Goal: Task Accomplishment & Management: Use online tool/utility

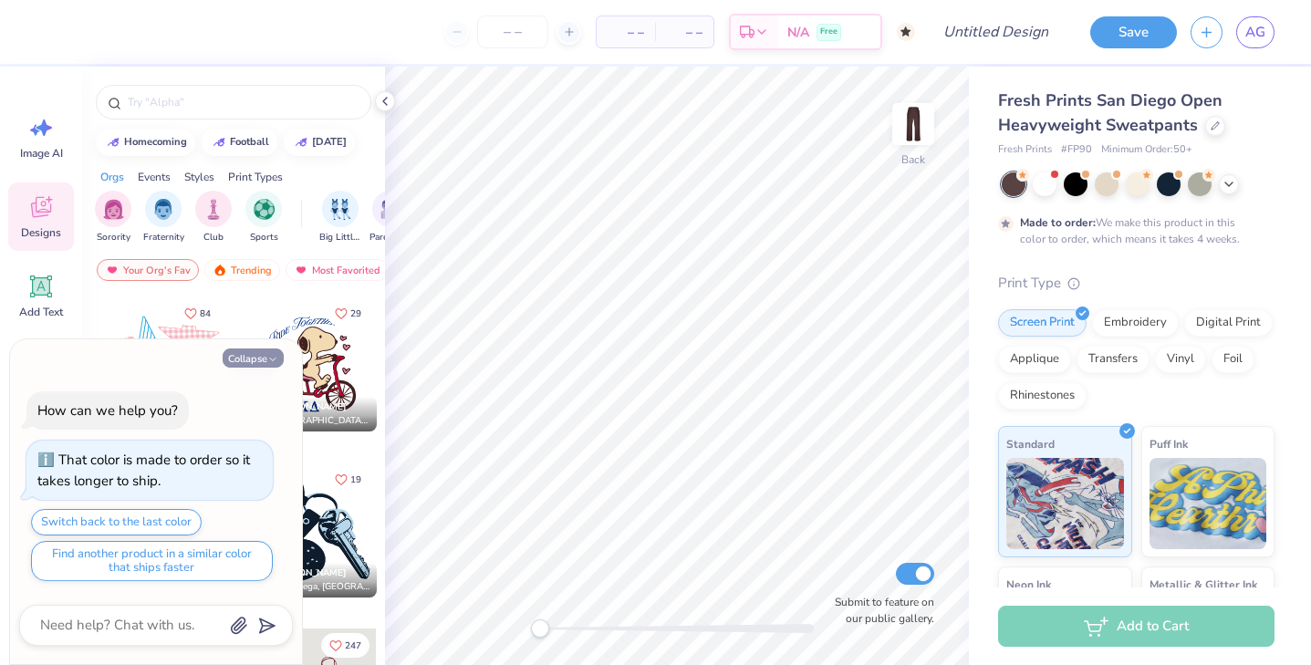
click at [266, 358] on button "Collapse" at bounding box center [253, 357] width 61 height 19
type textarea "x"
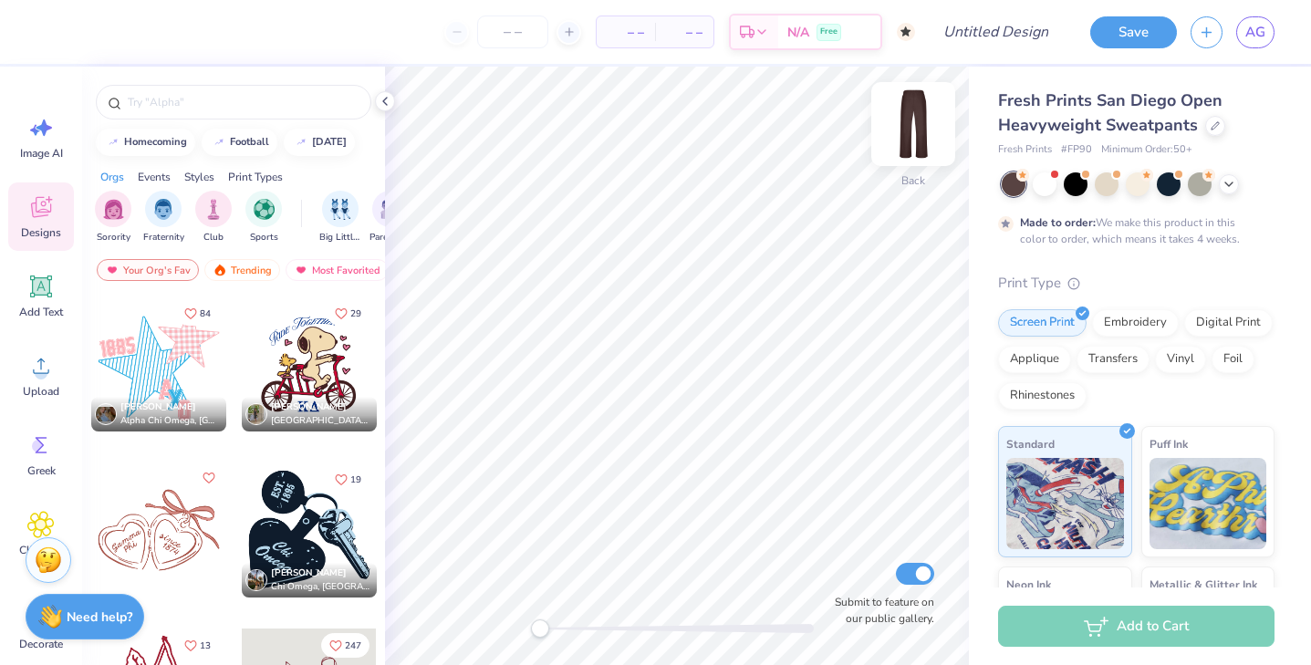
click at [921, 124] on img at bounding box center [912, 124] width 73 height 73
click at [382, 100] on icon at bounding box center [385, 101] width 15 height 15
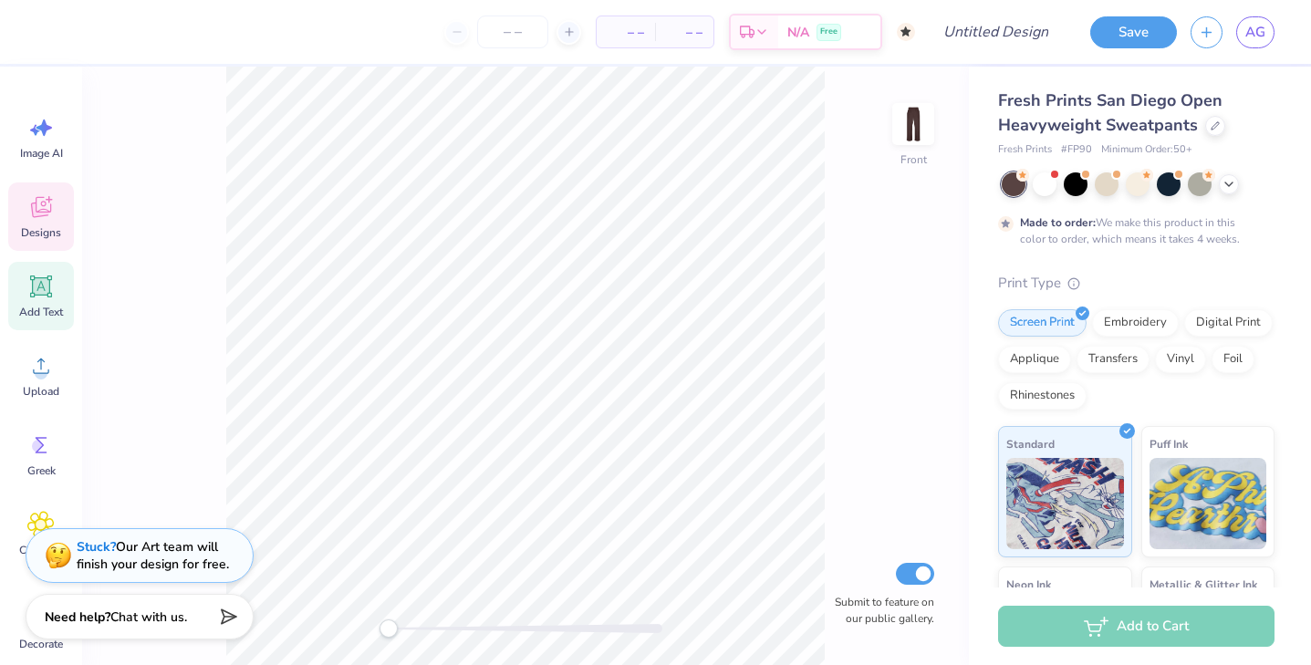
click at [42, 295] on icon at bounding box center [40, 286] width 27 height 27
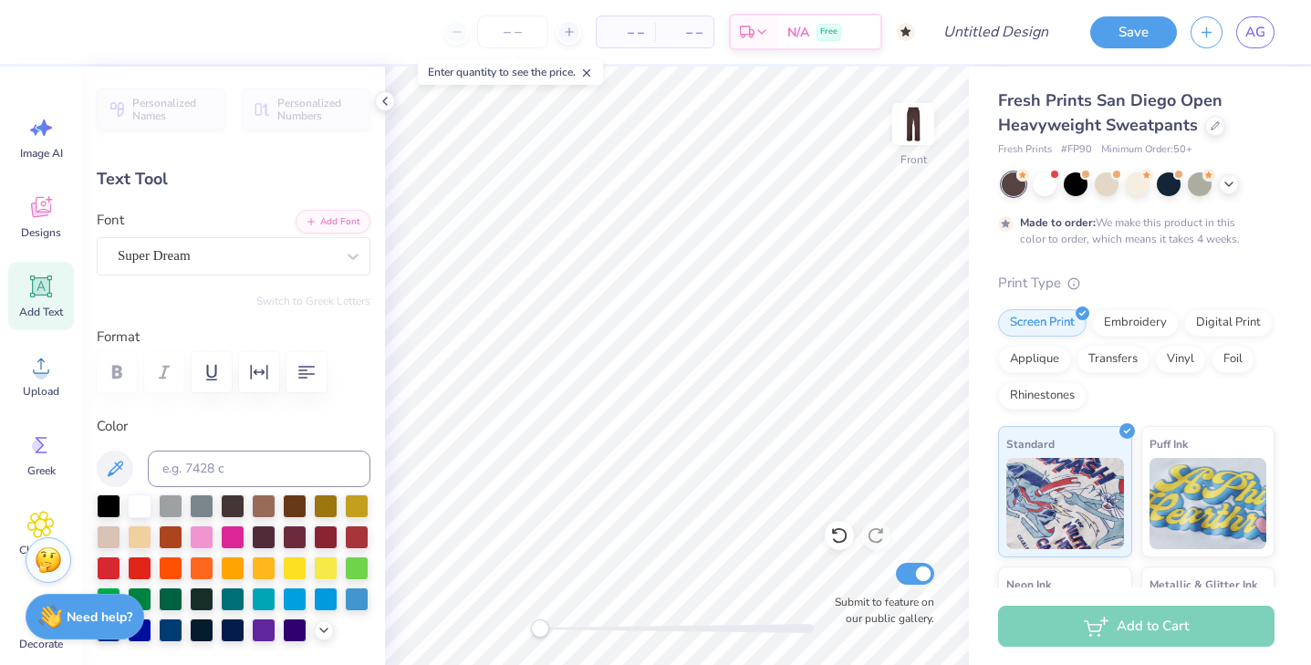
type textarea "S"
type textarea "STONY"
click at [264, 262] on div "Super Dream" at bounding box center [226, 256] width 221 height 28
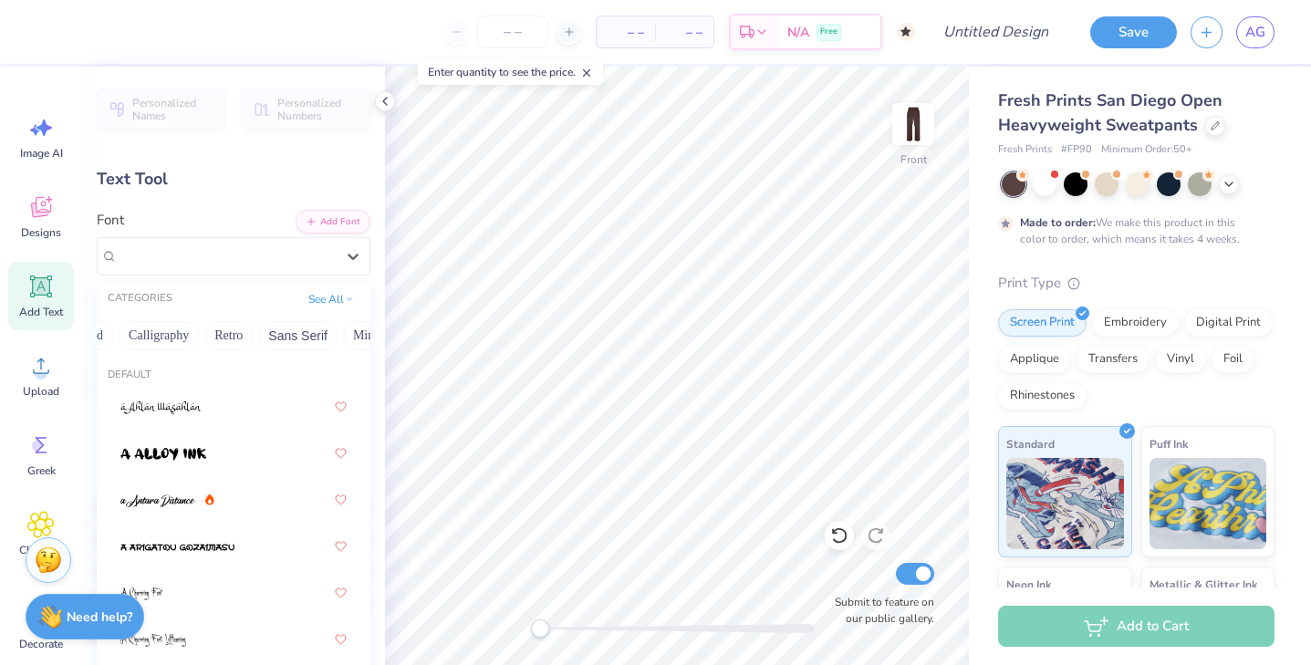
scroll to position [0, 286]
click at [226, 337] on button "Retro" at bounding box center [221, 335] width 48 height 29
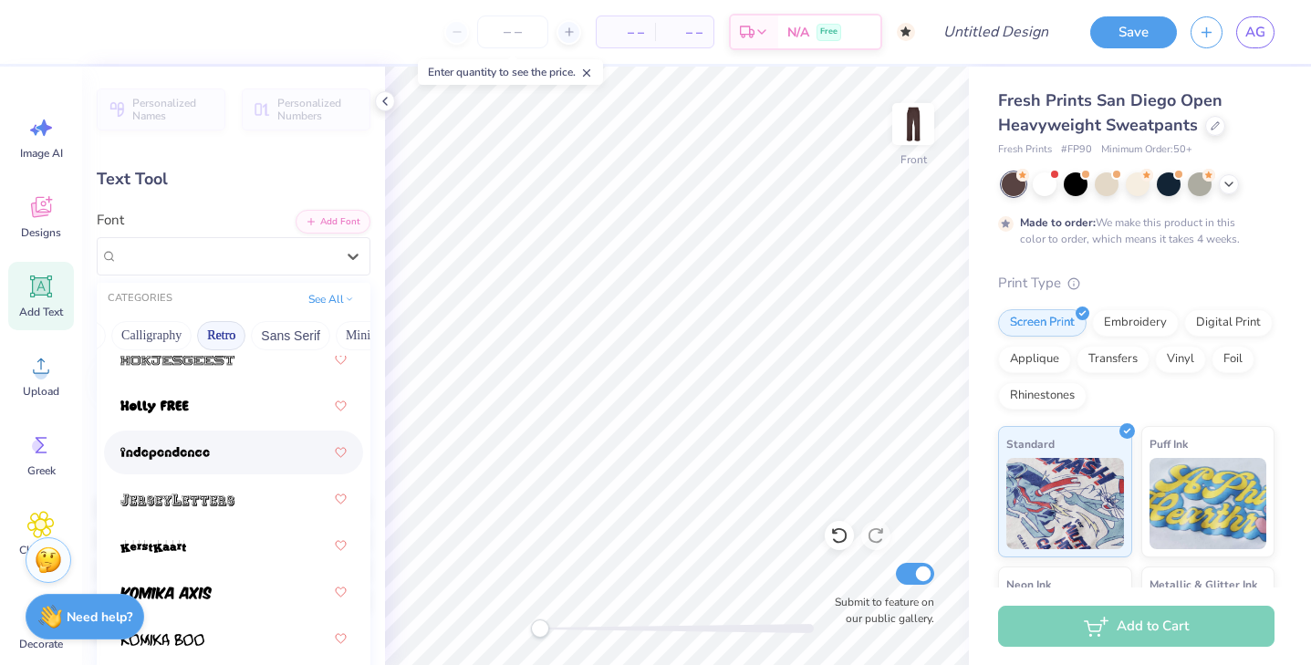
scroll to position [1869, 0]
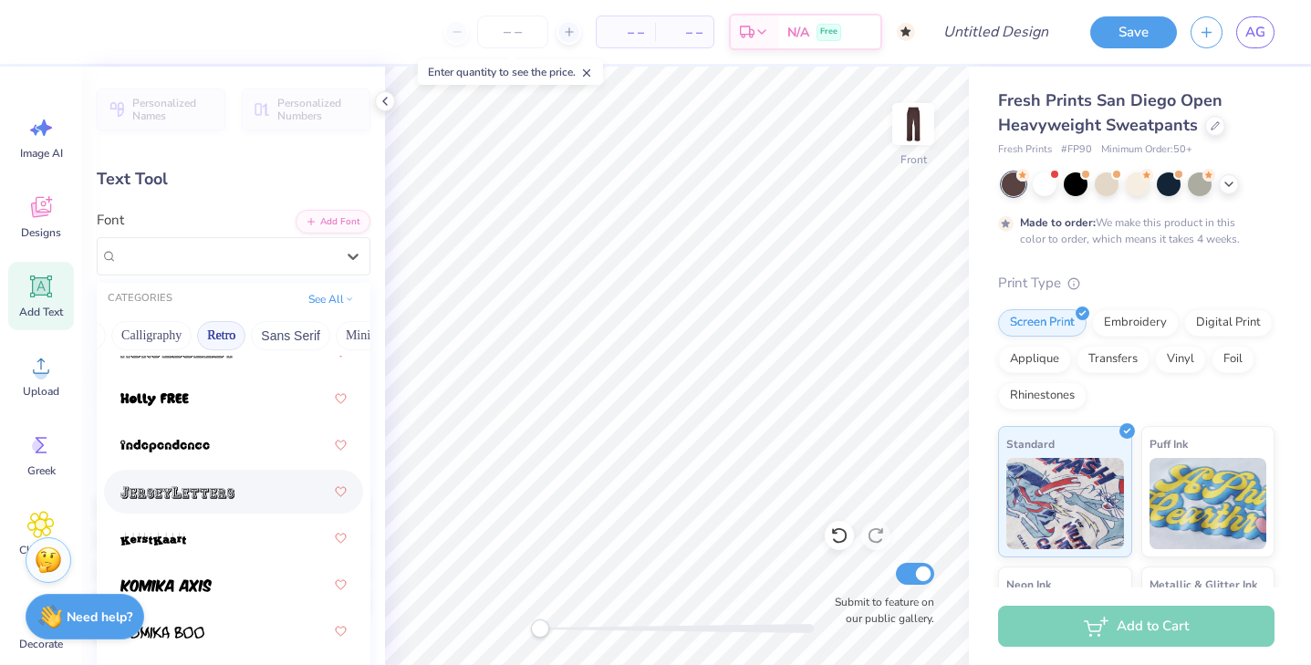
click at [234, 505] on div at bounding box center [233, 491] width 226 height 33
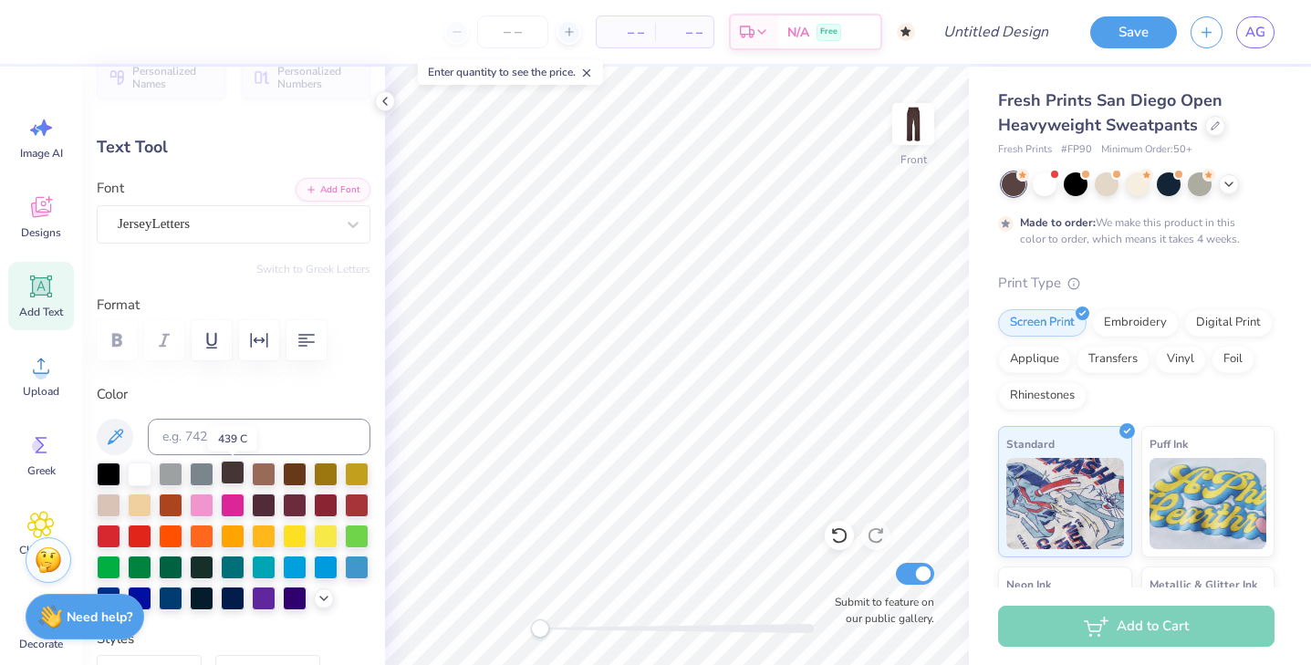
scroll to position [27, 0]
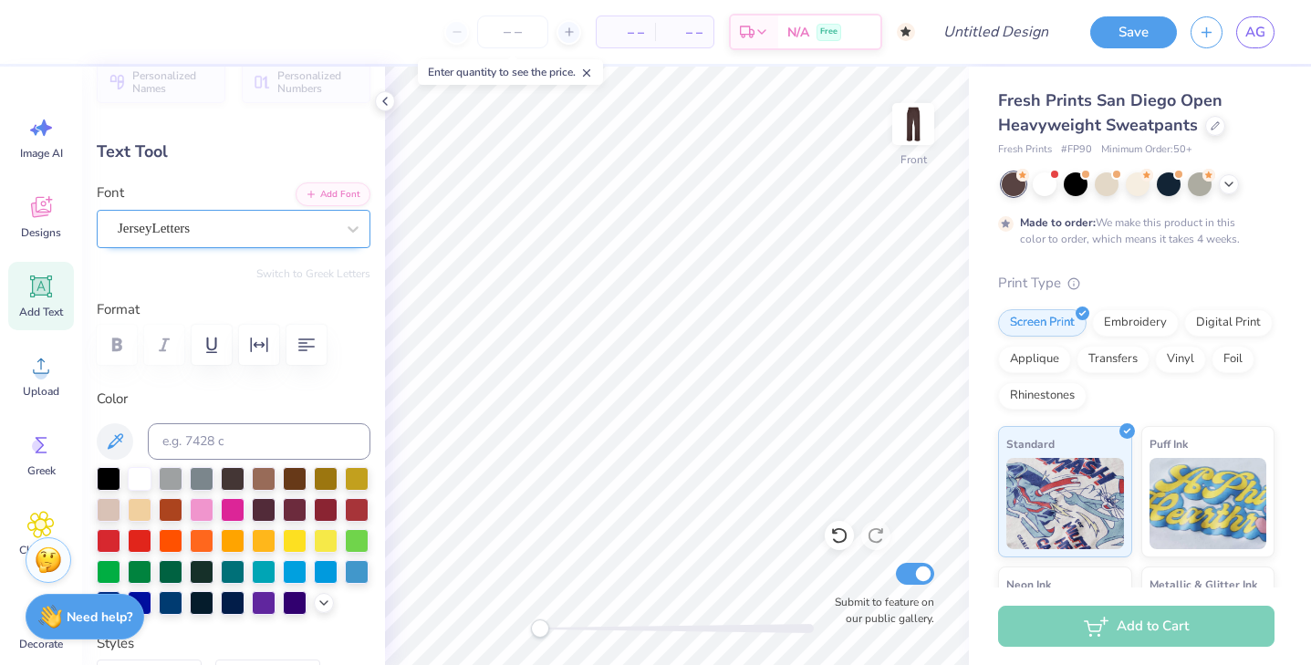
click at [251, 238] on div at bounding box center [226, 228] width 217 height 25
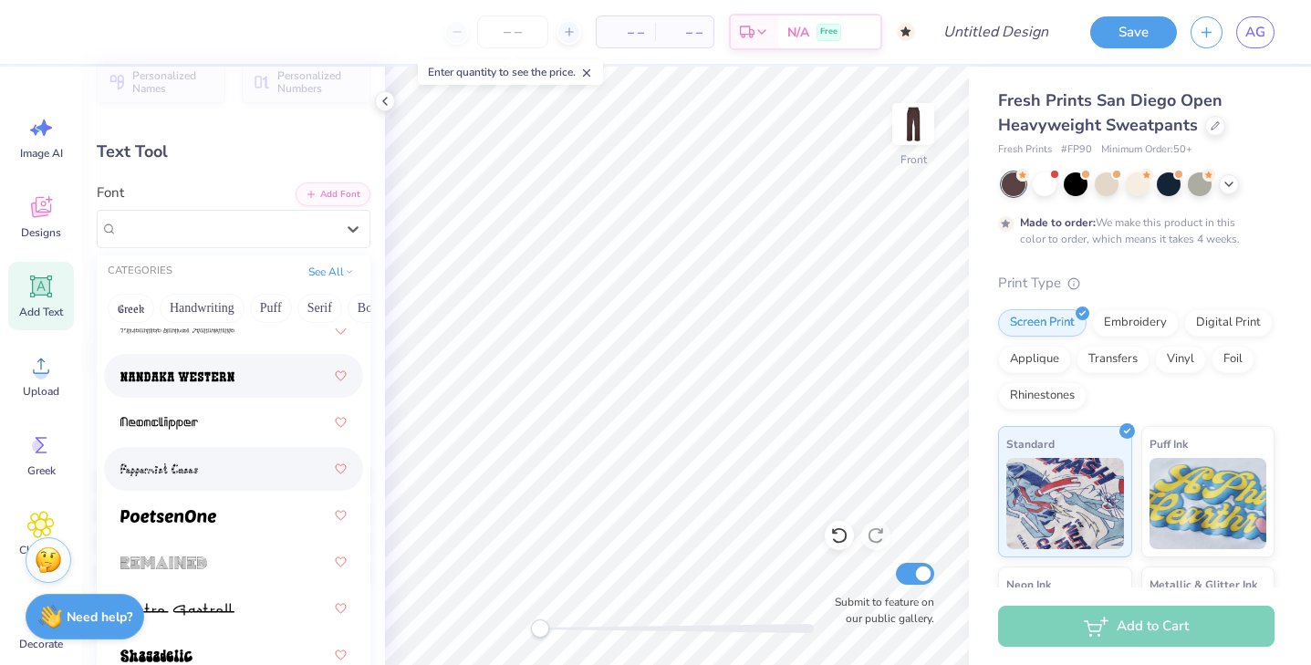
scroll to position [3176, 0]
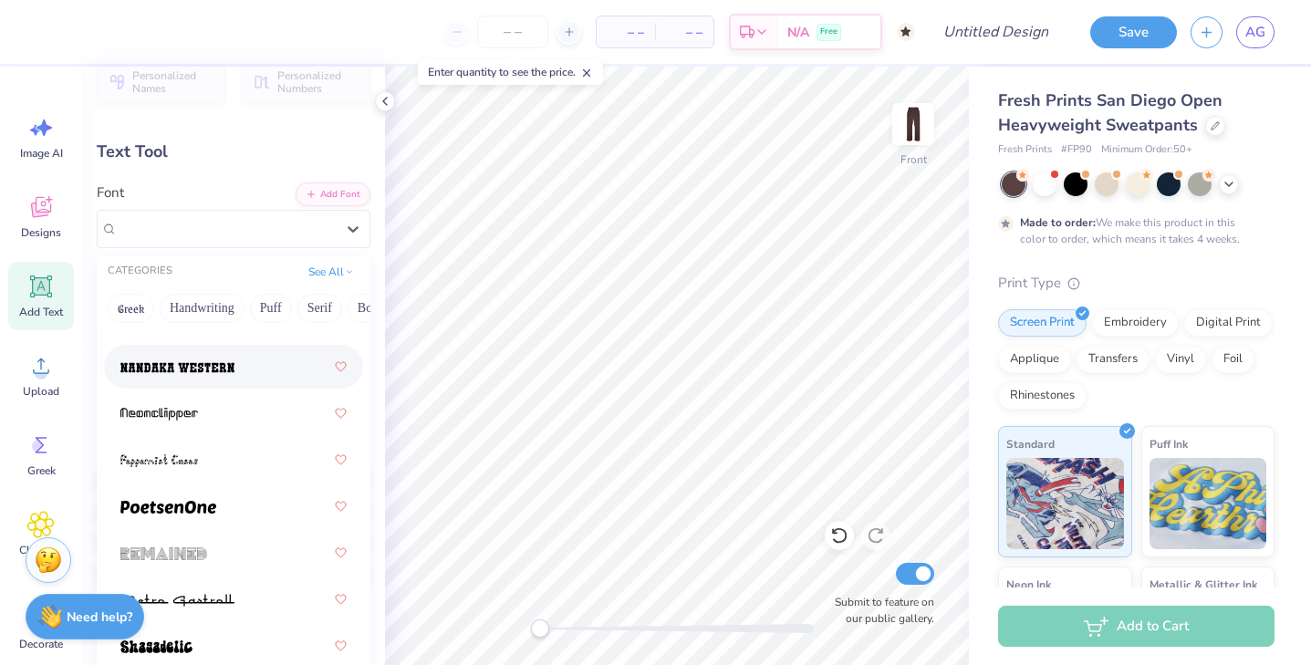
click at [253, 368] on div at bounding box center [233, 366] width 226 height 33
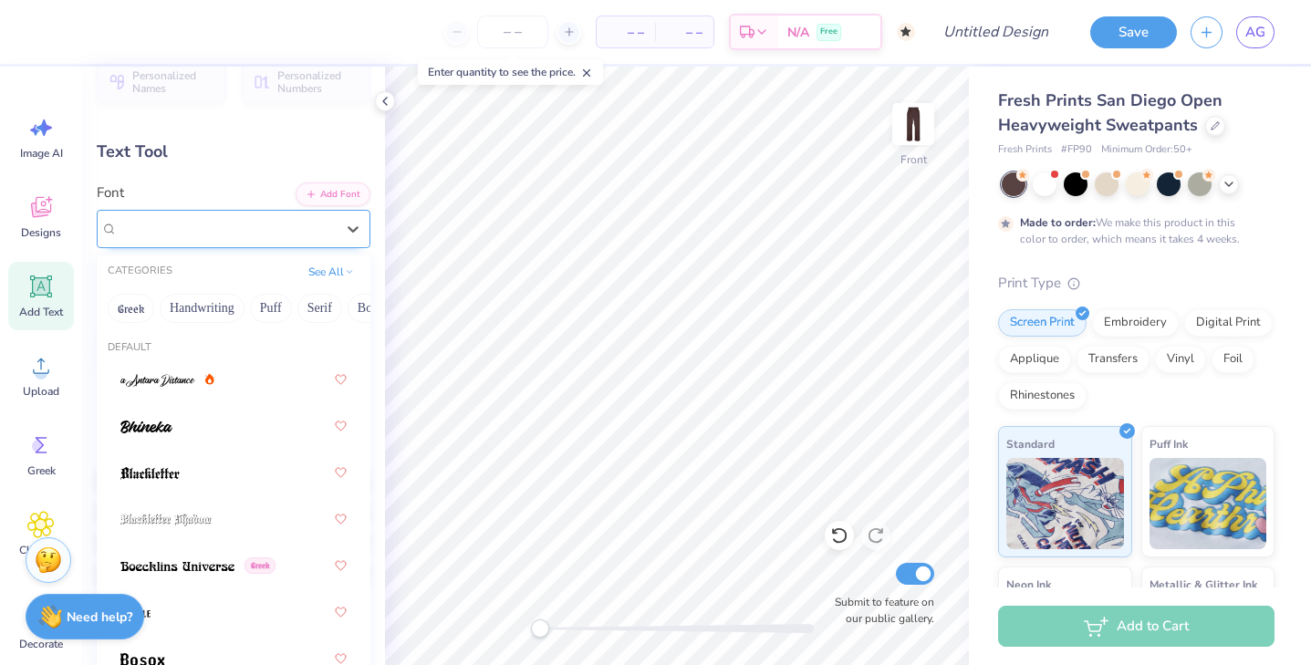
click at [285, 220] on div "Nandaka Western" at bounding box center [226, 228] width 221 height 28
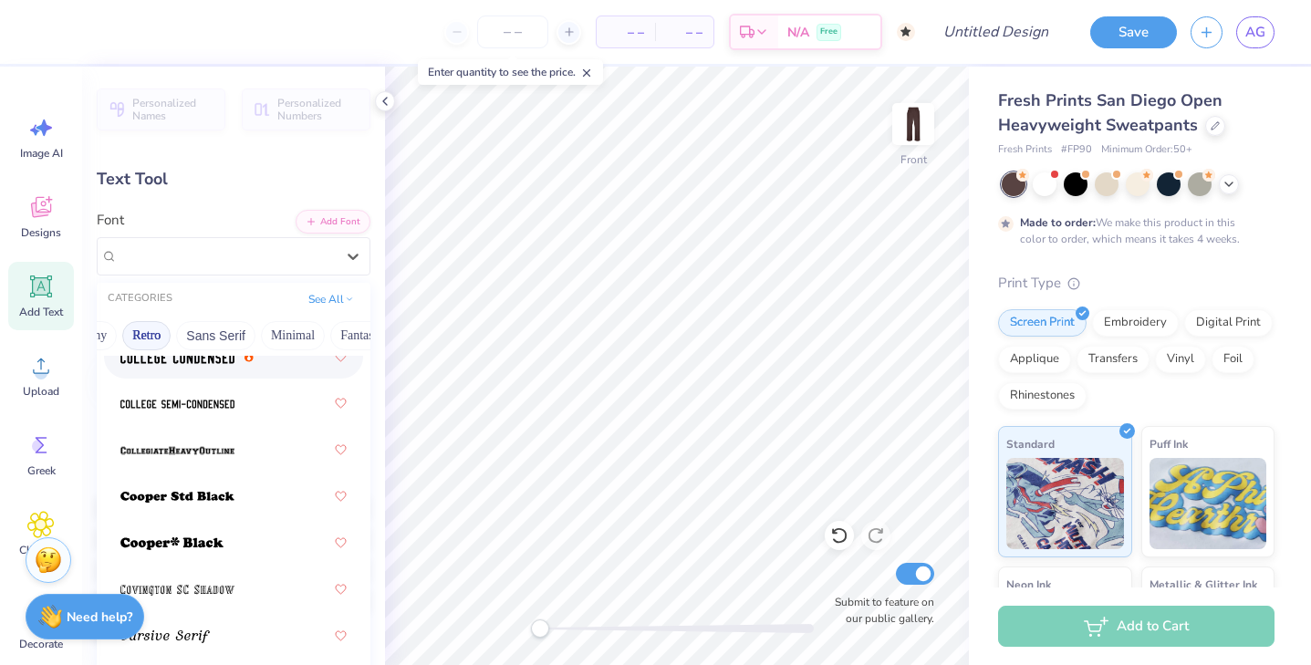
scroll to position [1126, 0]
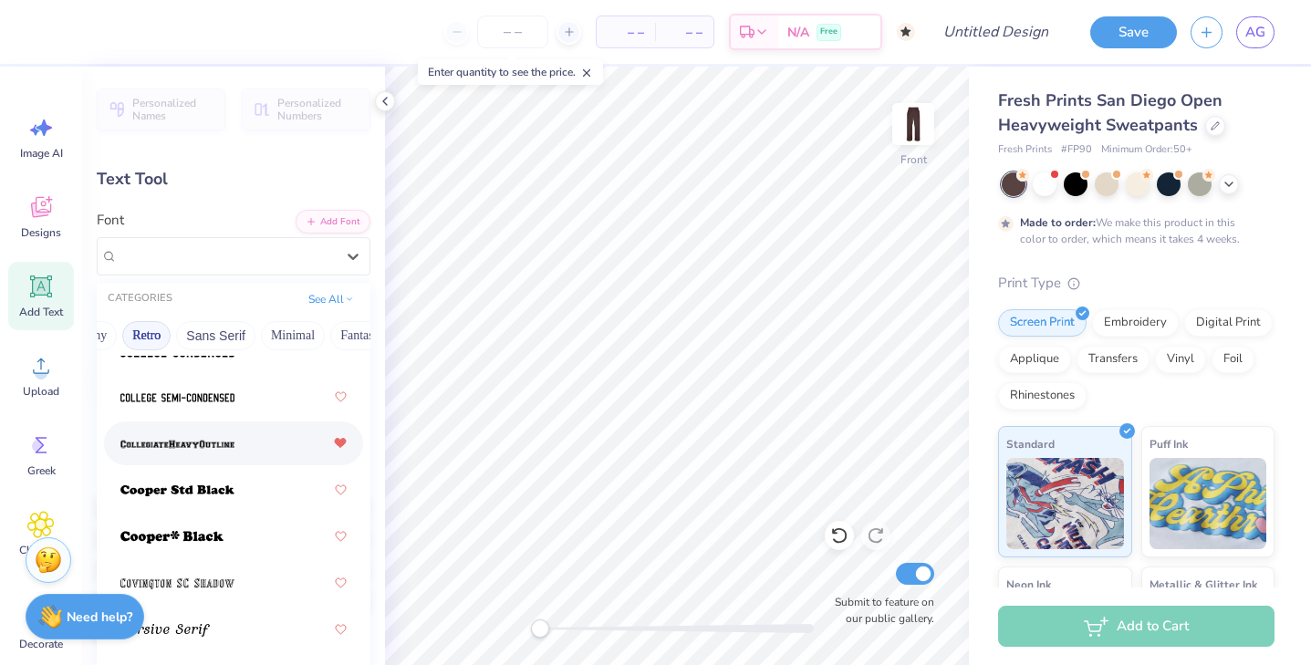
click at [340, 443] on icon at bounding box center [340, 443] width 11 height 9
click at [245, 448] on div at bounding box center [233, 443] width 226 height 33
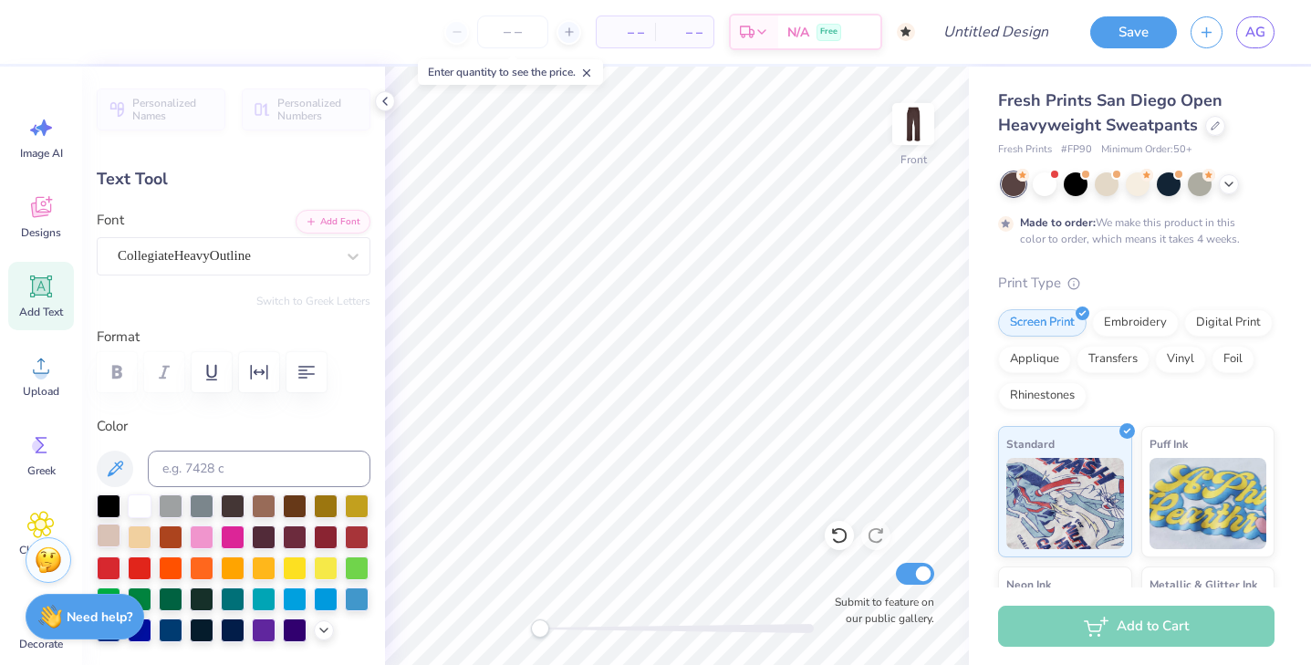
click at [109, 539] on div at bounding box center [109, 535] width 24 height 24
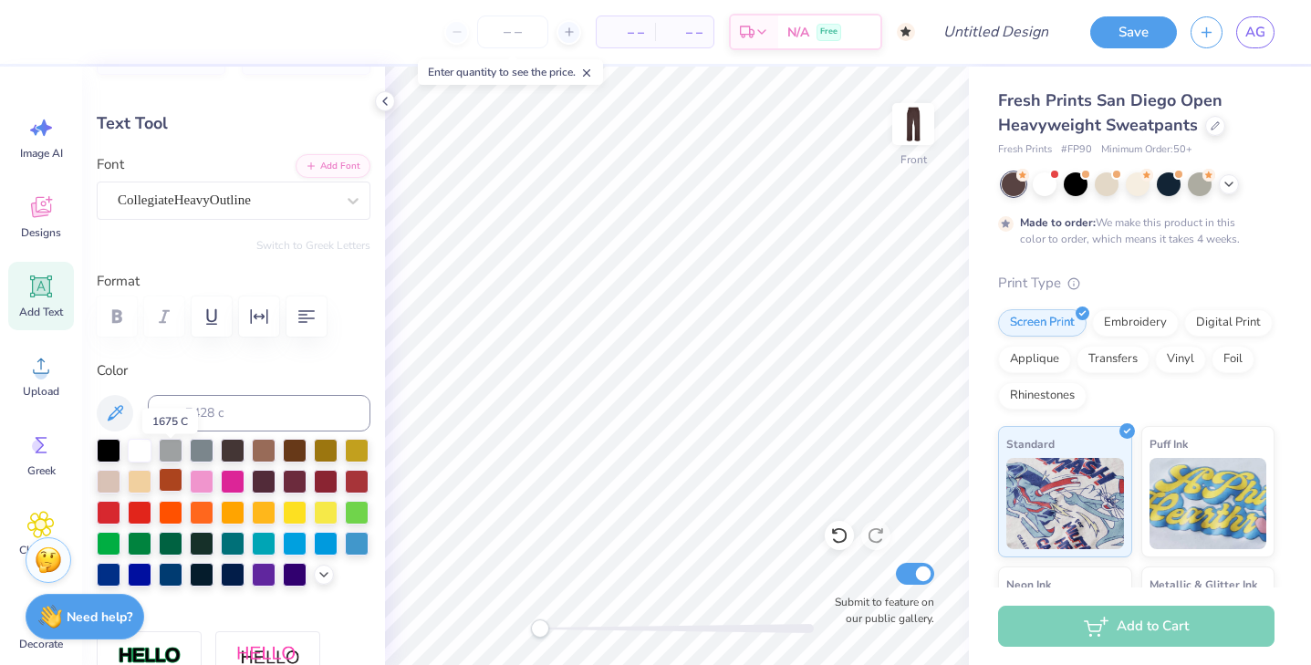
scroll to position [91, 0]
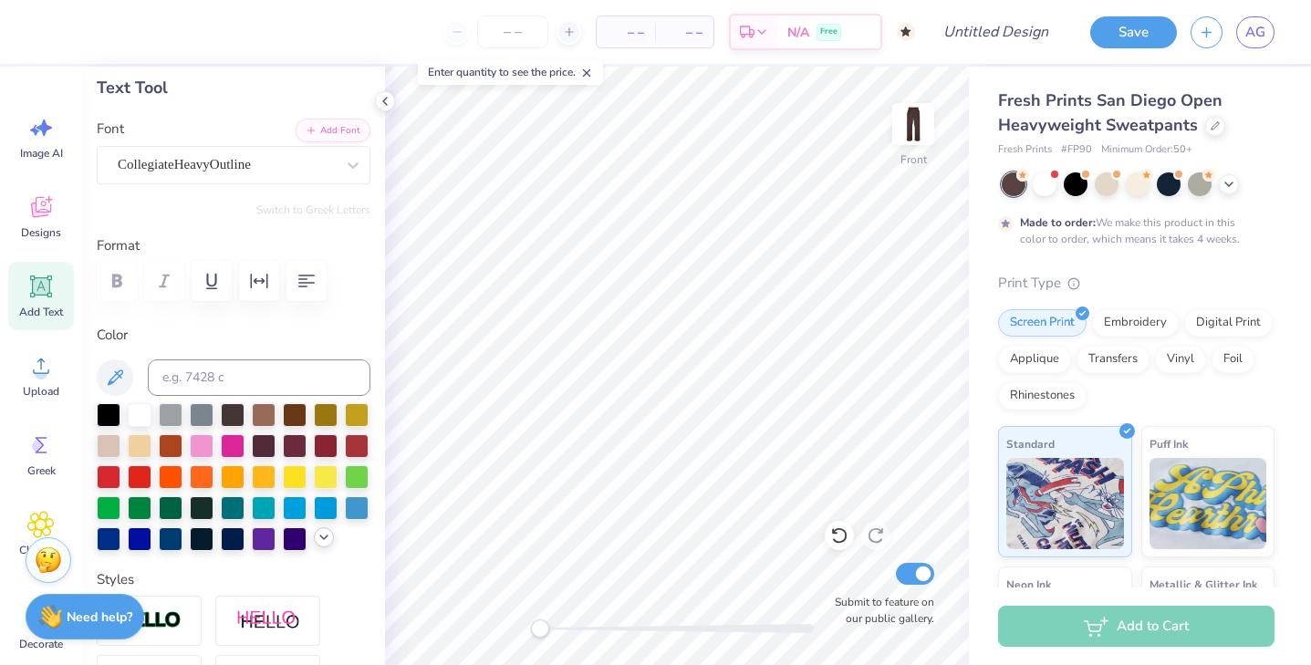
click at [328, 535] on icon at bounding box center [323, 537] width 15 height 15
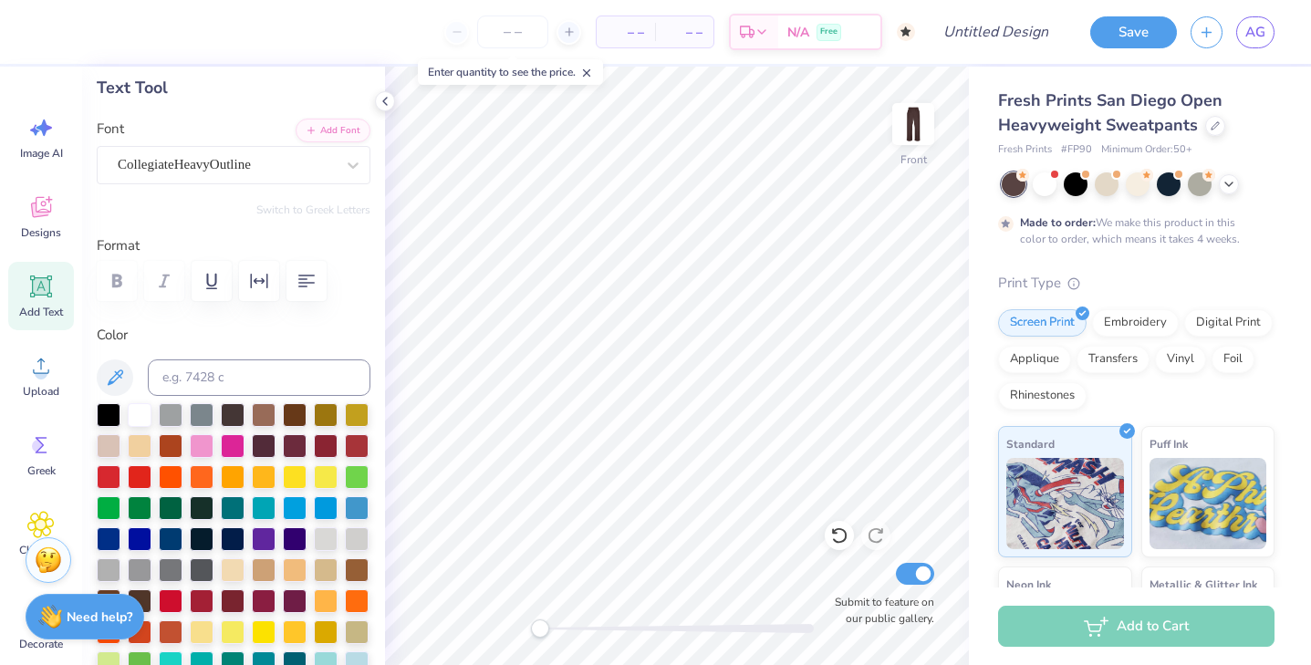
scroll to position [102, 0]
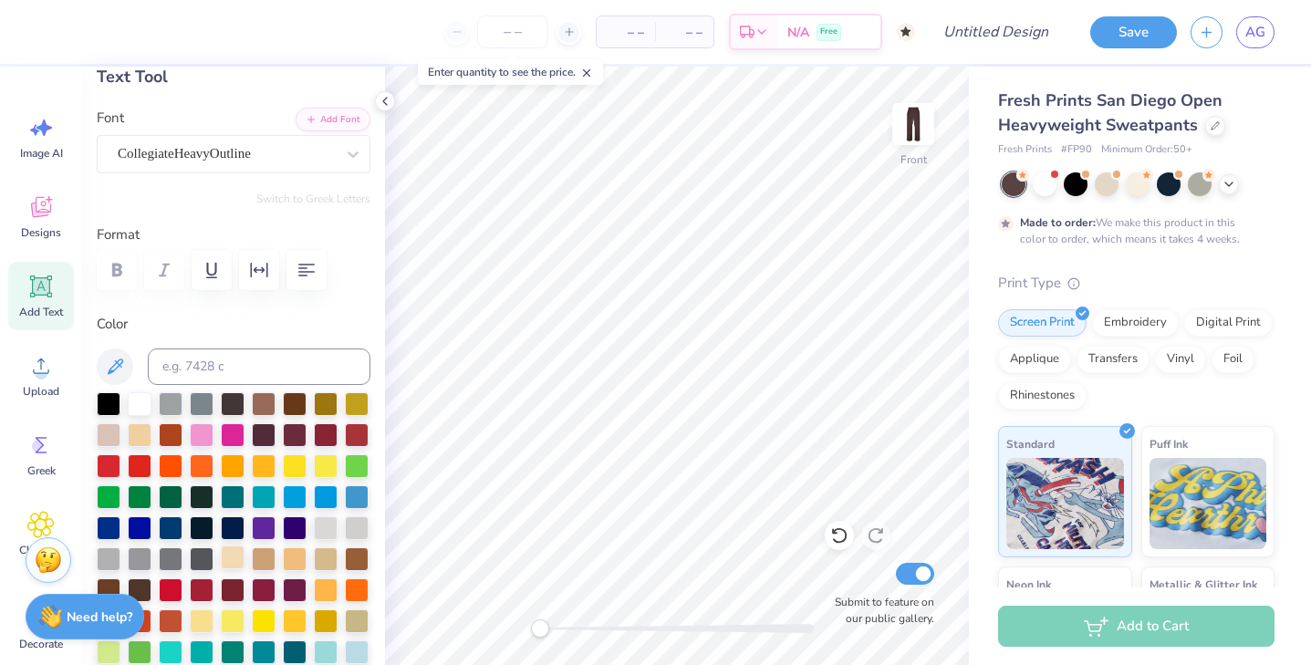
click at [236, 554] on div at bounding box center [233, 557] width 24 height 24
click at [109, 437] on div at bounding box center [109, 433] width 24 height 24
click at [229, 562] on div at bounding box center [233, 557] width 24 height 24
type input "11.03"
type input "2.43"
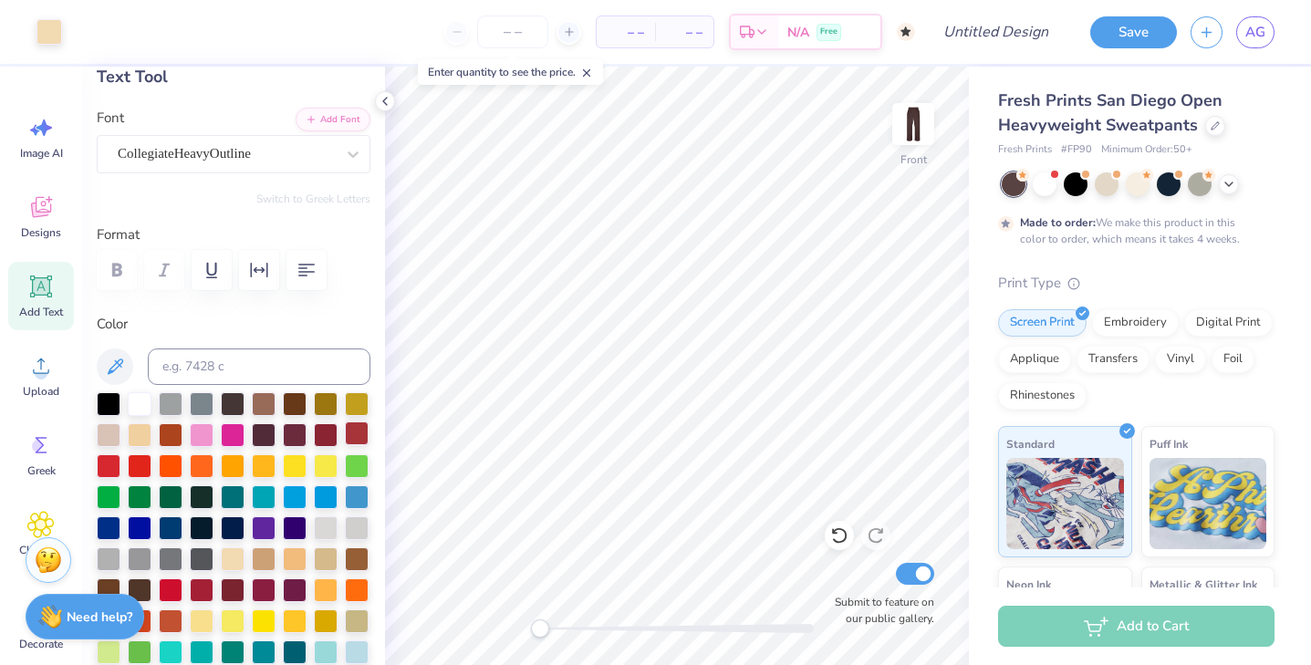
type input "25.78"
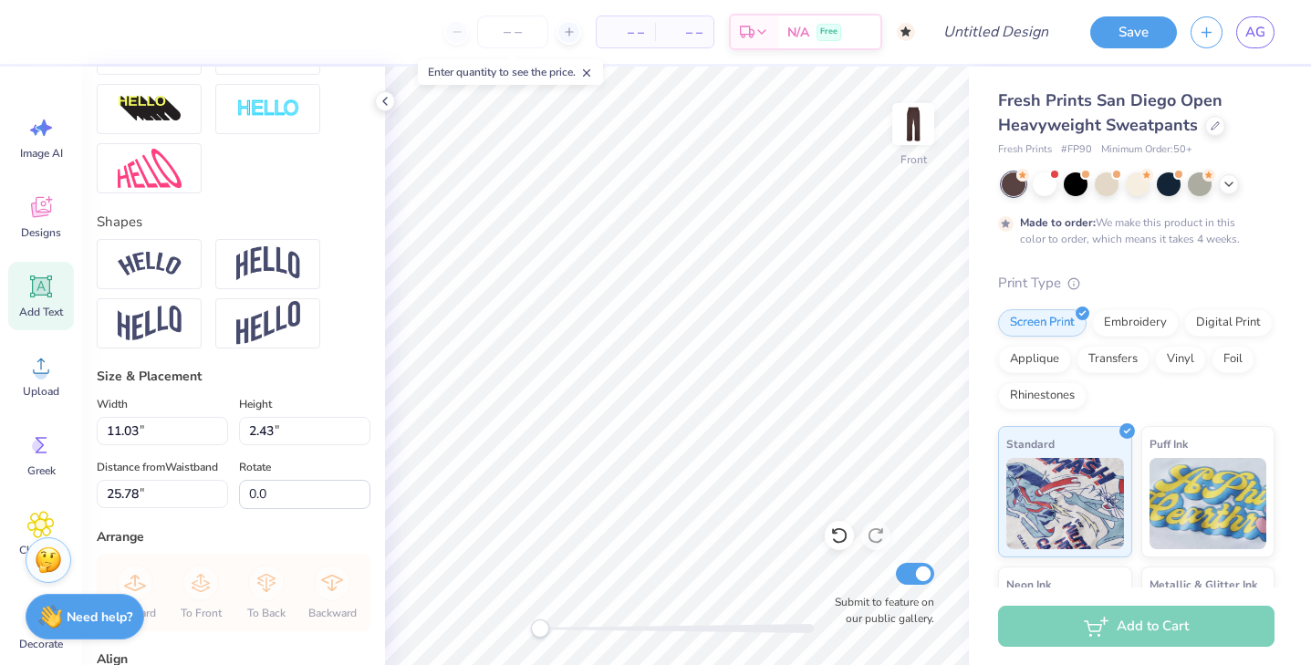
scroll to position [871, 0]
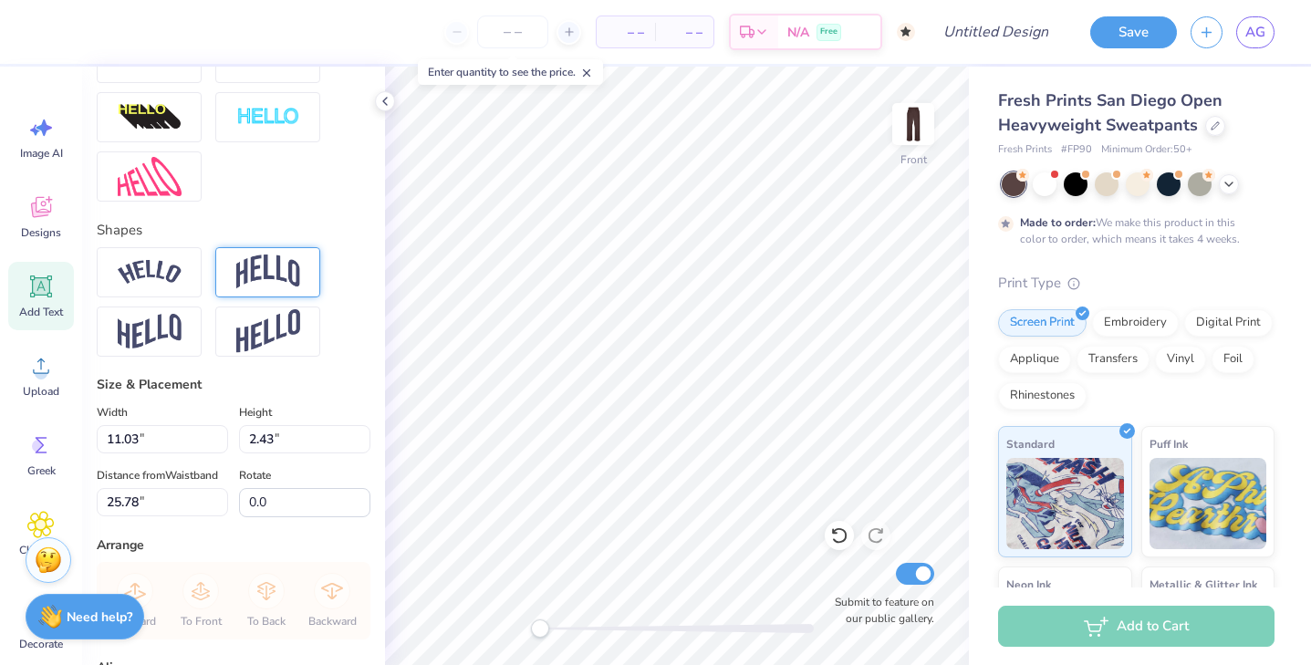
click at [274, 285] on img at bounding box center [268, 271] width 64 height 35
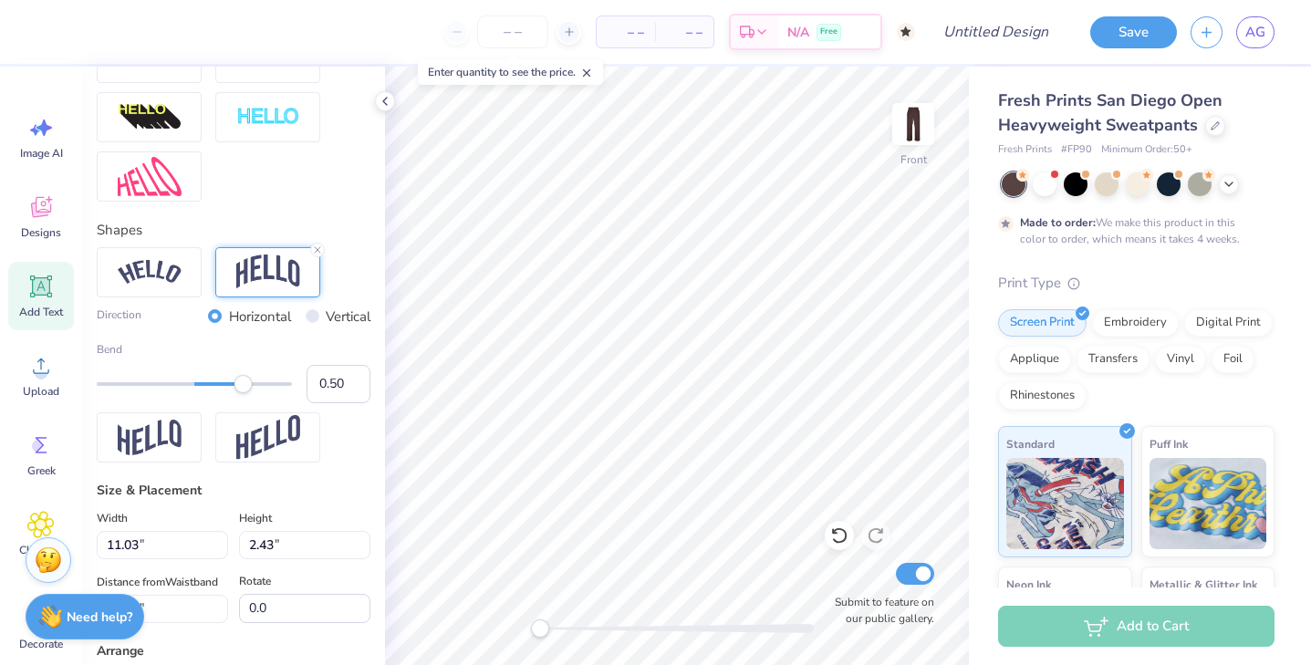
type input "-20.6"
type input "0.23"
drag, startPoint x: 246, startPoint y: 386, endPoint x: 217, endPoint y: 383, distance: 29.3
click at [217, 384] on div "Accessibility label" at bounding box center [219, 384] width 18 height 18
type input "0.14"
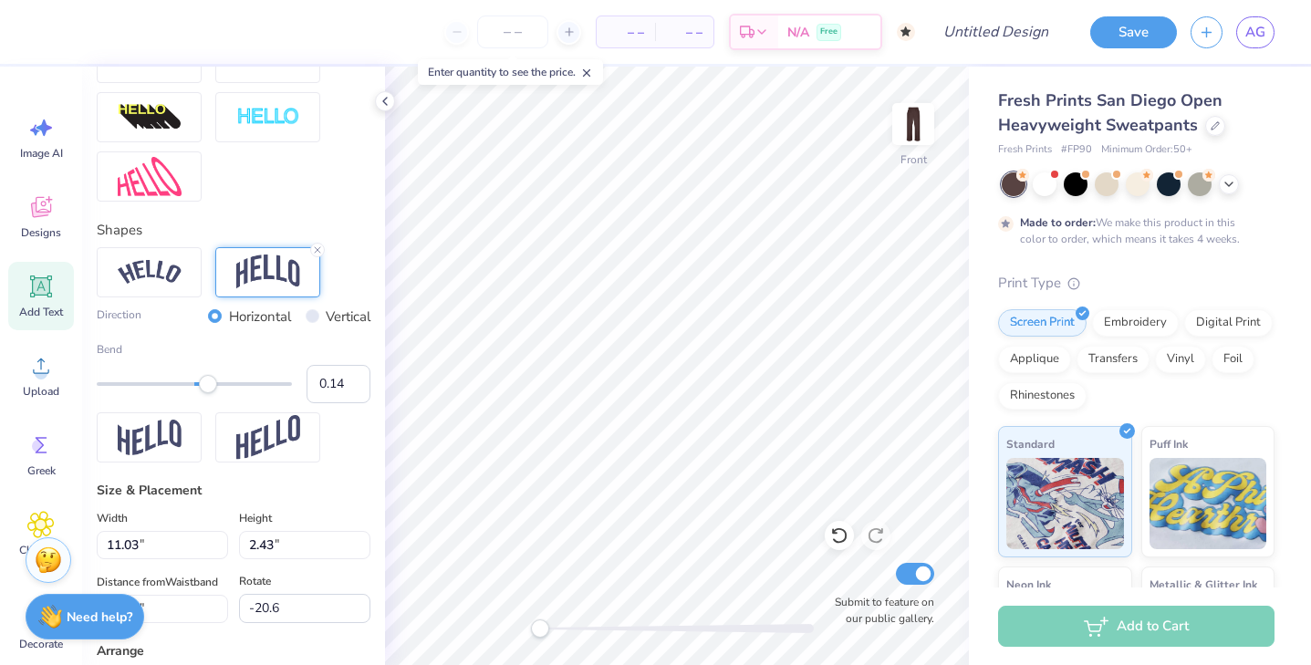
click at [208, 386] on div "Accessibility label" at bounding box center [208, 384] width 18 height 18
type input "10.39"
type input "5.93"
type input "24.25"
type input "0.43"
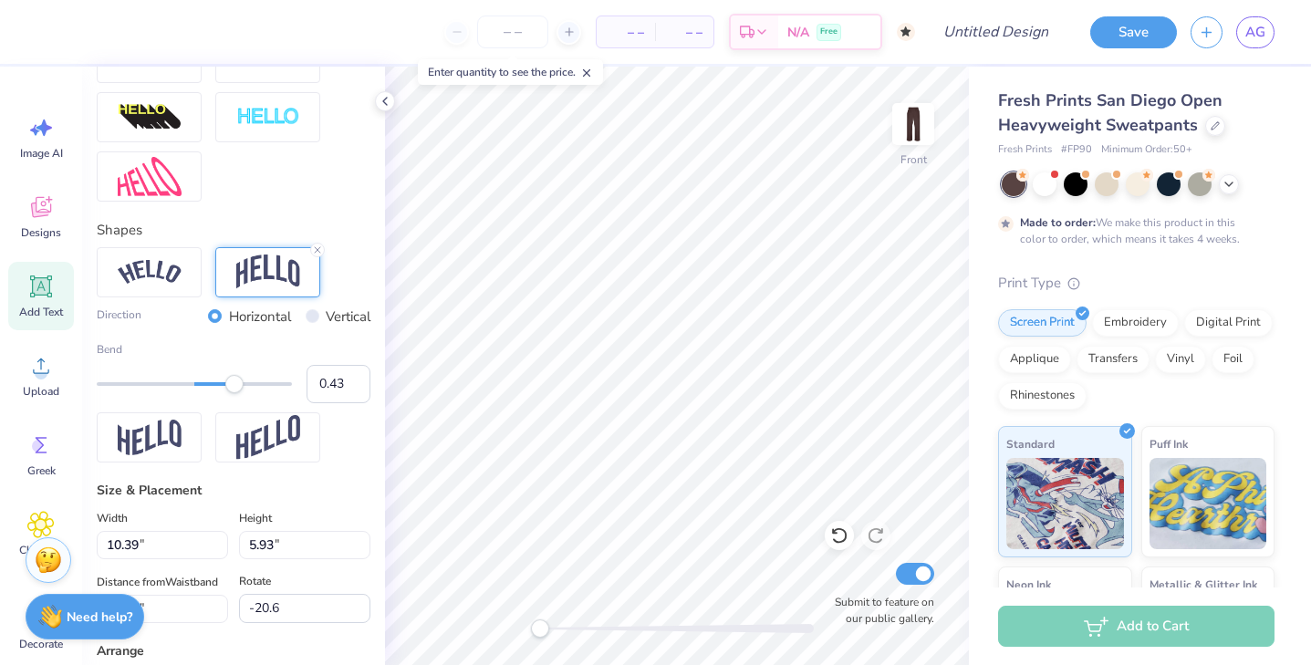
drag, startPoint x: 211, startPoint y: 389, endPoint x: 236, endPoint y: 389, distance: 25.5
click at [236, 389] on div "Accessibility label" at bounding box center [234, 384] width 18 height 18
type input "7.32"
type input "4.37"
type input "24.13"
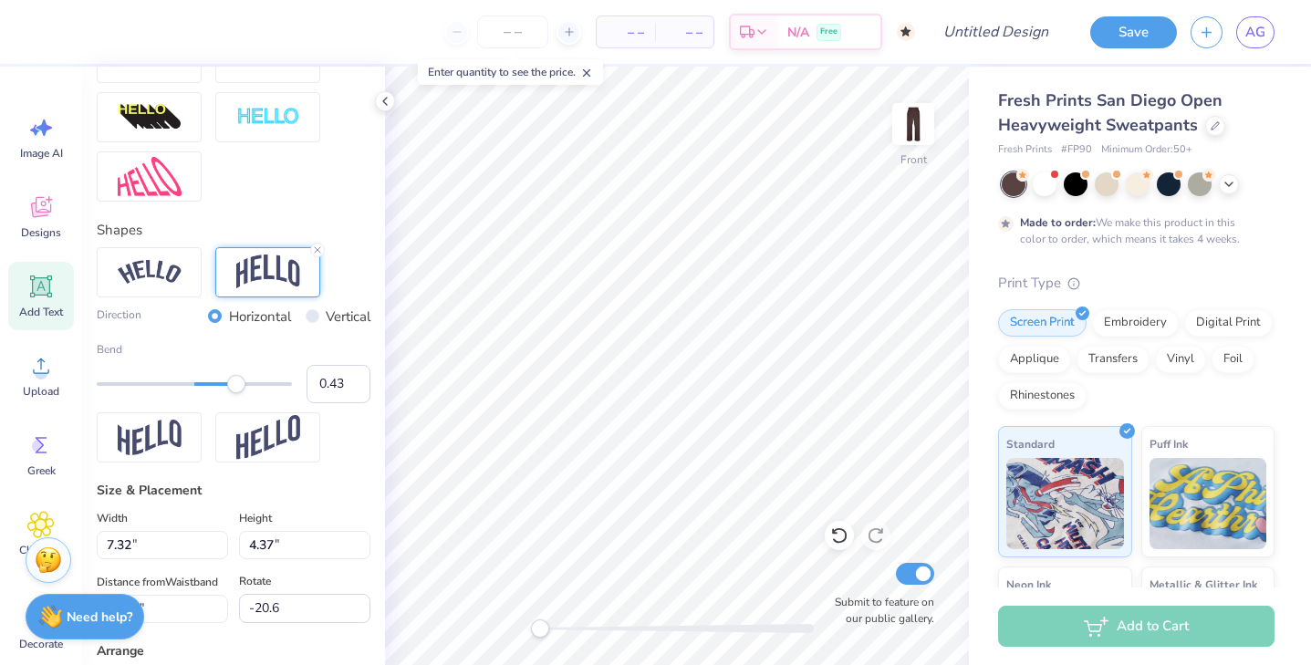
type input "8.78"
type input "5.24"
type input "6.71"
type input "0.0"
type input "4.91"
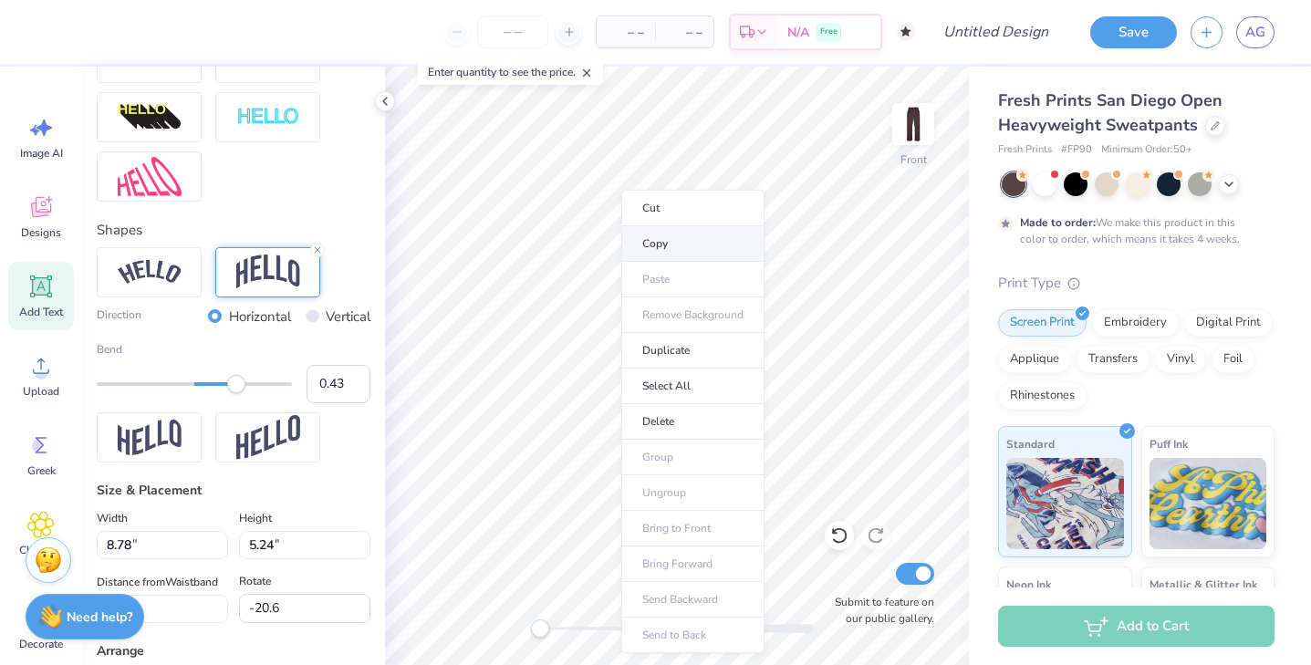
click at [658, 237] on li "Copy" at bounding box center [692, 244] width 143 height 36
type input "0.0"
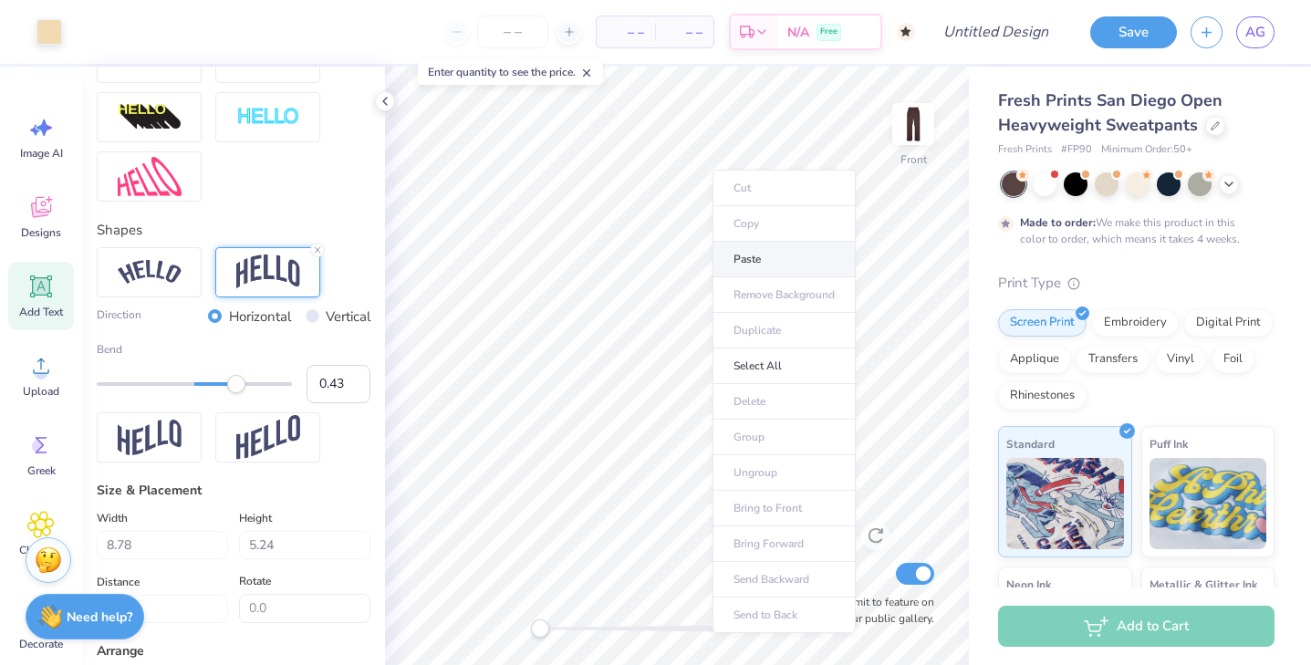
click at [754, 251] on li "Paste" at bounding box center [783, 260] width 143 height 36
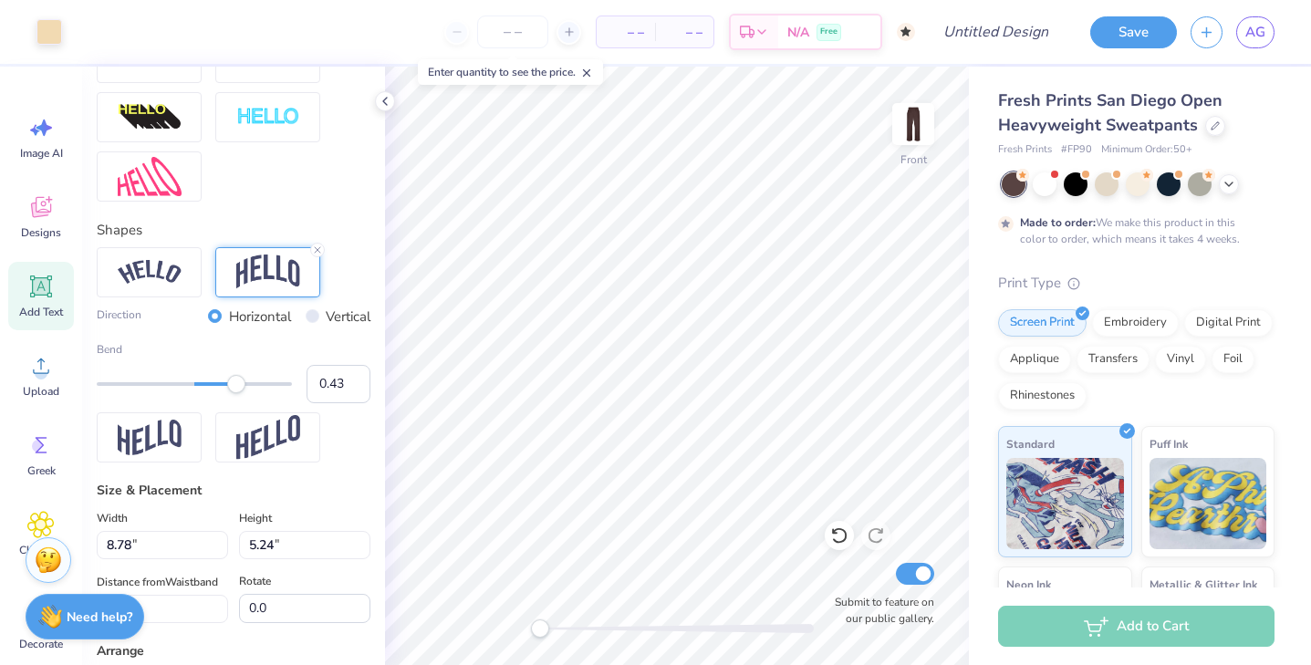
type input "3.10"
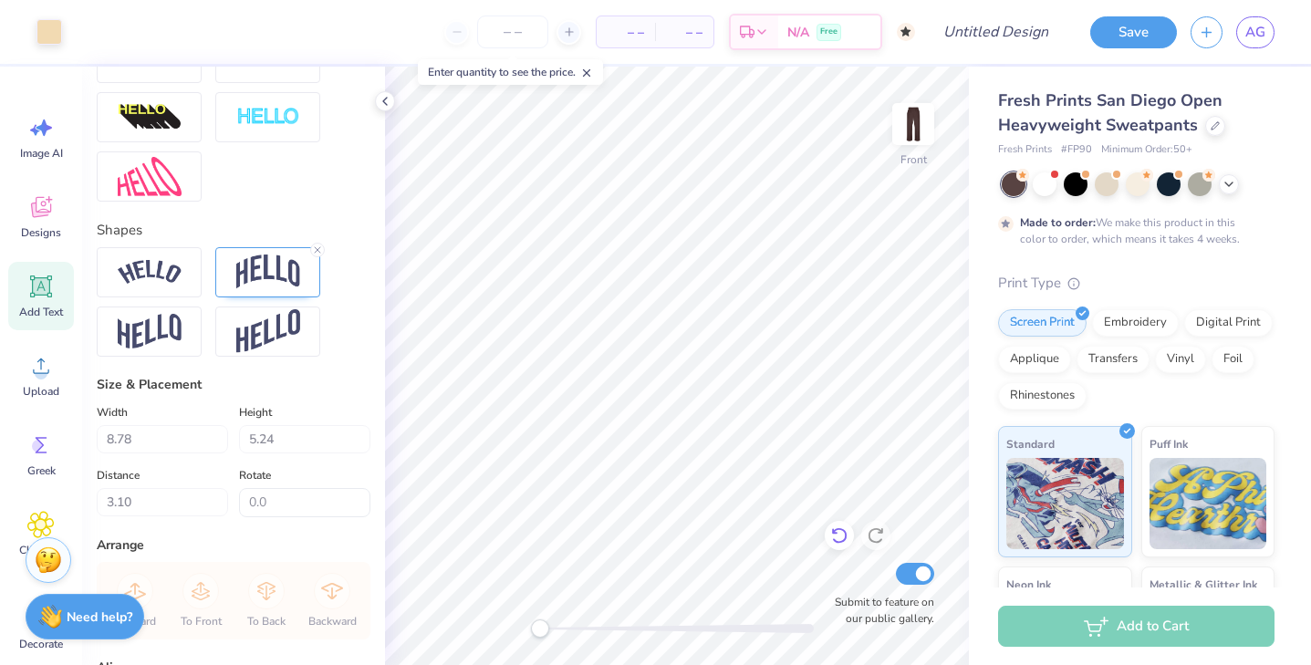
click at [839, 545] on div at bounding box center [838, 535] width 29 height 29
type input "-20.6"
type textarea "B"
type textarea "BROOK"
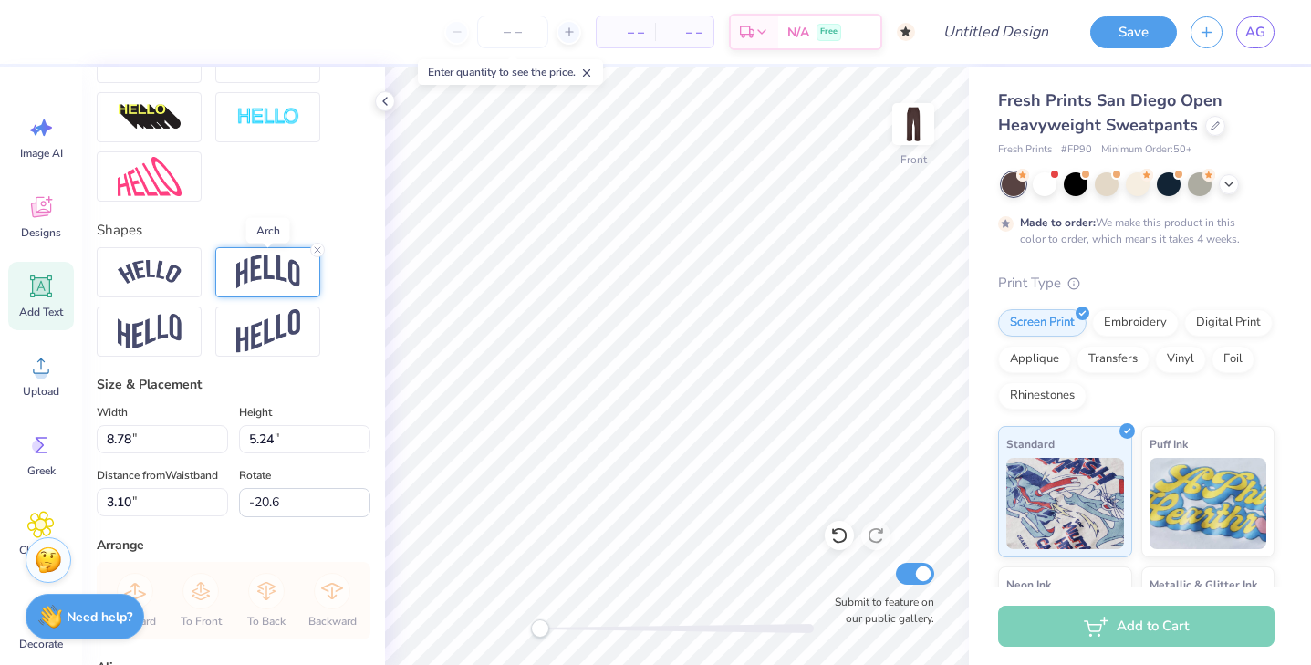
click at [259, 271] on img at bounding box center [268, 271] width 64 height 35
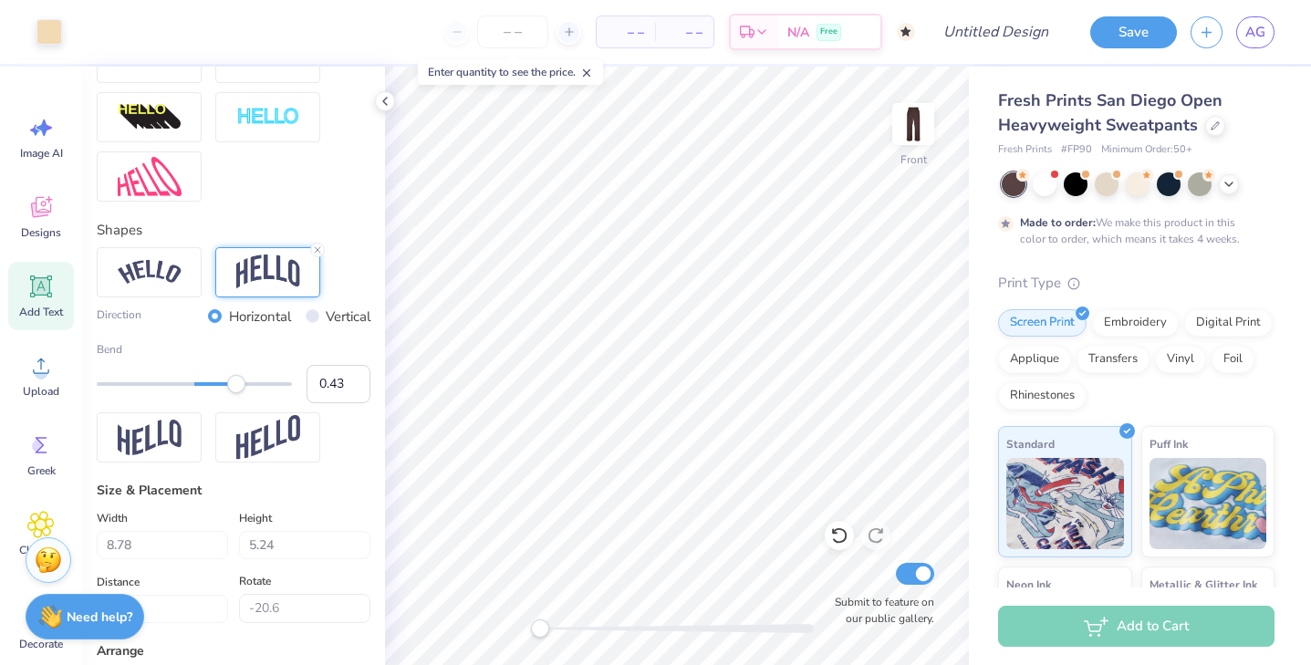
type input "0.0"
type input "8.73"
type input "5.26"
type input "3.09"
type input "-20.6"
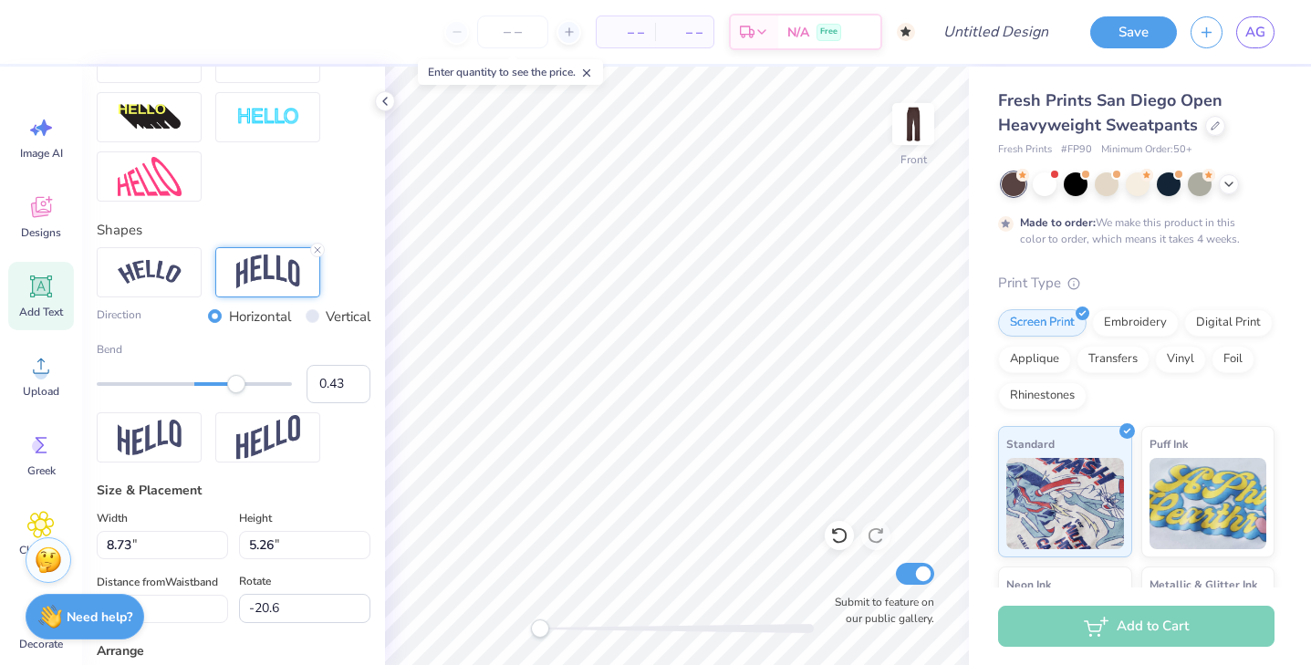
type input "3.10"
click at [314, 250] on icon at bounding box center [317, 249] width 11 height 11
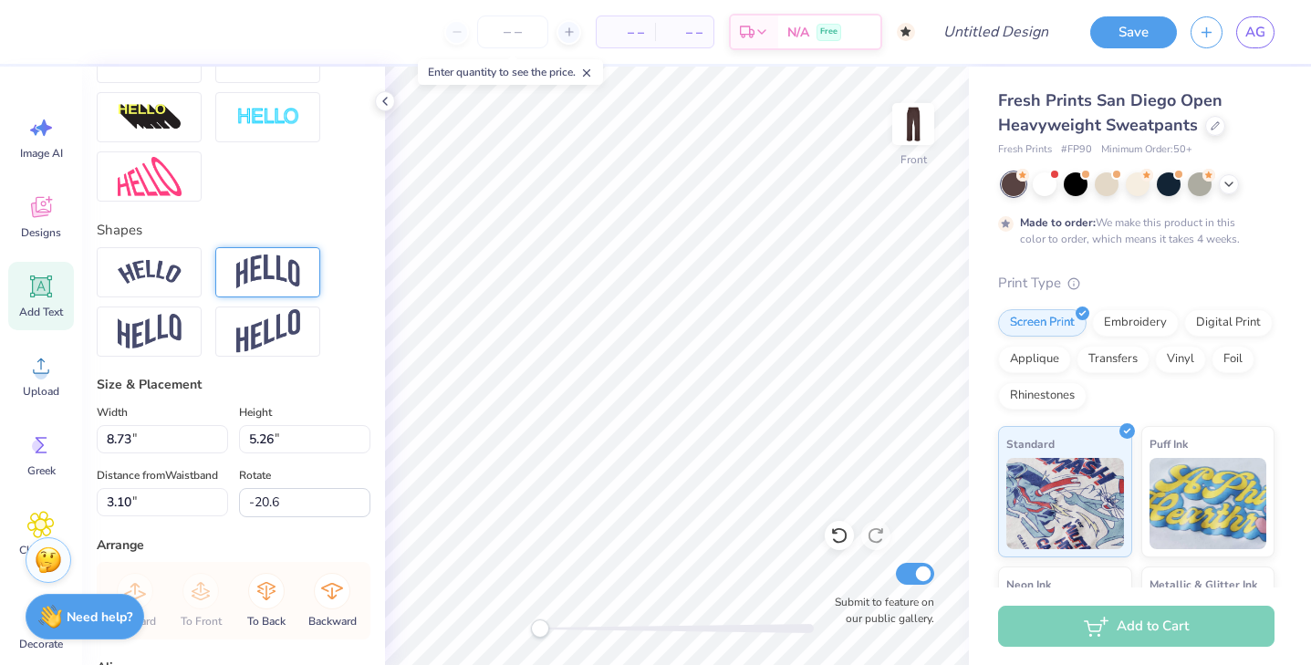
type input "8.78"
type input "5.24"
type input "4.92"
click at [318, 251] on icon at bounding box center [317, 249] width 11 height 11
type input "5.08"
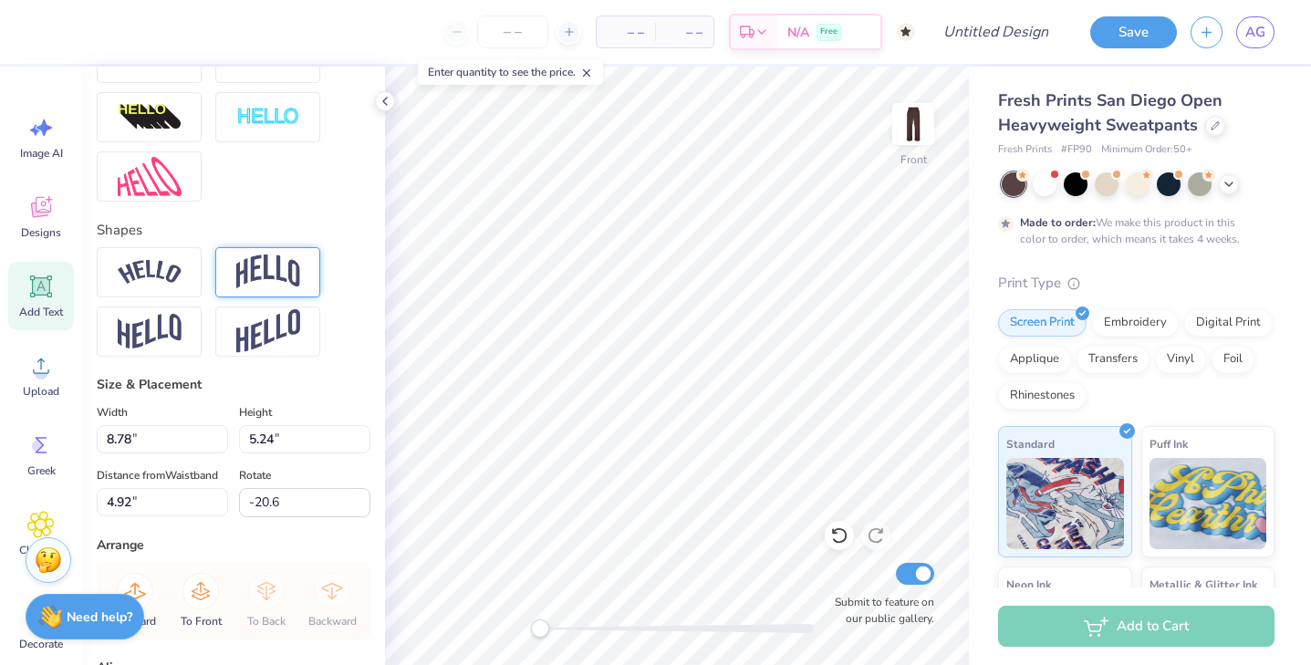
type input "4.40"
type input "-20.6"
type input "4.41"
type input "0.0"
click at [844, 544] on icon at bounding box center [839, 535] width 18 height 18
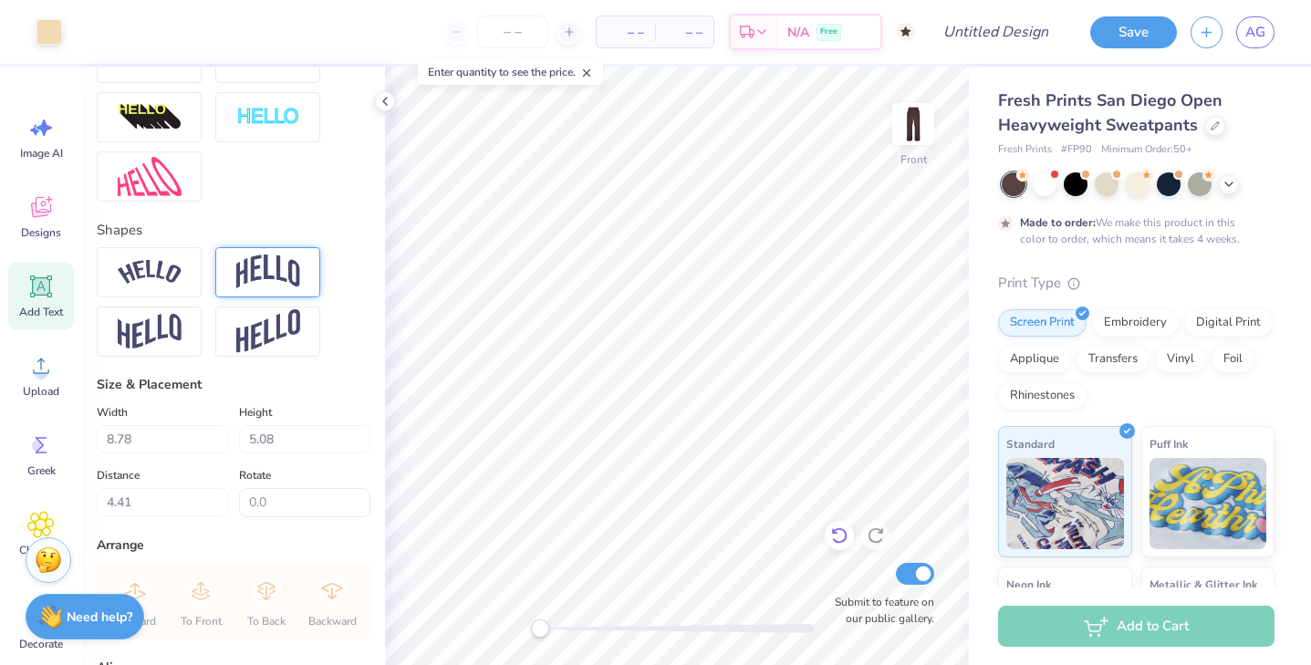
click at [845, 543] on icon at bounding box center [839, 535] width 18 height 18
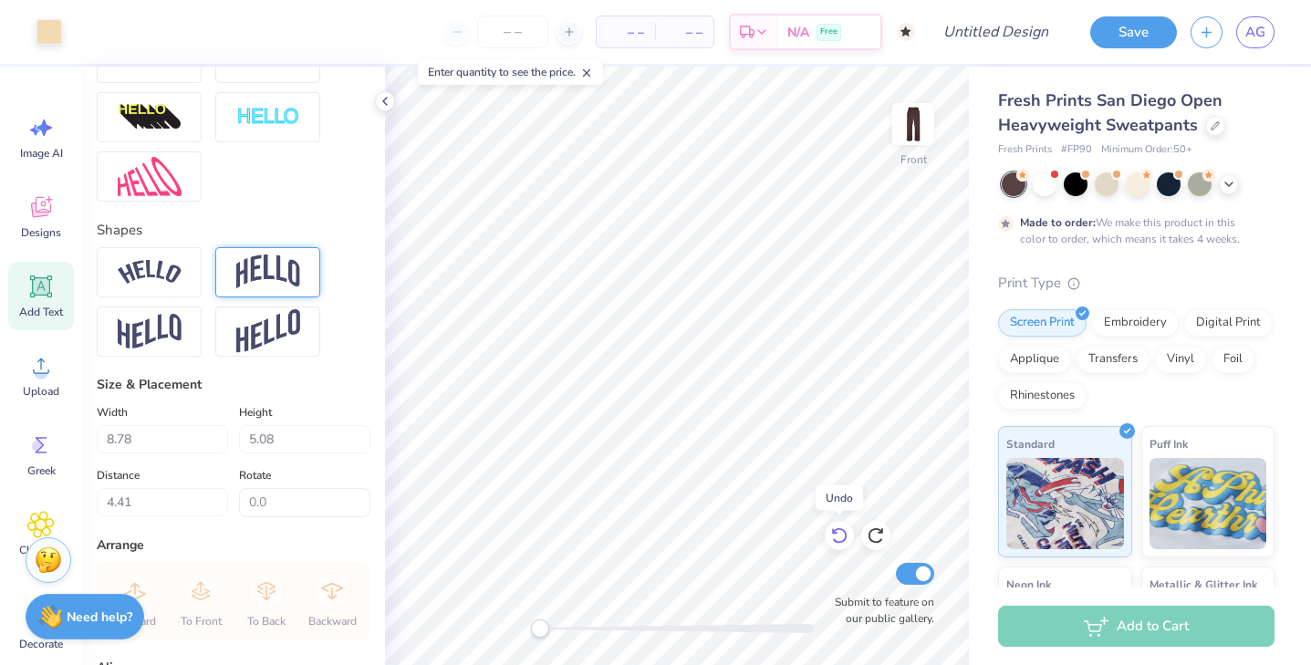
click at [841, 533] on icon at bounding box center [839, 535] width 18 height 18
type input "5.24"
type input "3.10"
click at [841, 533] on icon at bounding box center [839, 535] width 18 height 18
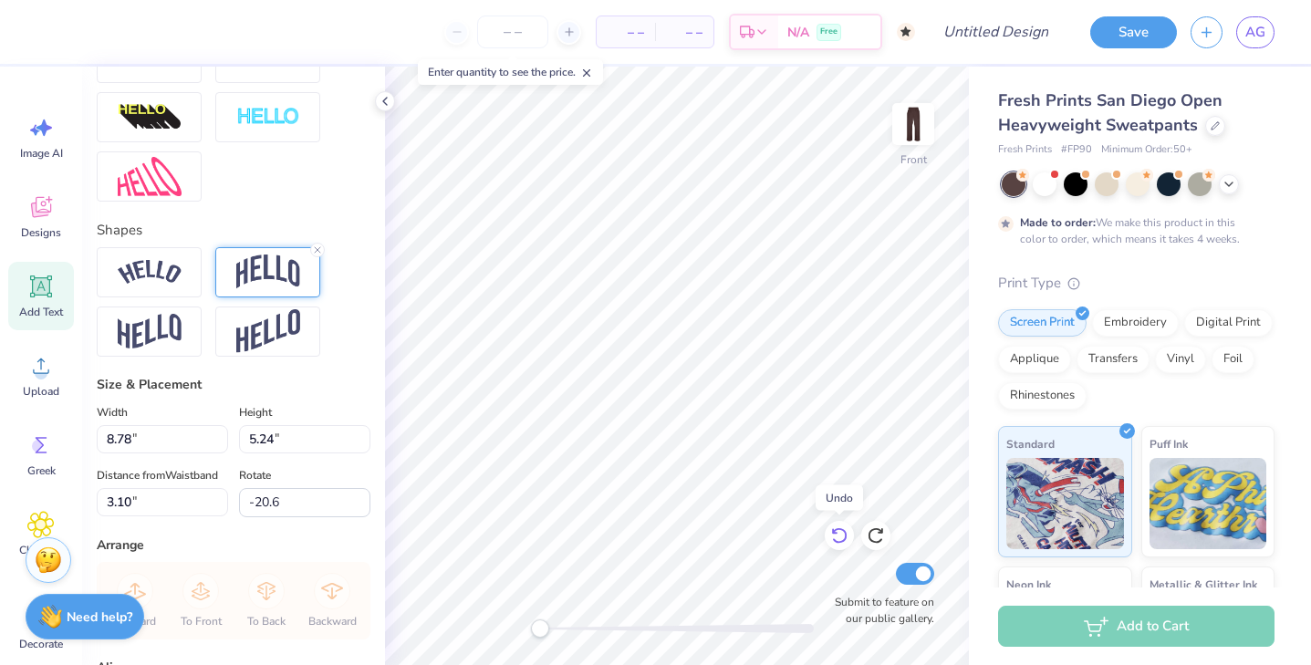
click at [841, 533] on icon at bounding box center [839, 535] width 18 height 18
type input "0.0"
click at [841, 533] on icon at bounding box center [839, 535] width 18 height 18
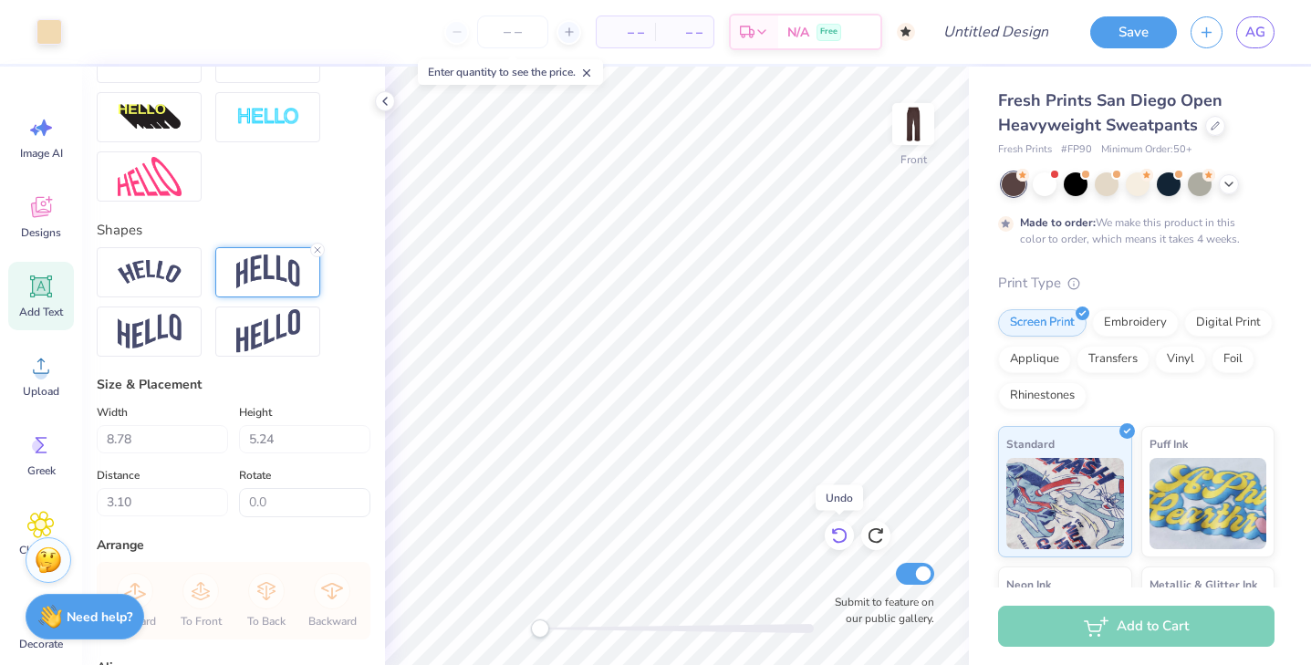
click at [841, 533] on icon at bounding box center [839, 535] width 18 height 18
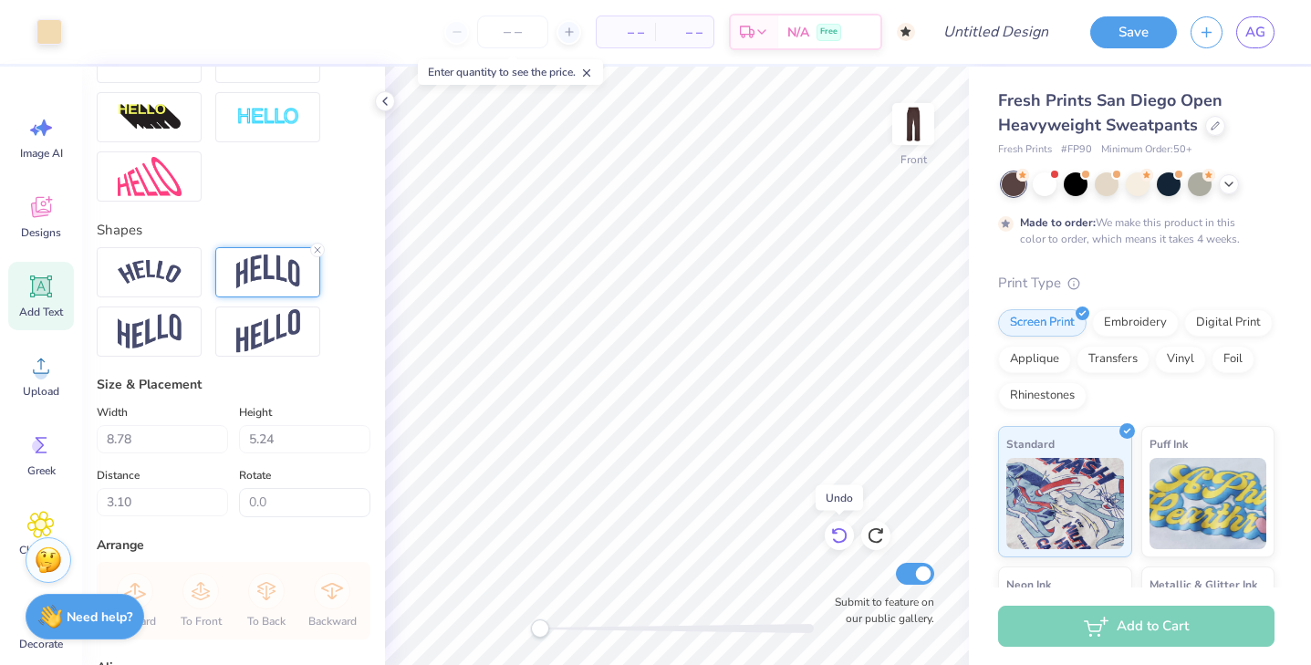
click at [841, 533] on icon at bounding box center [839, 535] width 18 height 18
type input "11.03"
type input "2.43"
type input "25.78"
type input "9.00"
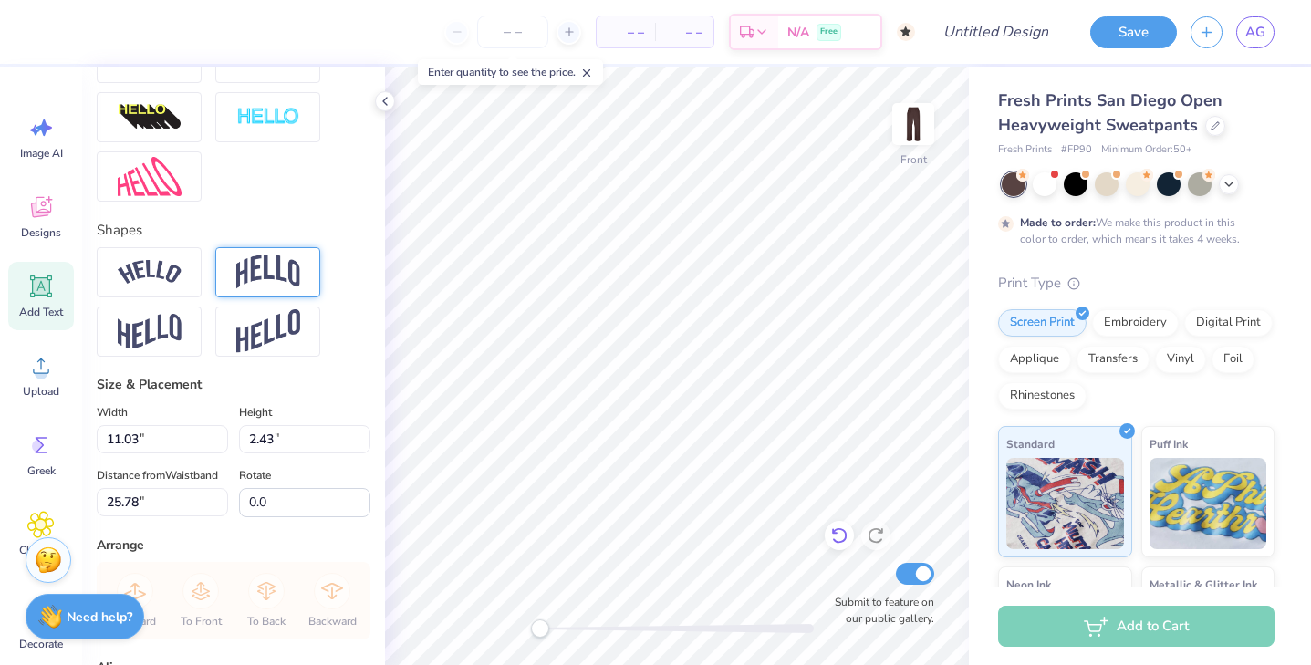
type input "1.98"
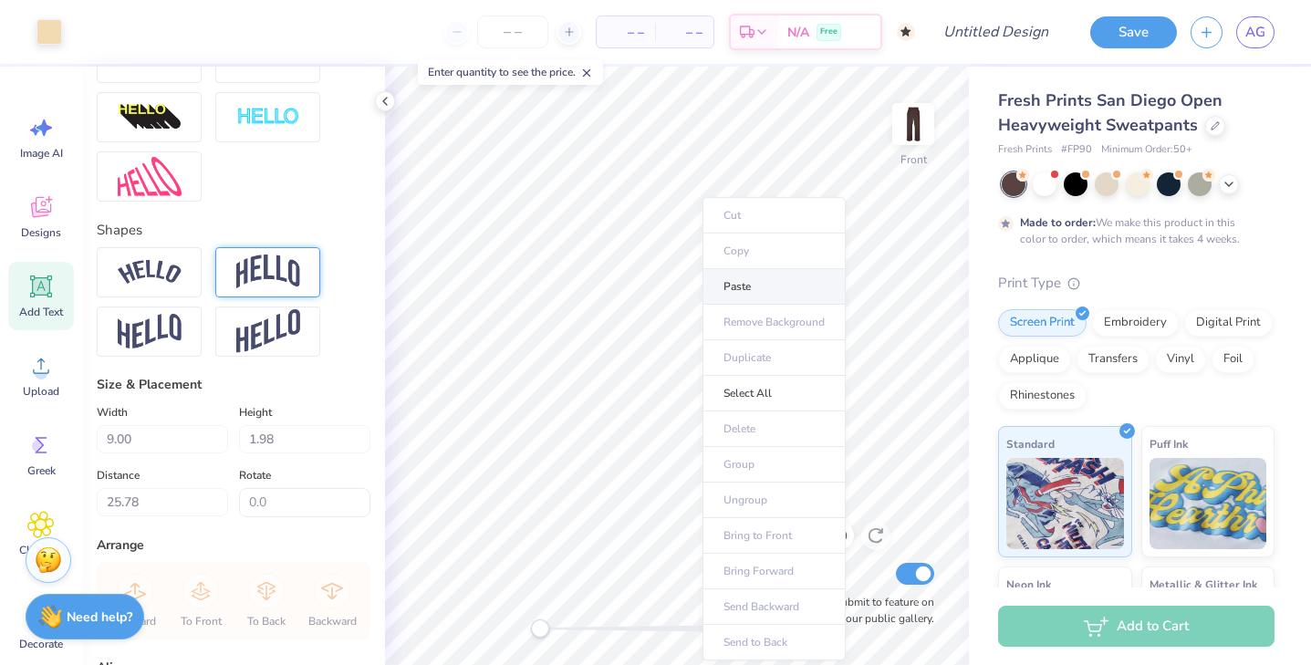
click at [756, 277] on li "Paste" at bounding box center [773, 287] width 143 height 36
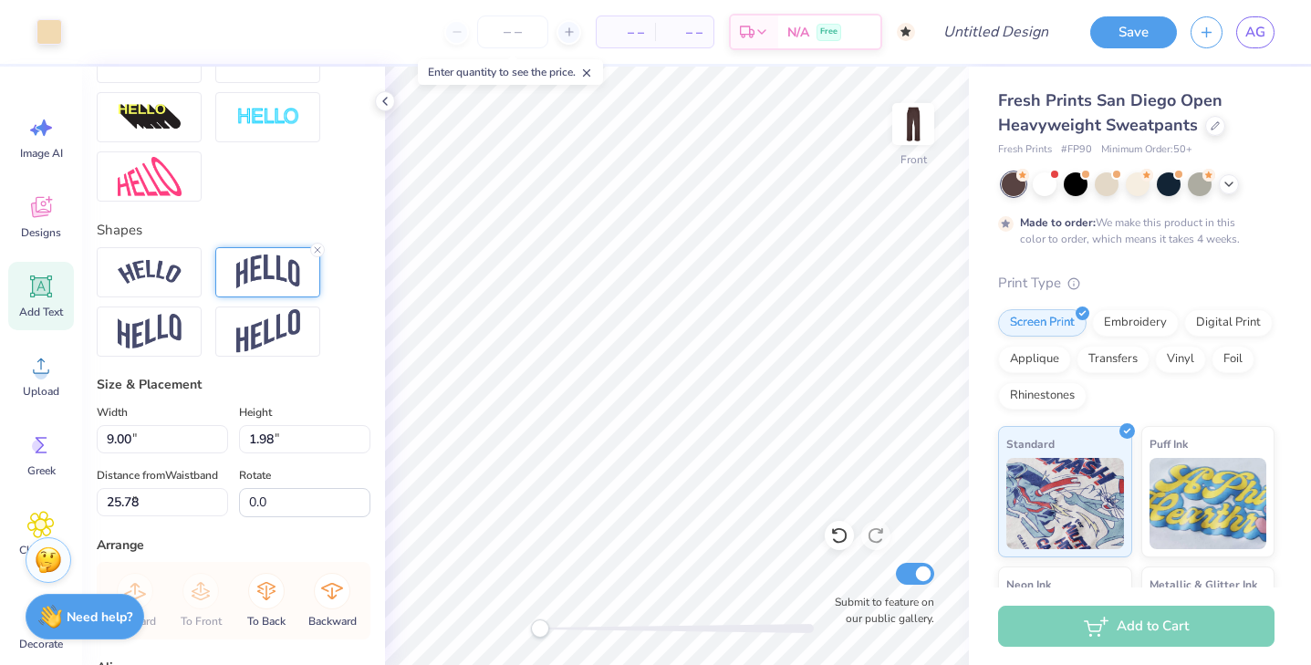
type input "8.78"
type input "5.24"
type input "8.20"
type input "-20.6"
type input "0.0"
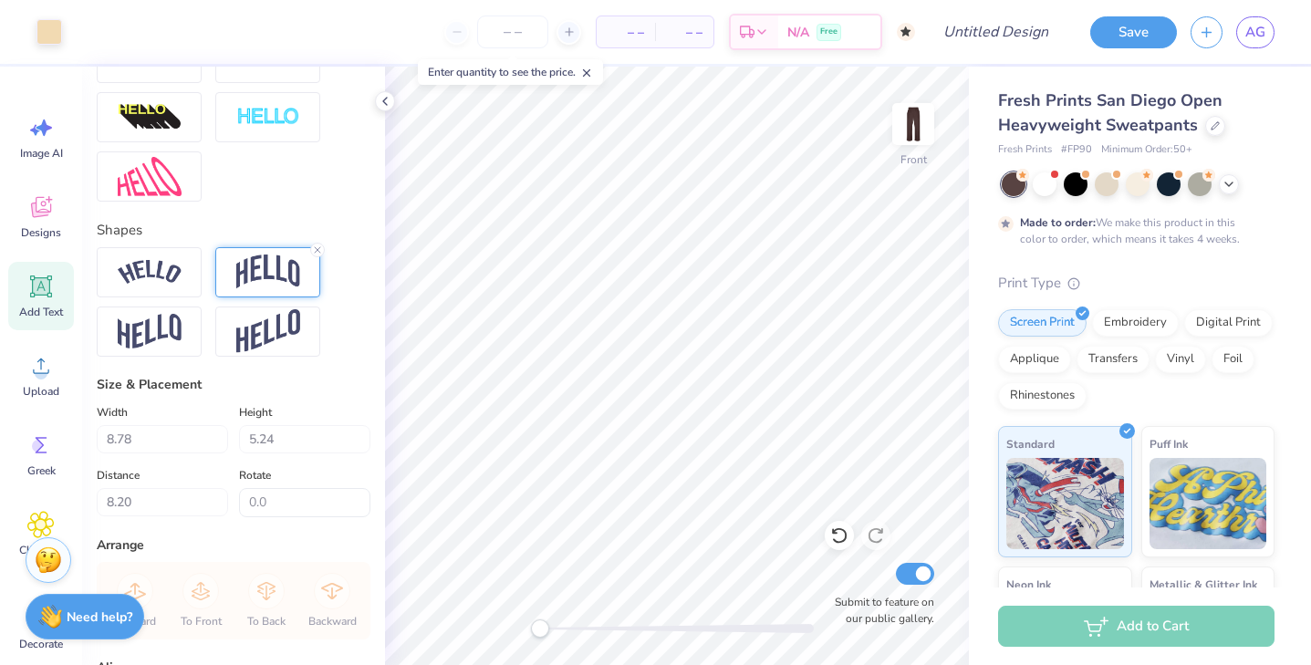
click at [23, 286] on div "Add Text" at bounding box center [41, 296] width 66 height 68
type input "11.16"
type input "3.23"
type input "25.38"
type textarea "T"
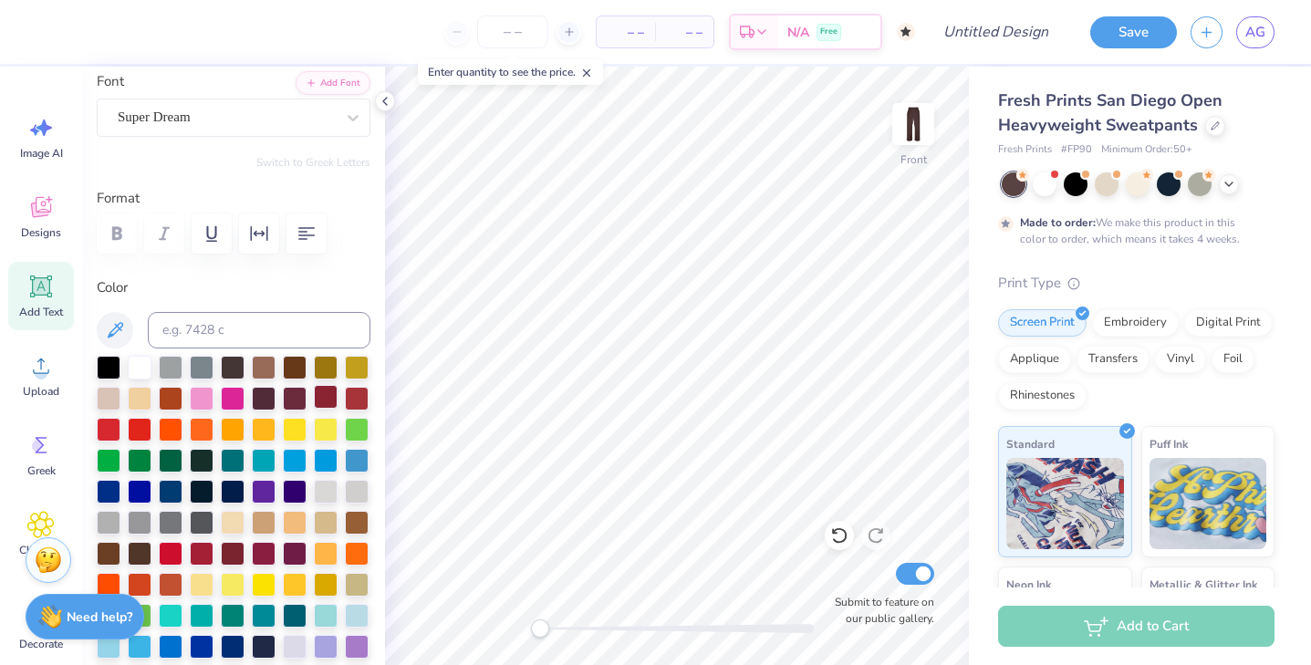
scroll to position [151, 0]
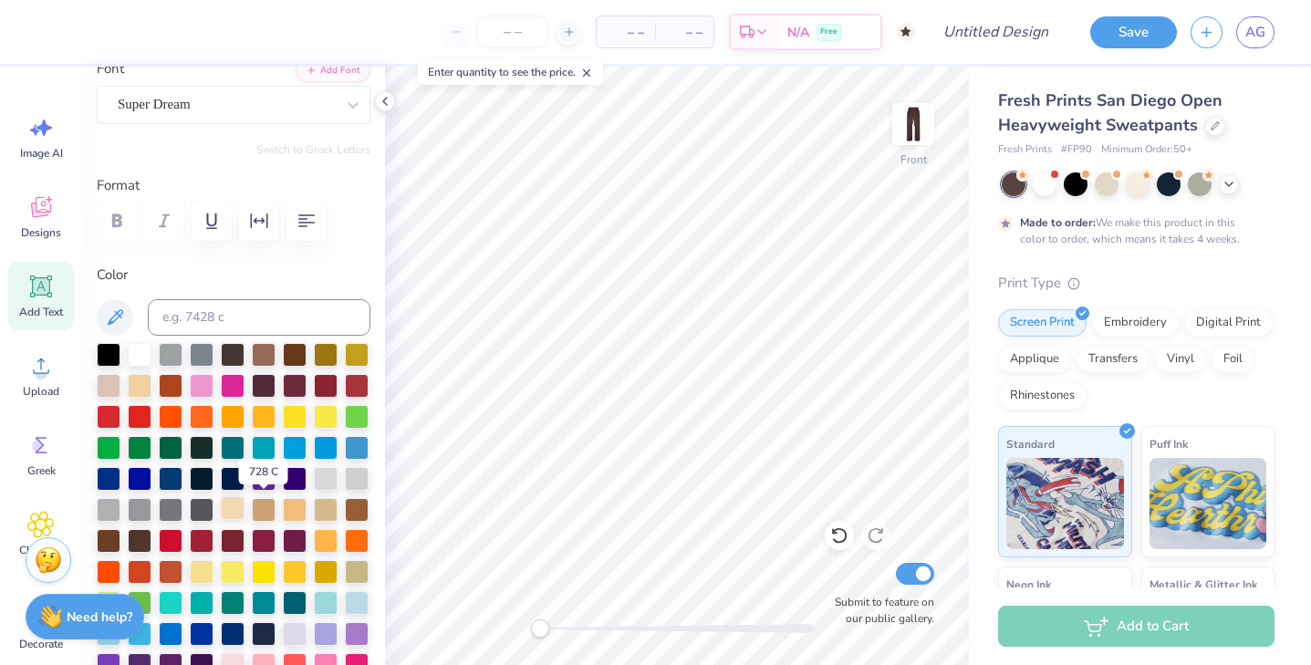
type textarea "BROOK"
click at [235, 511] on div at bounding box center [233, 508] width 24 height 24
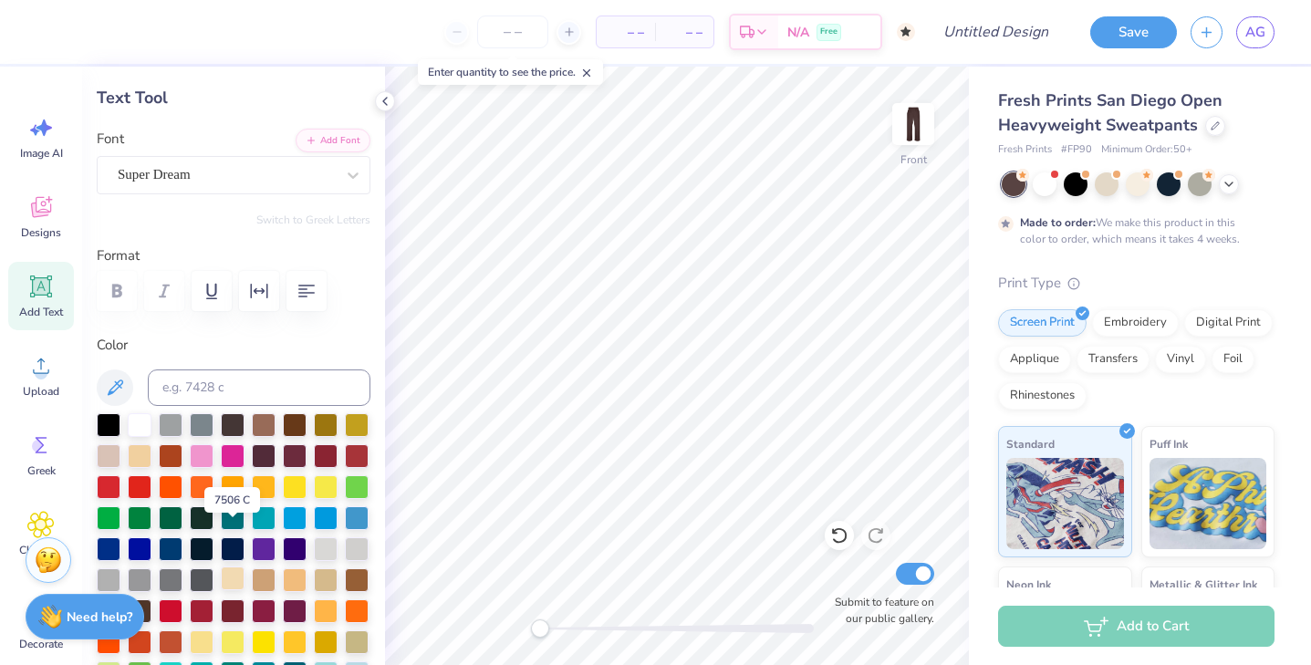
scroll to position [69, 0]
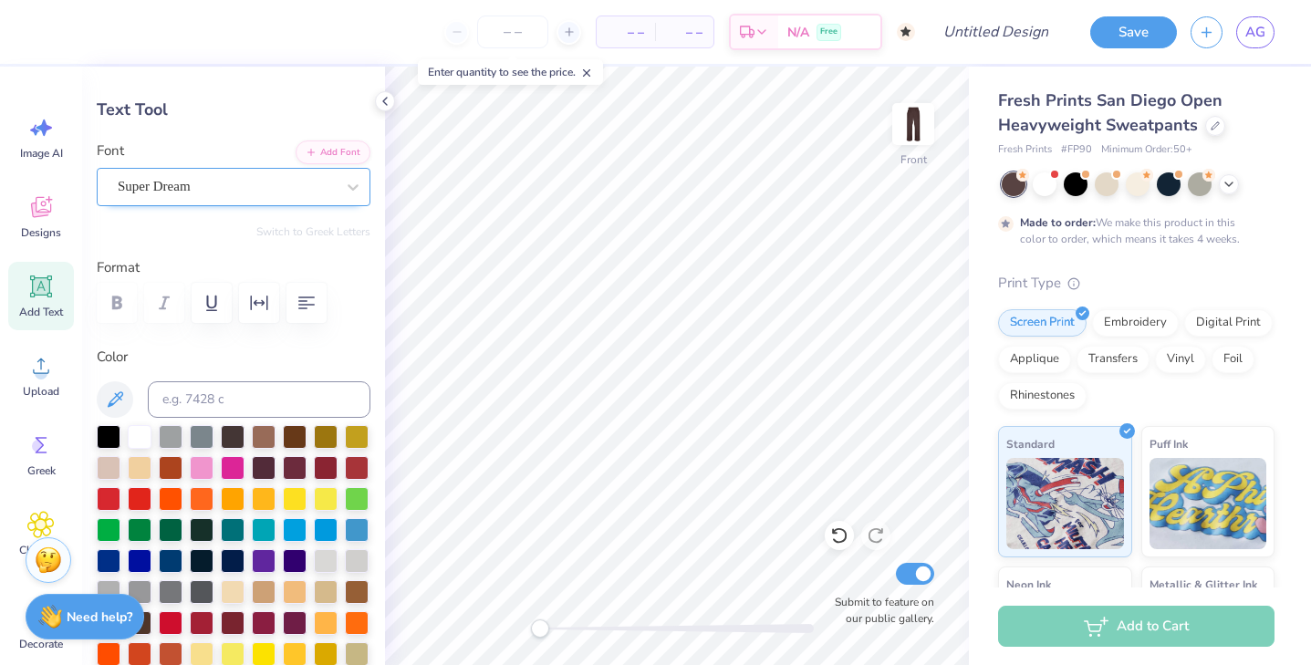
click at [240, 188] on div "Super Dream" at bounding box center [226, 186] width 221 height 28
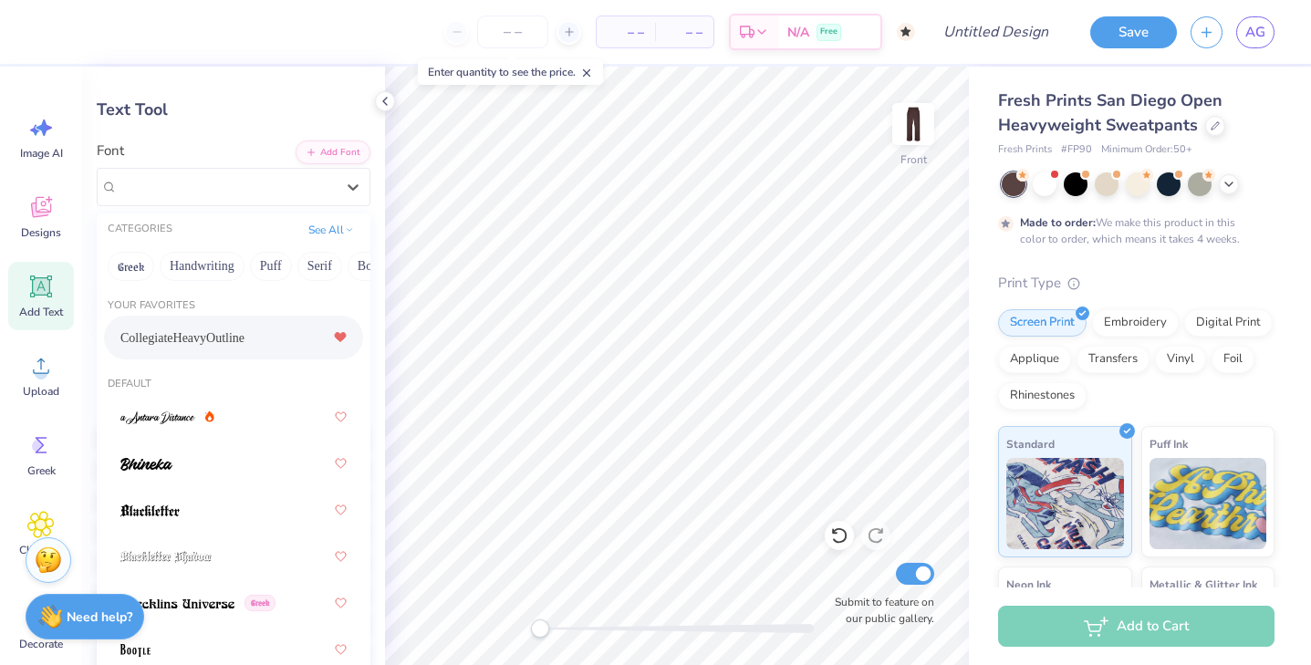
click at [283, 335] on div "CollegiateHeavyOutline" at bounding box center [233, 337] width 226 height 33
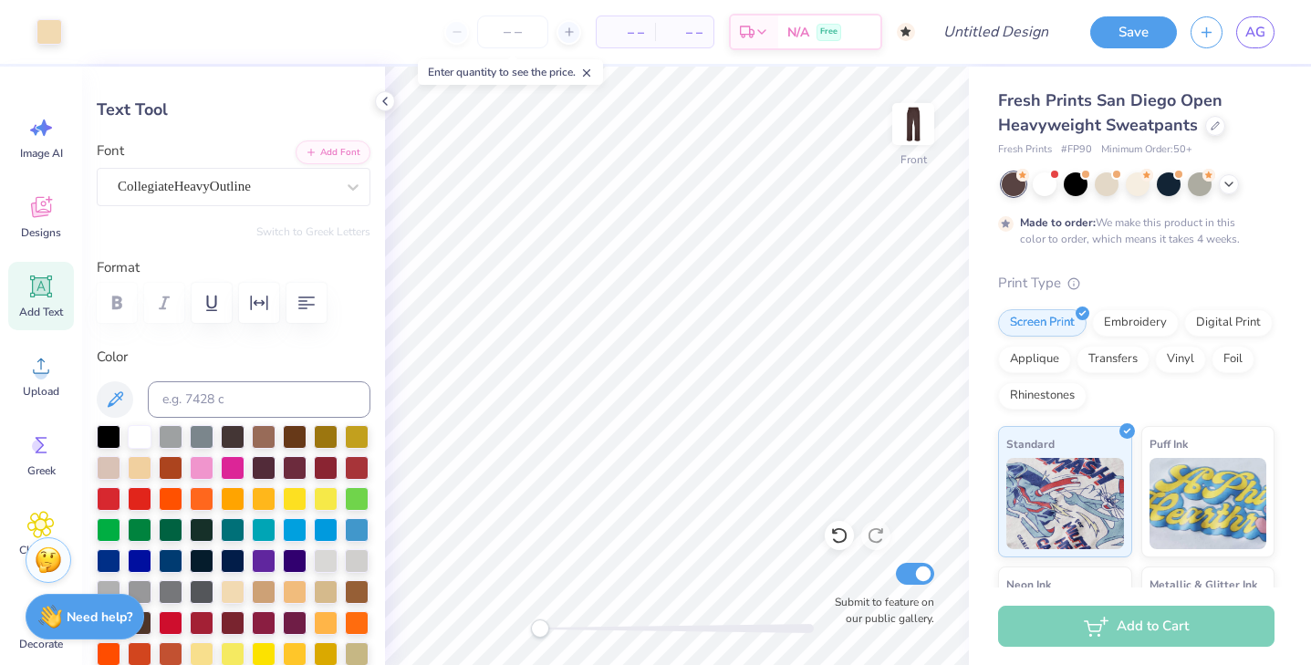
type input "11.03"
type input "2.62"
type input "25.69"
type input "8.23"
type input "1.95"
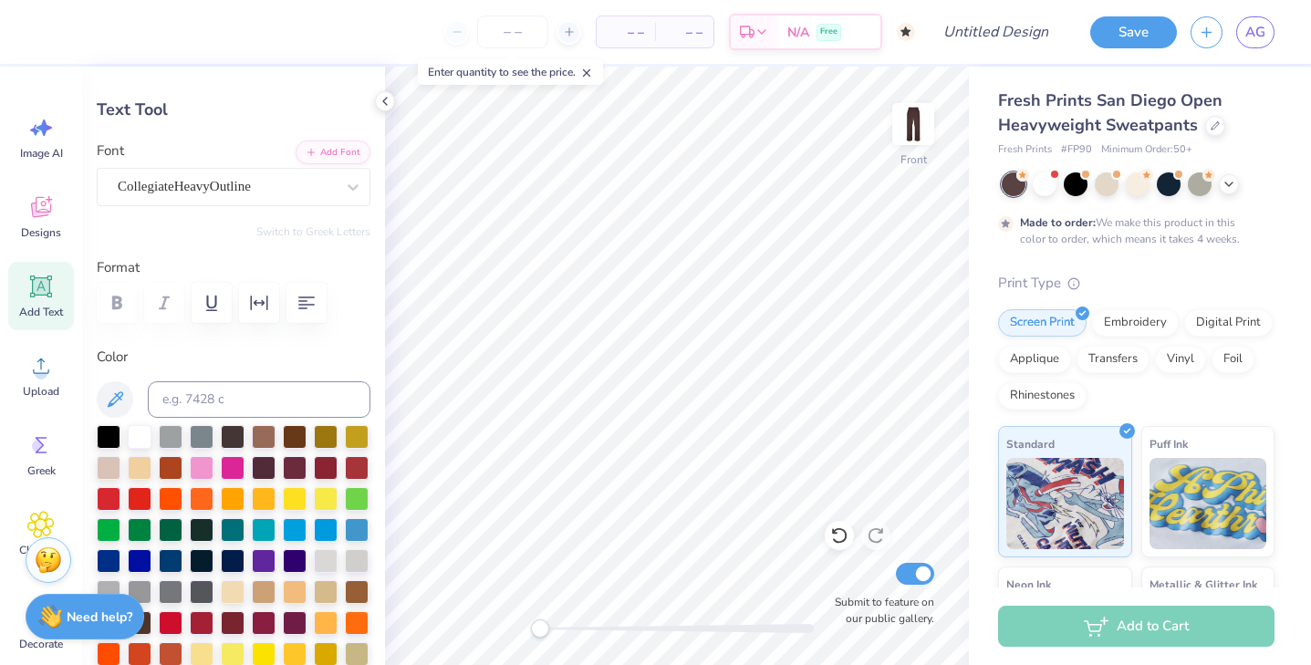
type input "11.19"
type input "9.45"
type input "2.24"
type input "5.76"
type input "9.00"
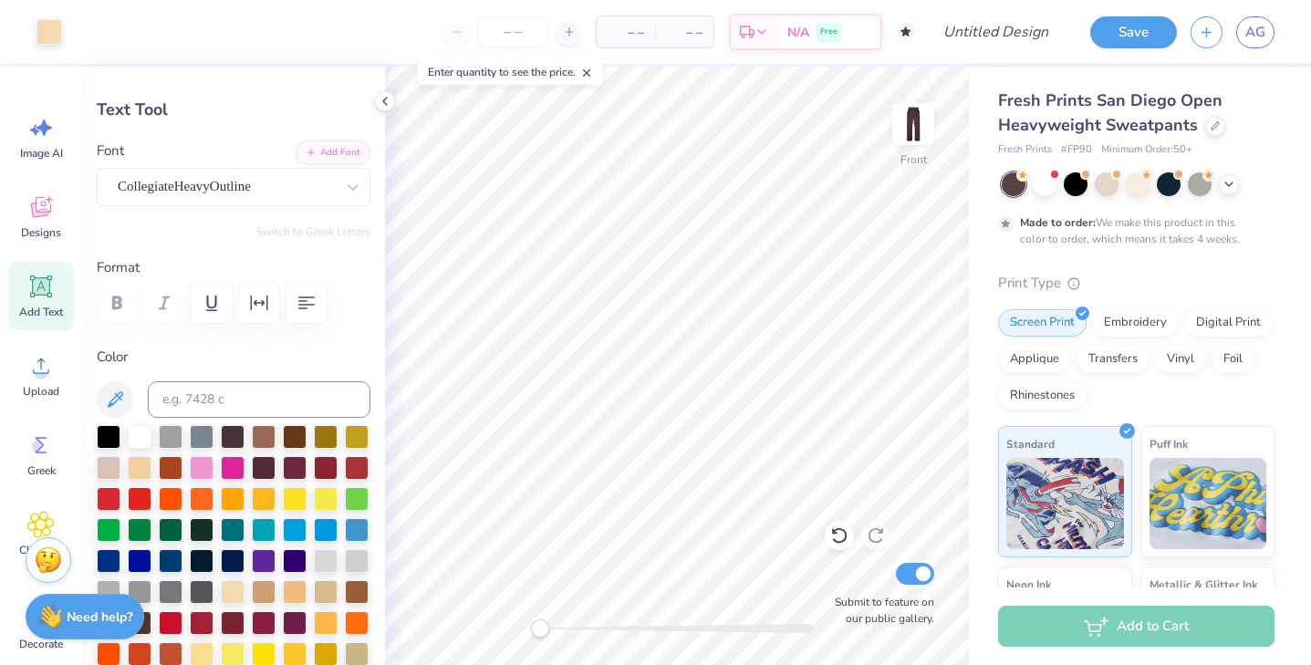
type input "1.98"
type input "5.73"
type input "9.45"
type input "2.24"
type input "5.60"
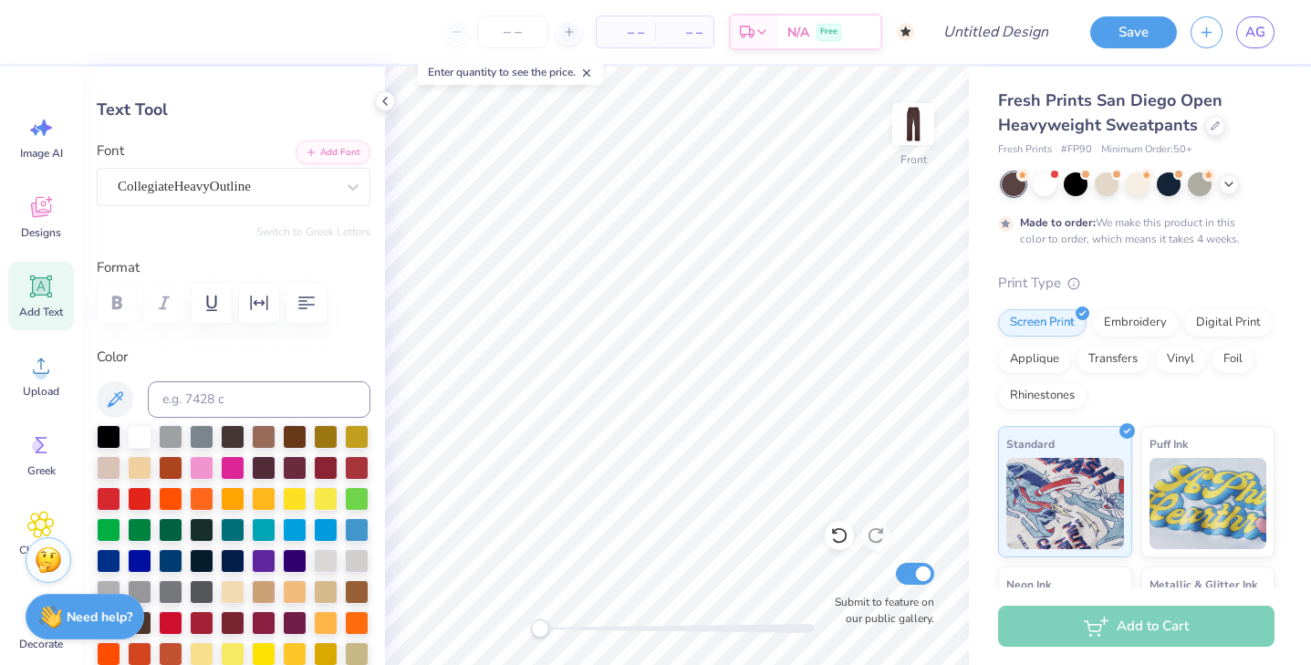
type input "9.00"
type input "1.98"
type input "9.31"
type input "2.05"
click at [917, 119] on img at bounding box center [912, 124] width 73 height 73
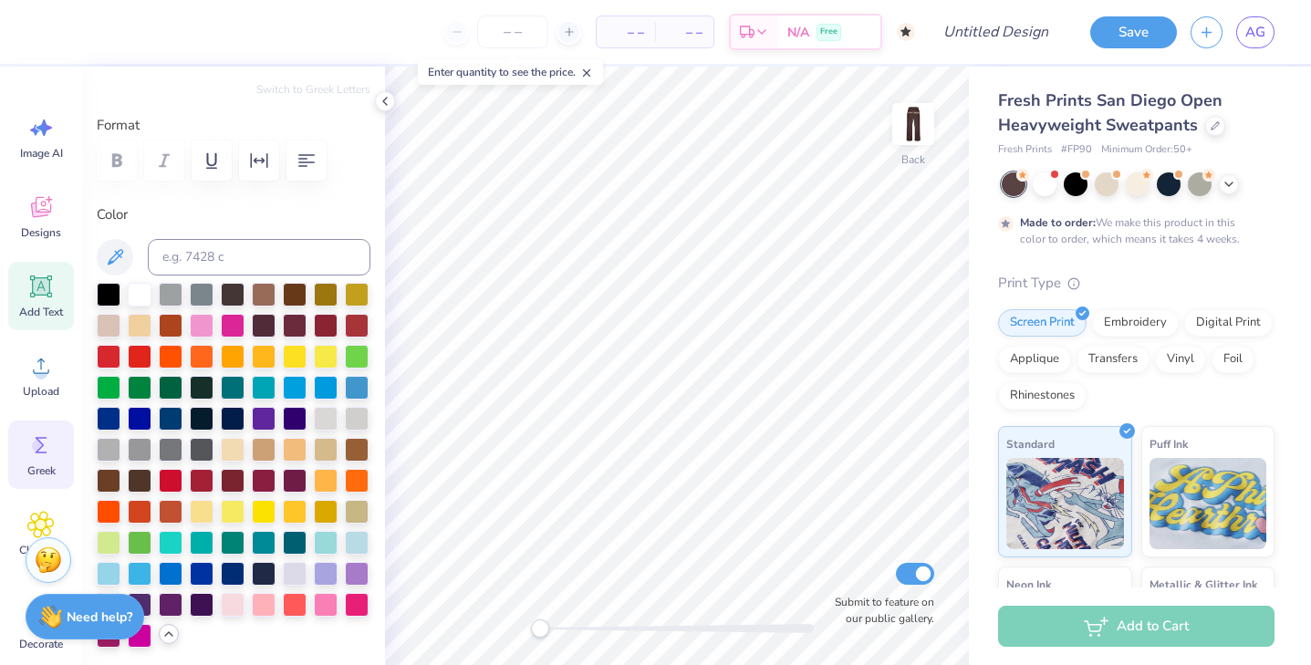
scroll to position [134, 0]
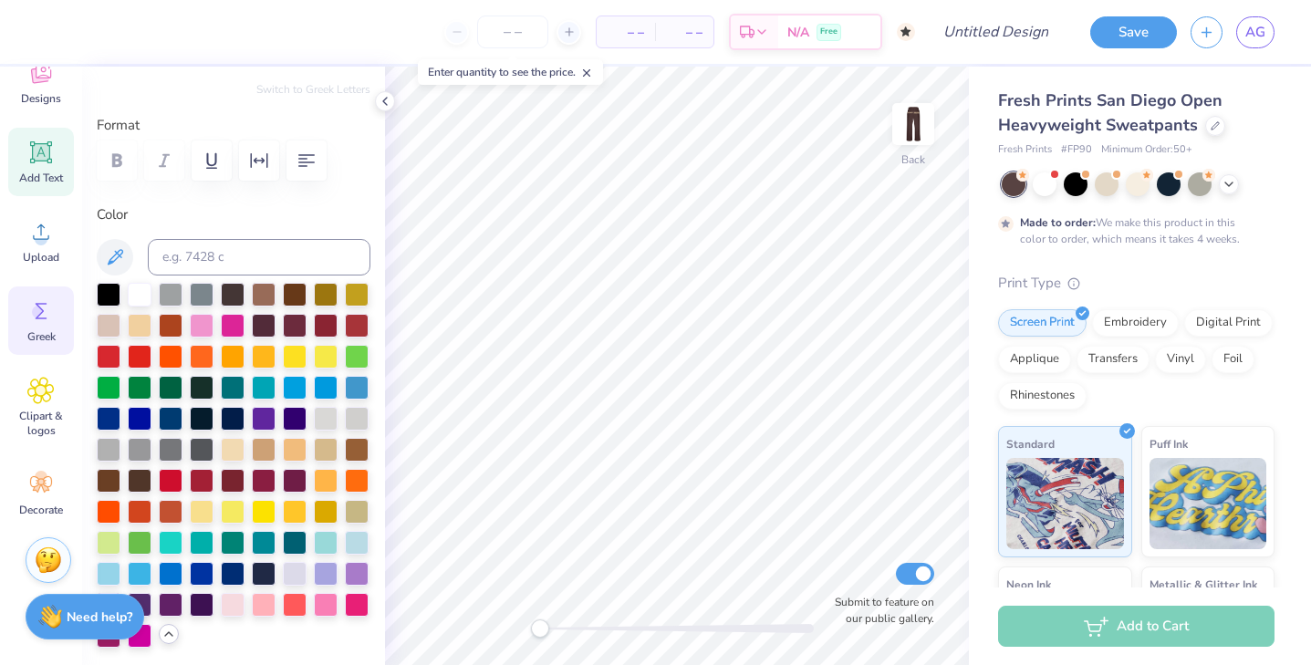
click at [39, 327] on div "Greek" at bounding box center [41, 320] width 66 height 68
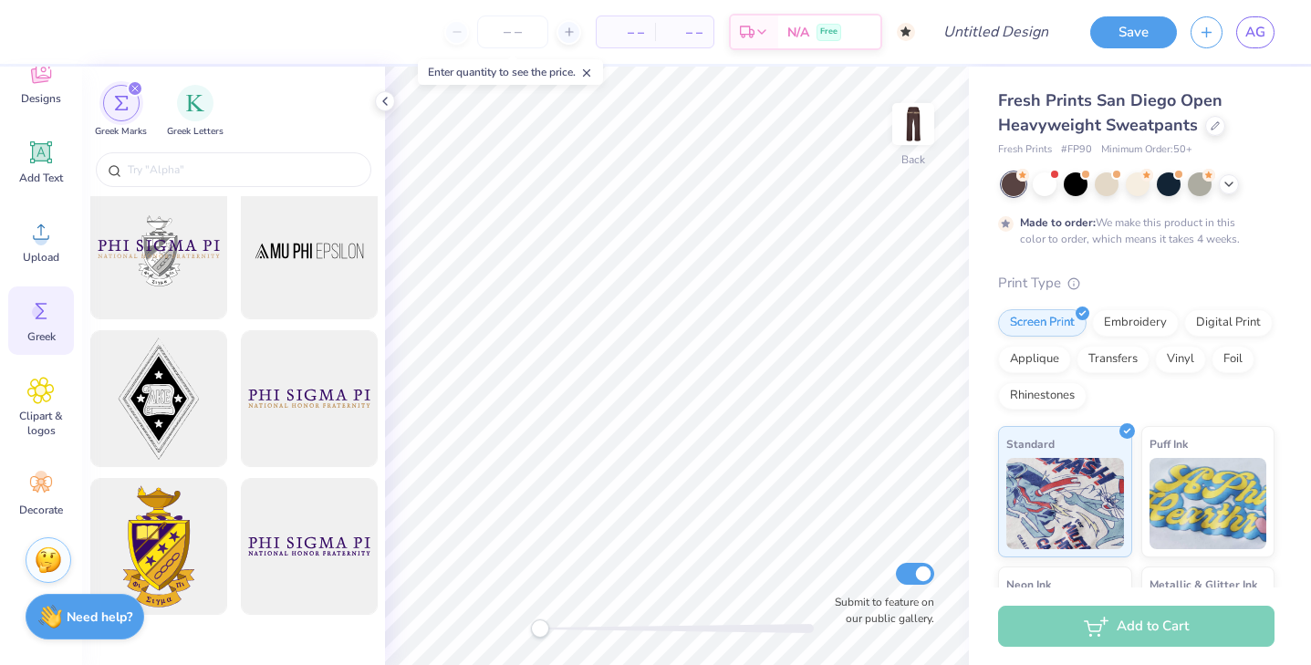
scroll to position [116, 0]
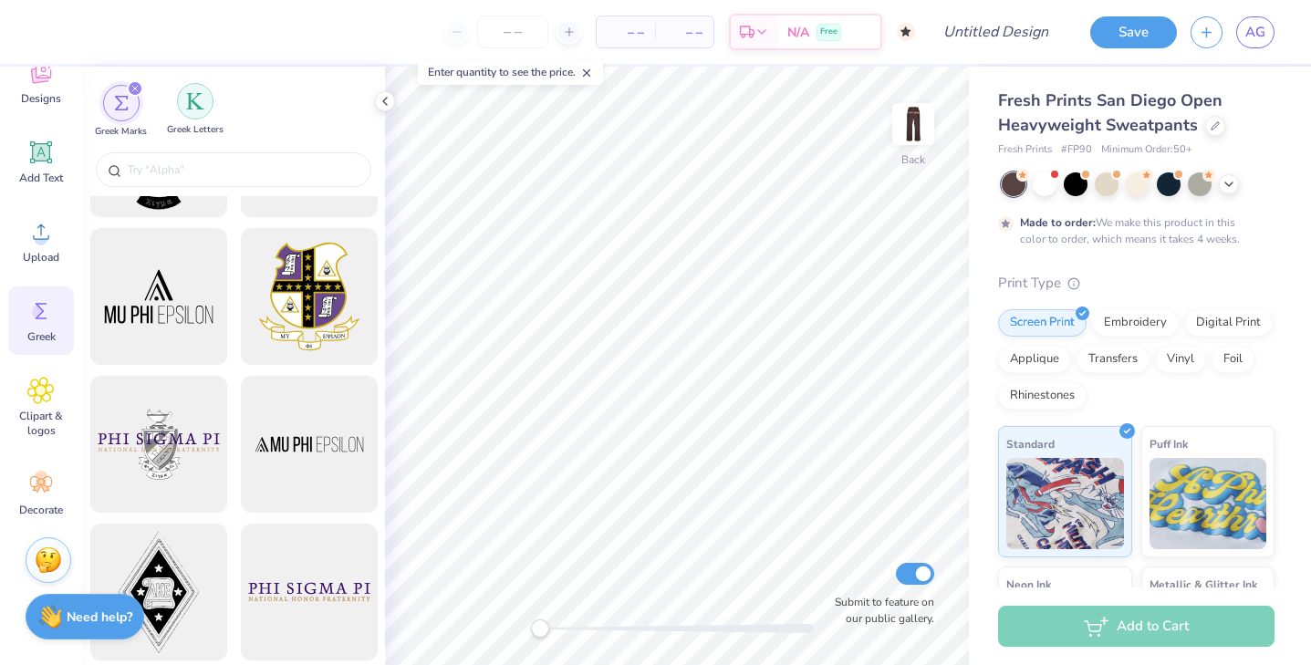
click at [194, 113] on div "filter for Greek Letters" at bounding box center [195, 101] width 36 height 36
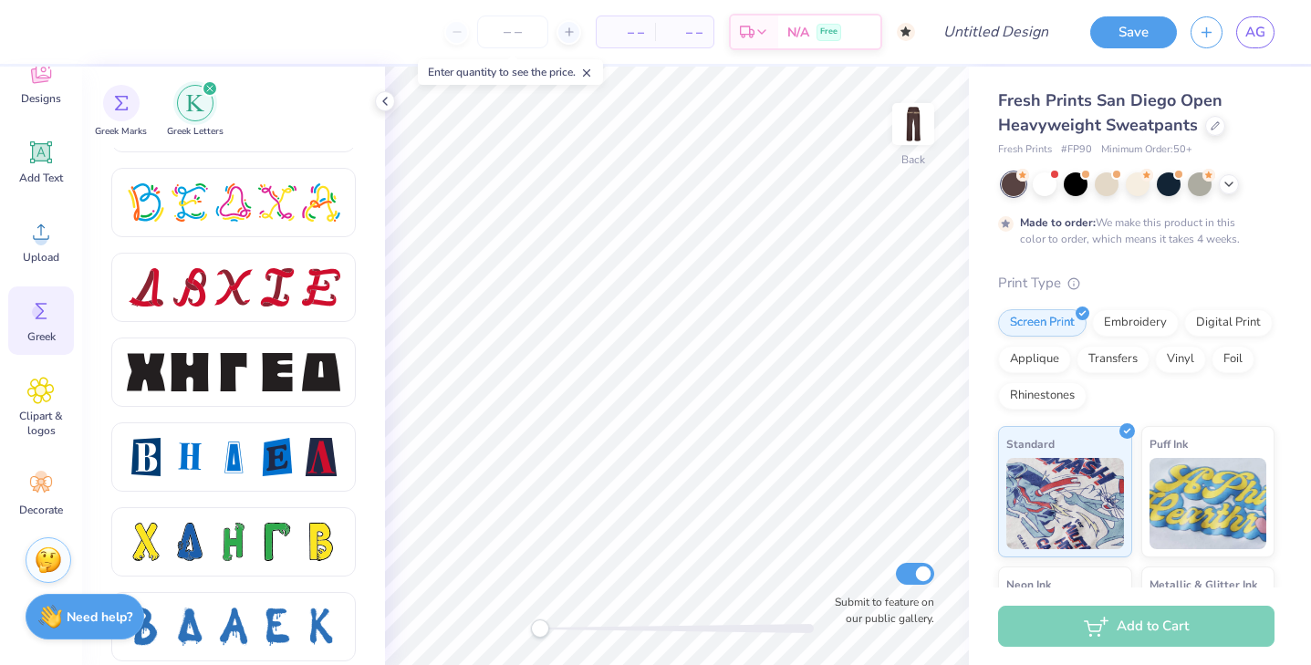
scroll to position [1978, 0]
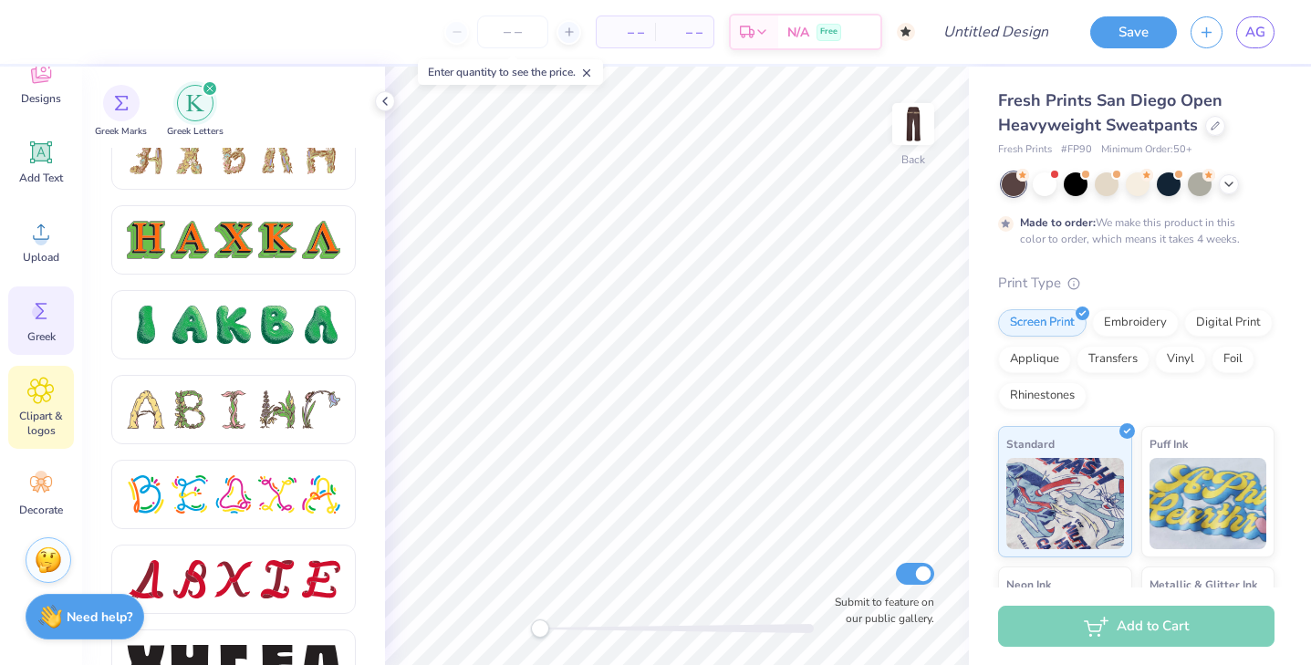
click at [36, 417] on span "Clipart & logos" at bounding box center [41, 423] width 60 height 29
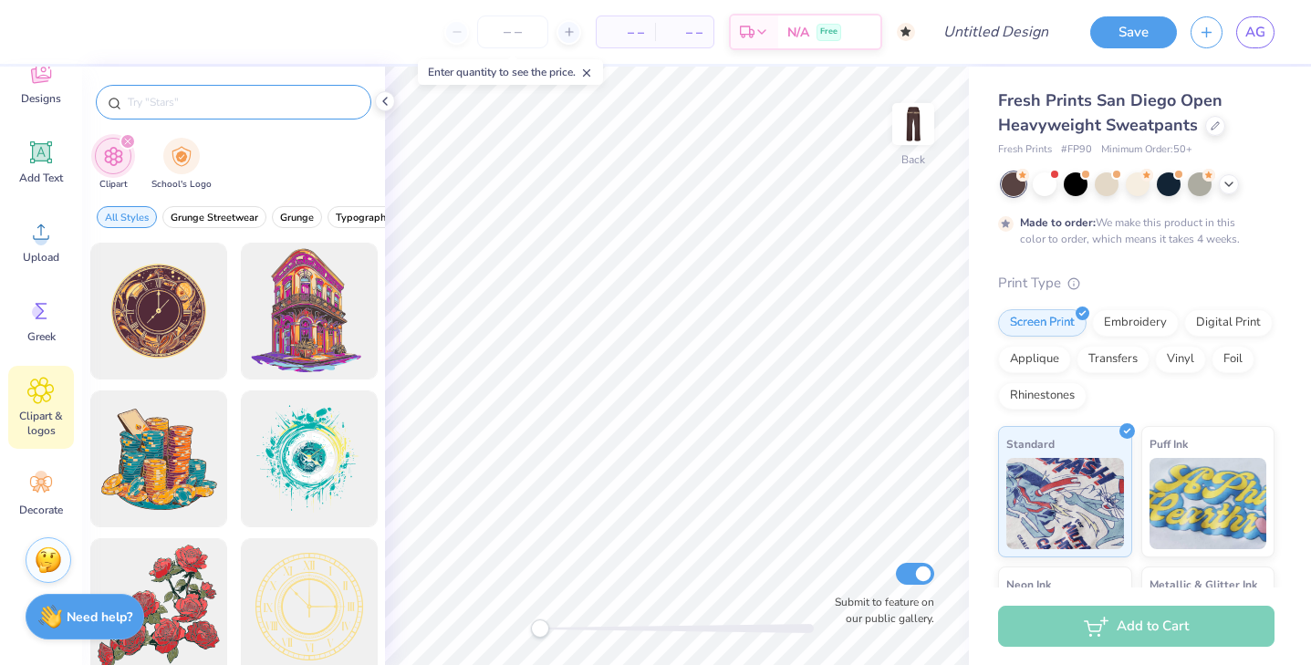
click at [215, 99] on input "text" at bounding box center [242, 102] width 233 height 18
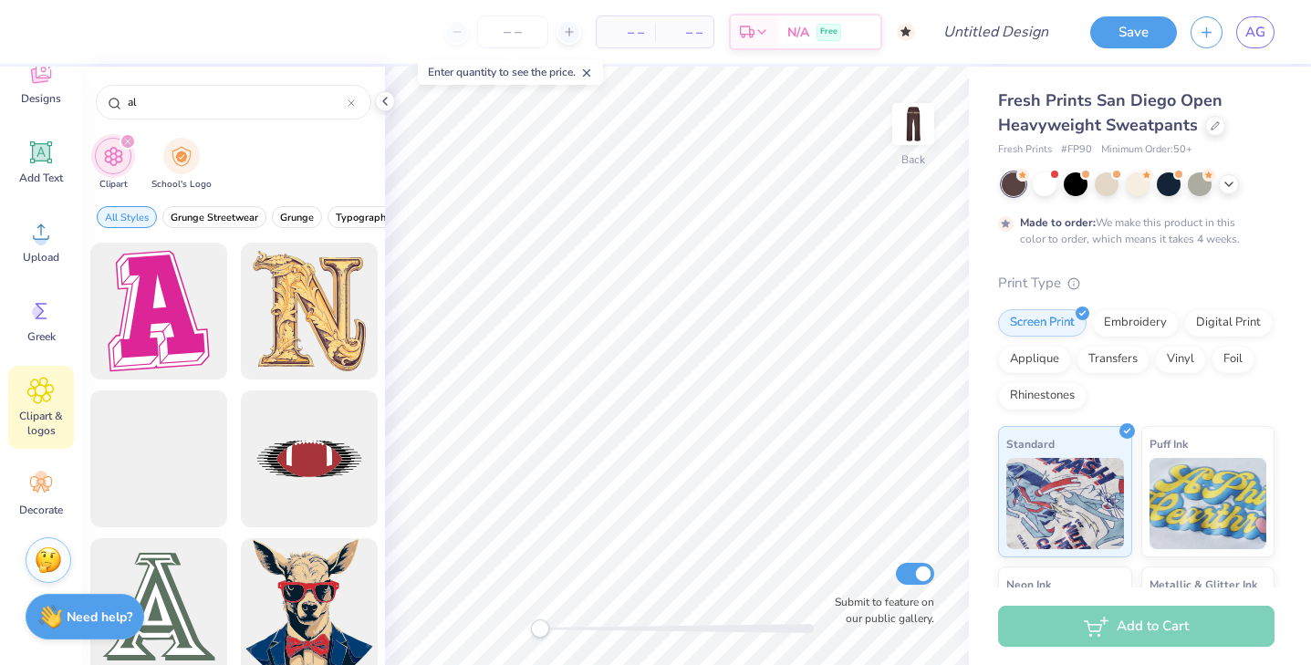
type input "a"
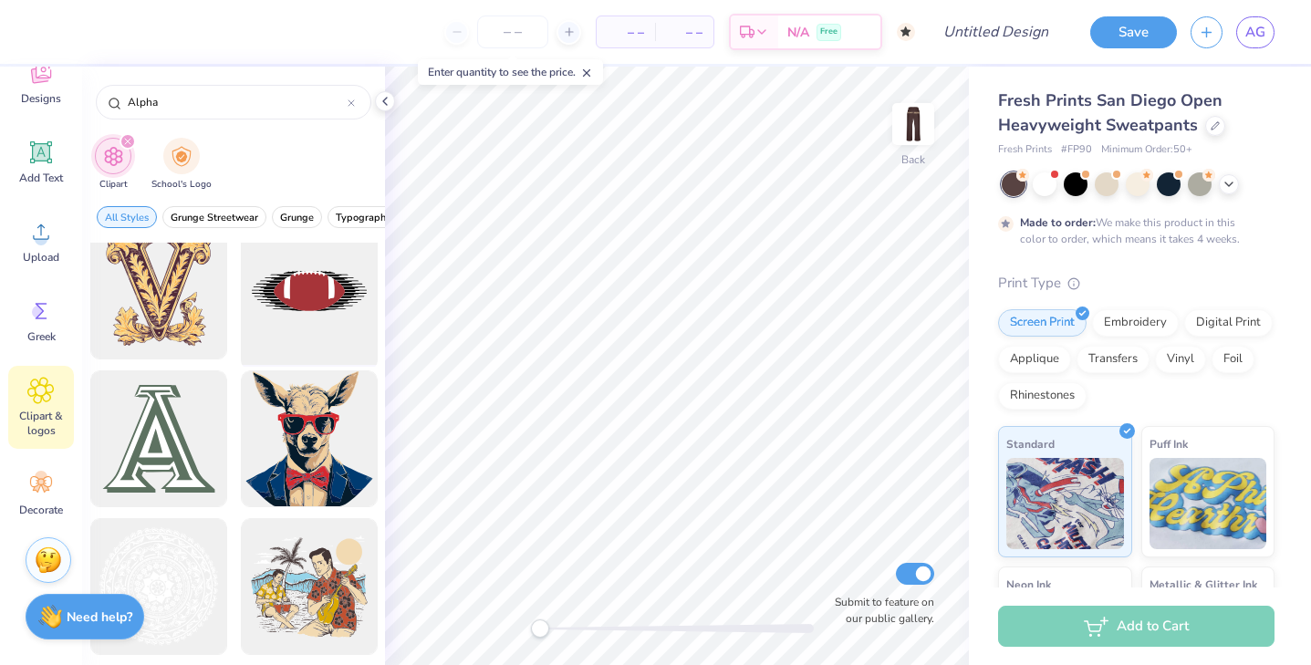
scroll to position [0, 0]
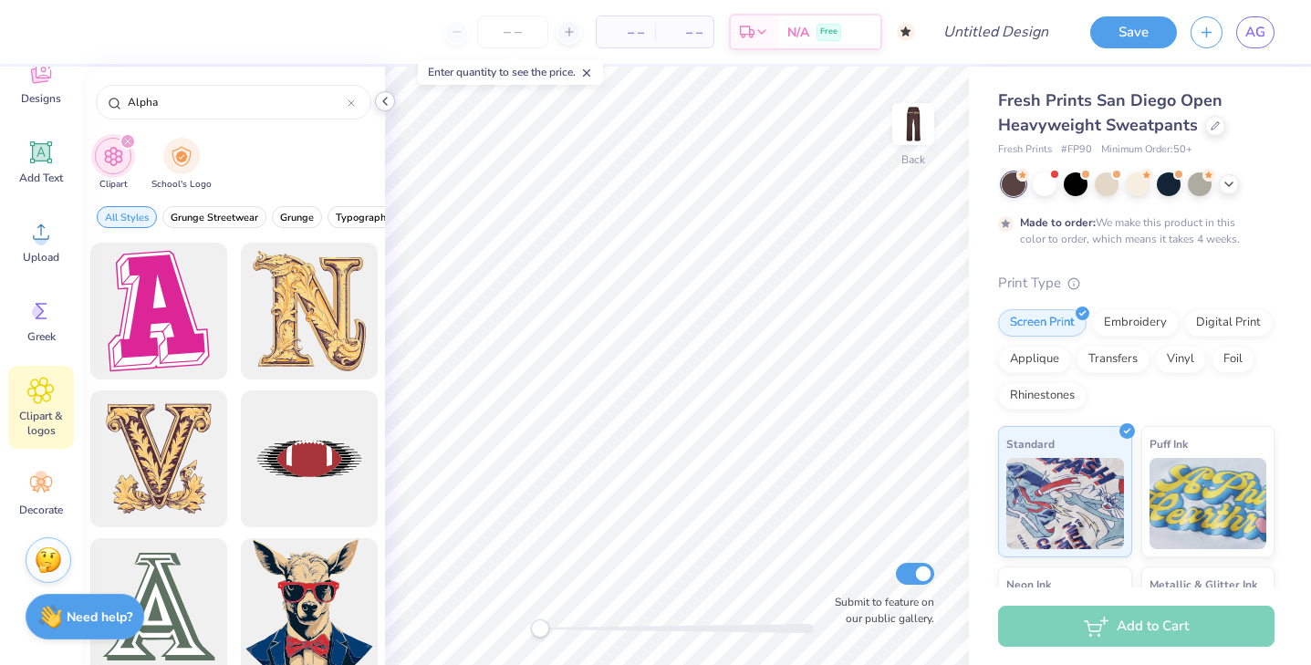
type input "Alpha"
click at [383, 97] on icon at bounding box center [385, 101] width 15 height 15
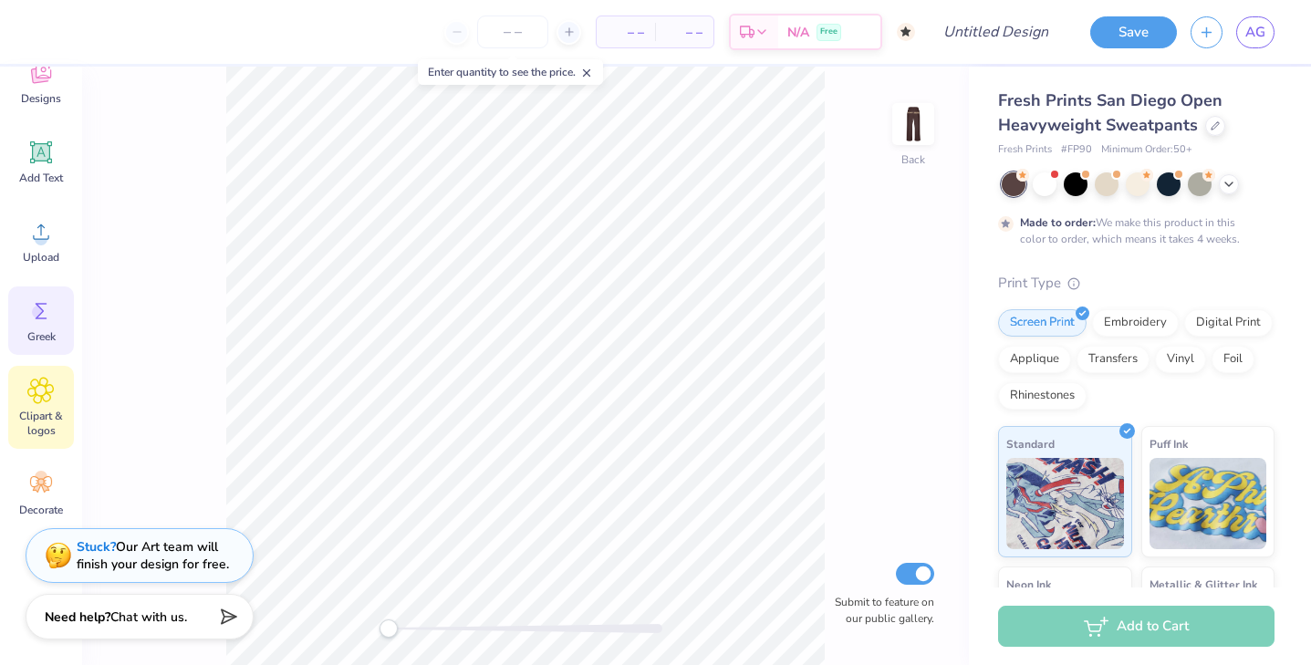
click at [56, 325] on div "Greek" at bounding box center [41, 320] width 66 height 68
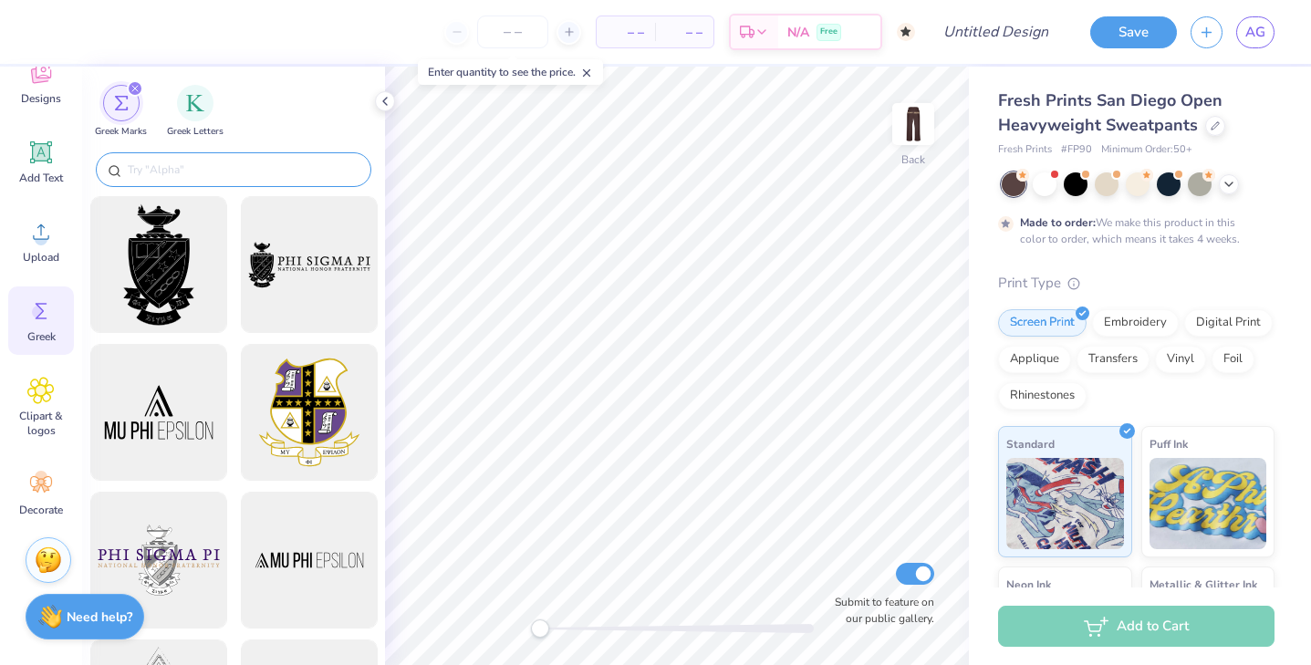
click at [198, 174] on input "text" at bounding box center [242, 170] width 233 height 18
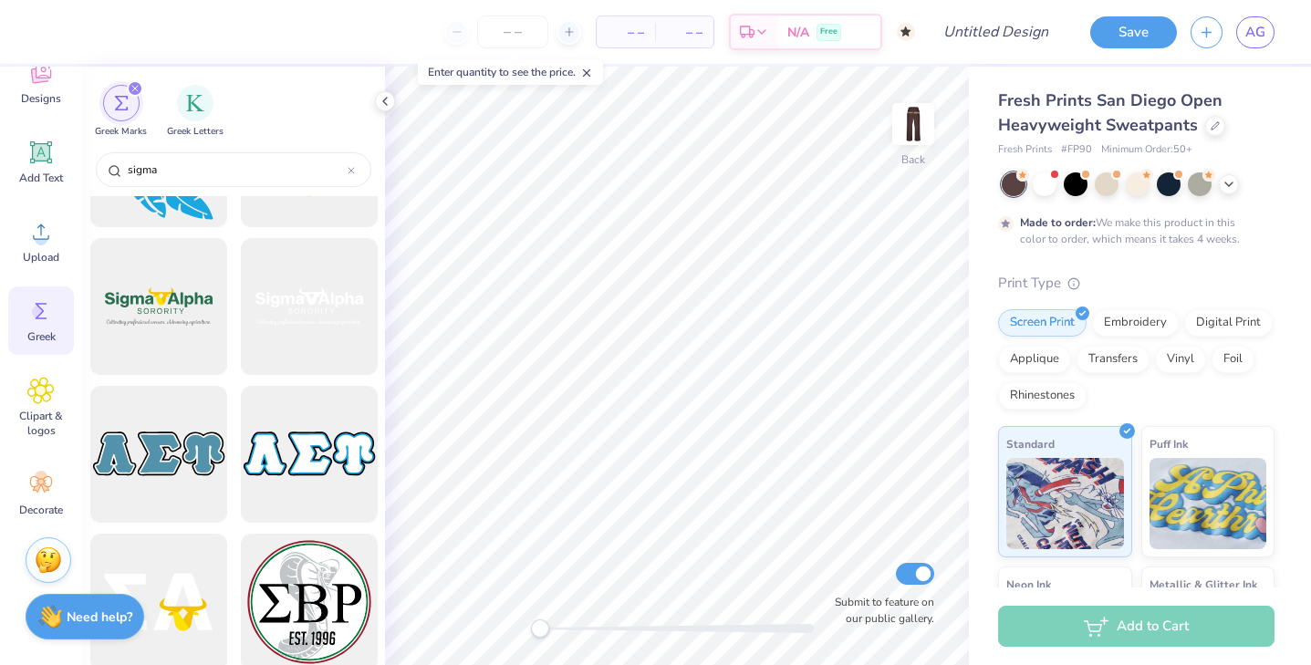
scroll to position [2910, 0]
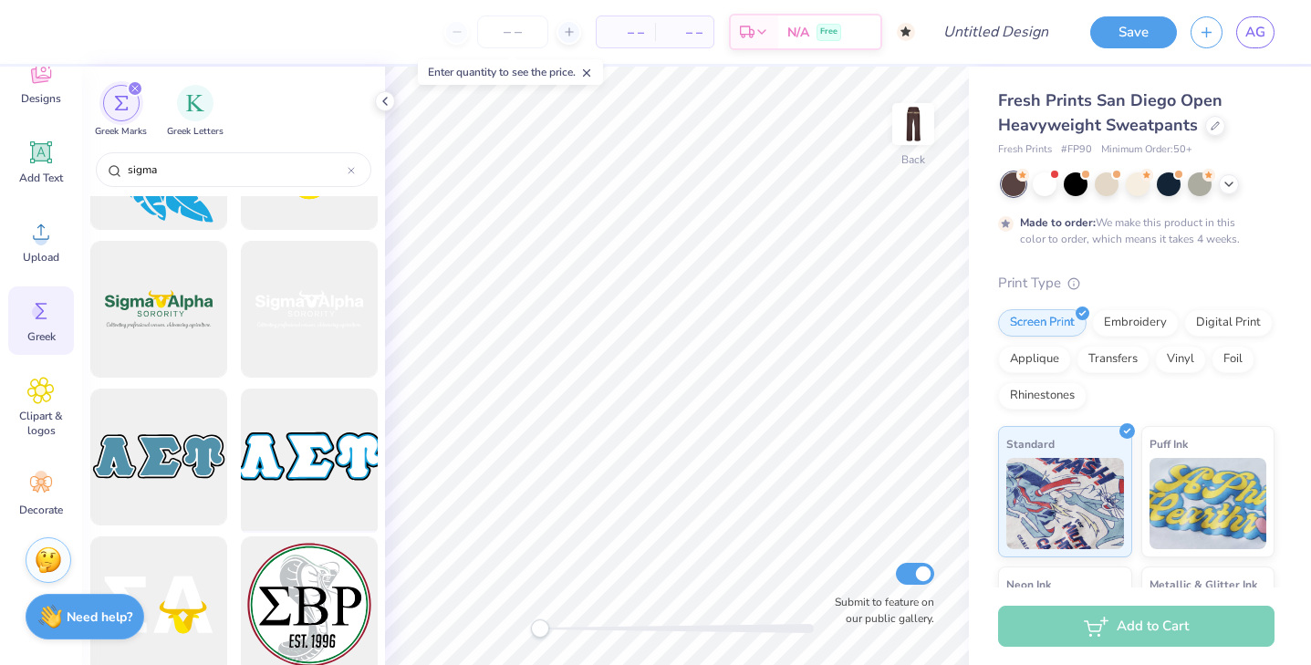
type input "sigma"
click at [283, 459] on div at bounding box center [308, 457] width 150 height 150
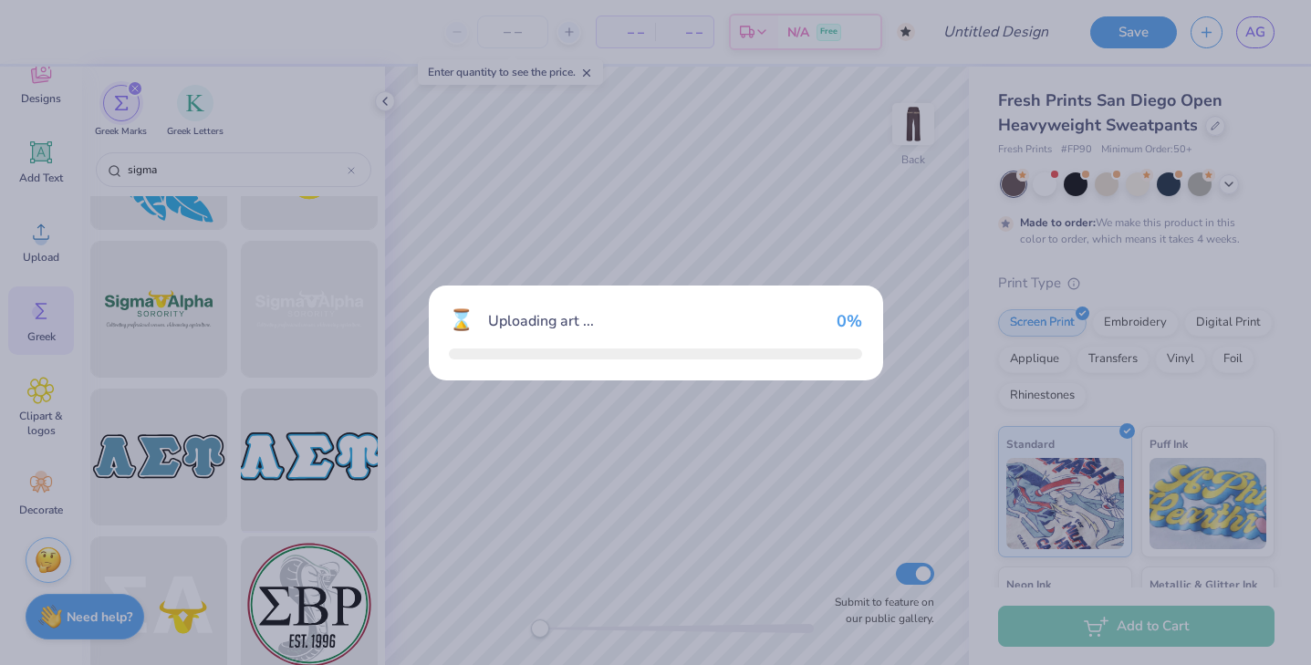
click at [284, 459] on div "⌛ Uploading art ... 0 %" at bounding box center [655, 332] width 1311 height 665
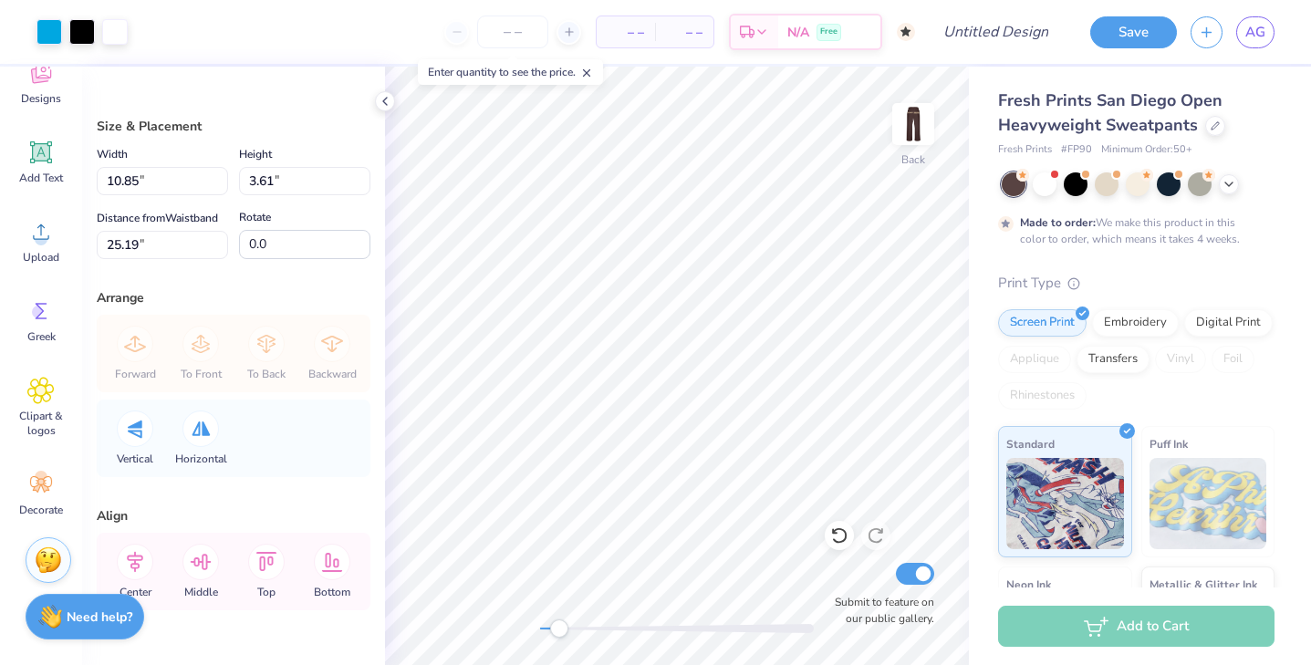
drag, startPoint x: 544, startPoint y: 632, endPoint x: 556, endPoint y: 626, distance: 13.5
click at [558, 627] on div "Accessibility label" at bounding box center [559, 628] width 18 height 18
drag, startPoint x: 559, startPoint y: 630, endPoint x: 606, endPoint y: 627, distance: 46.6
click at [606, 627] on div "Accessibility label" at bounding box center [605, 628] width 18 height 18
type input "8.61"
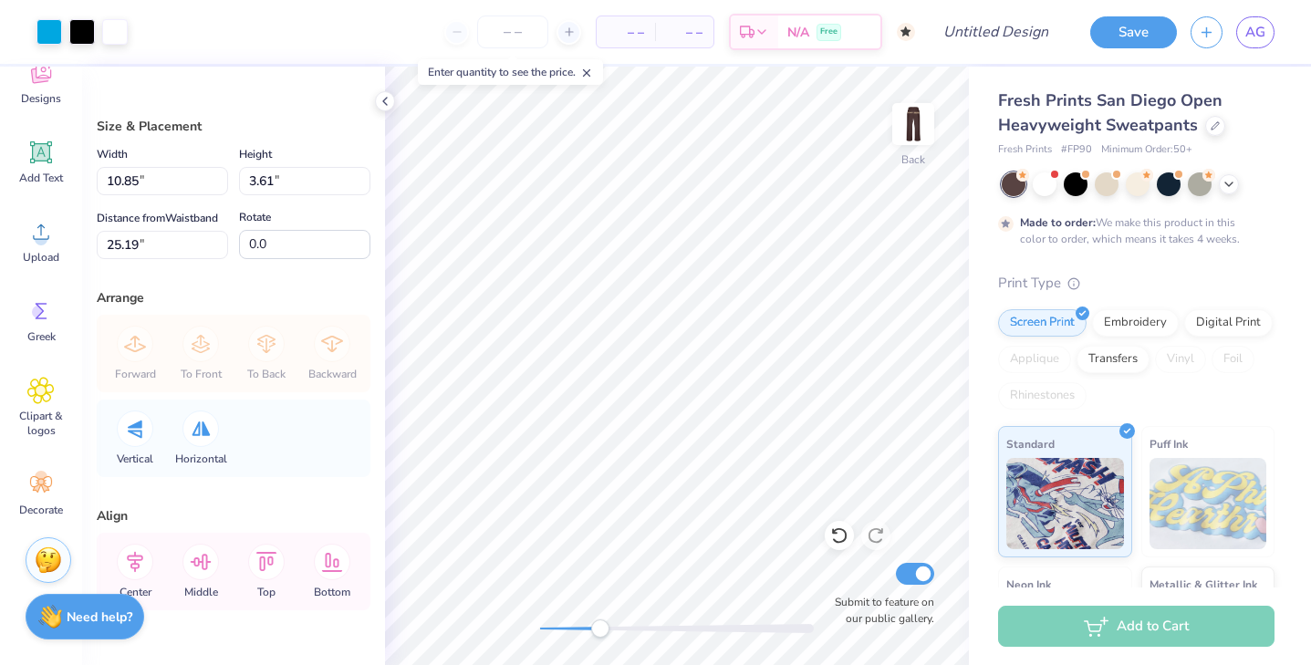
type input "2.87"
click at [66, 34] on div at bounding box center [81, 32] width 91 height 26
click at [389, 100] on icon at bounding box center [385, 101] width 15 height 15
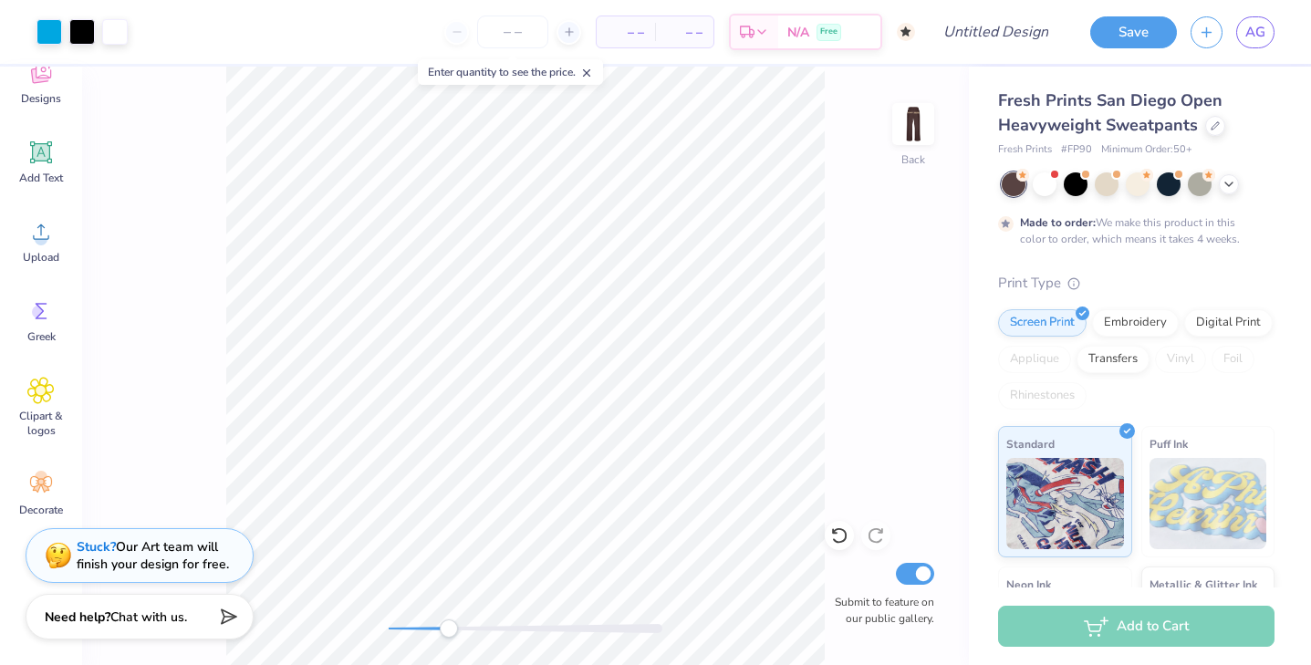
type input "25.27"
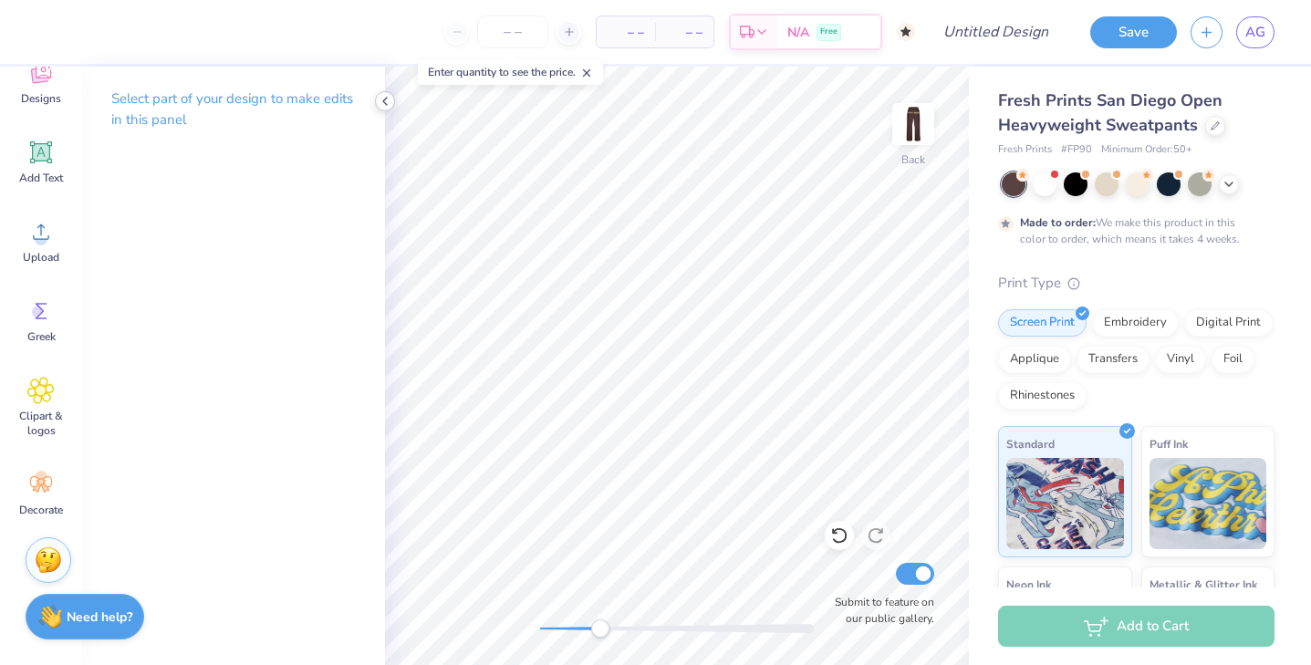
click at [391, 98] on icon at bounding box center [385, 101] width 15 height 15
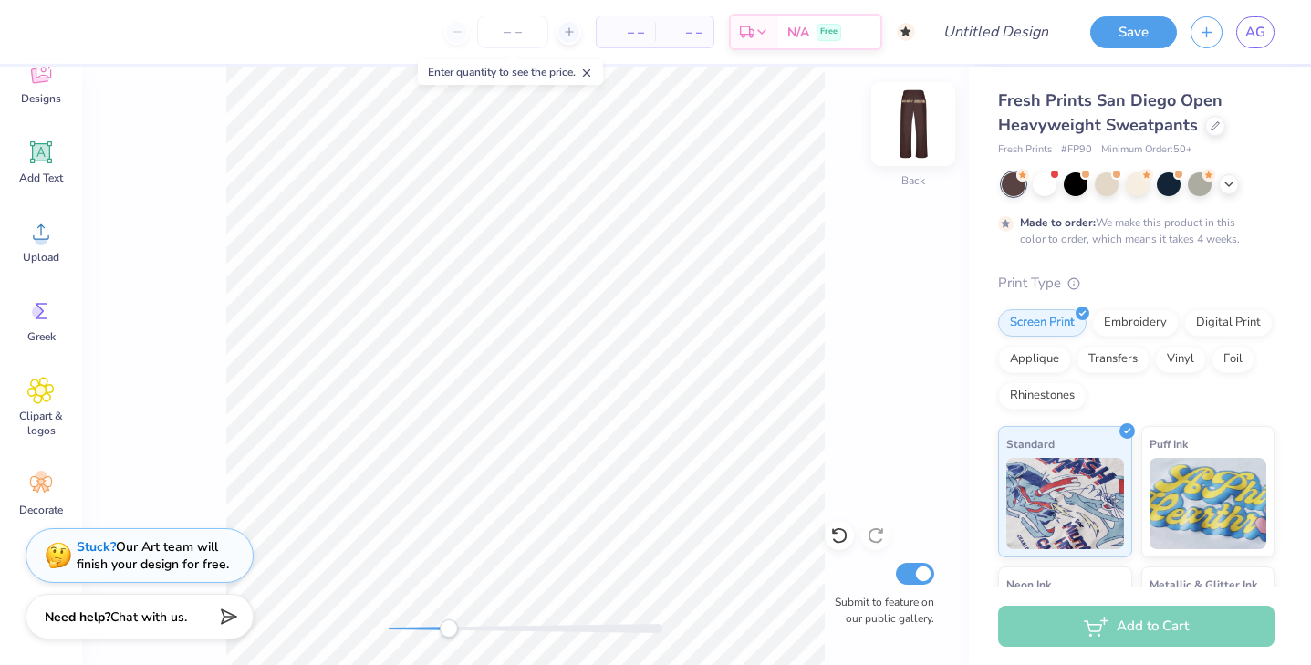
click at [893, 105] on img at bounding box center [912, 124] width 73 height 73
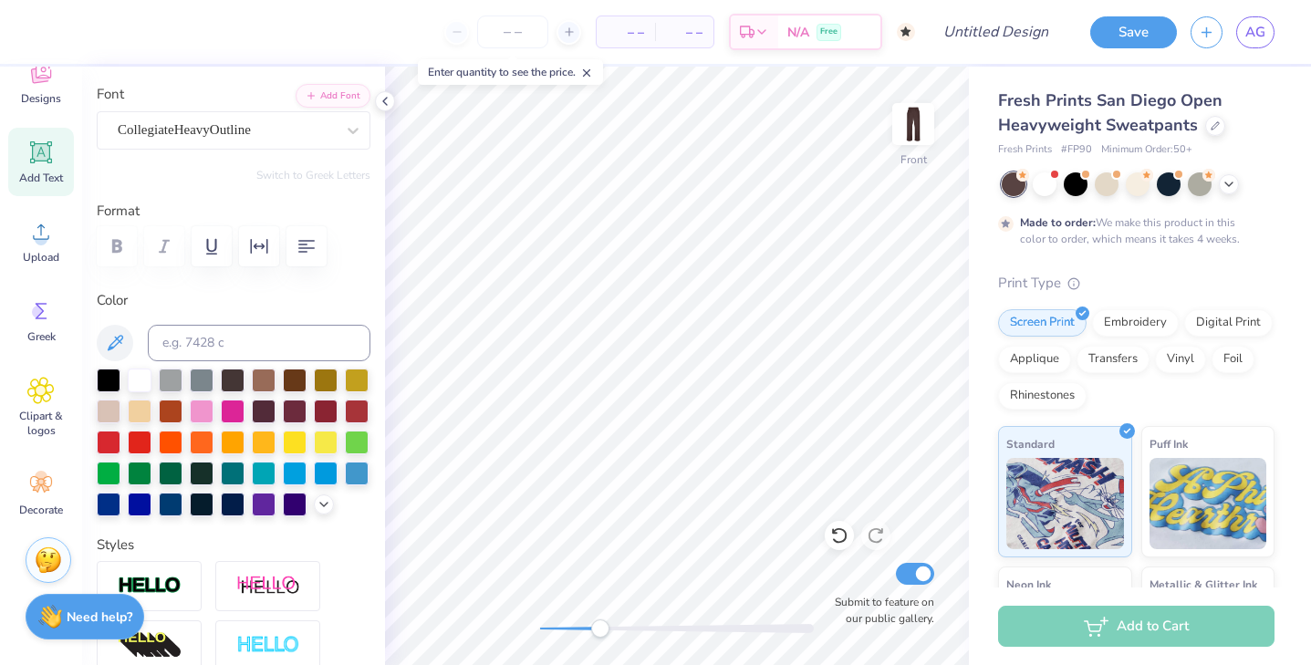
scroll to position [193, 0]
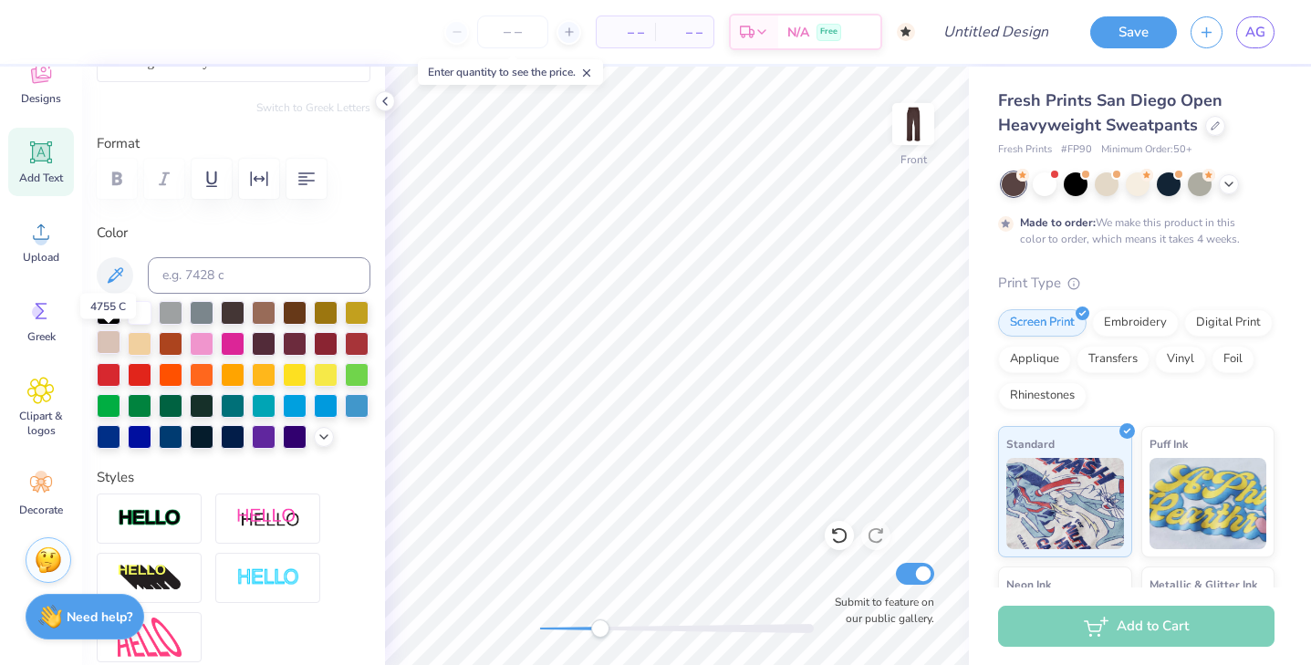
click at [114, 344] on div at bounding box center [109, 342] width 24 height 24
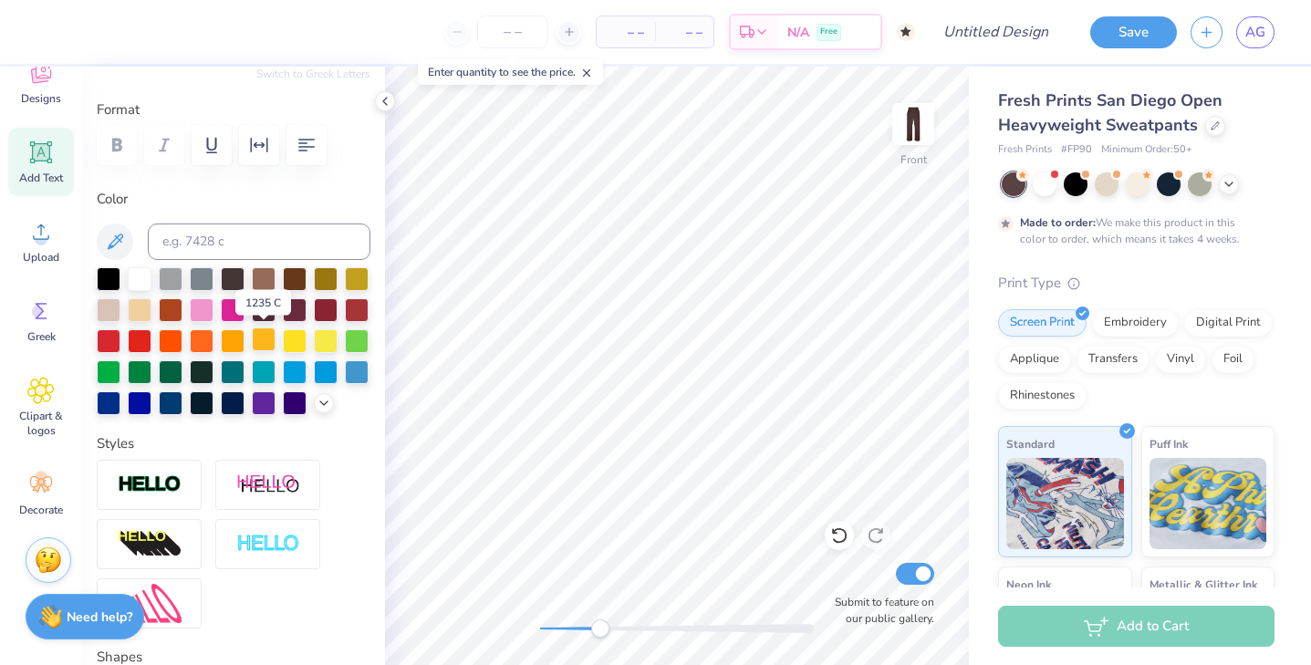
scroll to position [228, 0]
click at [329, 400] on icon at bounding box center [323, 400] width 15 height 15
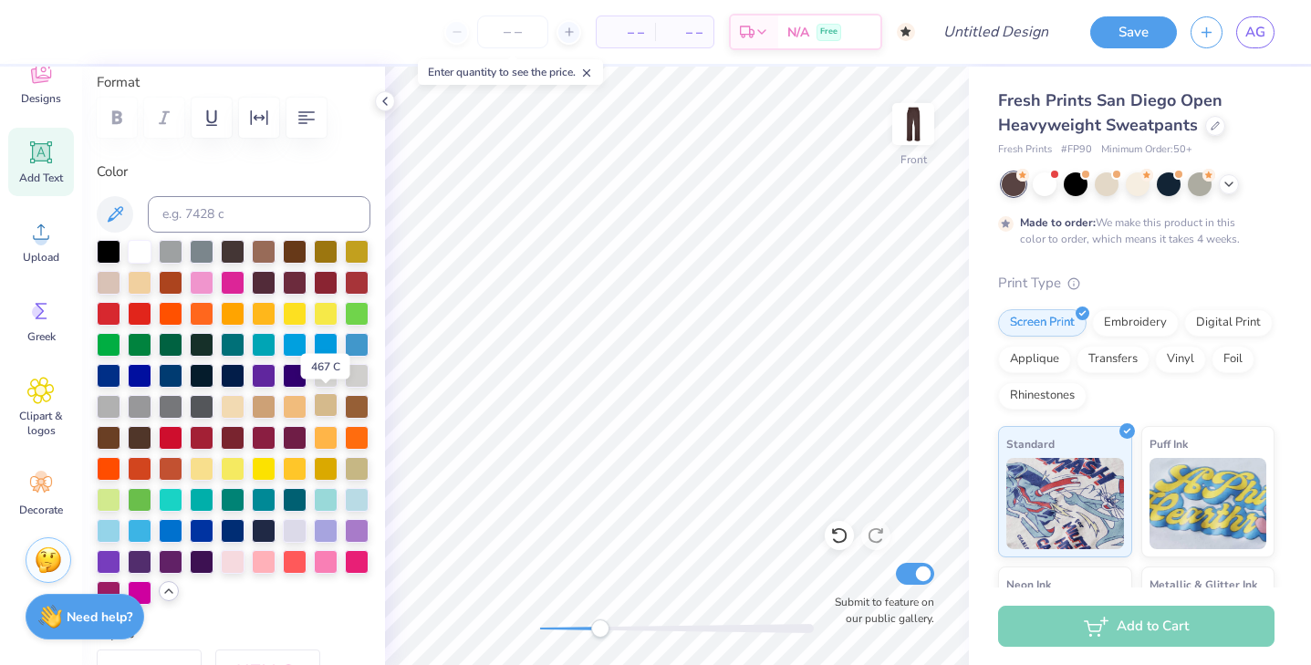
scroll to position [257, 0]
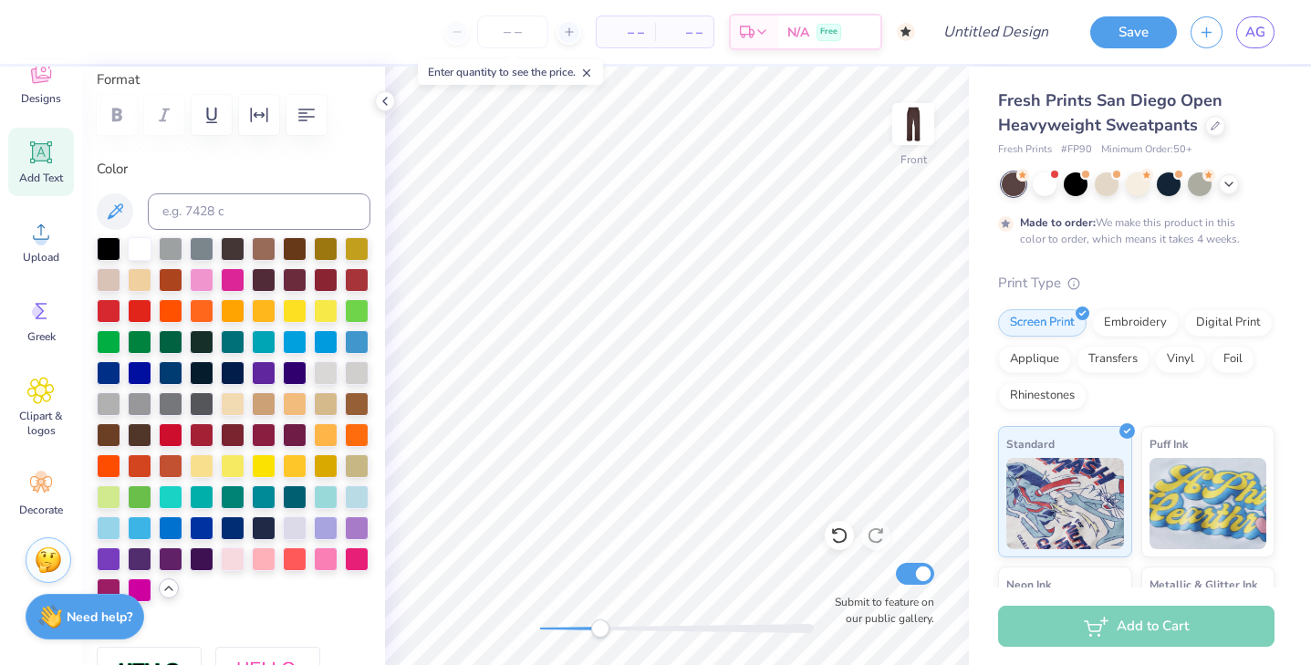
type input "9.31"
type input "2.05"
click at [914, 140] on img at bounding box center [912, 124] width 73 height 73
drag, startPoint x: 598, startPoint y: 630, endPoint x: 541, endPoint y: 622, distance: 58.0
click at [541, 622] on div "Accessibility label" at bounding box center [541, 628] width 18 height 18
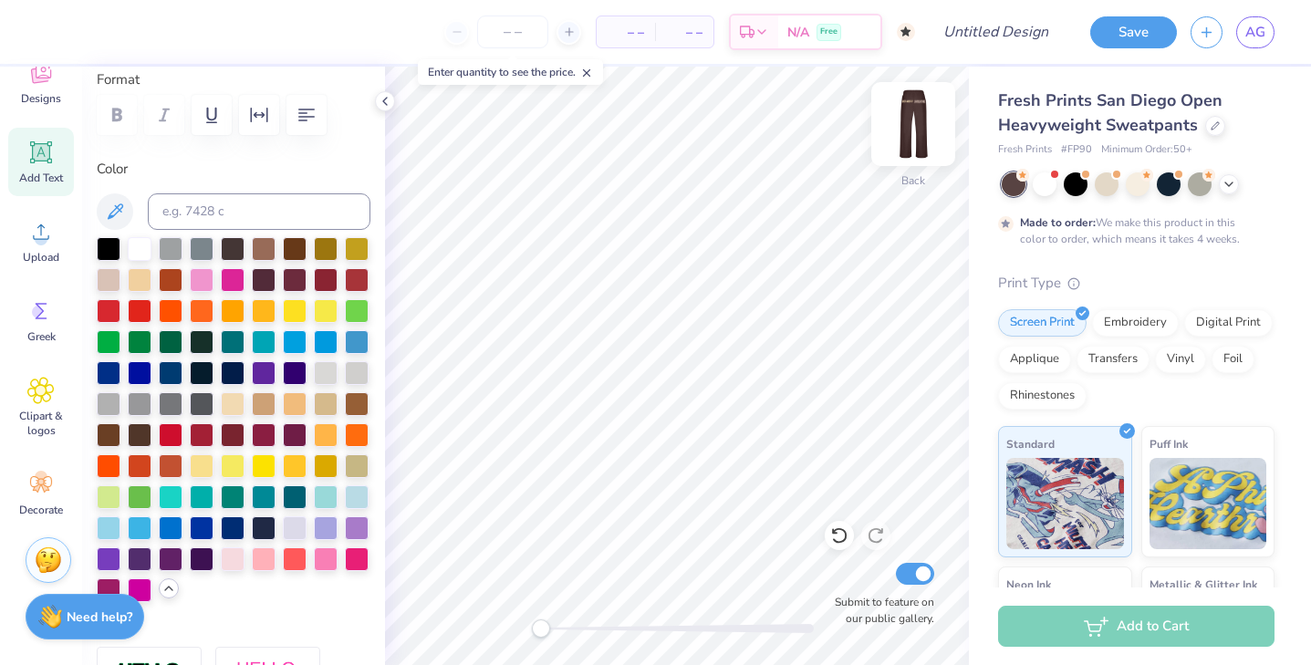
click at [901, 133] on img at bounding box center [912, 124] width 73 height 73
click at [908, 127] on img at bounding box center [912, 124] width 73 height 73
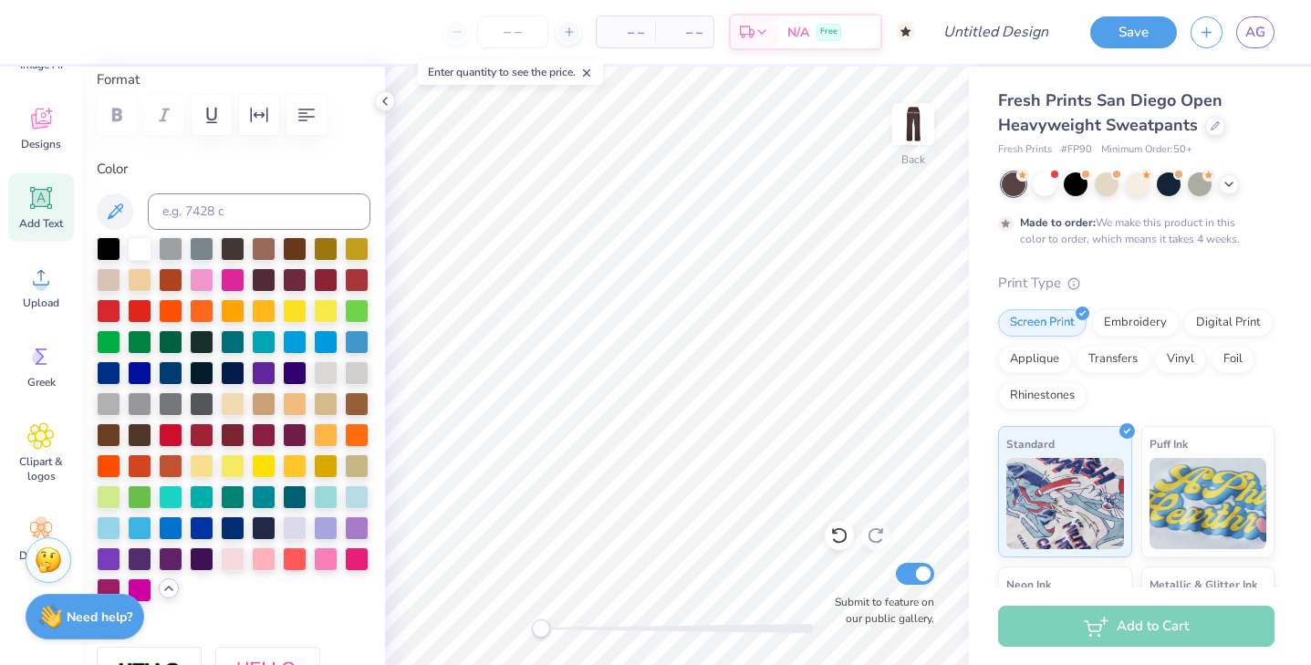
scroll to position [58, 0]
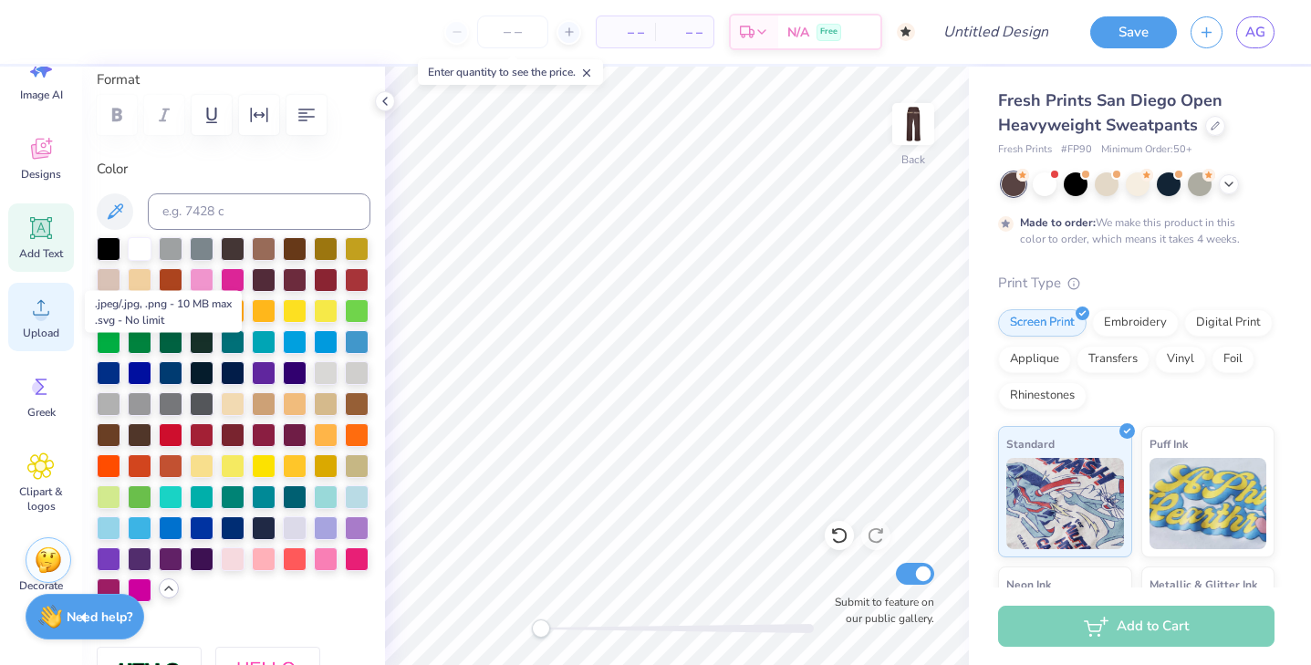
click at [40, 312] on circle at bounding box center [41, 314] width 13 height 13
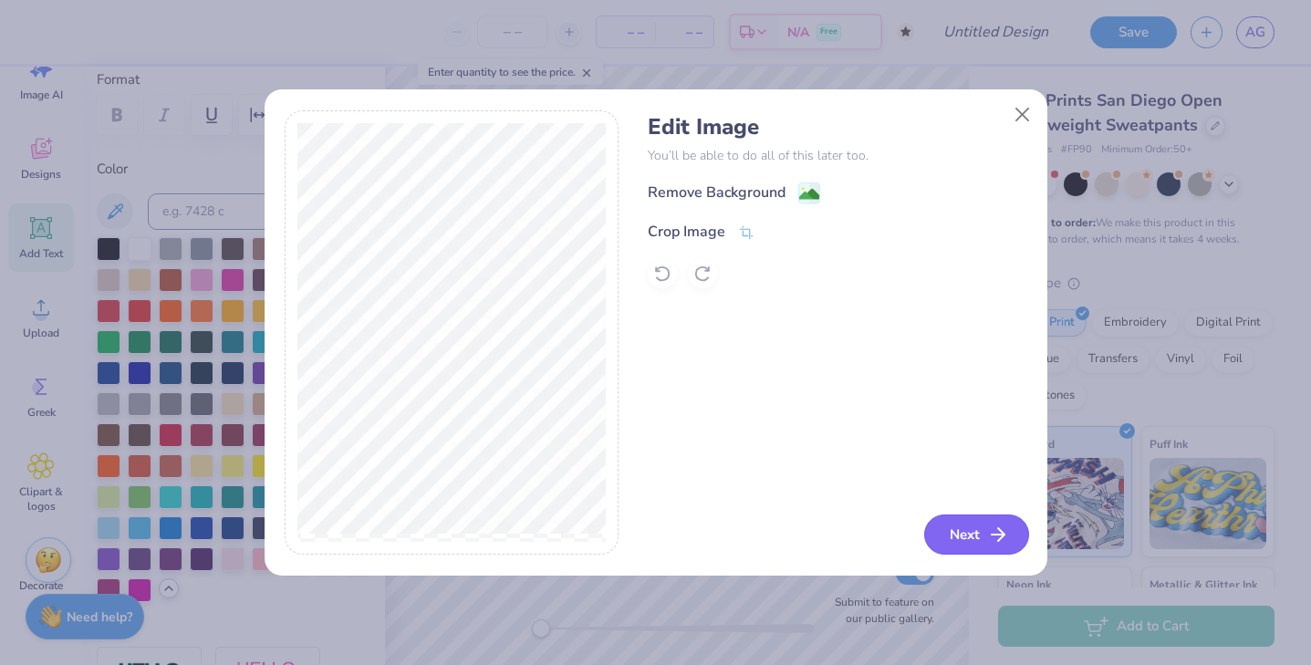
click at [983, 533] on button "Next" at bounding box center [976, 534] width 105 height 40
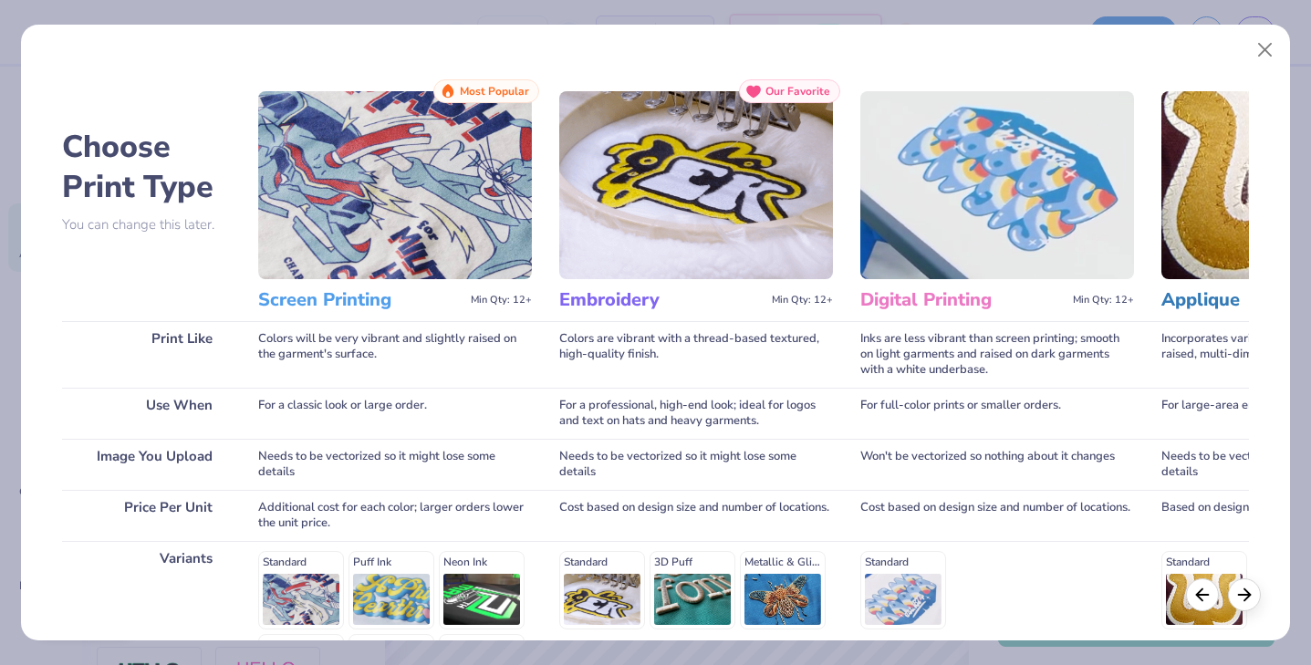
scroll to position [244, 0]
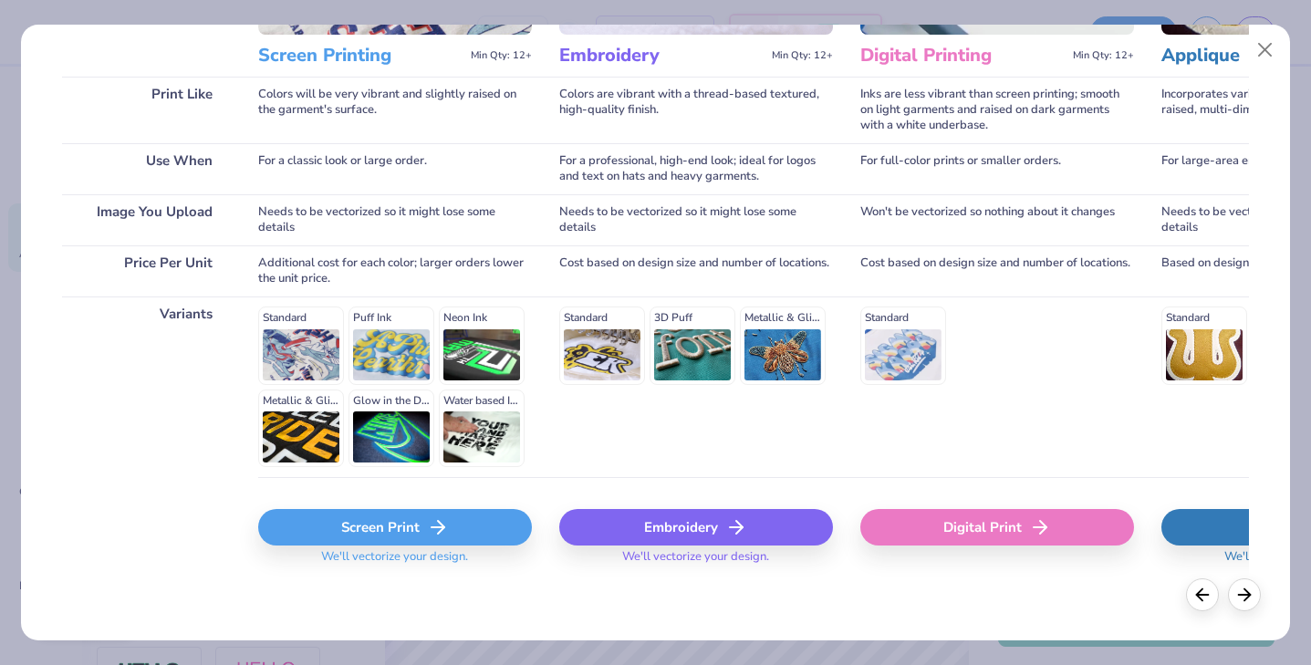
click at [417, 531] on div "Screen Print" at bounding box center [395, 527] width 274 height 36
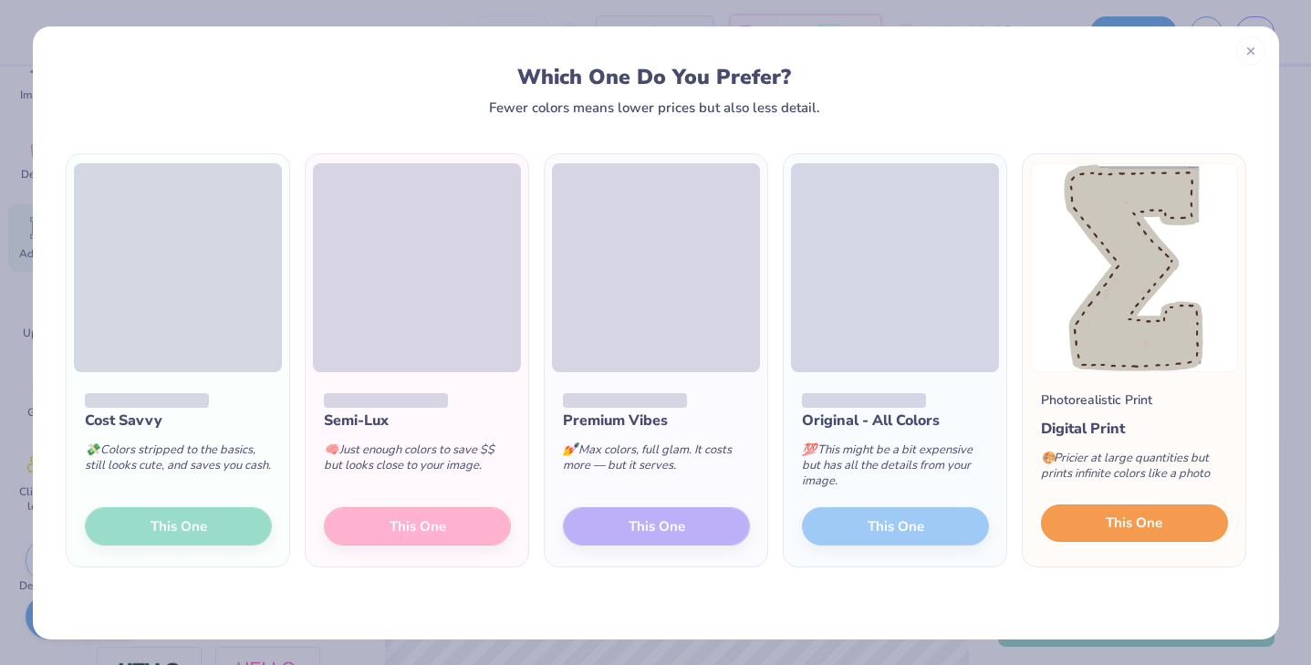
click at [1113, 534] on button "This One" at bounding box center [1134, 523] width 187 height 38
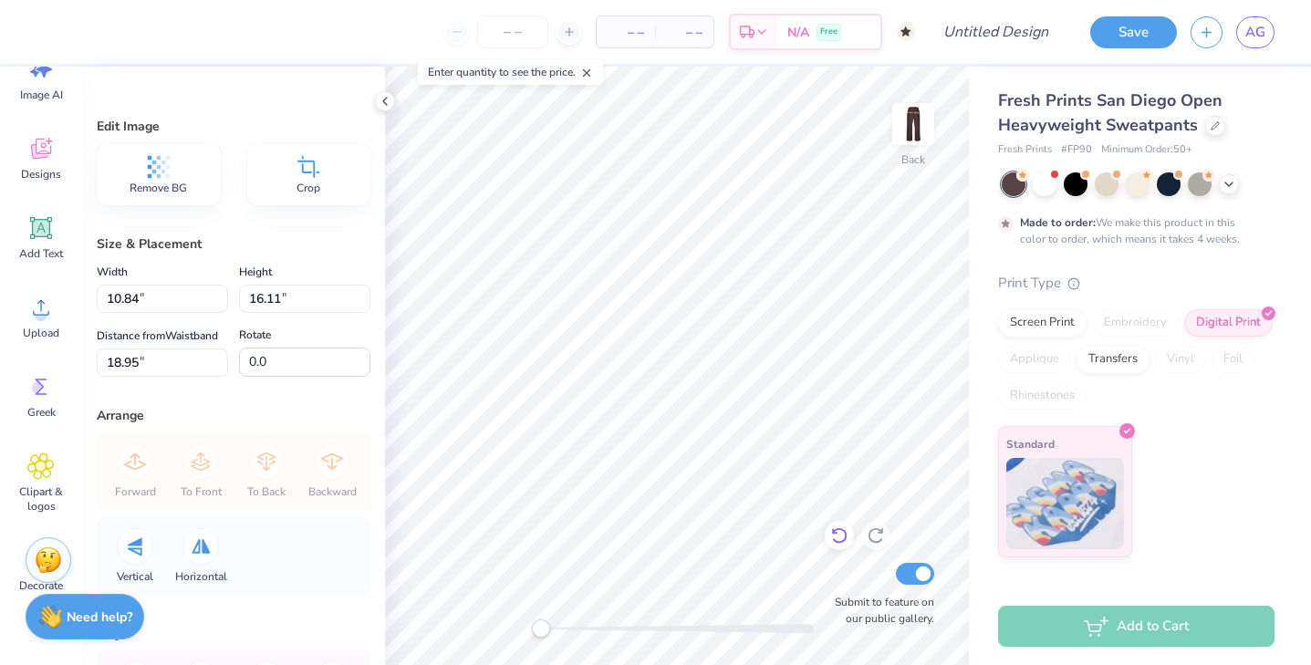
type input "5.81"
type input "8.63"
type input "4.93"
type input "7.32"
type input "18.37"
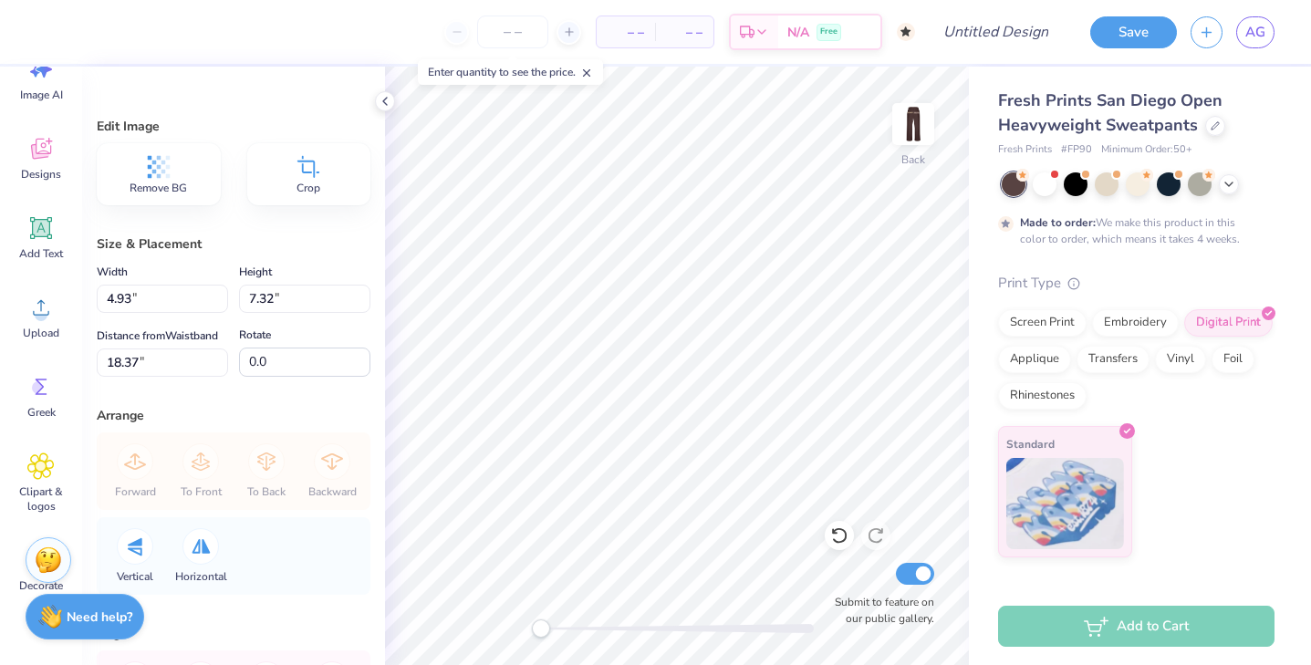
scroll to position [44, 0]
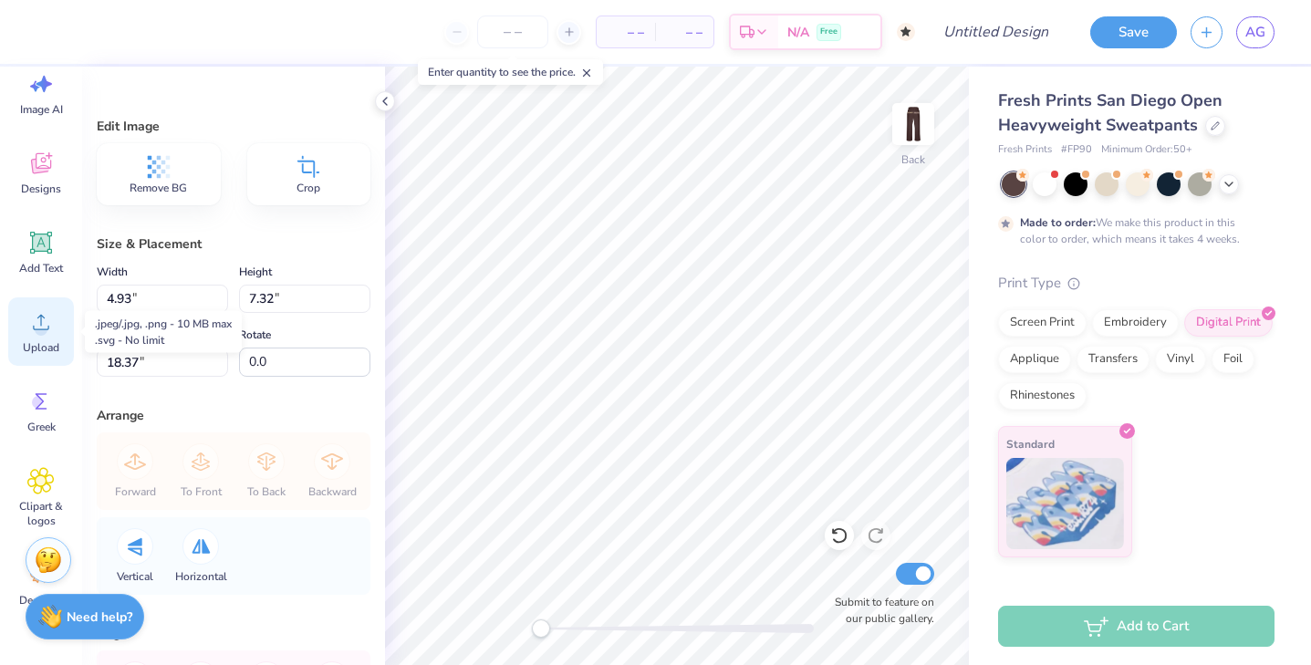
click at [38, 326] on circle at bounding box center [41, 329] width 13 height 13
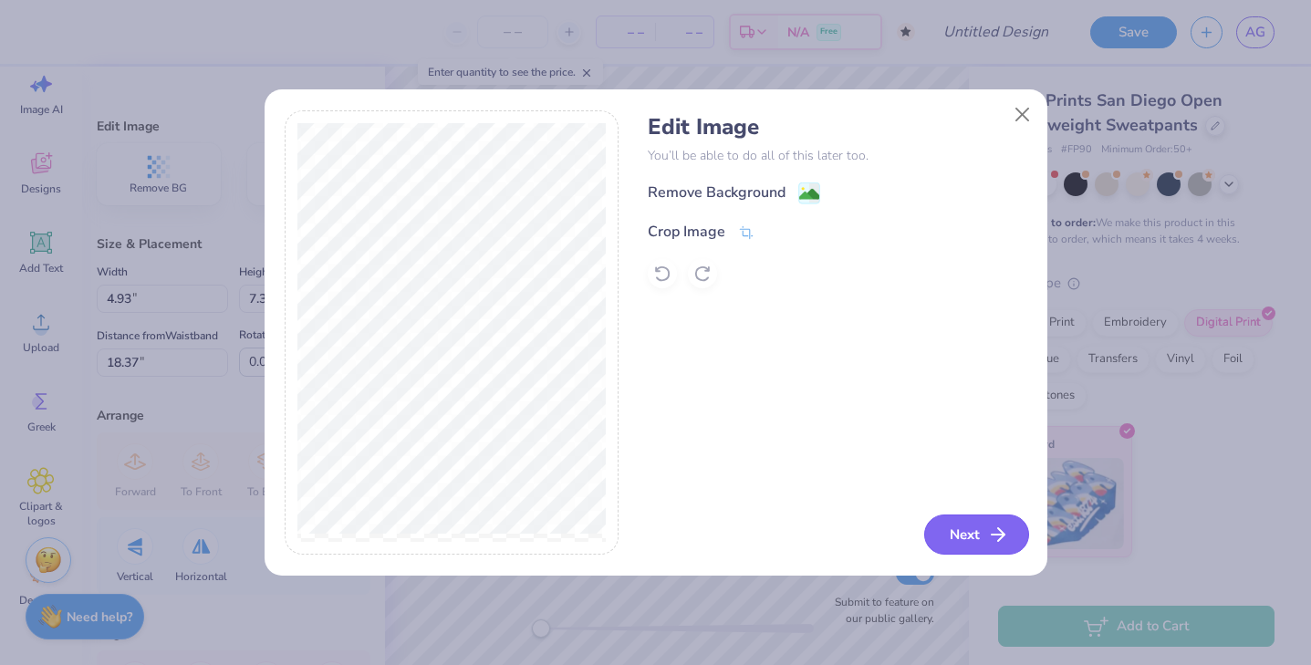
click at [946, 546] on button "Next" at bounding box center [976, 534] width 105 height 40
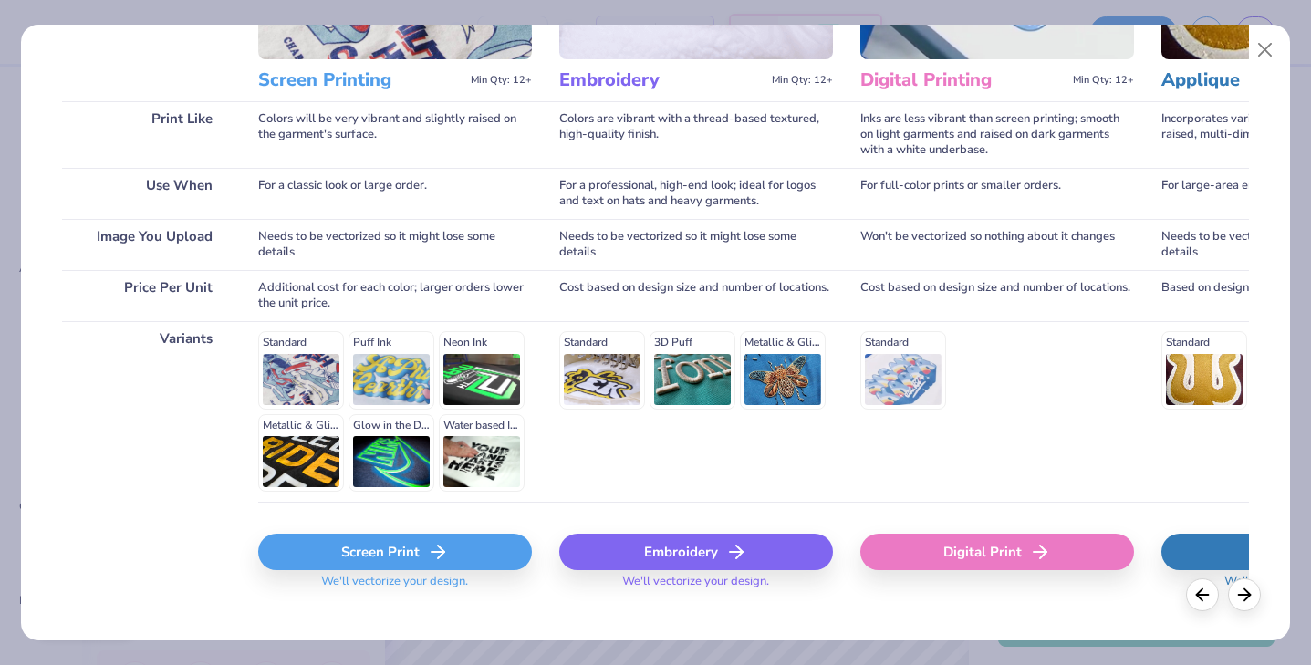
scroll to position [244, 0]
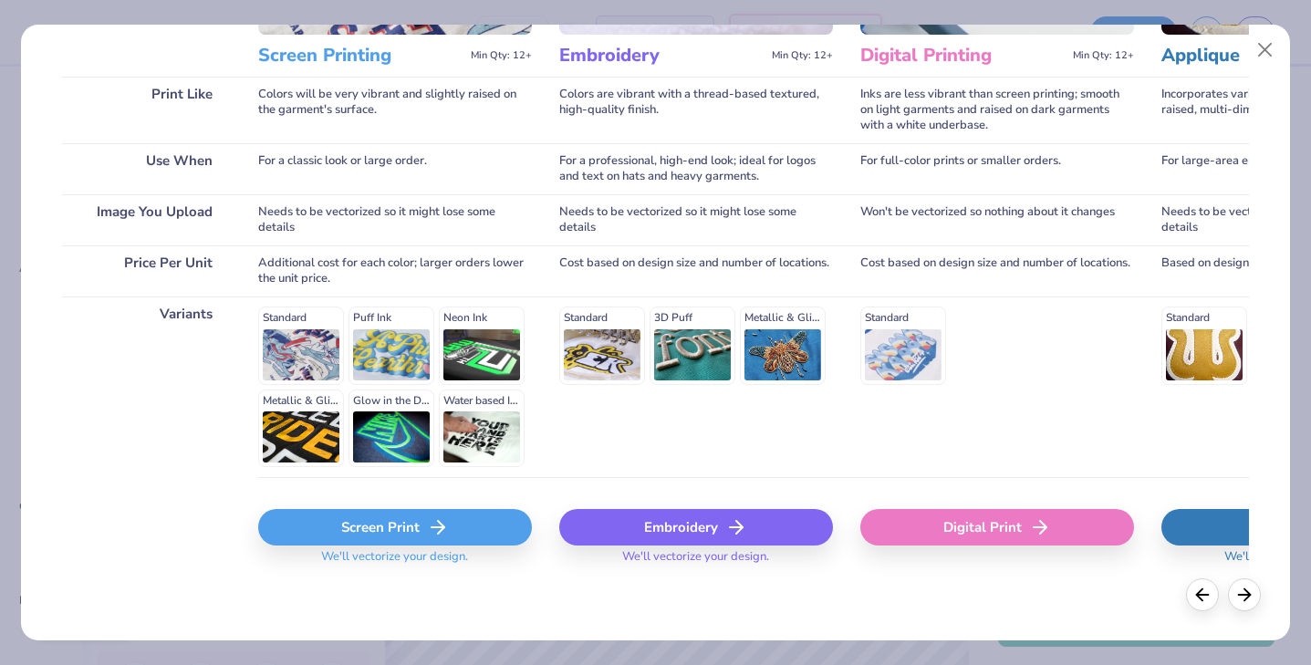
click at [476, 512] on div "Screen Print" at bounding box center [395, 527] width 274 height 36
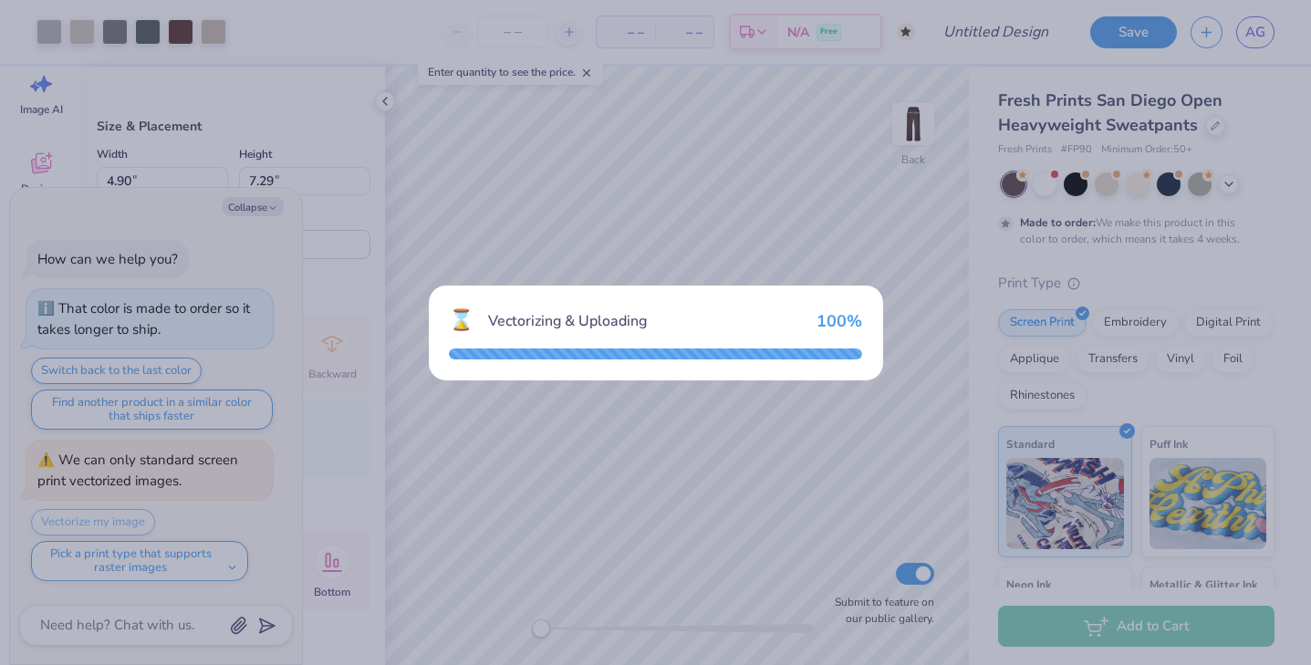
type textarea "x"
type input "10.84"
type input "11.16"
type input "21.42"
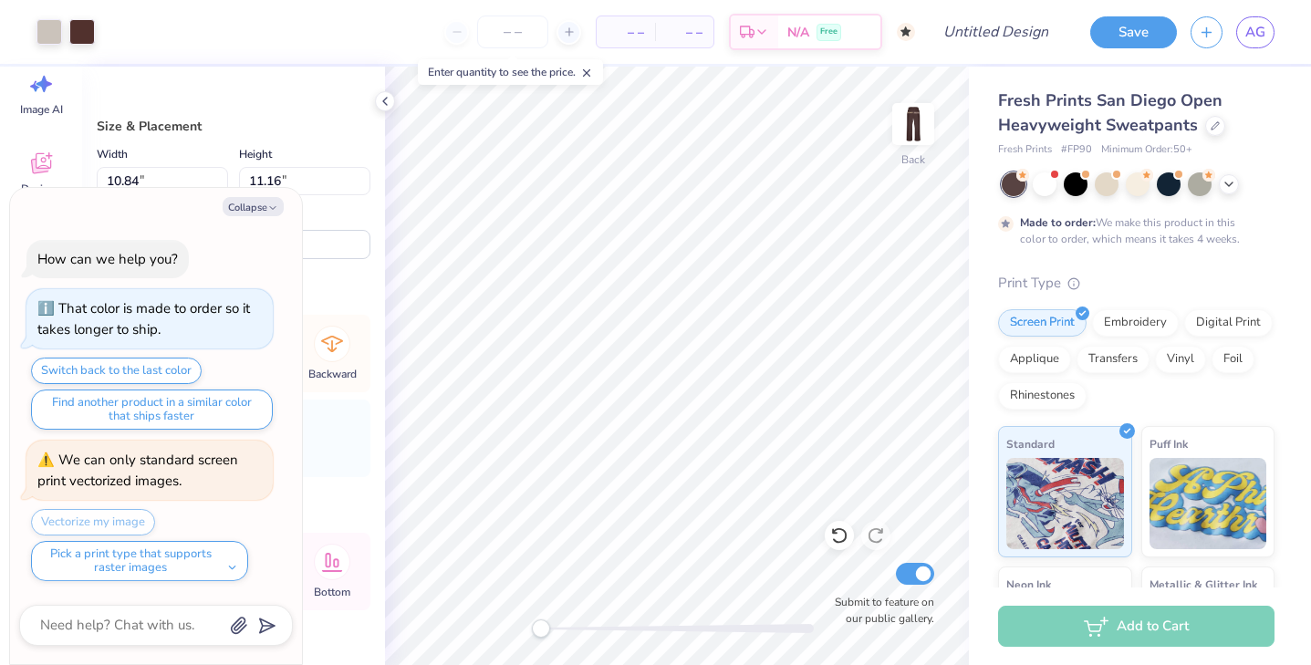
type textarea "x"
type input "6.08"
type input "6.26"
type textarea "x"
type input "6.40"
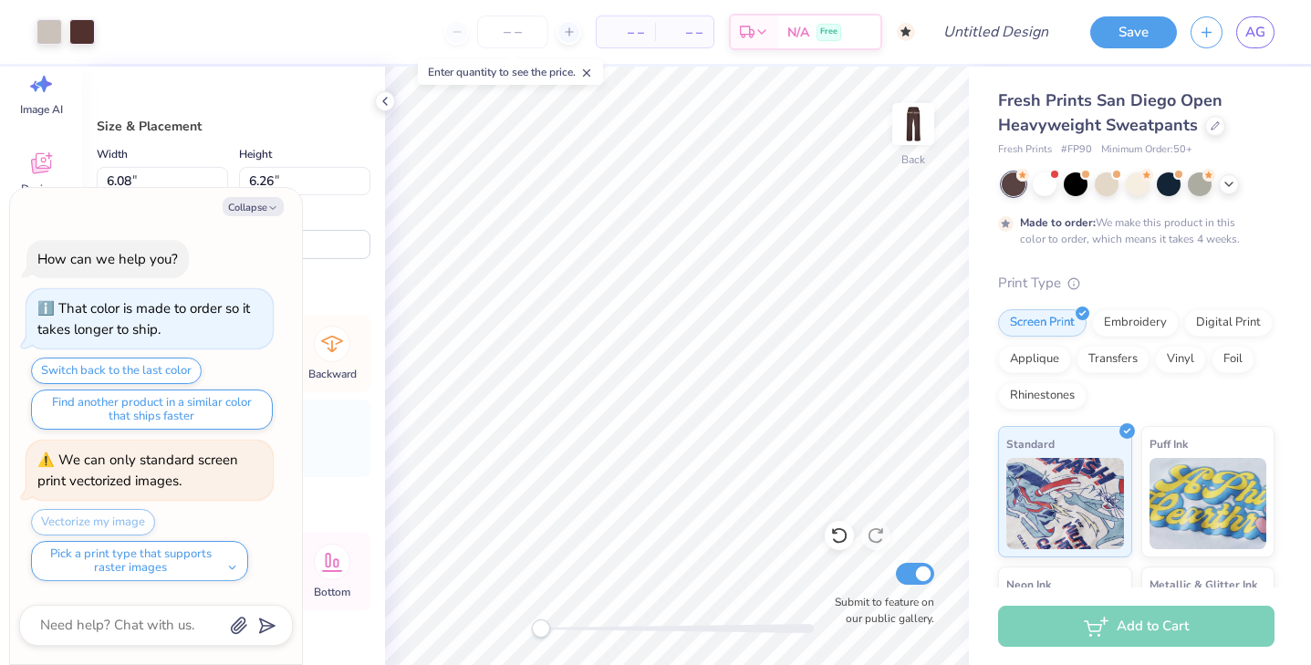
type input "6.58"
type input "11.95"
type textarea "x"
type input "5.64"
type input "5.80"
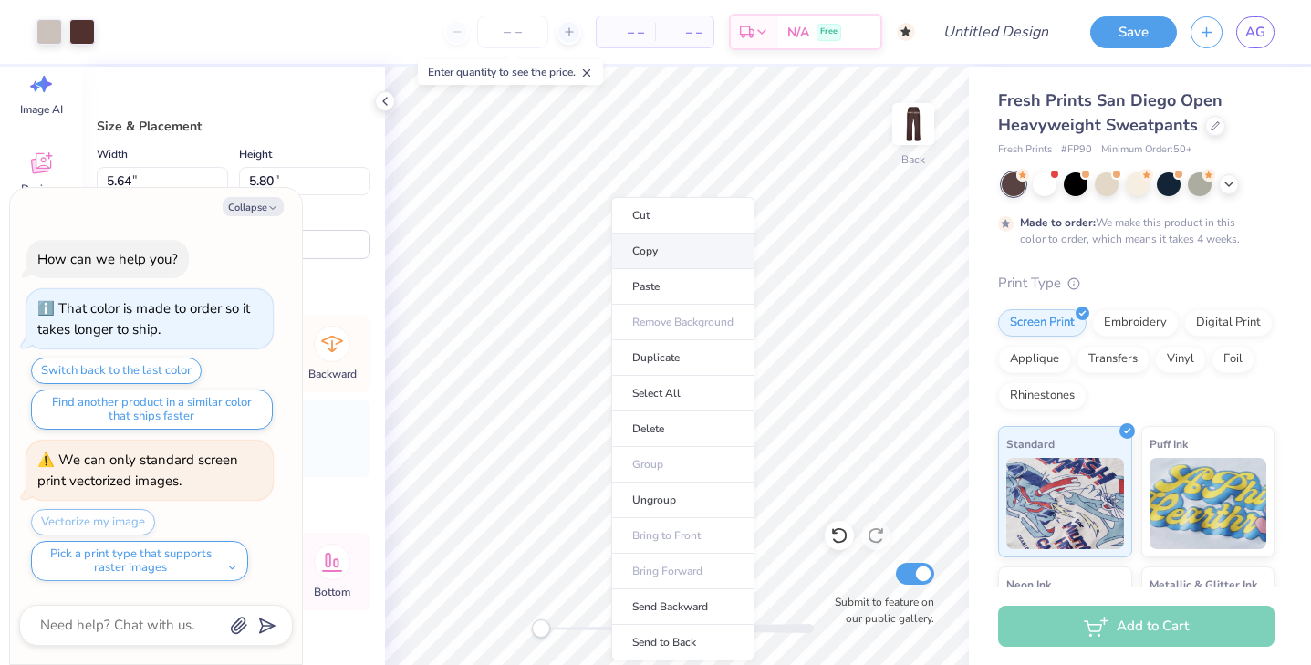
click at [648, 254] on li "Copy" at bounding box center [682, 251] width 143 height 36
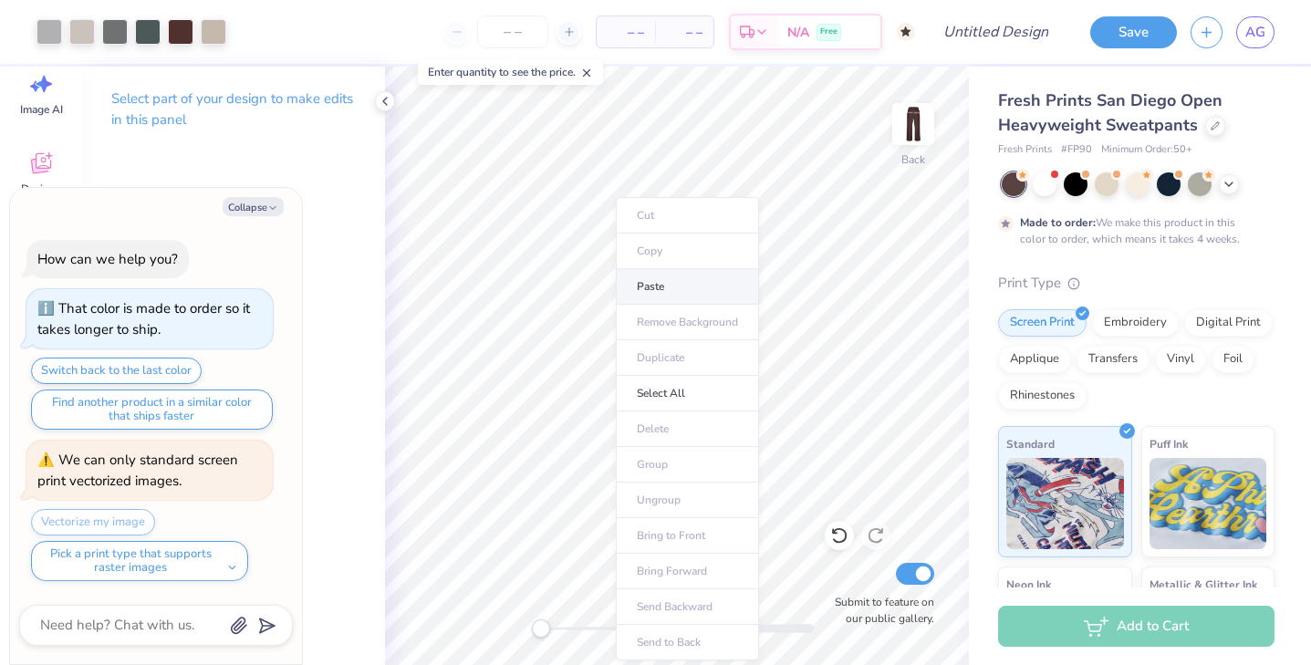
click at [678, 271] on li "Paste" at bounding box center [687, 287] width 143 height 36
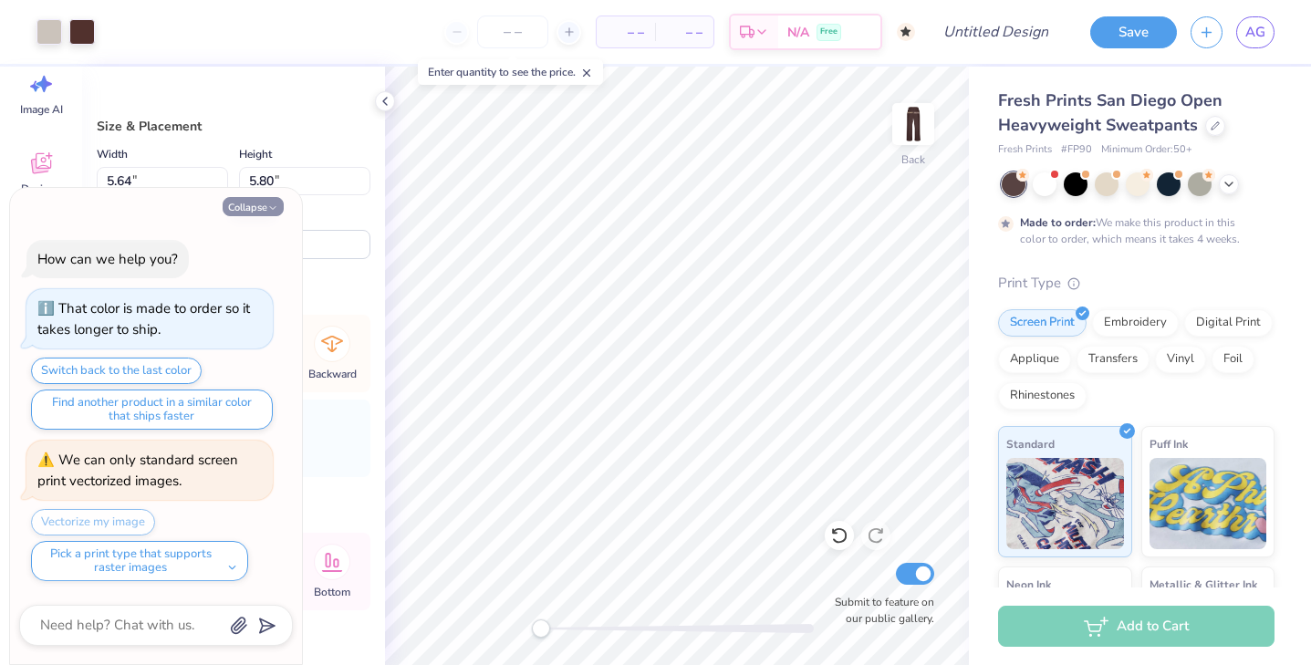
click at [266, 206] on button "Collapse" at bounding box center [253, 206] width 61 height 19
type textarea "x"
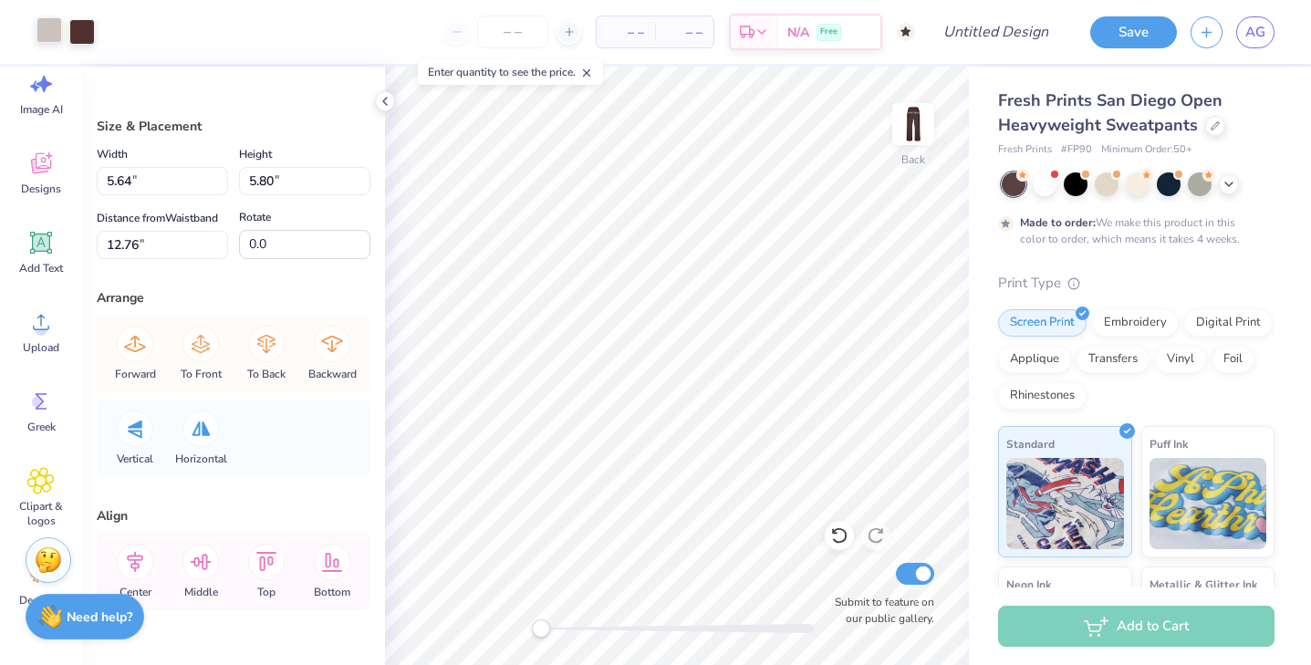
click at [50, 38] on div at bounding box center [49, 30] width 26 height 26
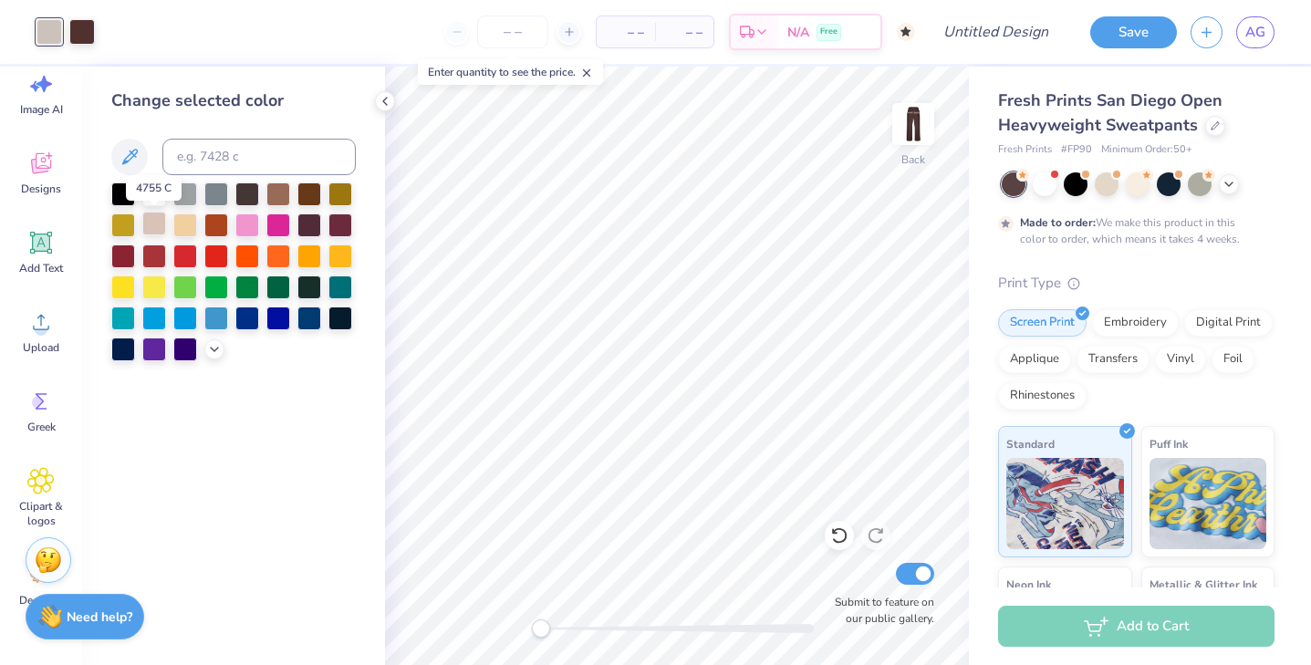
click at [152, 225] on div at bounding box center [154, 224] width 24 height 24
click at [178, 227] on div at bounding box center [185, 224] width 24 height 24
click at [155, 227] on div at bounding box center [154, 224] width 24 height 24
click at [213, 347] on icon at bounding box center [214, 347] width 15 height 15
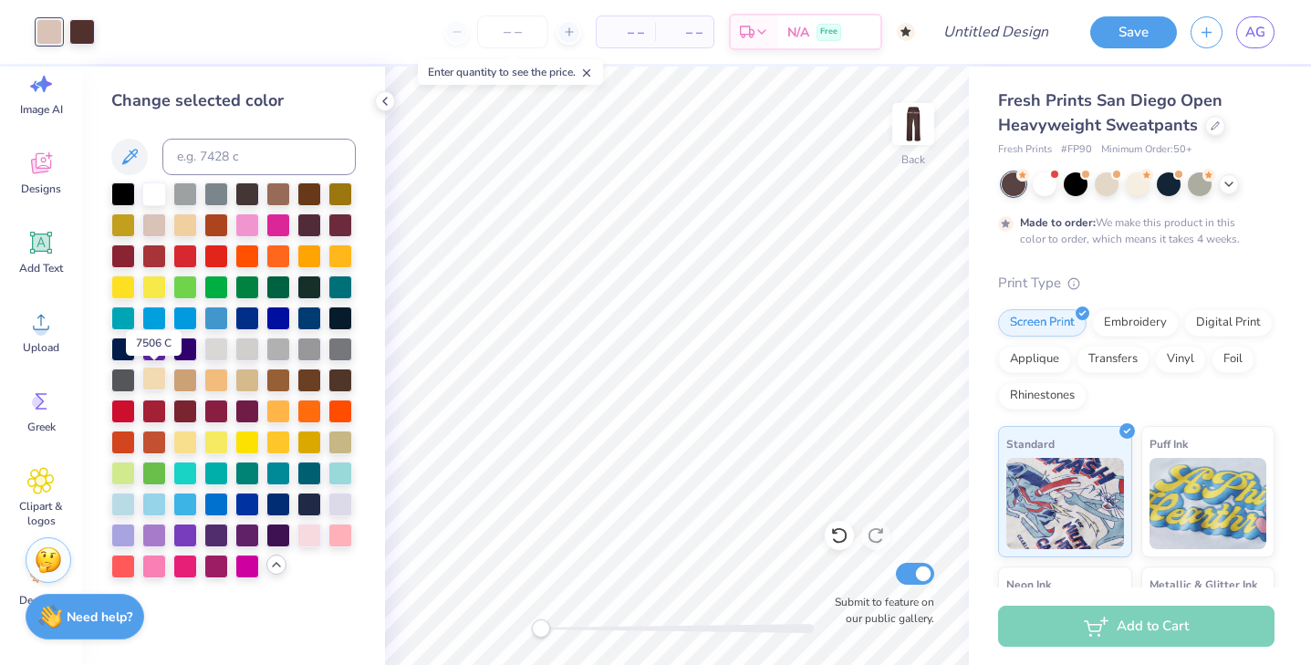
click at [155, 376] on div at bounding box center [154, 379] width 24 height 24
click at [161, 222] on div at bounding box center [154, 224] width 24 height 24
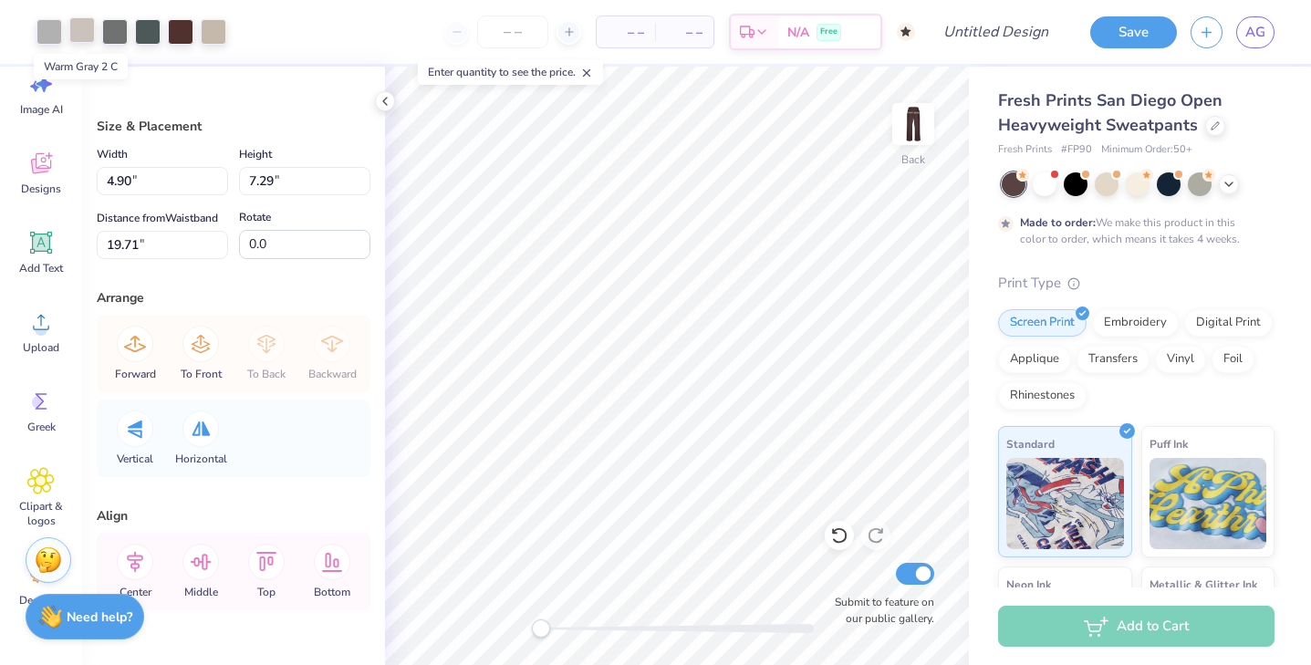
click at [83, 27] on div at bounding box center [82, 30] width 26 height 26
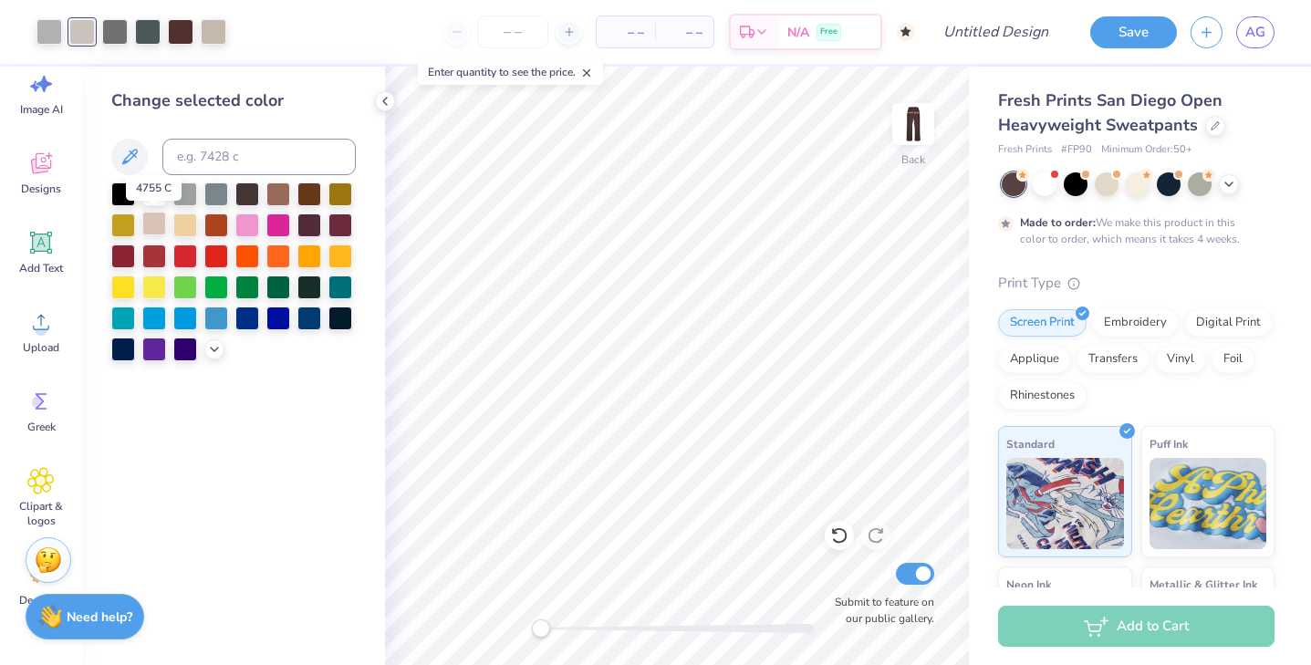
click at [153, 216] on div at bounding box center [154, 224] width 24 height 24
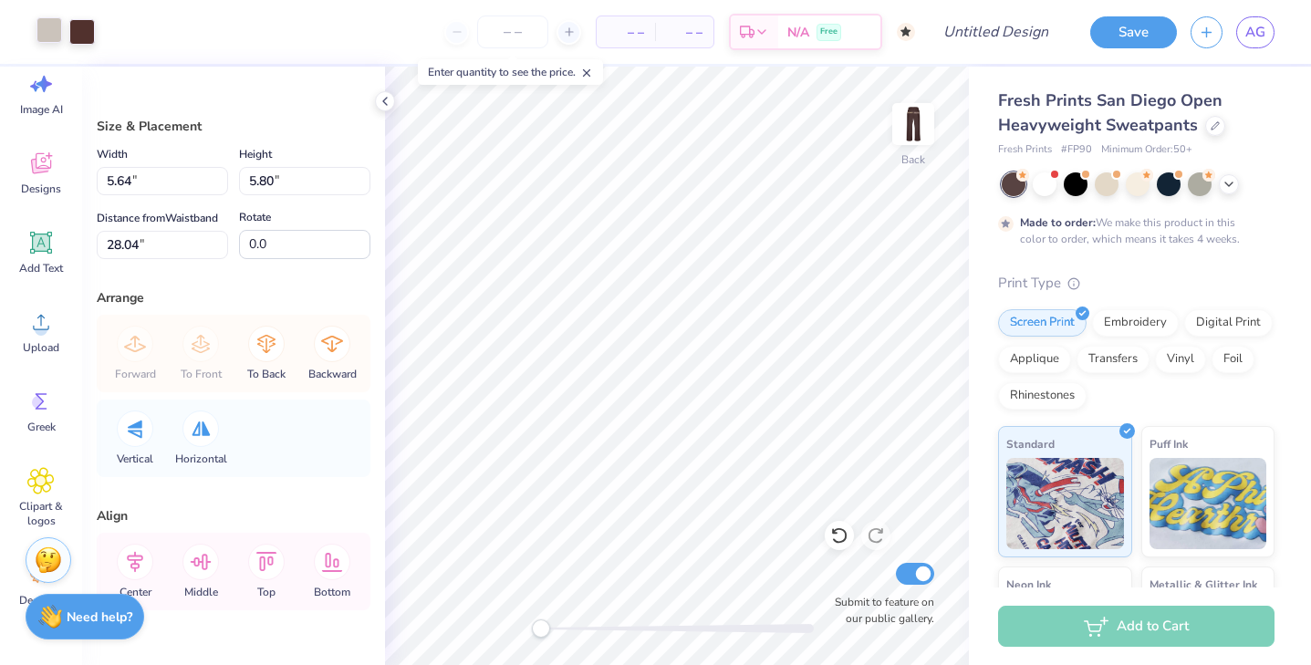
click at [54, 35] on div at bounding box center [49, 30] width 26 height 26
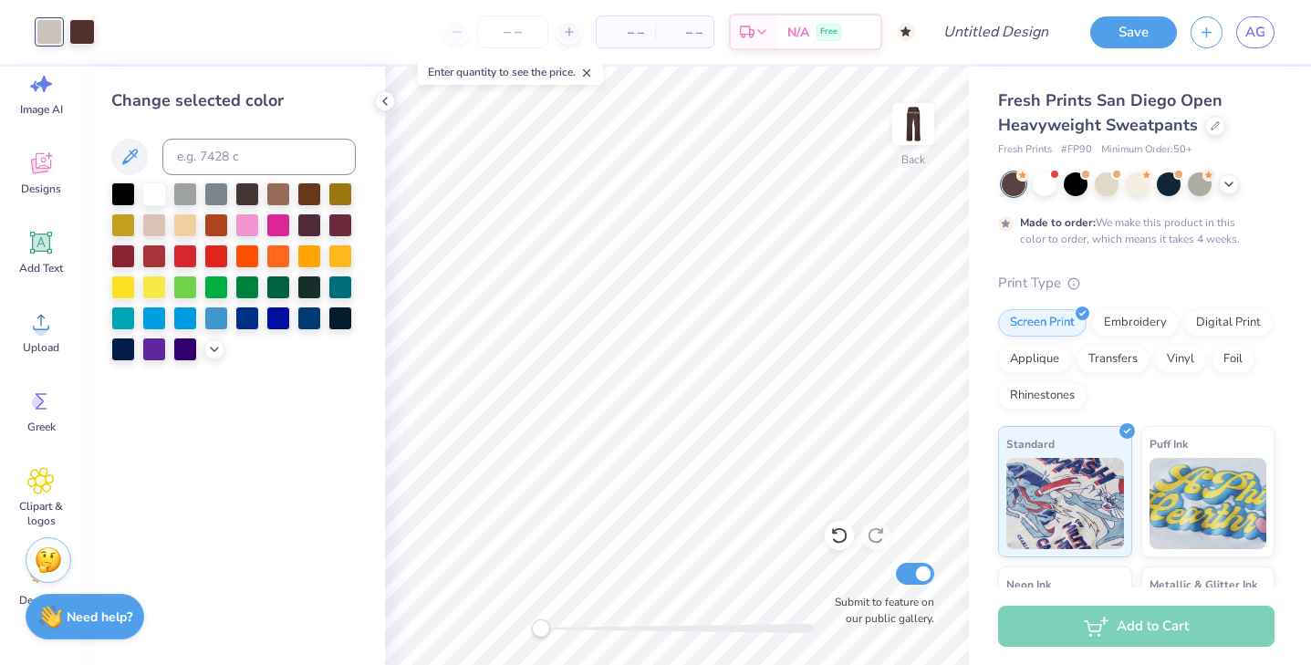
click at [168, 225] on div at bounding box center [233, 271] width 244 height 179
click at [161, 225] on div at bounding box center [154, 224] width 24 height 24
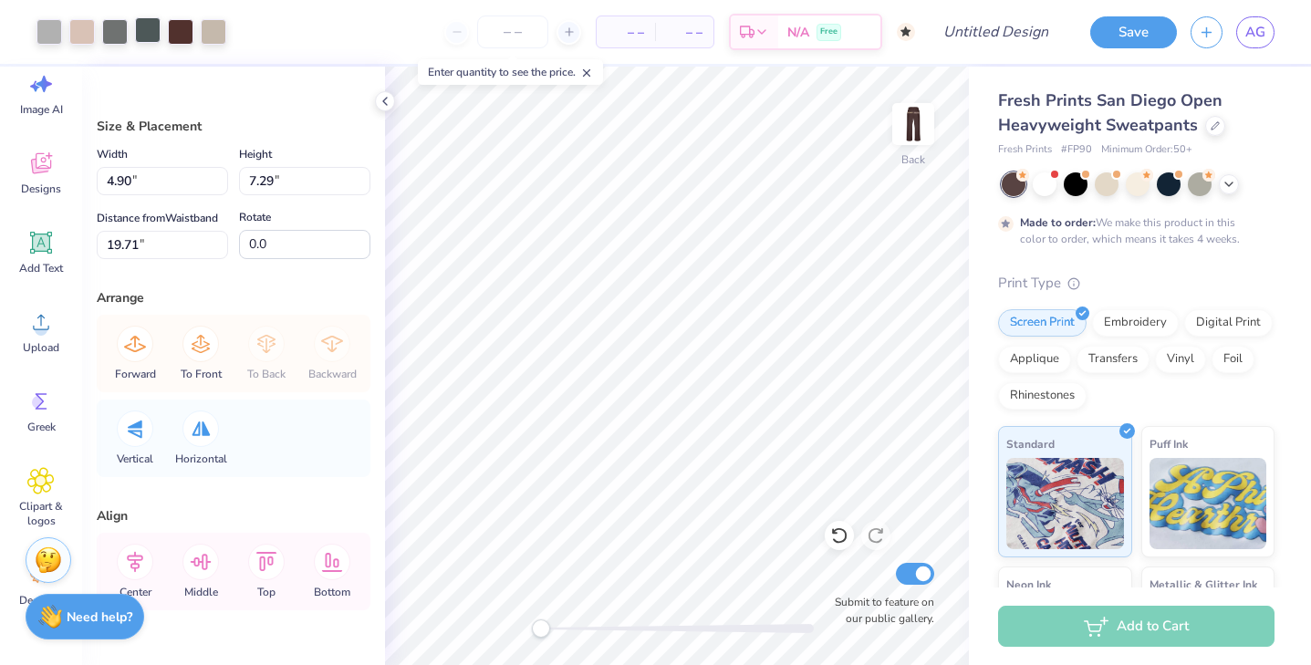
click at [149, 26] on div at bounding box center [148, 30] width 26 height 26
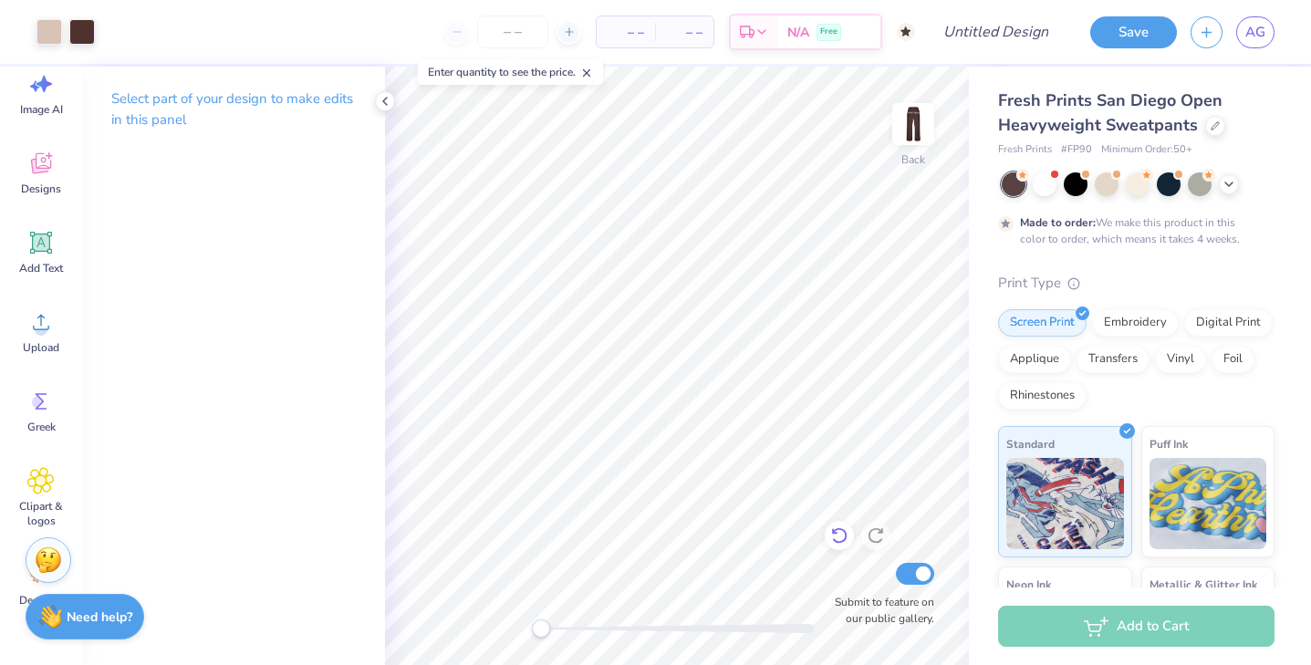
click at [831, 542] on icon at bounding box center [839, 535] width 18 height 18
click at [175, 24] on div at bounding box center [181, 30] width 26 height 26
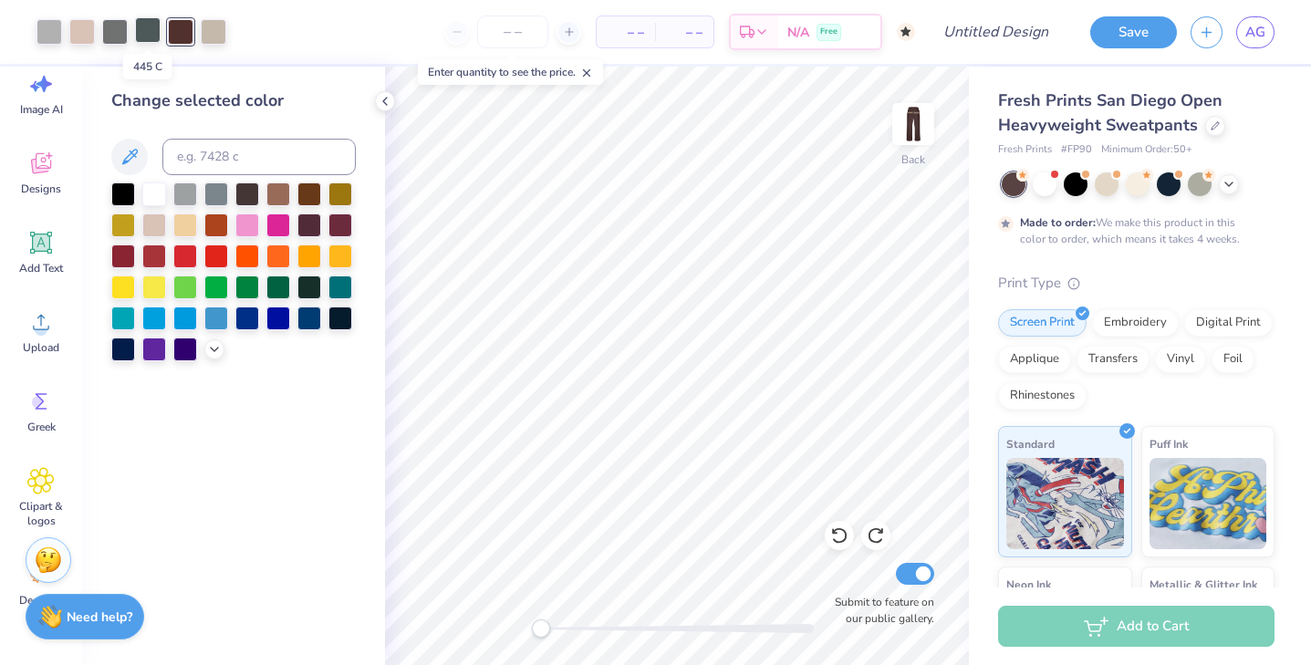
click at [148, 28] on div at bounding box center [148, 30] width 26 height 26
click at [202, 152] on input at bounding box center [258, 157] width 193 height 36
type input "497"
click at [121, 35] on div at bounding box center [115, 30] width 26 height 26
click at [48, 39] on div at bounding box center [49, 30] width 26 height 26
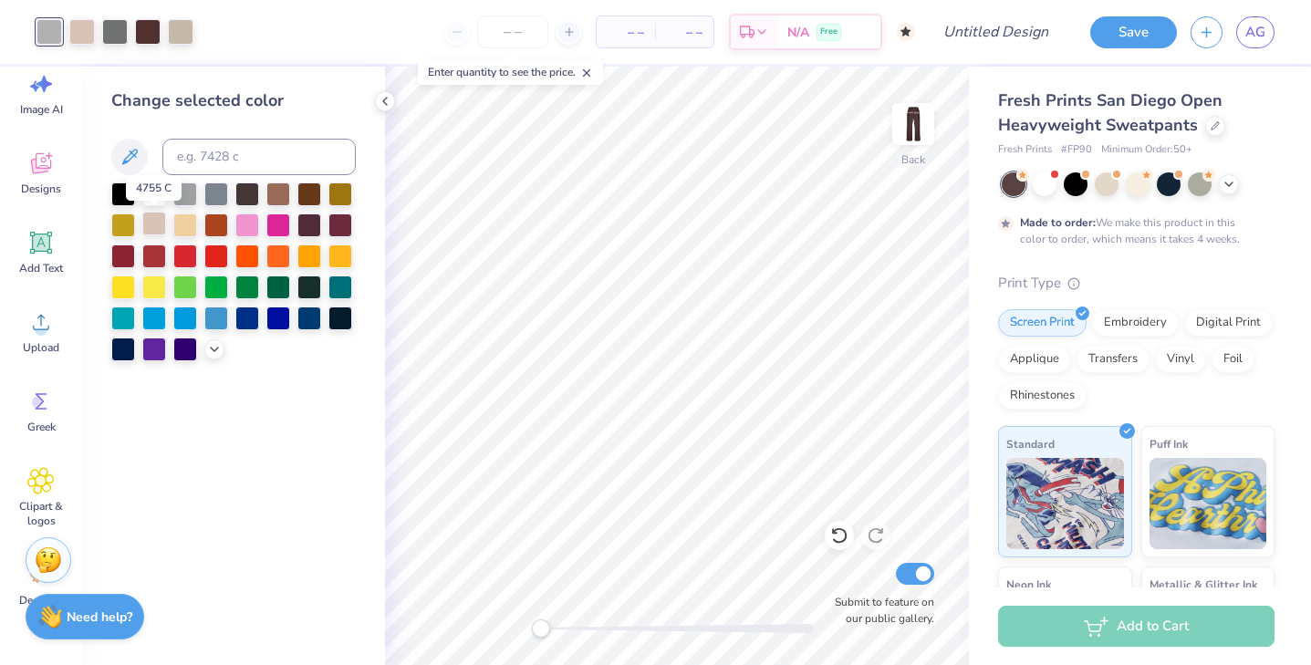
click at [158, 221] on div at bounding box center [154, 224] width 24 height 24
click at [88, 29] on div at bounding box center [82, 30] width 26 height 26
click at [212, 155] on input at bounding box center [258, 157] width 193 height 36
type input "497"
click at [57, 36] on div at bounding box center [49, 30] width 26 height 26
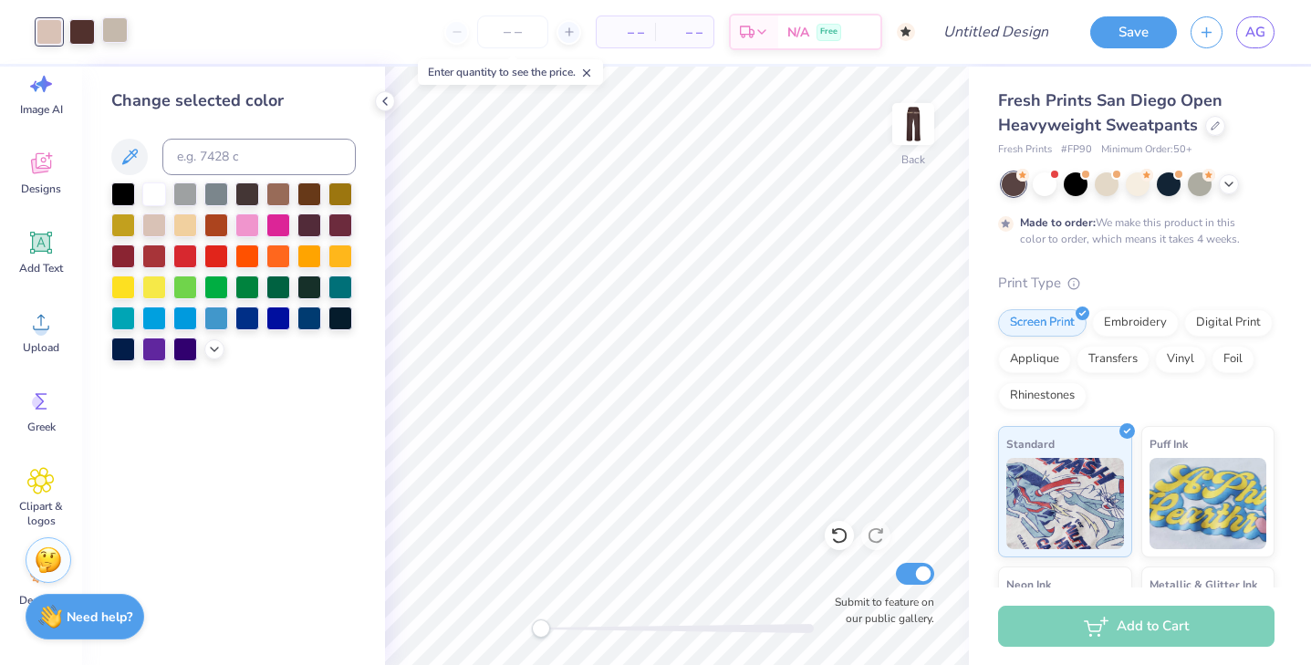
click at [116, 36] on div at bounding box center [115, 30] width 26 height 26
click at [155, 223] on div at bounding box center [154, 224] width 24 height 24
click at [375, 97] on div "Art colors – – Per Item – – Total Est. Delivery N/A Free Design Title Save AG I…" at bounding box center [655, 332] width 1311 height 665
click at [378, 99] on icon at bounding box center [385, 101] width 15 height 15
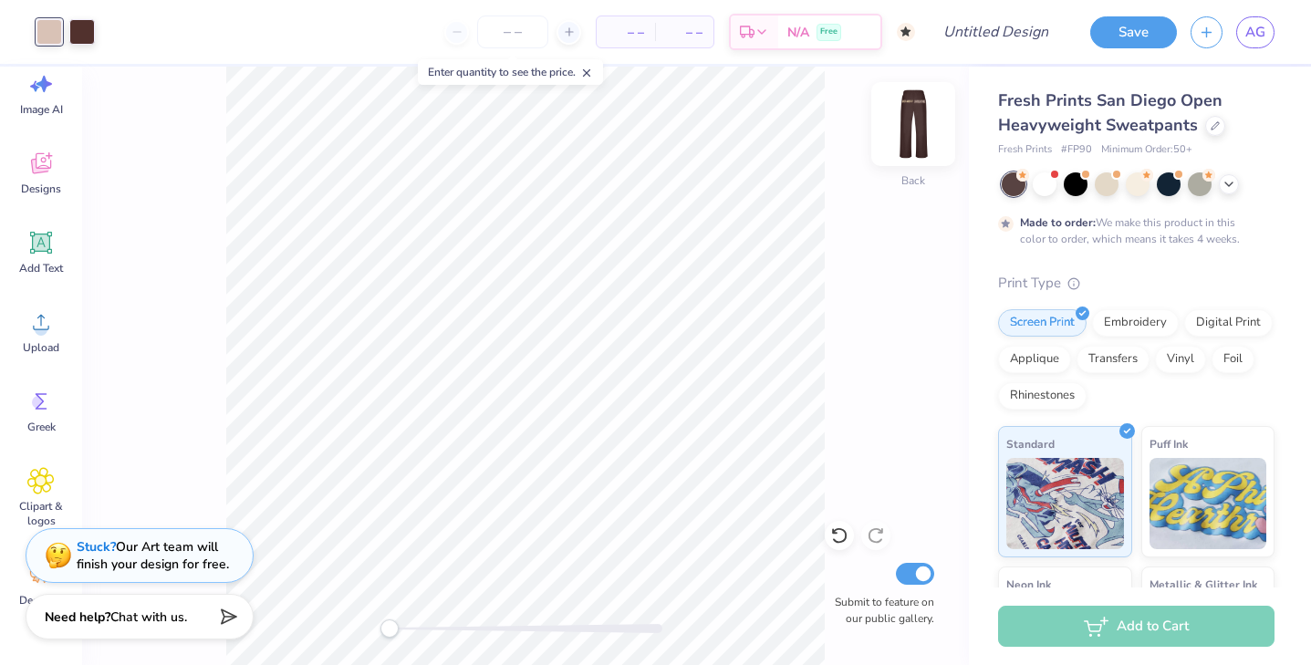
click at [911, 126] on img at bounding box center [912, 124] width 73 height 73
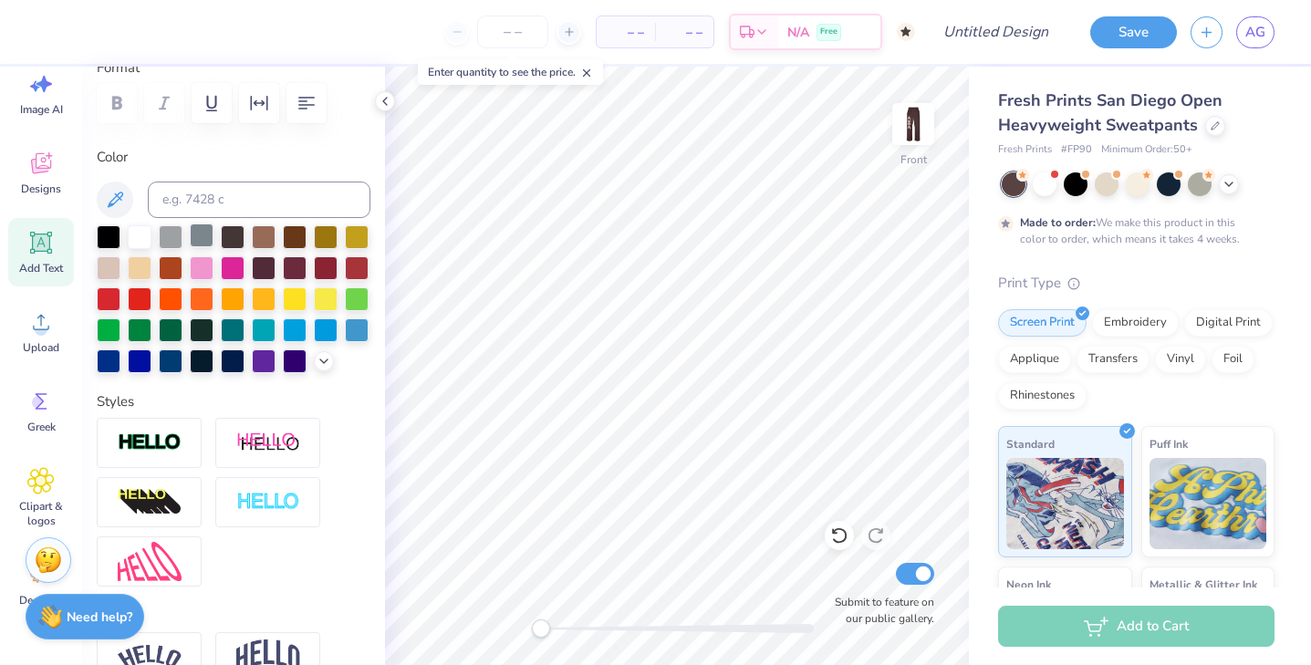
scroll to position [268, 0]
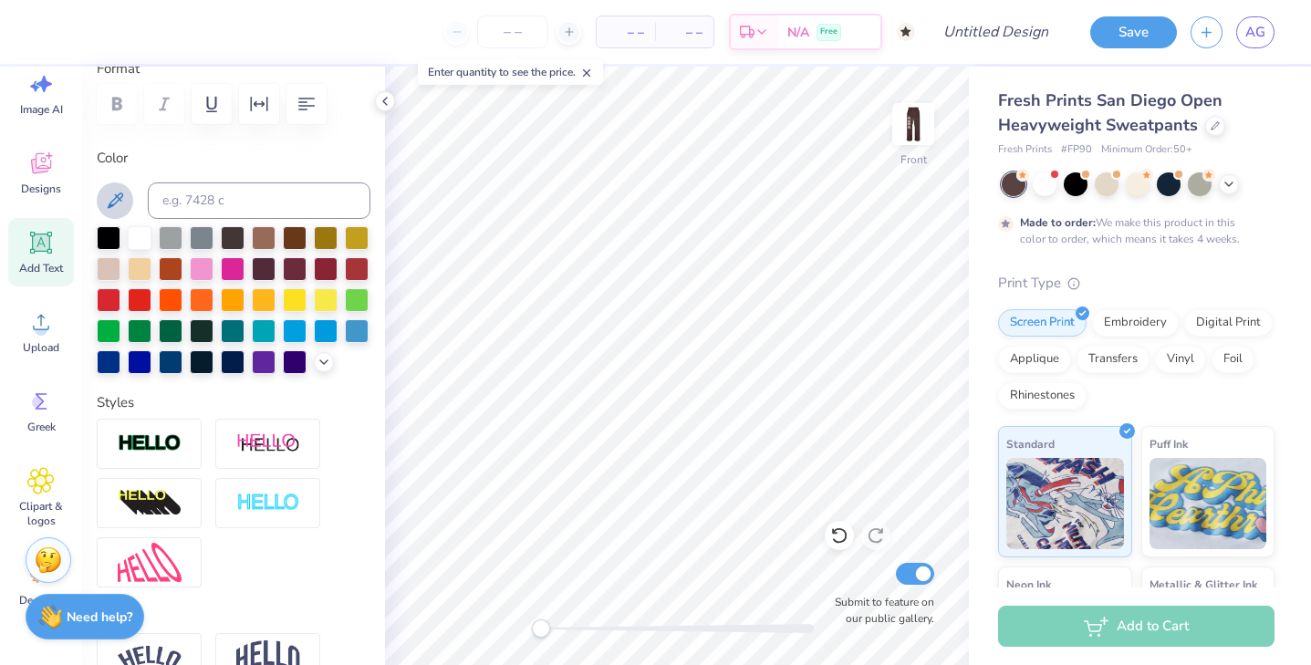
click at [119, 209] on icon at bounding box center [115, 201] width 22 height 22
click at [318, 365] on icon at bounding box center [323, 360] width 15 height 15
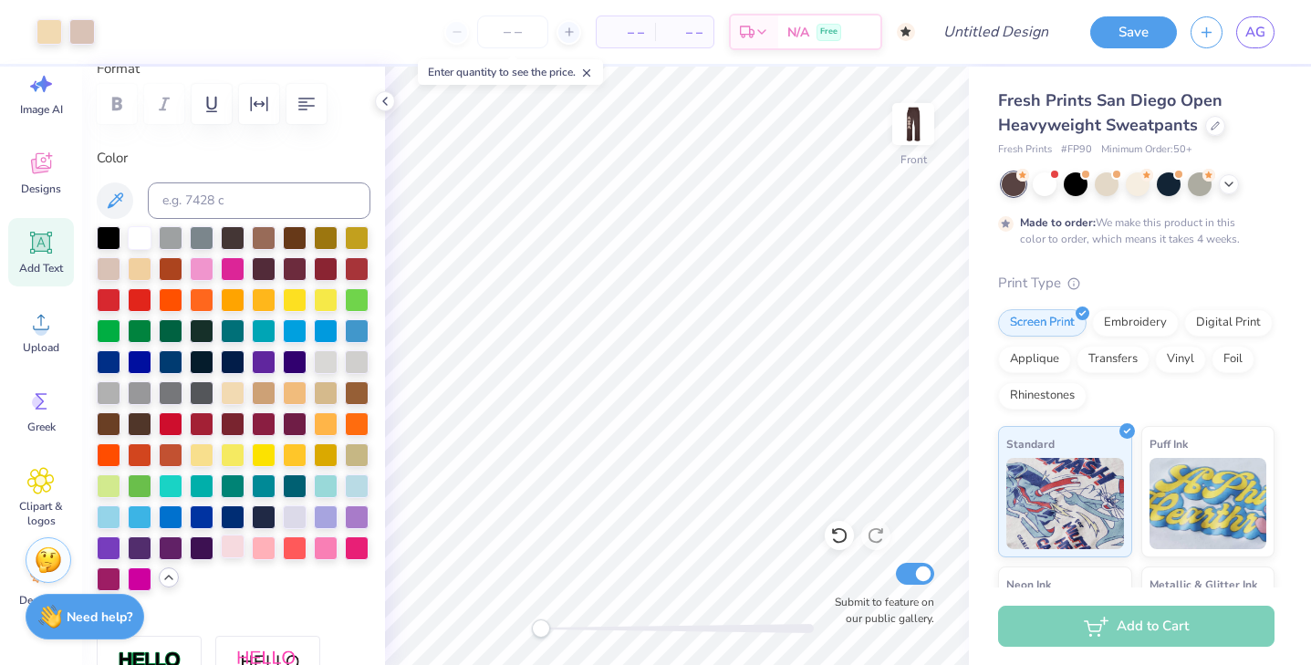
click at [235, 544] on div at bounding box center [233, 546] width 24 height 24
click at [319, 367] on div at bounding box center [326, 360] width 24 height 24
type input "9.31"
type input "2.05"
click at [326, 357] on div at bounding box center [326, 360] width 24 height 24
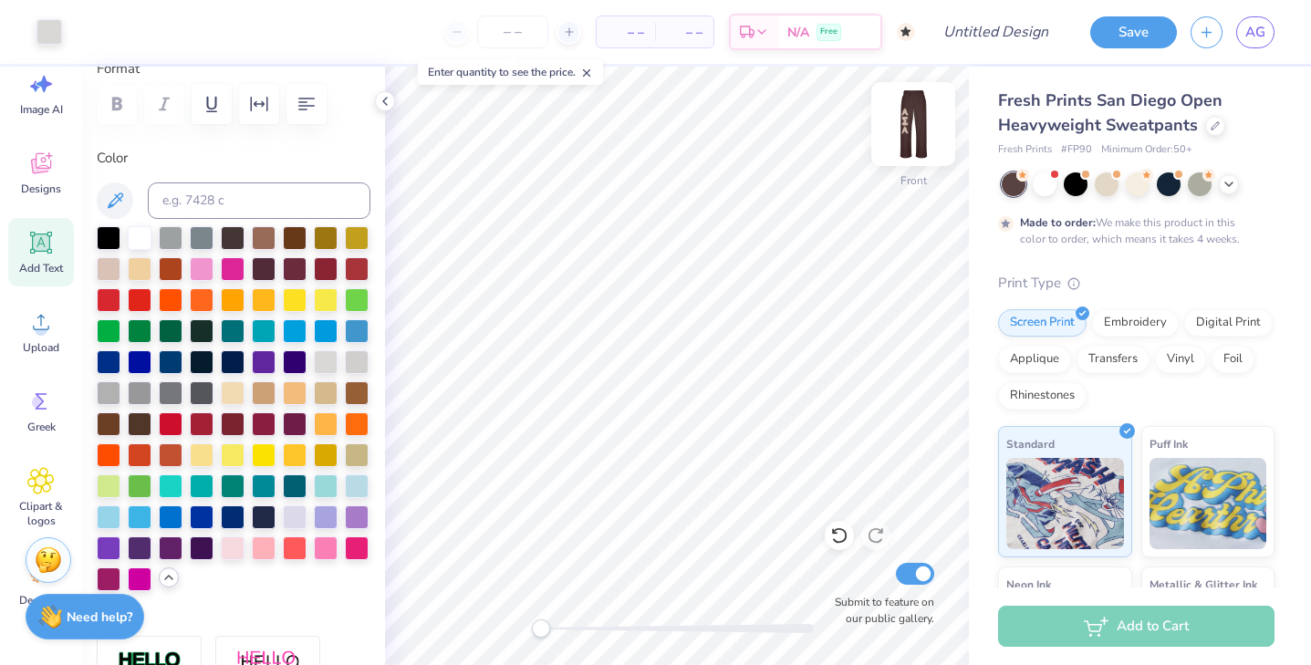
click at [910, 134] on img at bounding box center [912, 124] width 73 height 73
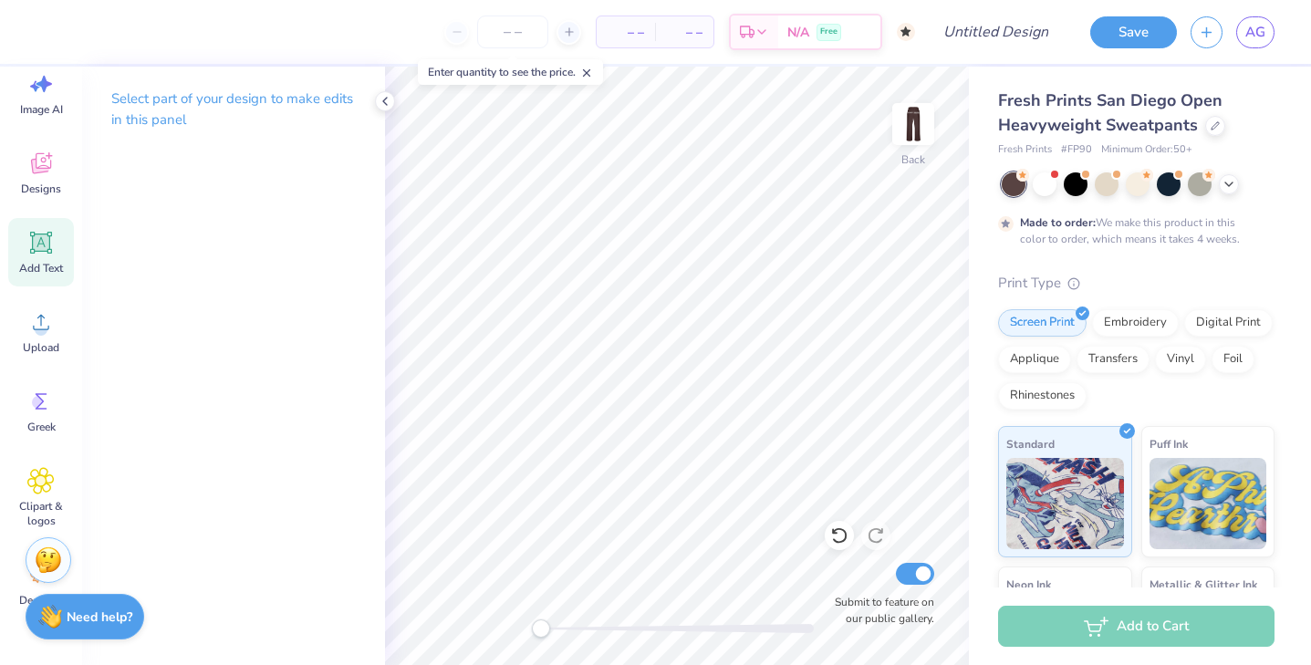
click at [48, 253] on icon at bounding box center [41, 243] width 22 height 22
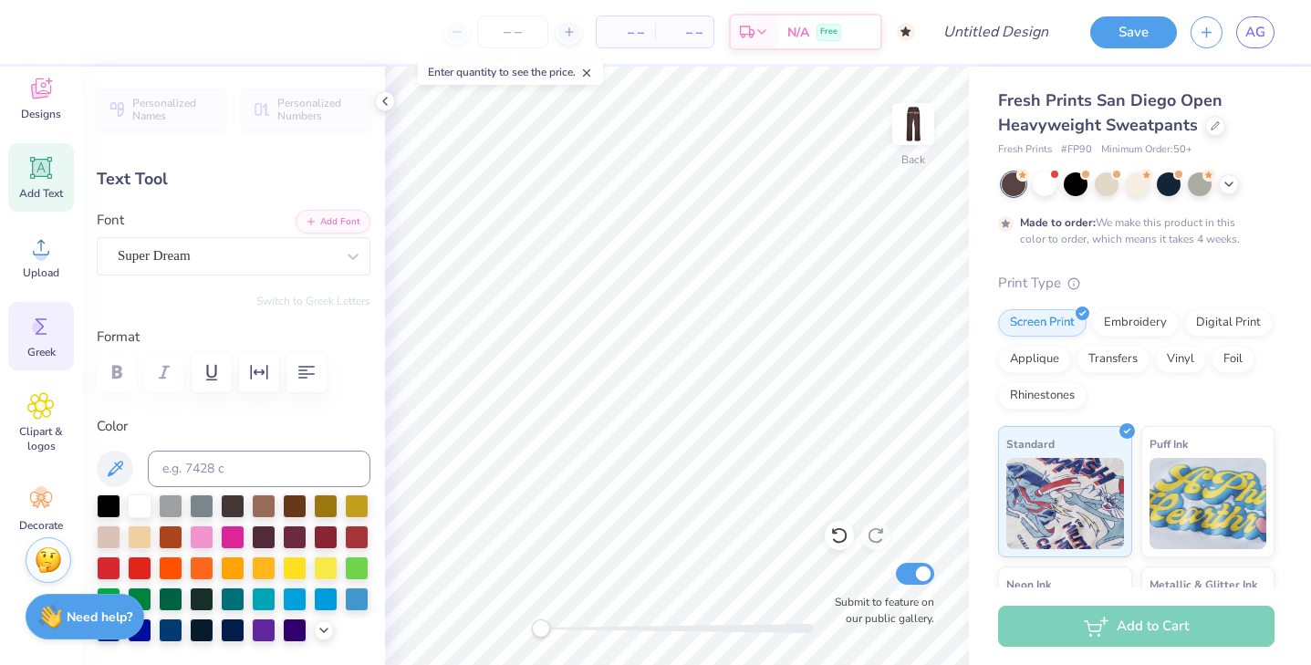
scroll to position [134, 0]
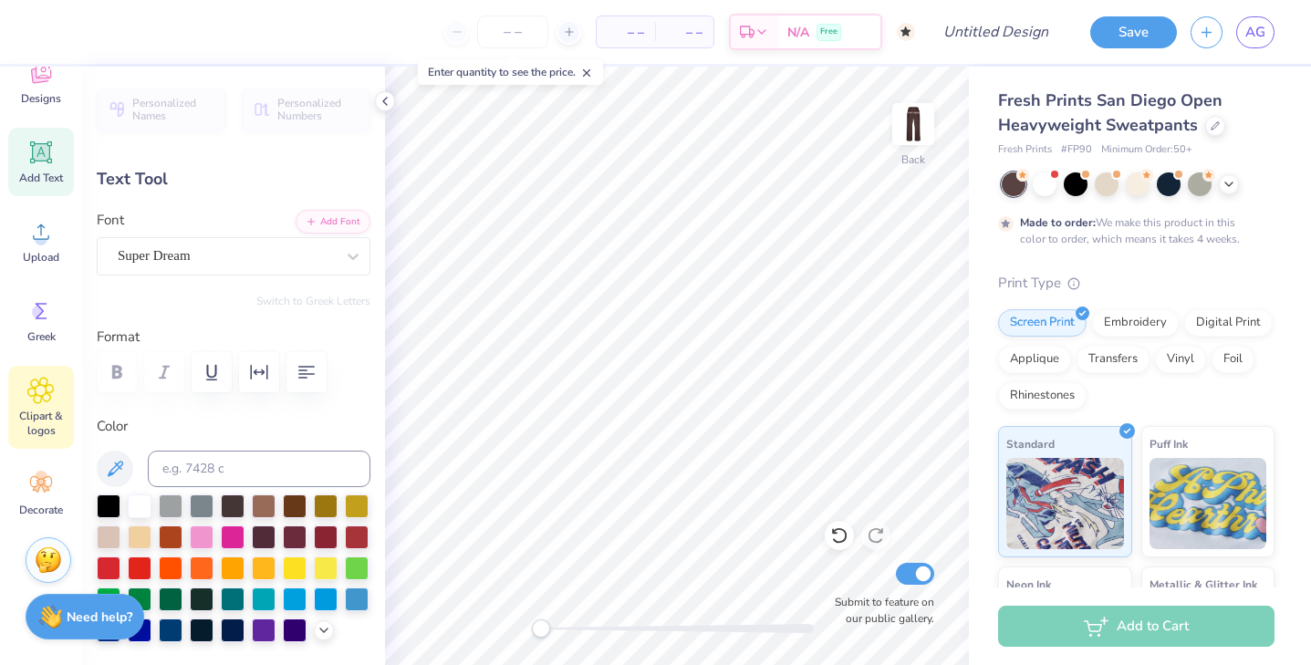
click at [49, 423] on span "Clipart & logos" at bounding box center [41, 423] width 60 height 29
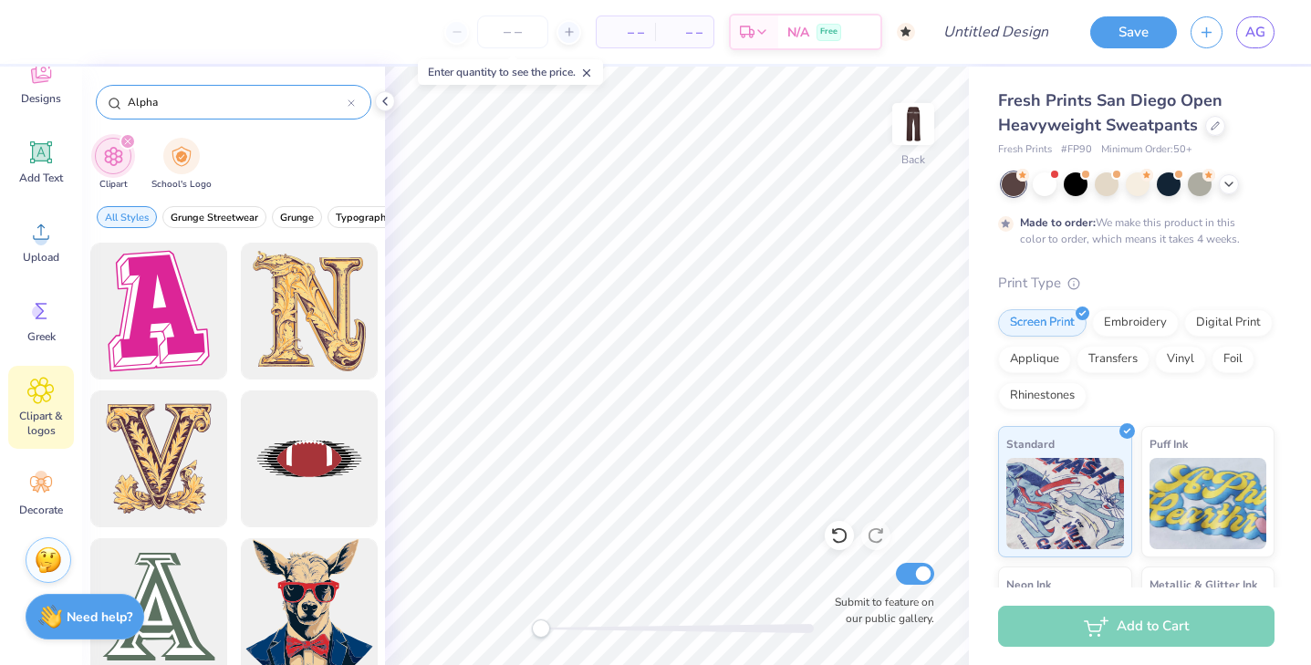
click at [271, 101] on input "Alpha" at bounding box center [237, 102] width 222 height 18
type input "A"
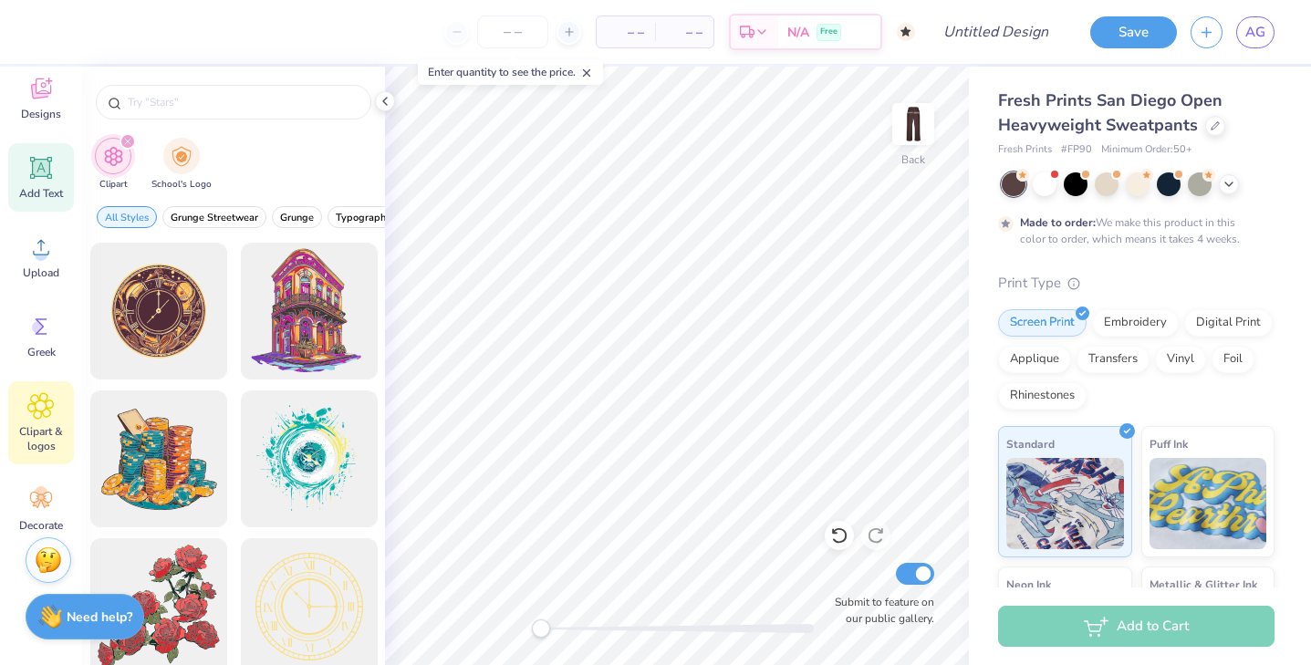
scroll to position [110, 0]
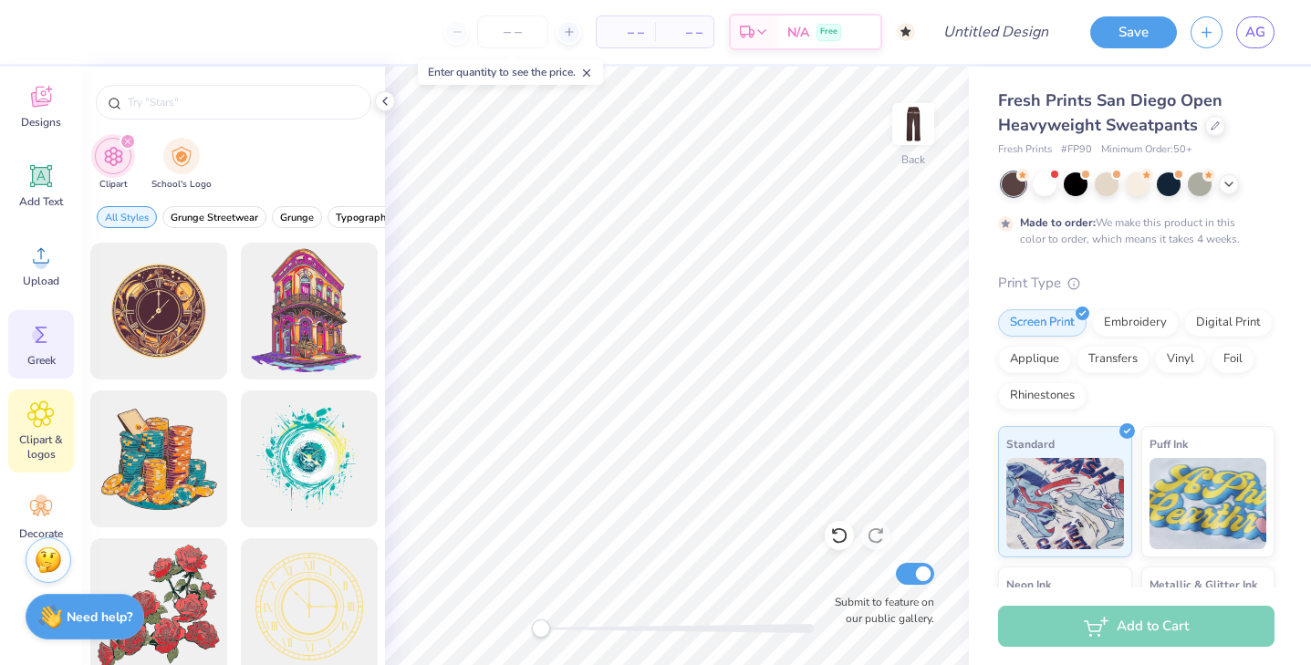
click at [58, 335] on div "Greek" at bounding box center [41, 344] width 66 height 68
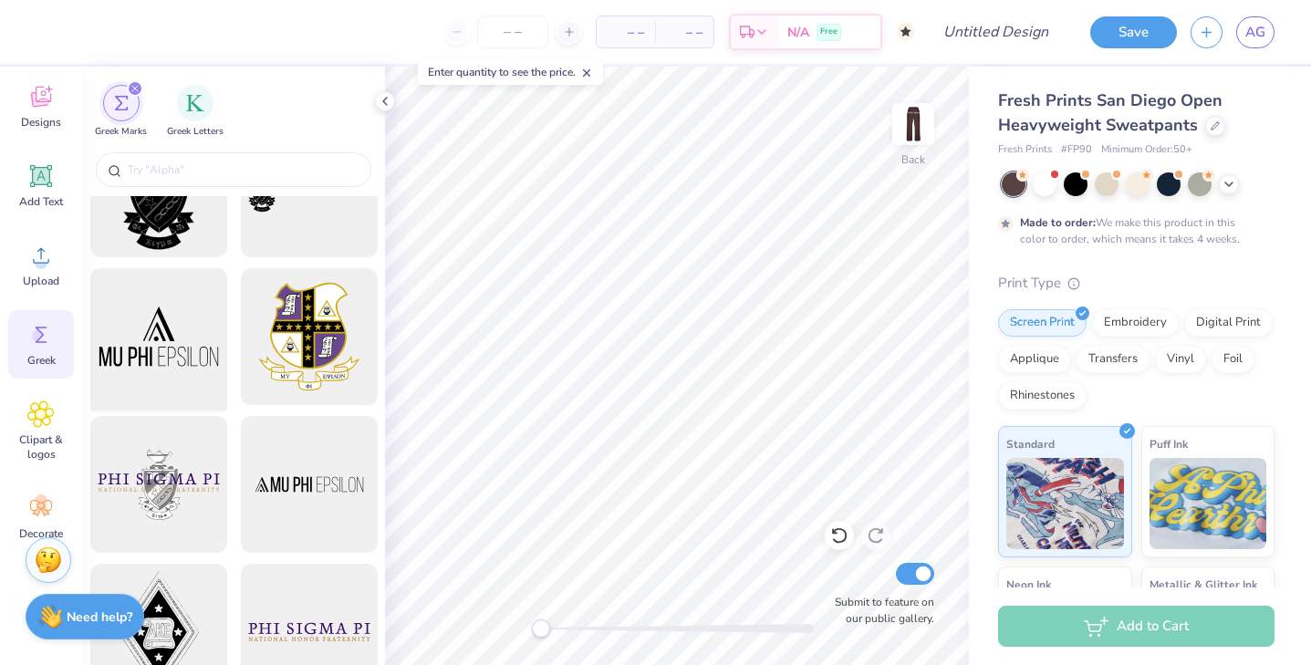
scroll to position [0, 0]
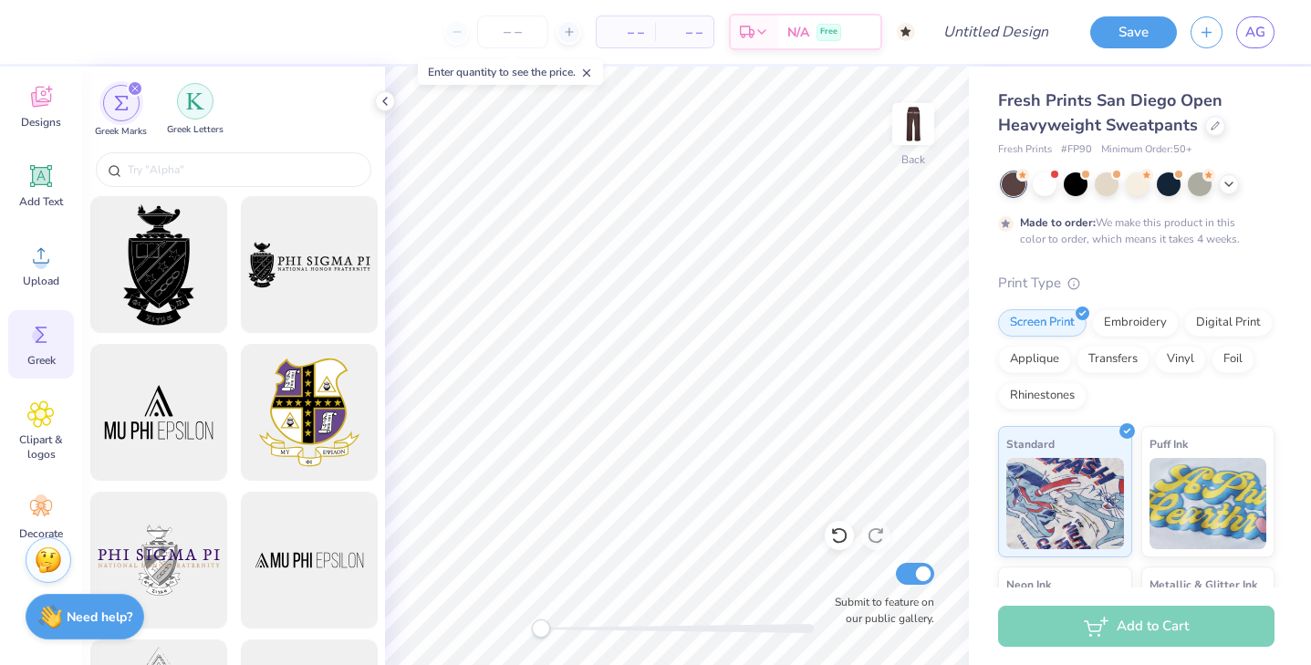
click at [195, 86] on div "filter for Greek Letters" at bounding box center [195, 101] width 36 height 36
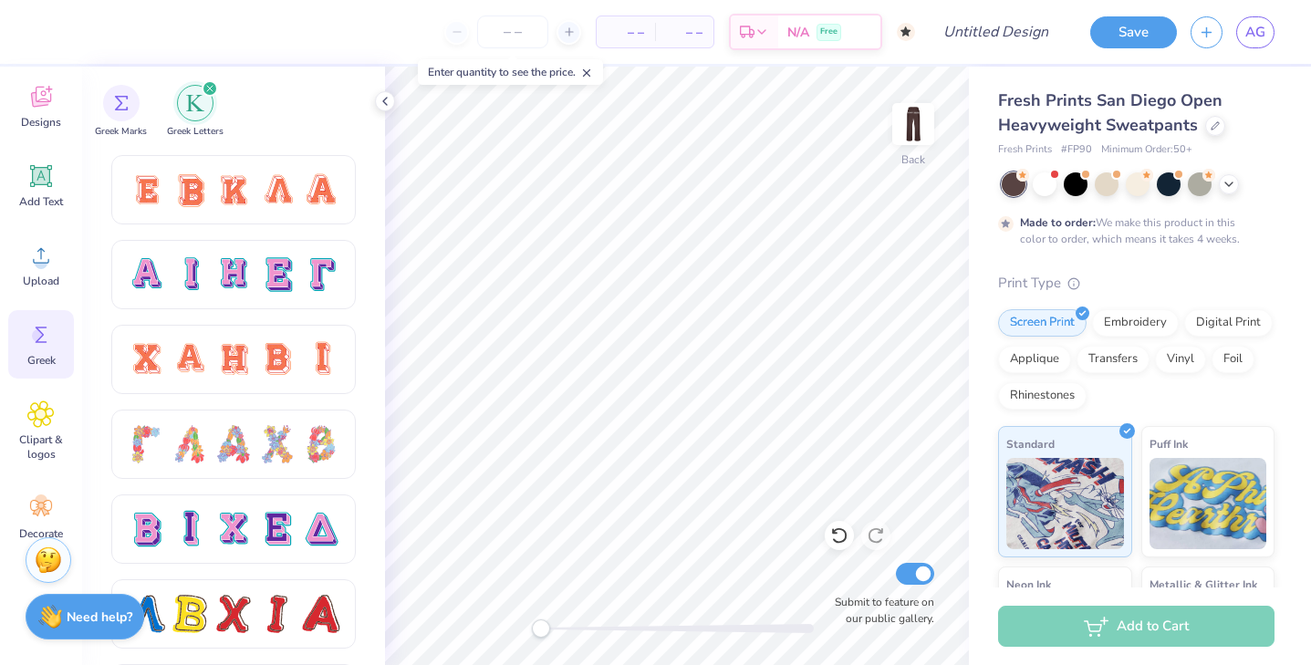
scroll to position [1178, 0]
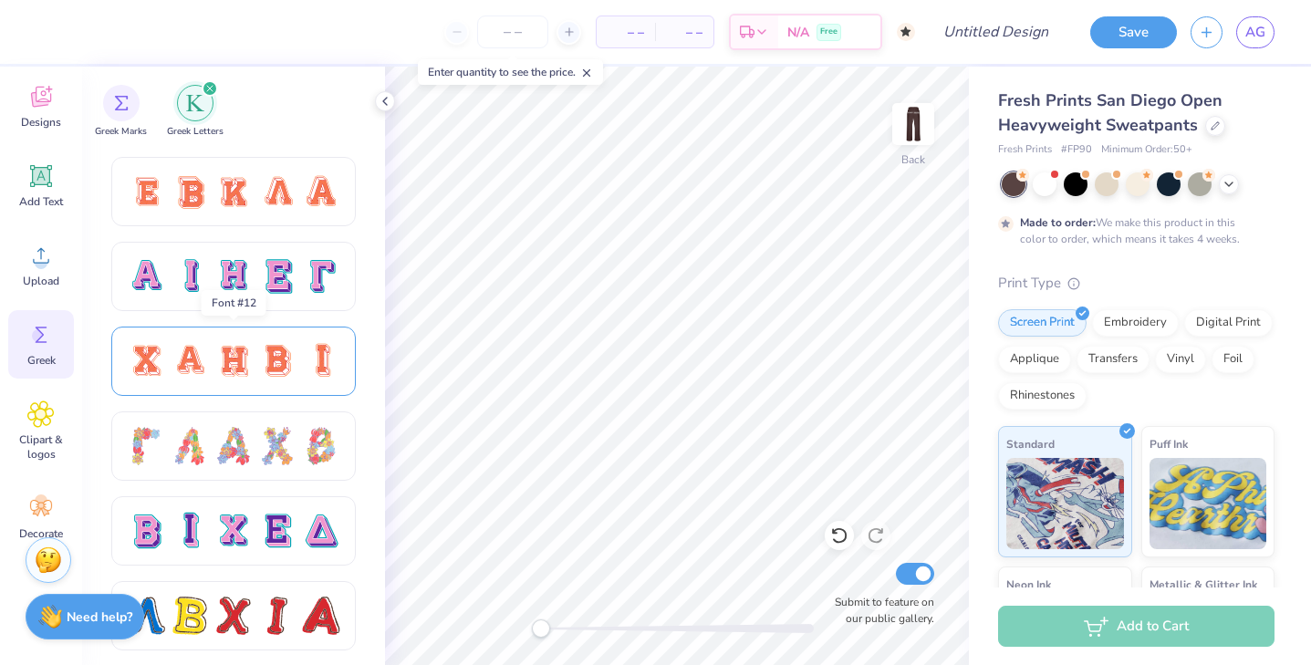
click at [244, 347] on div at bounding box center [233, 361] width 38 height 38
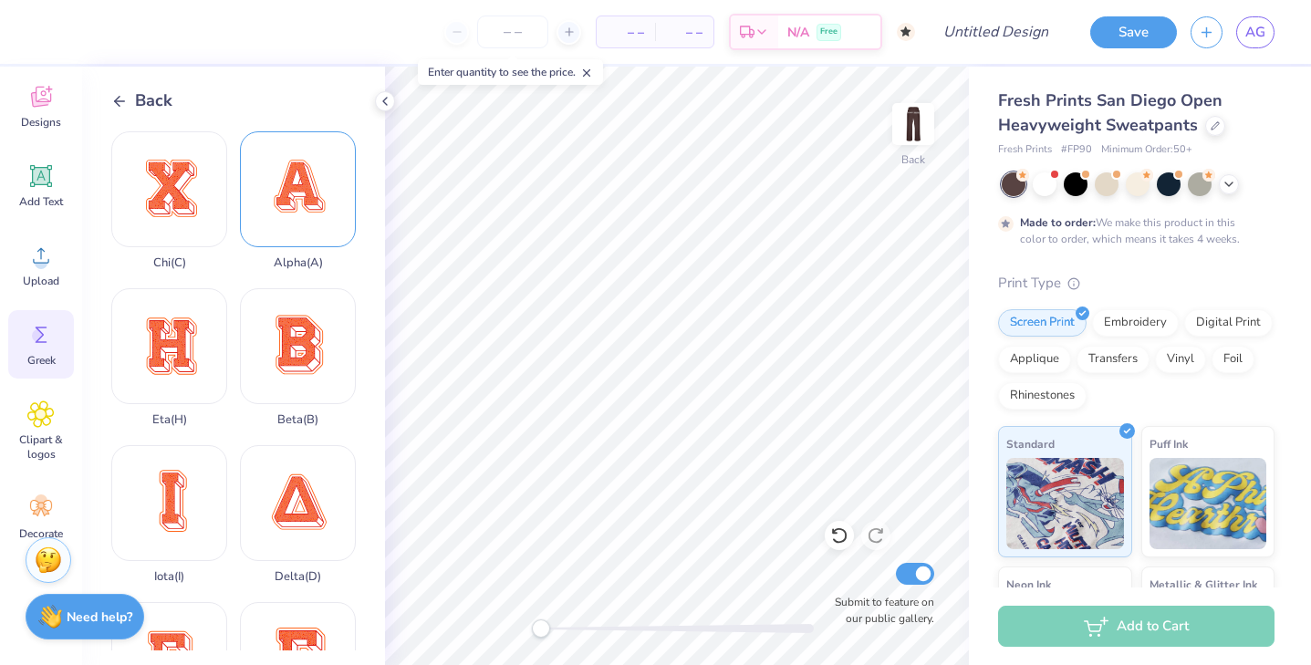
click at [311, 233] on div "Alpha ( A )" at bounding box center [298, 200] width 116 height 139
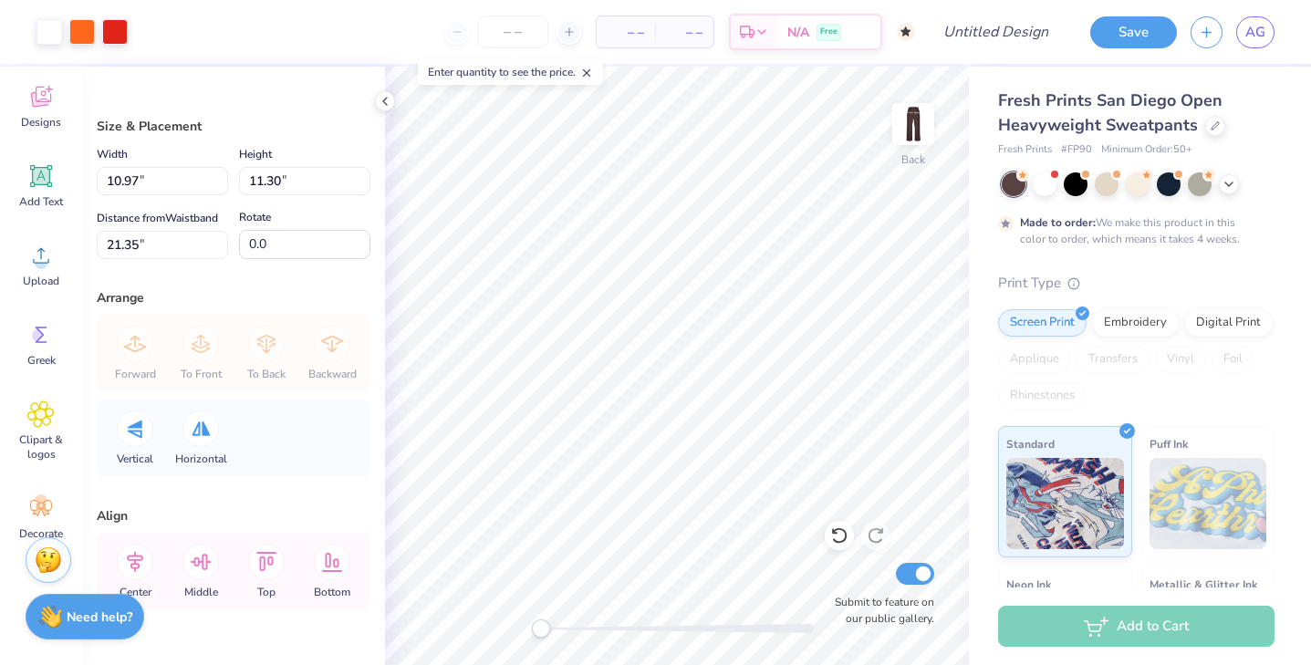
type input "5.51"
type input "5.67"
click at [109, 37] on div at bounding box center [115, 30] width 26 height 26
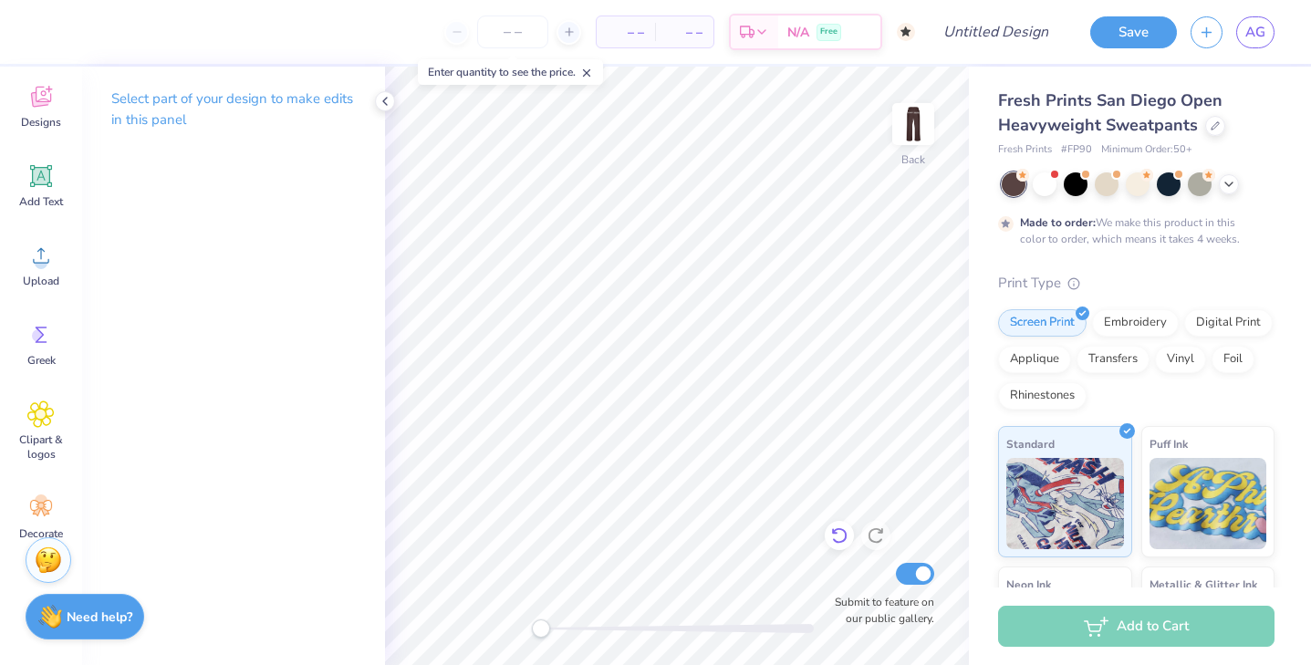
drag, startPoint x: 843, startPoint y: 543, endPoint x: 830, endPoint y: 544, distance: 12.8
click at [843, 543] on icon at bounding box center [839, 535] width 18 height 18
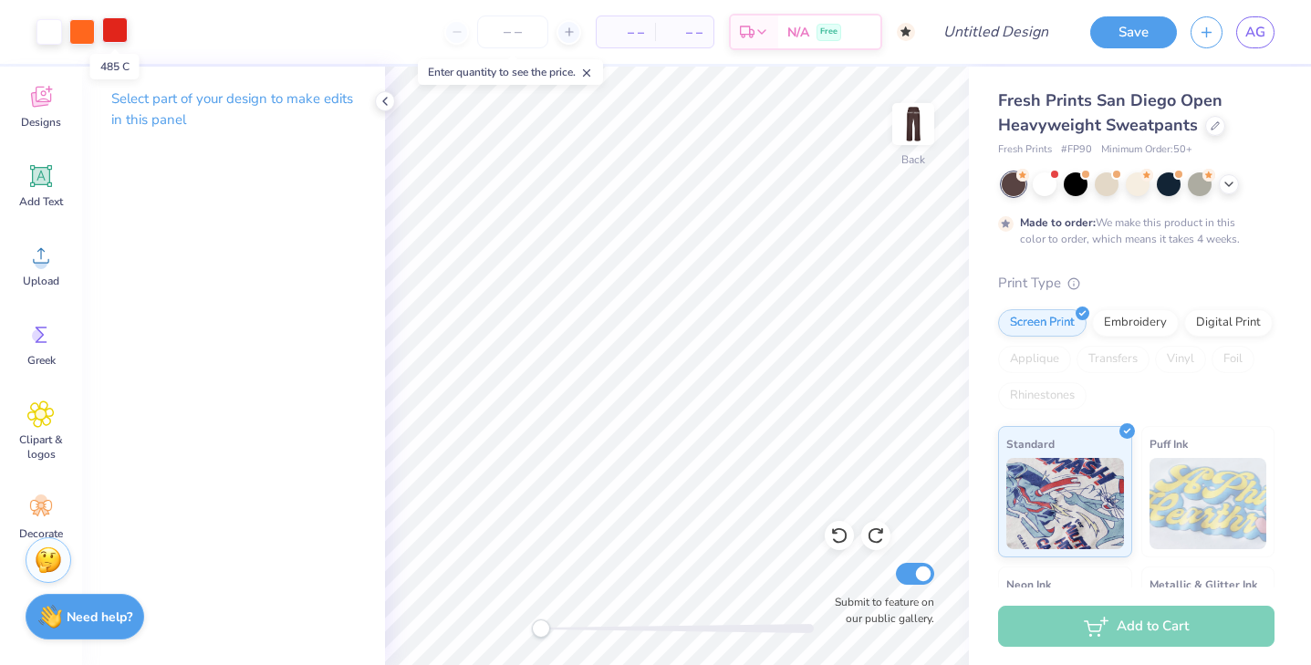
click at [106, 19] on div at bounding box center [115, 30] width 26 height 26
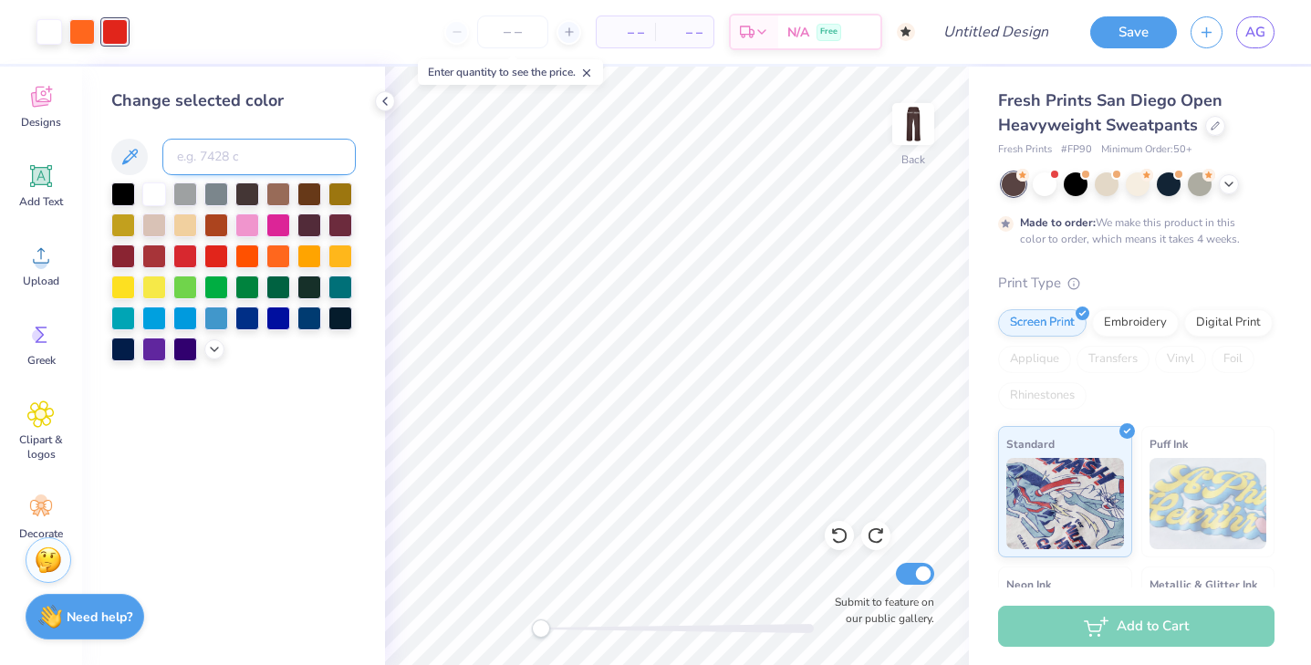
click at [195, 144] on input at bounding box center [258, 157] width 193 height 36
drag, startPoint x: 539, startPoint y: 627, endPoint x: 684, endPoint y: 630, distance: 145.0
click at [689, 630] on div "Accessibility label" at bounding box center [698, 628] width 18 height 18
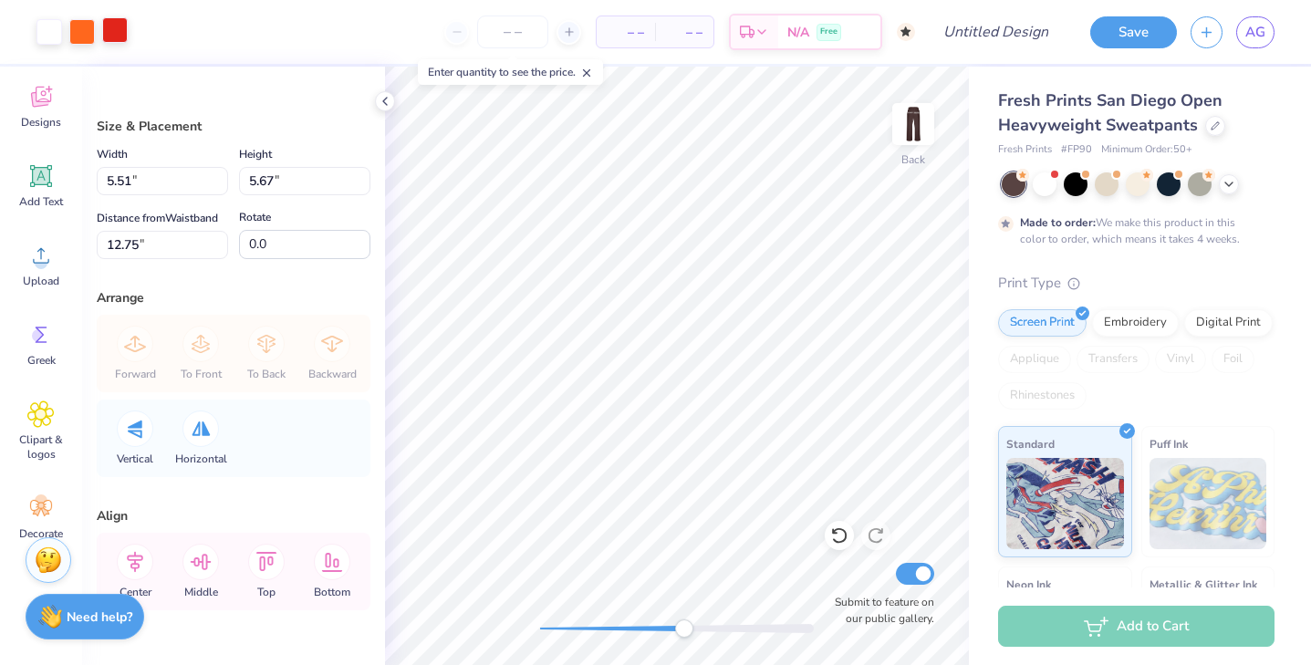
click at [107, 32] on div at bounding box center [115, 30] width 26 height 26
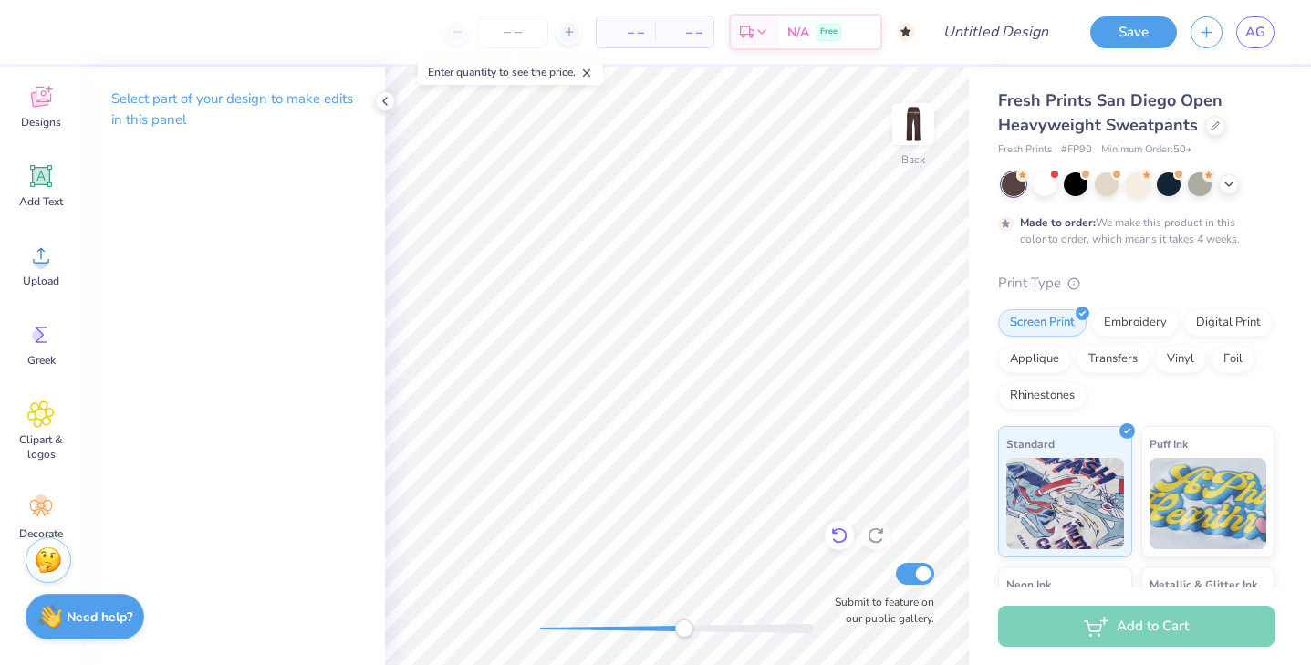
click at [830, 529] on icon at bounding box center [839, 535] width 18 height 18
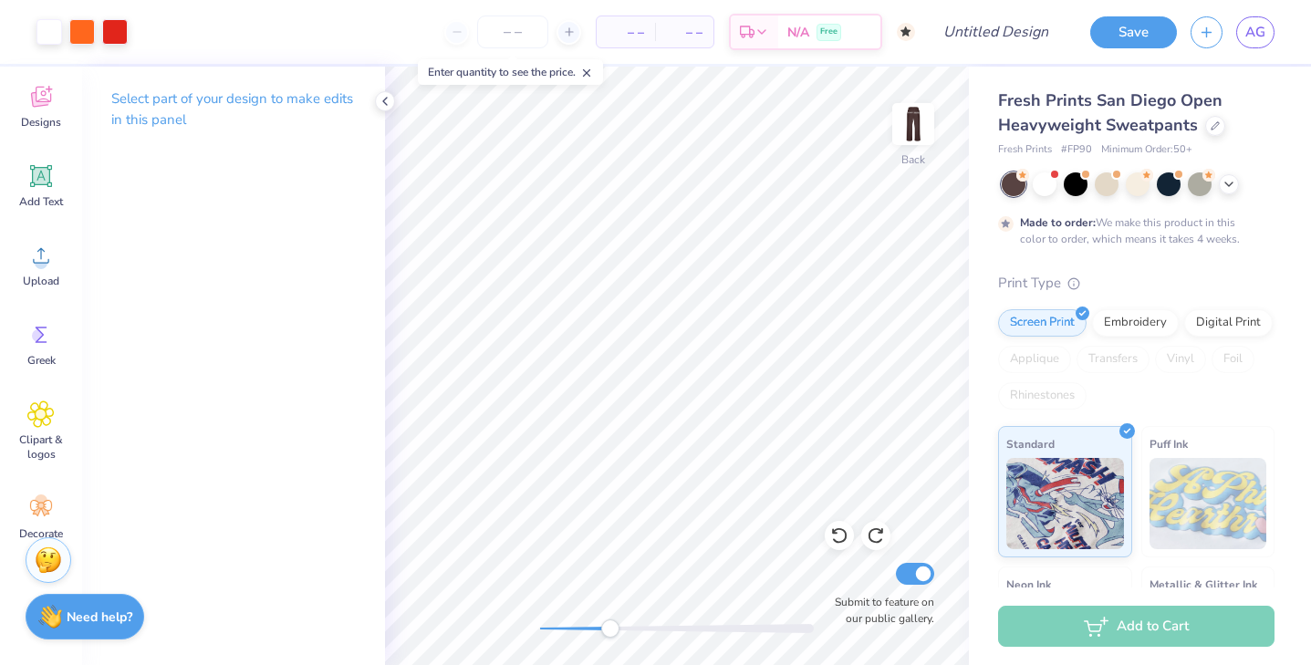
drag, startPoint x: 681, startPoint y: 633, endPoint x: 610, endPoint y: 618, distance: 72.6
click at [610, 619] on div "Accessibility label" at bounding box center [610, 628] width 18 height 18
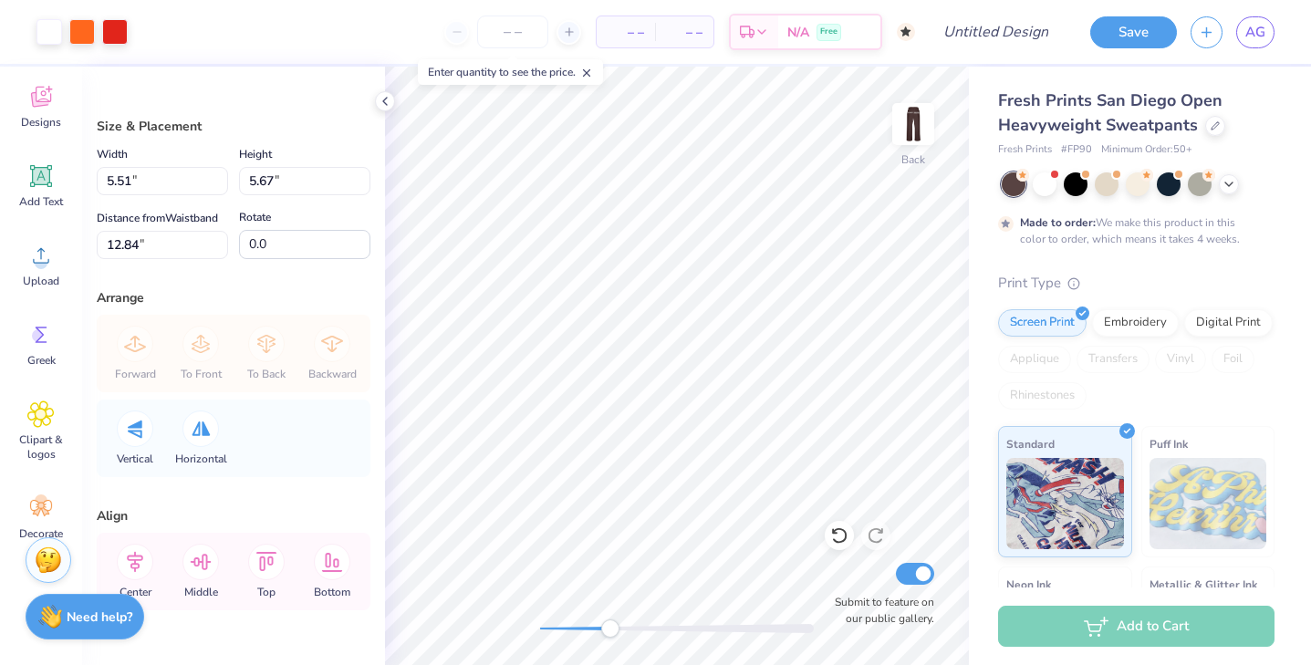
type input "12.80"
click at [119, 36] on div at bounding box center [115, 30] width 26 height 26
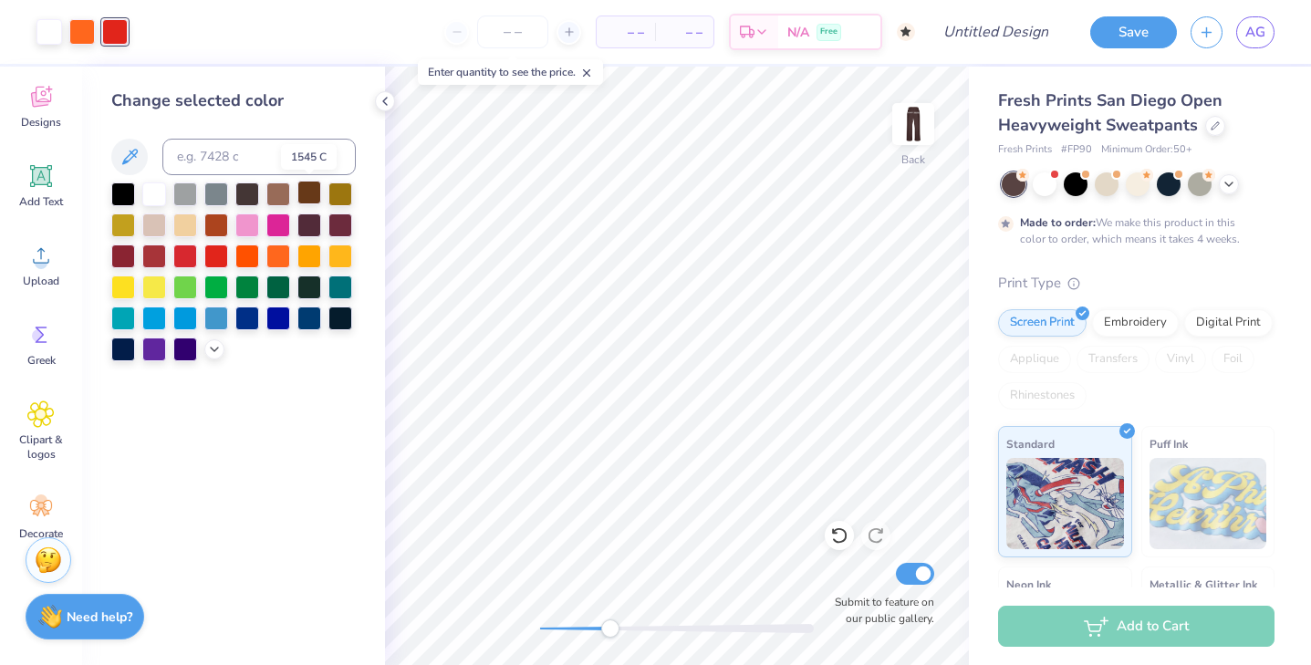
click at [310, 202] on div at bounding box center [309, 193] width 24 height 24
click at [79, 32] on div at bounding box center [82, 30] width 26 height 26
click at [305, 200] on div at bounding box center [309, 193] width 24 height 24
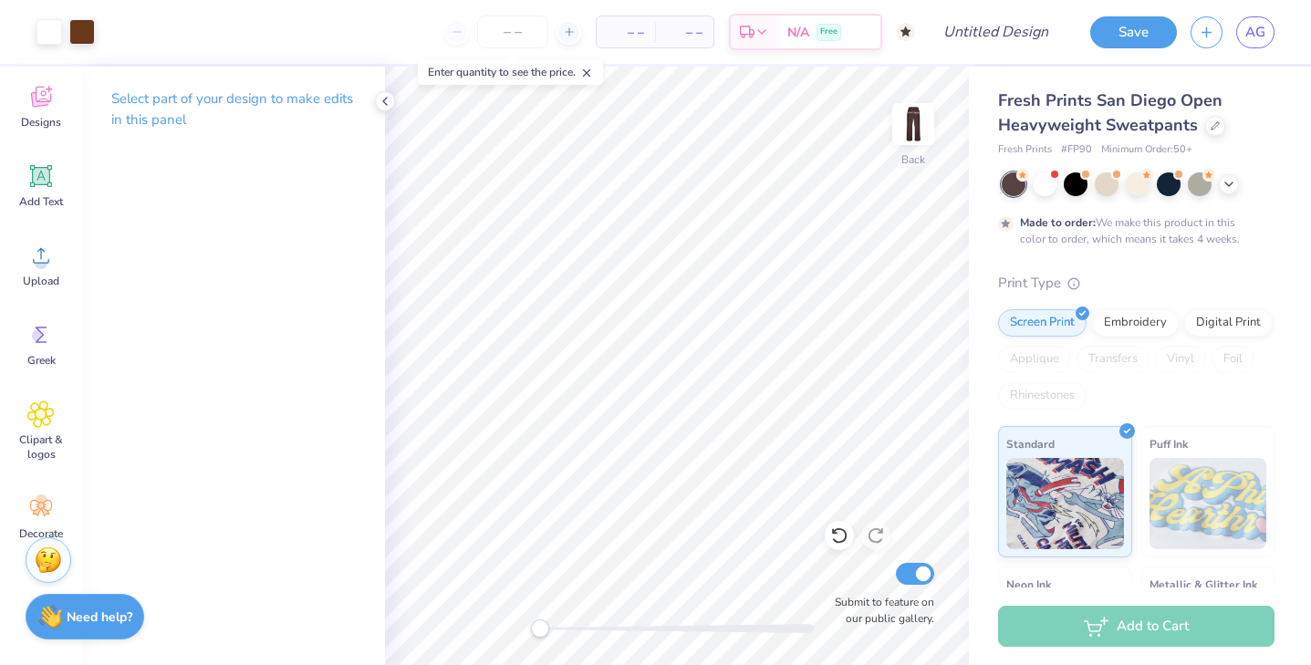
click at [528, 610] on div "Back Submit to feature on our public gallery." at bounding box center [677, 366] width 584 height 598
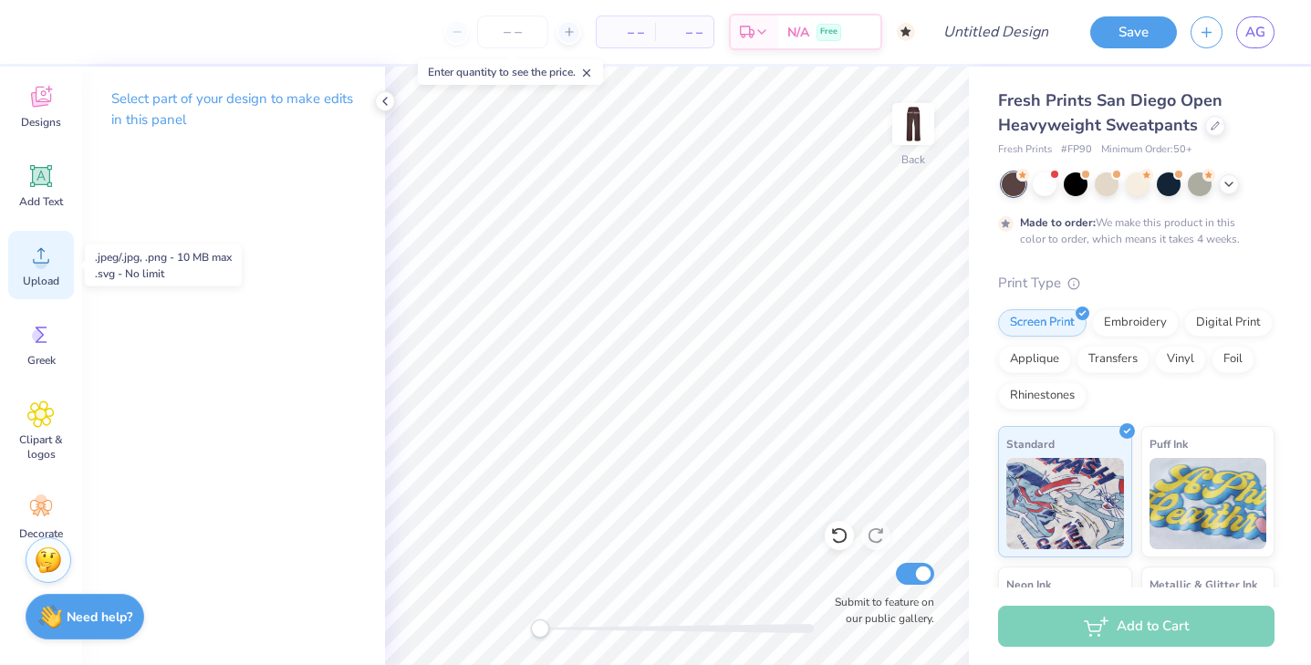
click at [42, 262] on icon at bounding box center [41, 256] width 16 height 16
click at [36, 255] on icon at bounding box center [40, 255] width 27 height 27
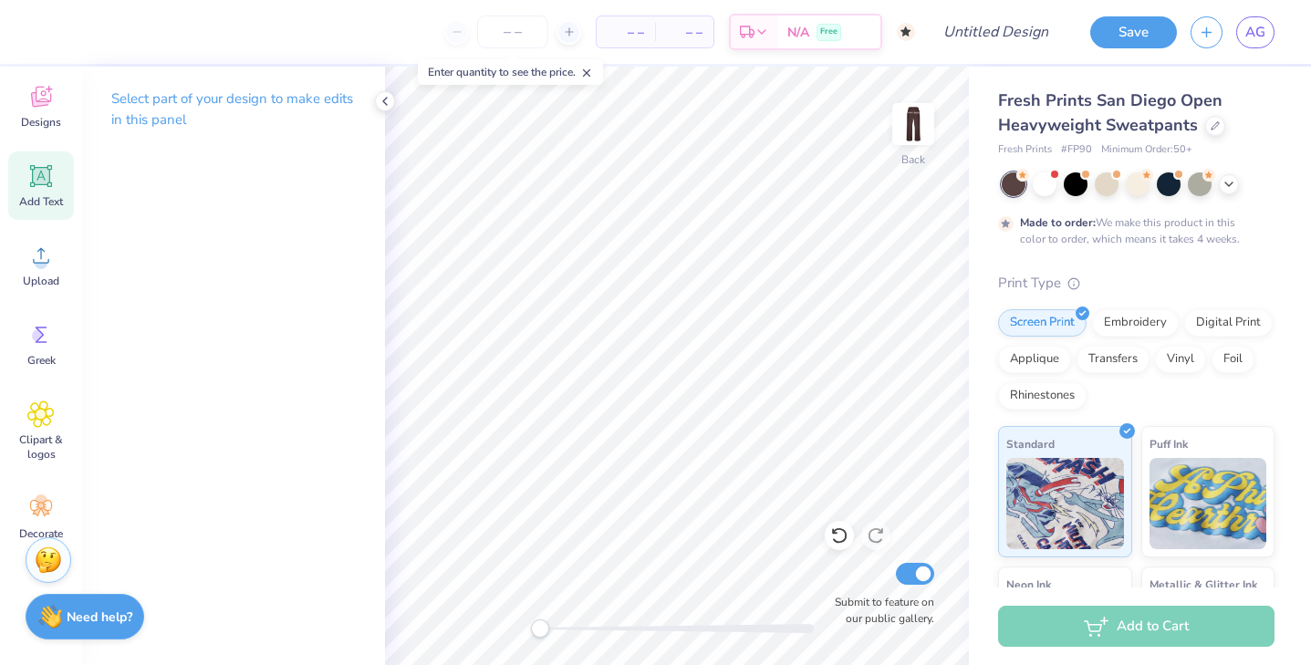
click at [30, 192] on div "Add Text" at bounding box center [41, 185] width 66 height 68
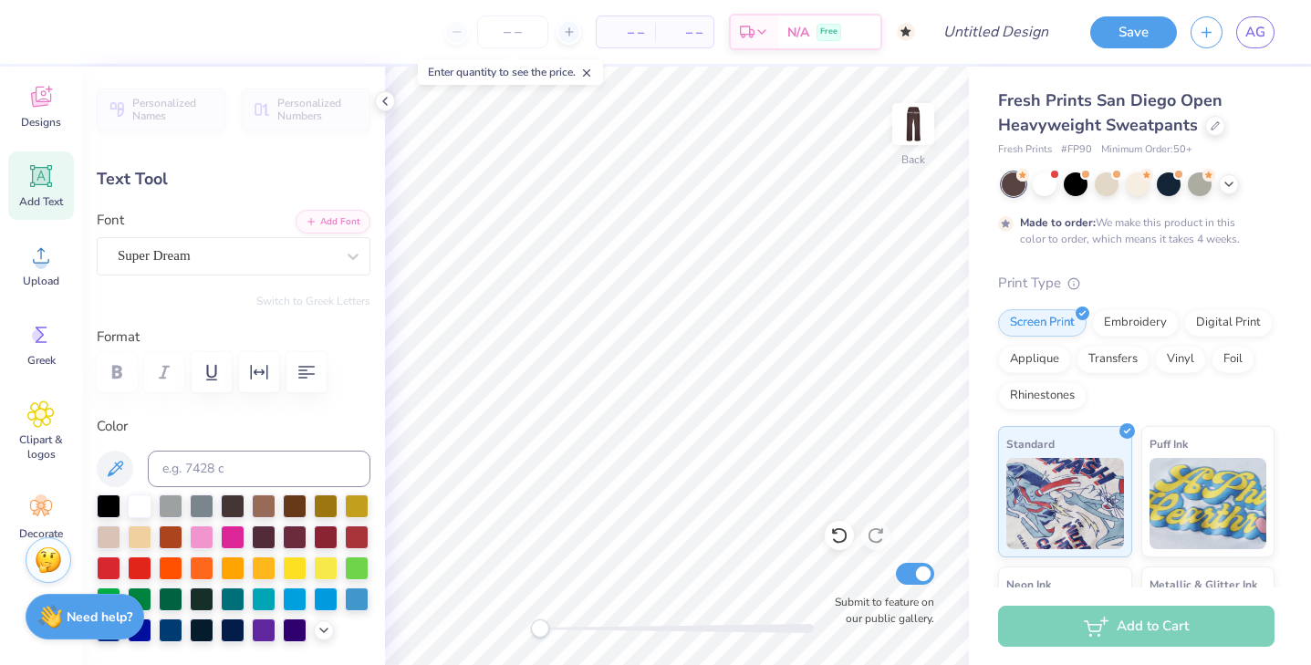
type textarea "T"
type textarea "A S A"
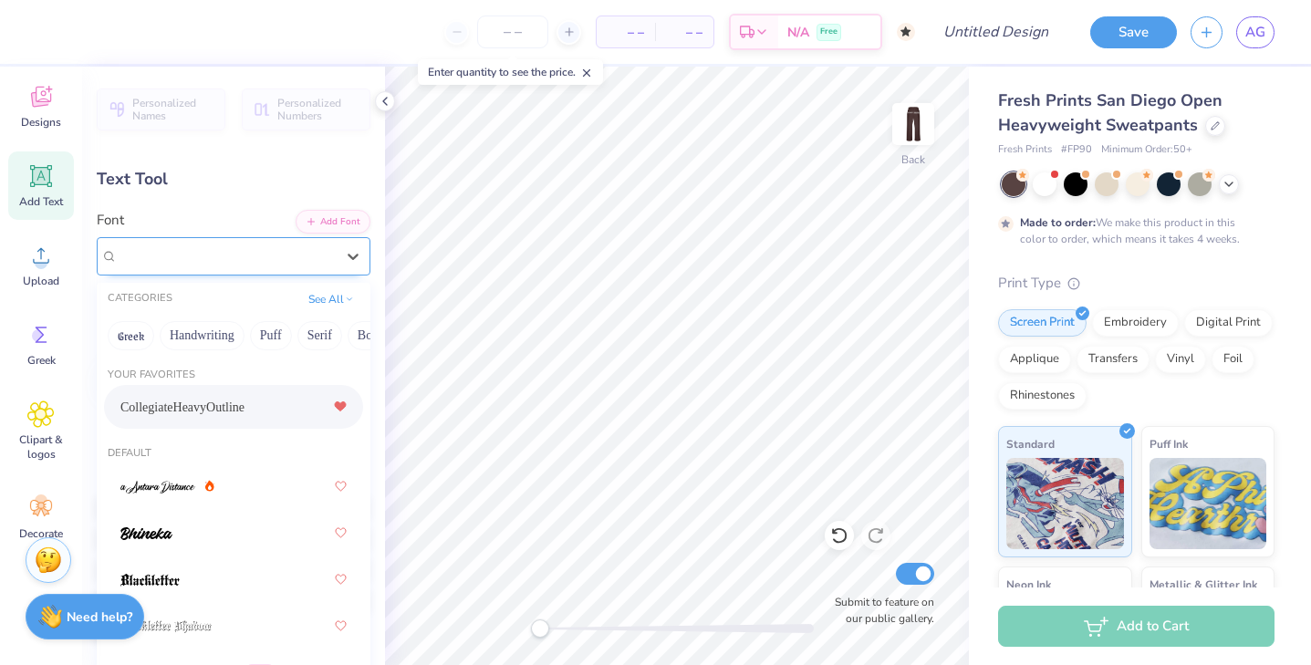
click at [285, 273] on div "Super Dream" at bounding box center [234, 256] width 274 height 38
click at [265, 405] on div "CollegiateHeavyOutline" at bounding box center [233, 406] width 226 height 33
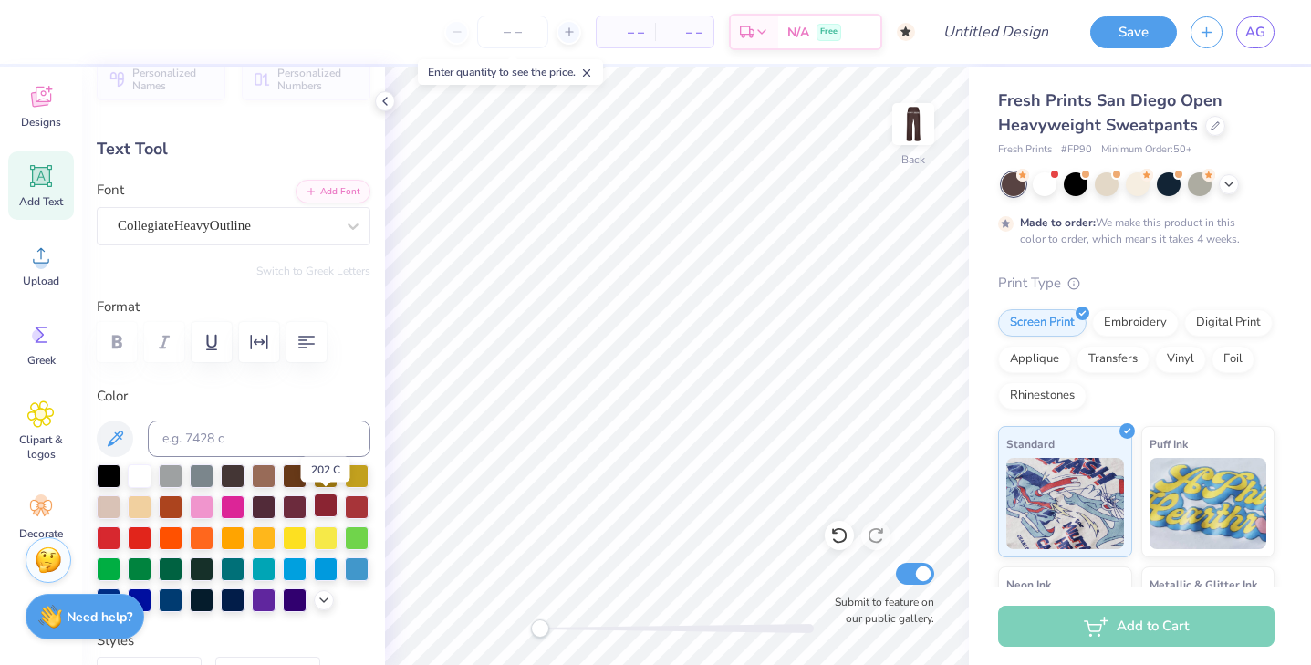
scroll to position [38, 0]
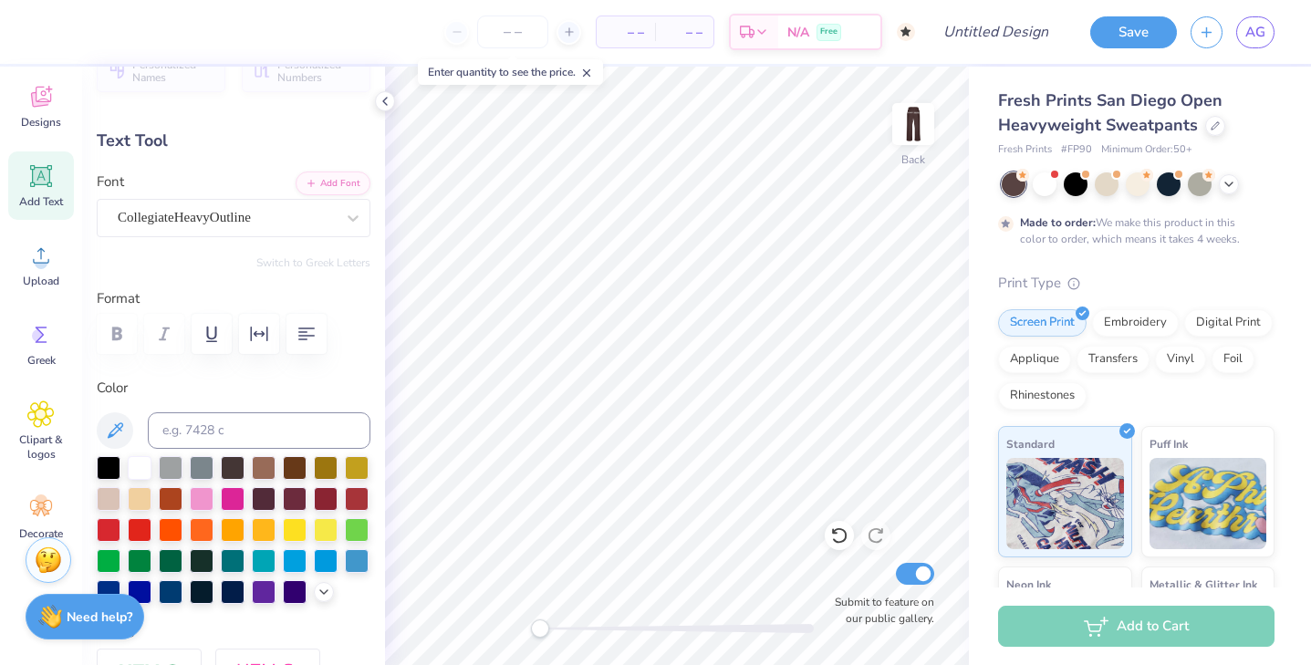
click at [326, 605] on div "Personalized Names Personalized Numbers Text Tool Add Font Font CollegiateHeavy…" at bounding box center [233, 366] width 303 height 598
click at [326, 597] on div at bounding box center [324, 590] width 20 height 20
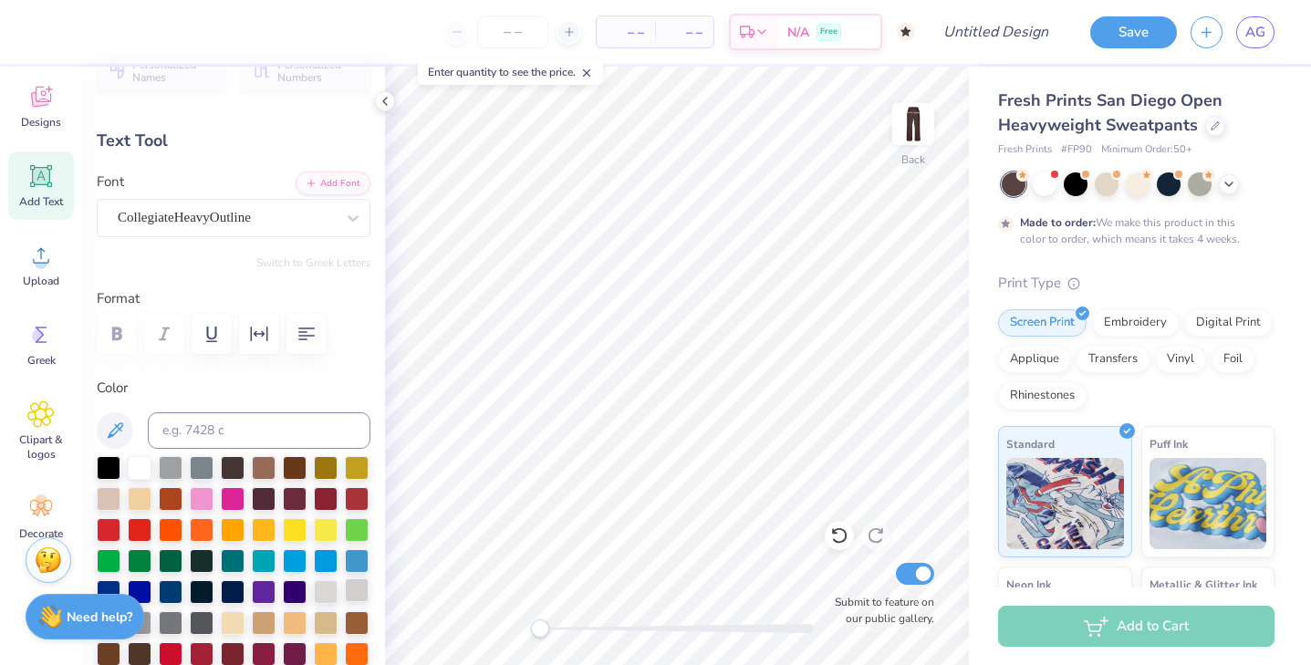
click at [359, 592] on div at bounding box center [357, 590] width 24 height 24
type input "3.07"
type input "14.25"
type input "19.88"
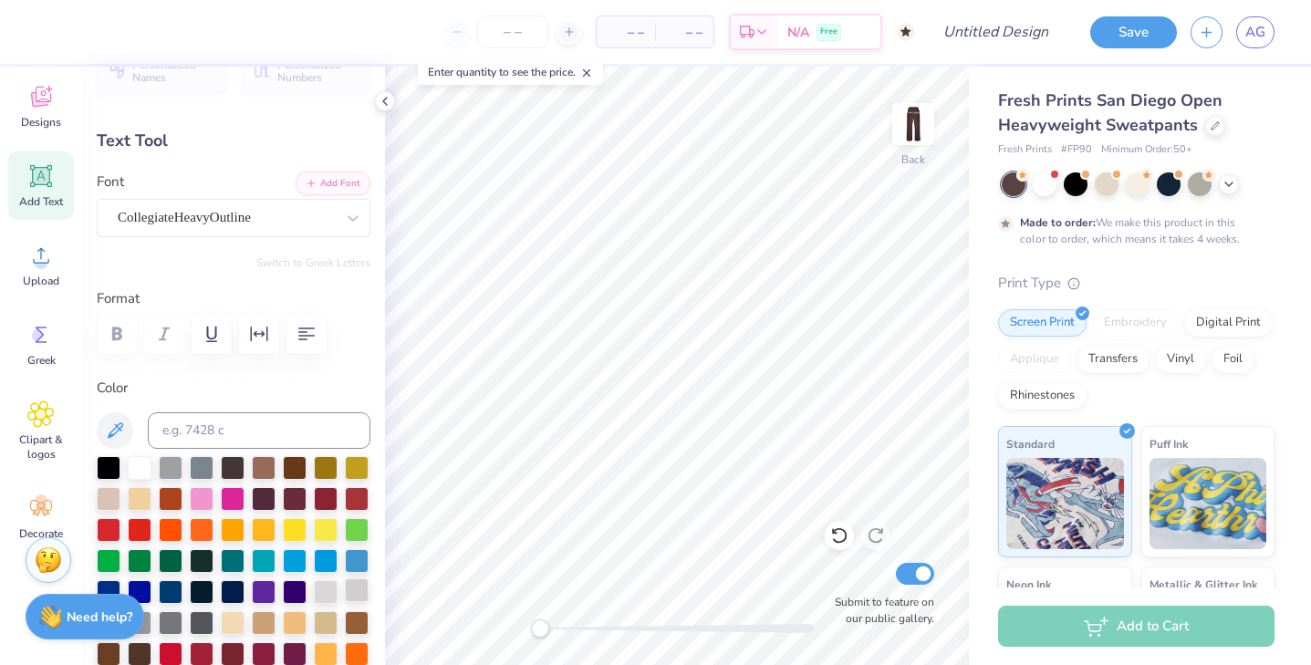
type textarea "A"
type input "3.36"
type input "25.32"
type input "5.77"
type input "6.32"
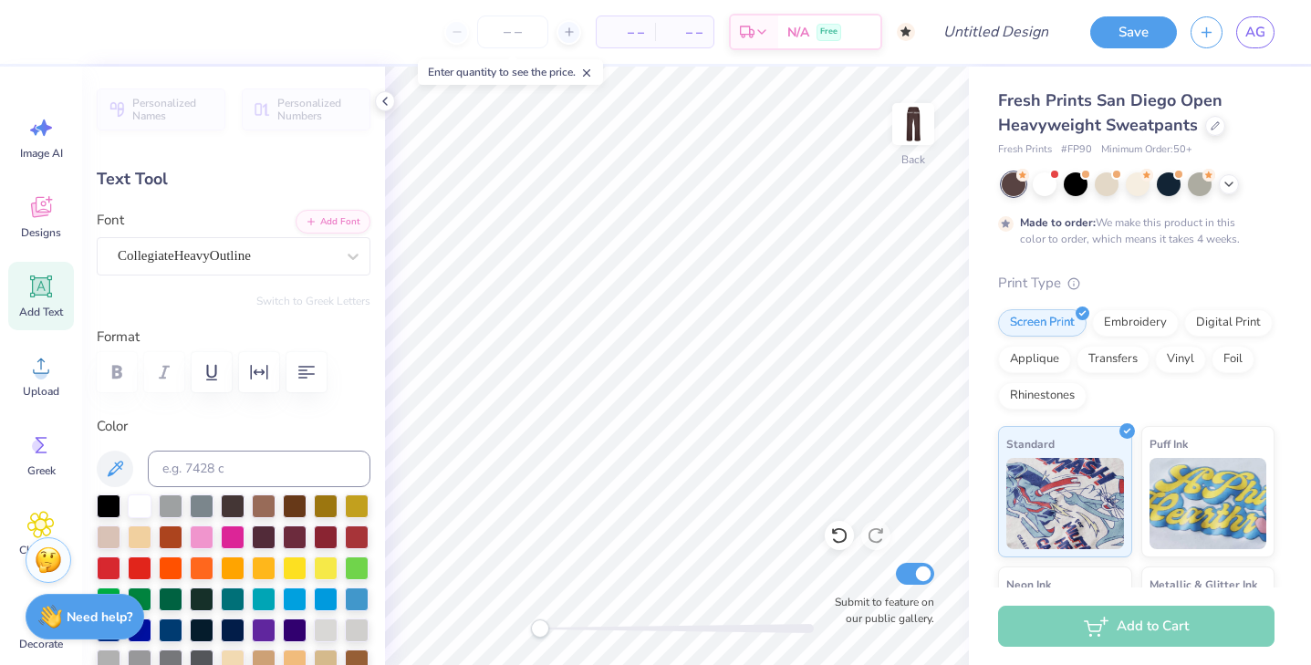
scroll to position [38, 0]
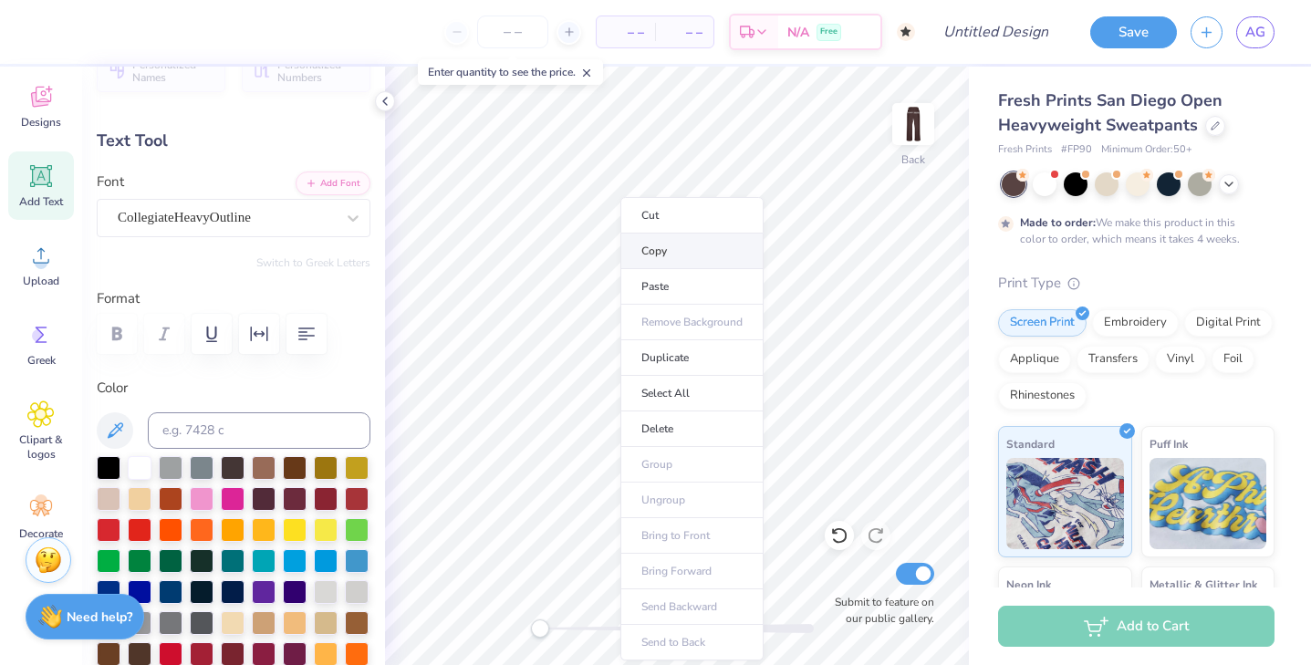
click at [663, 253] on li "Copy" at bounding box center [691, 251] width 143 height 36
click at [684, 281] on li "Paste" at bounding box center [696, 287] width 143 height 36
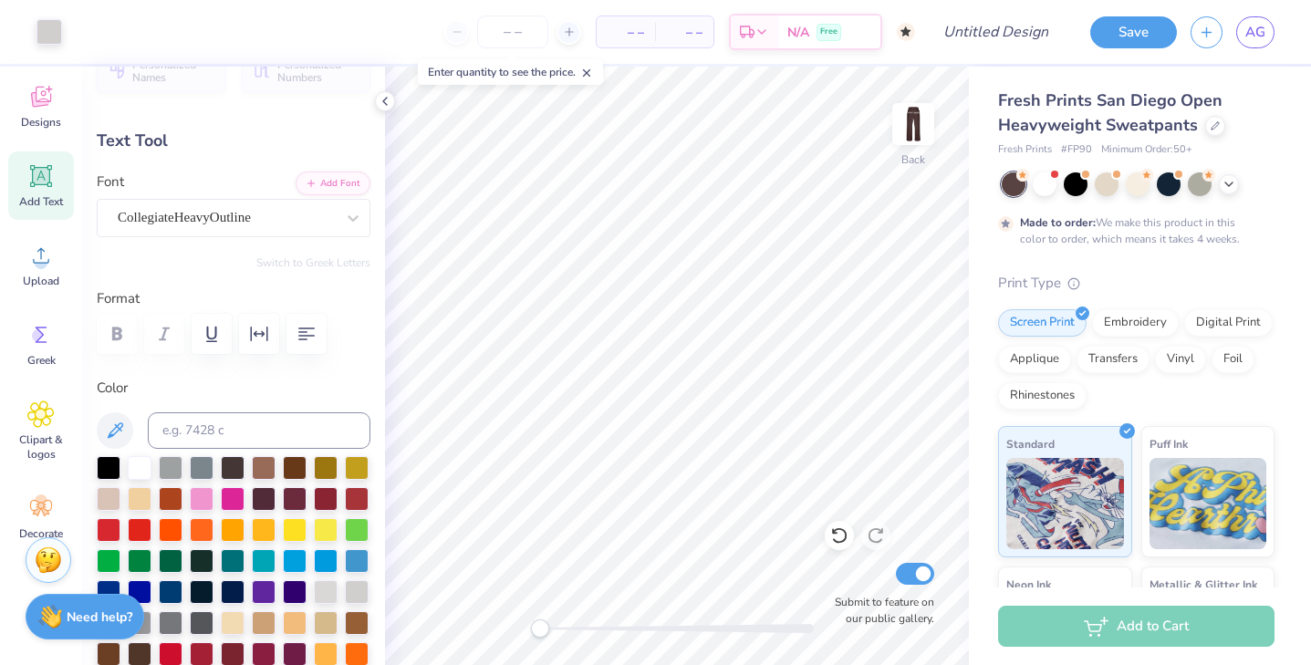
type input "24.02"
type textarea "S"
type input "4.62"
type input "23.84"
click at [676, 295] on li "Paste" at bounding box center [694, 287] width 143 height 36
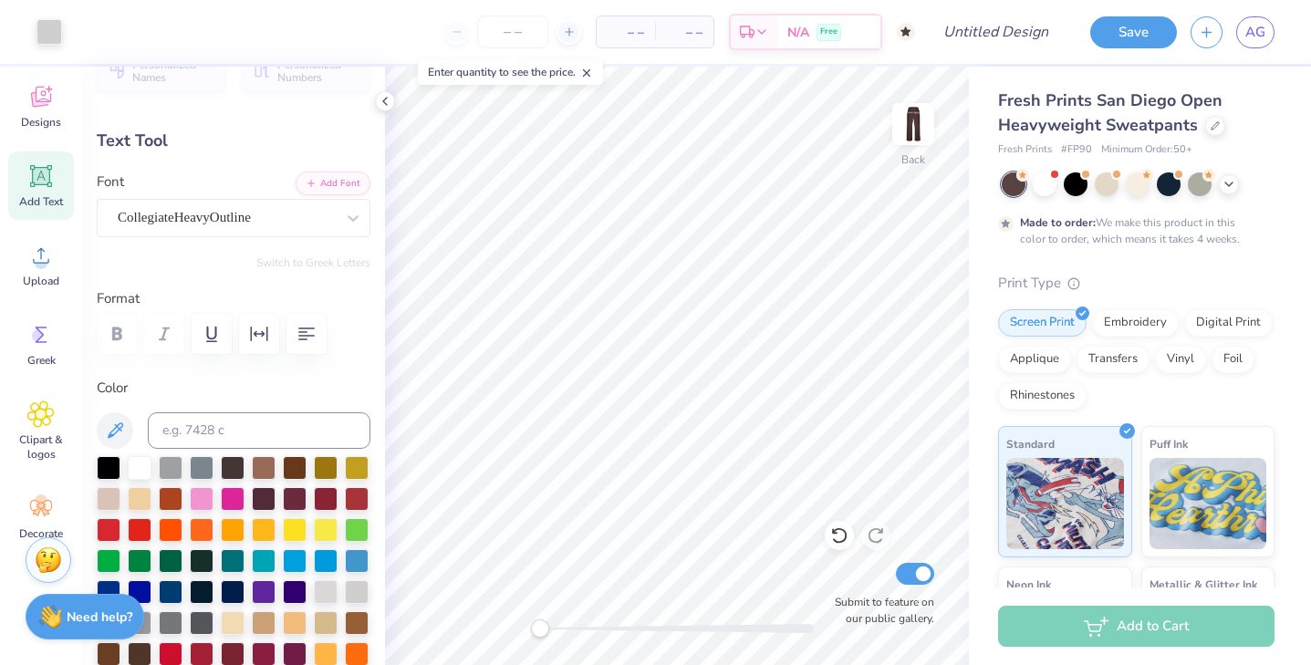
type input "5.77"
type input "13.00"
type input "4.62"
type input "20.68"
type input "5.77"
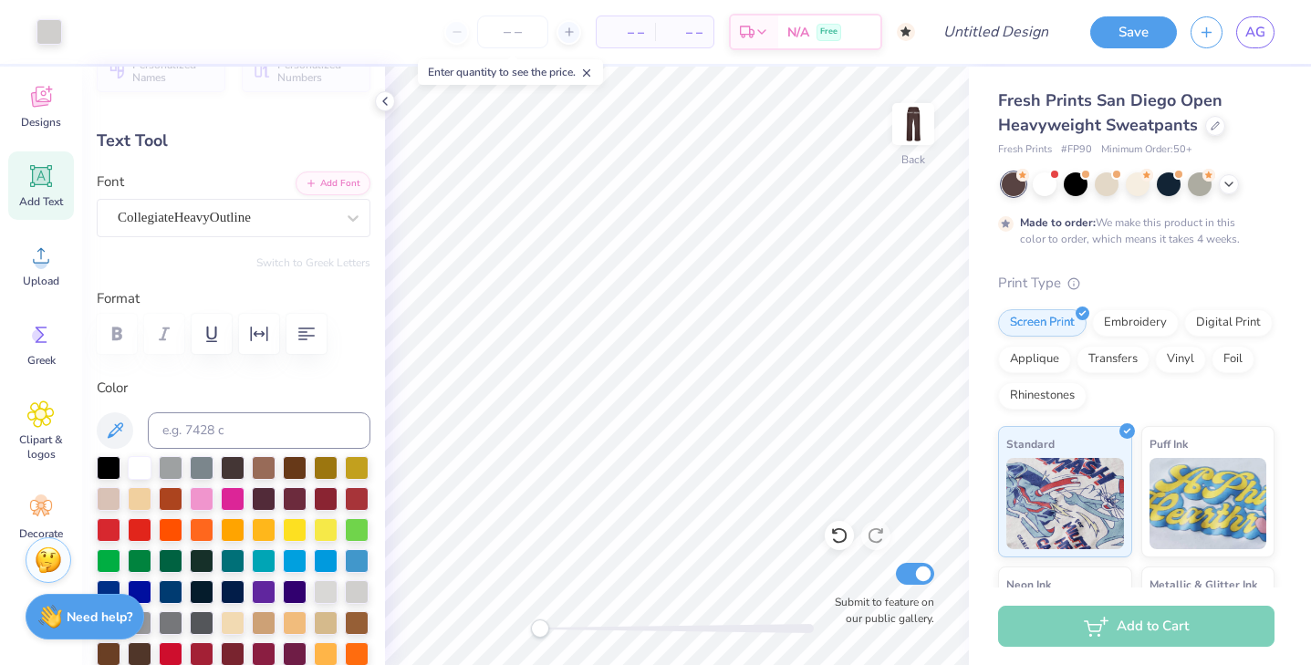
type input "23.84"
type input "4.62"
type input "16.29"
type input "5.77"
type input "8.35"
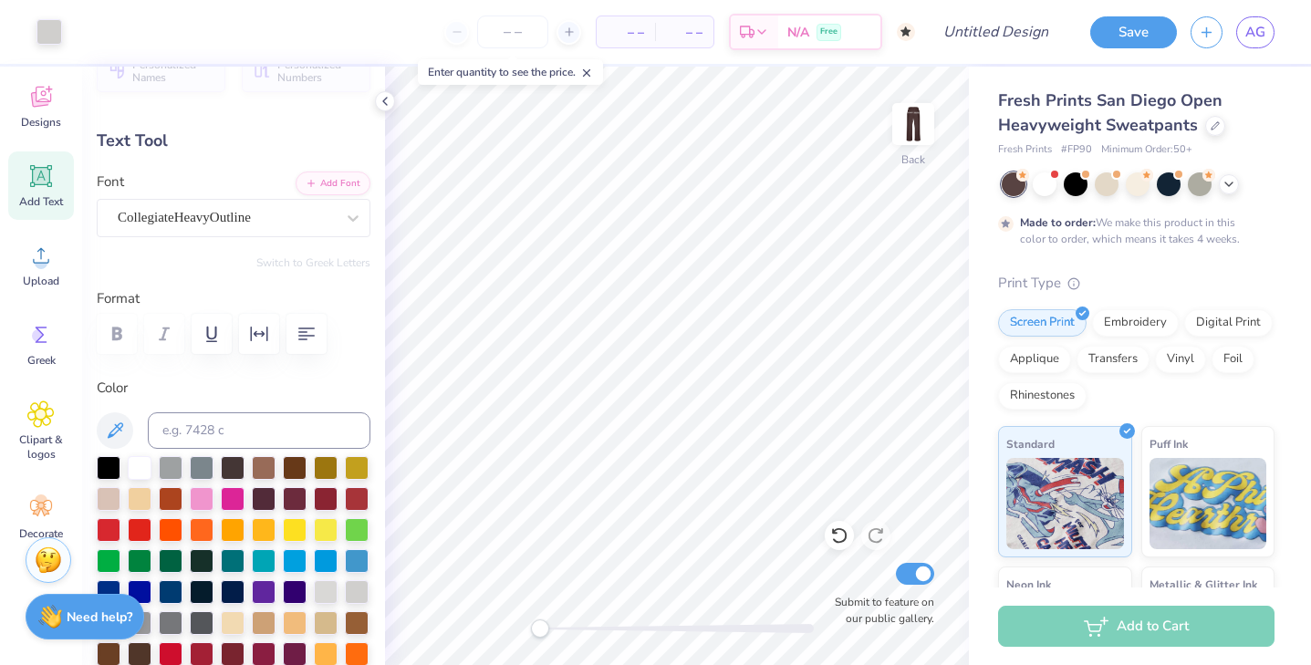
type input "4.62"
type input "16.29"
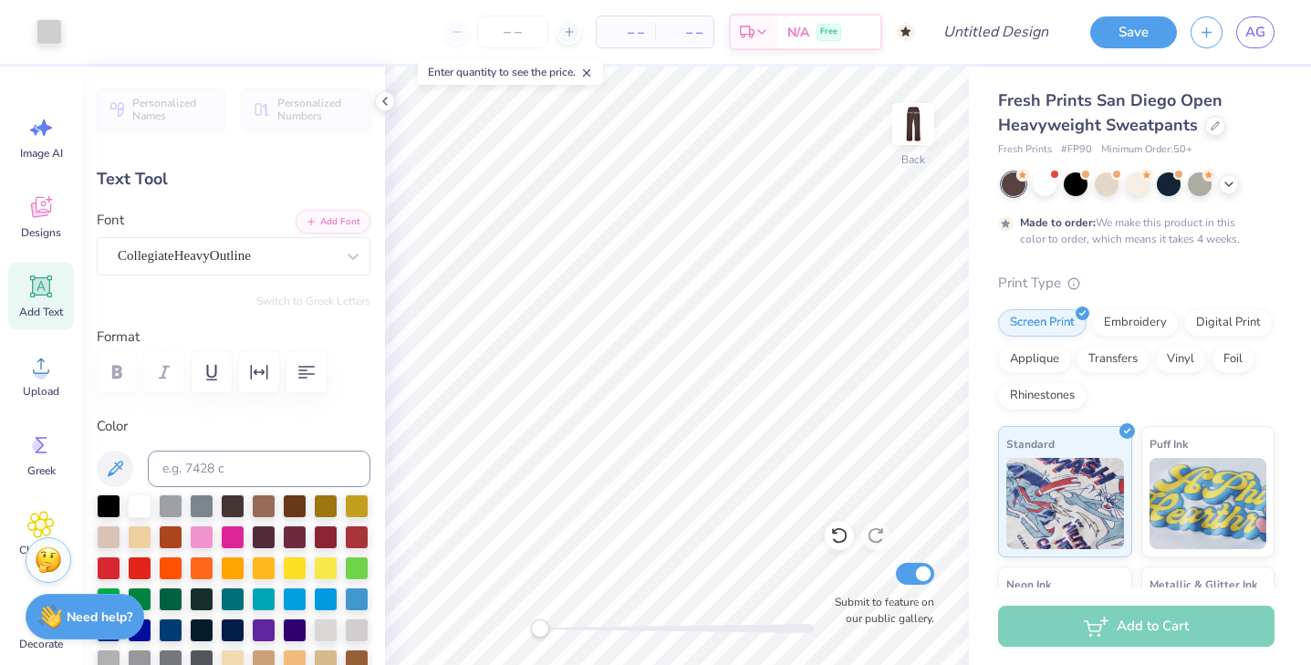
scroll to position [38, 0]
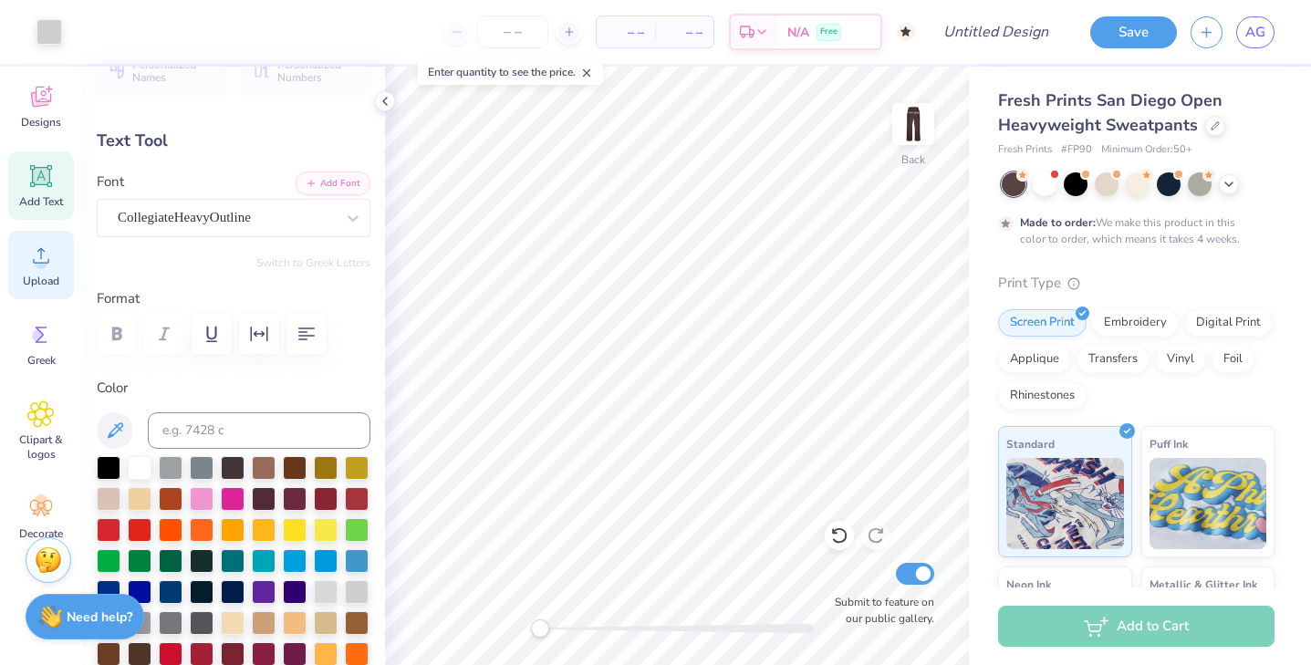
click at [41, 261] on circle at bounding box center [41, 262] width 13 height 13
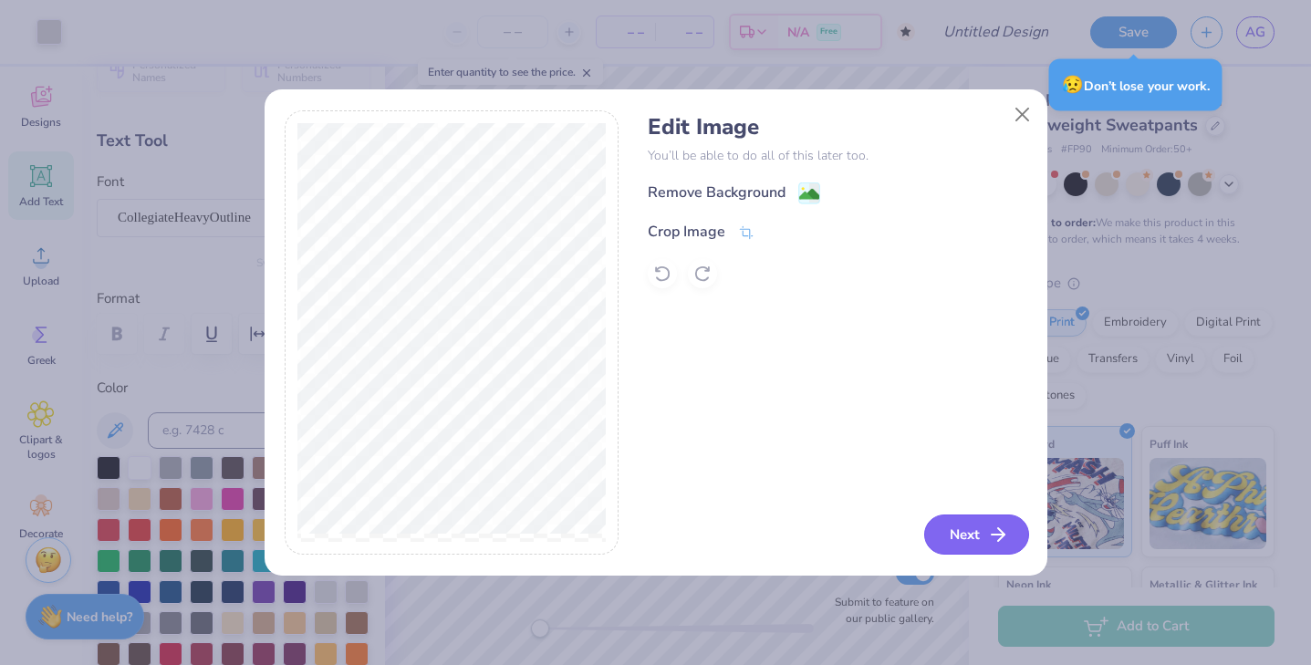
click at [975, 541] on button "Next" at bounding box center [976, 534] width 105 height 40
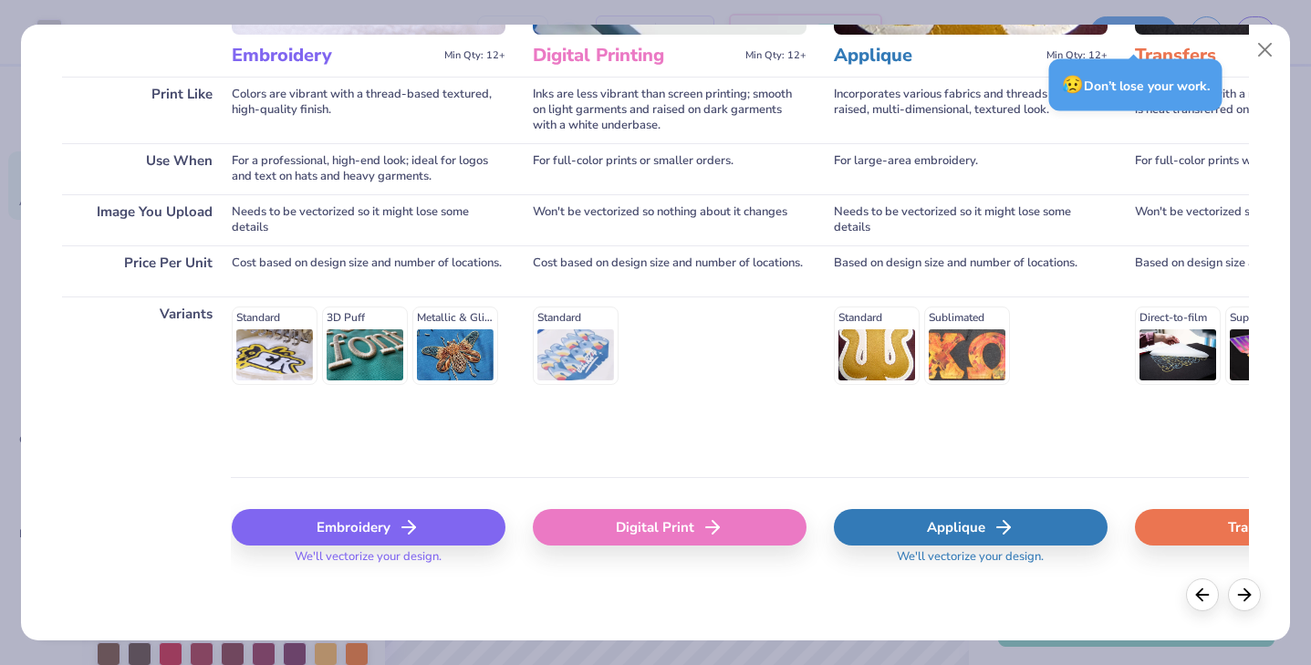
scroll to position [0, 332]
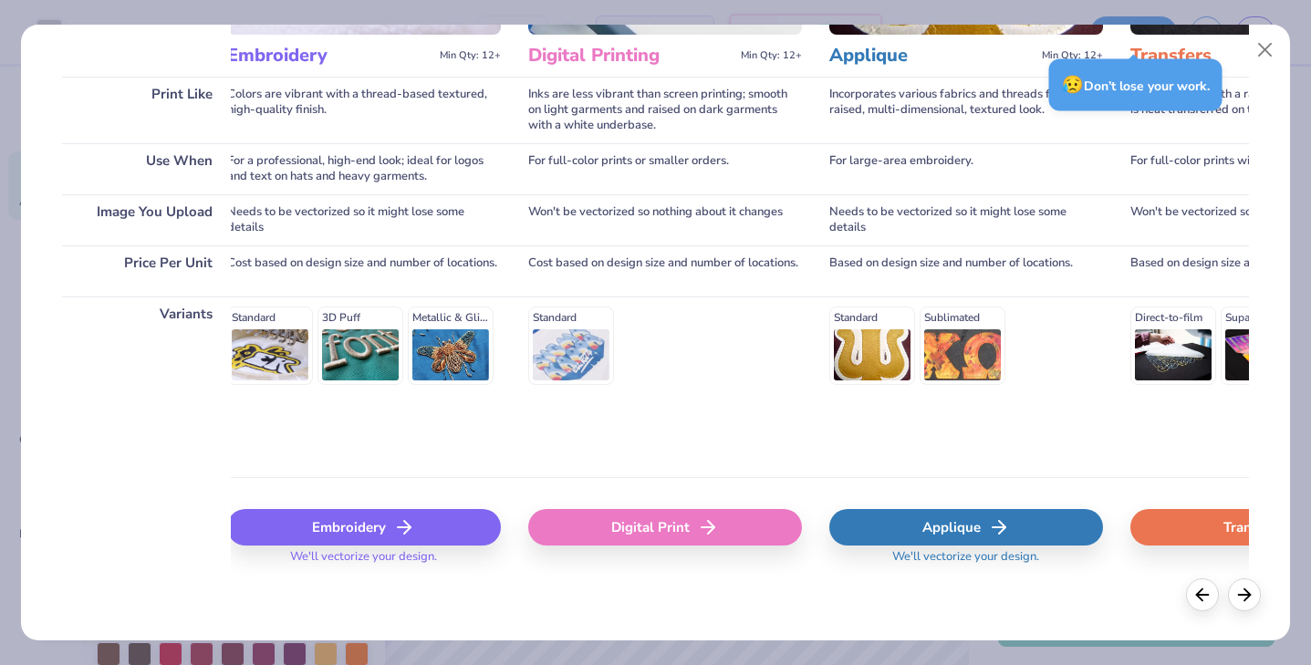
click at [934, 529] on div "Applique" at bounding box center [966, 527] width 274 height 36
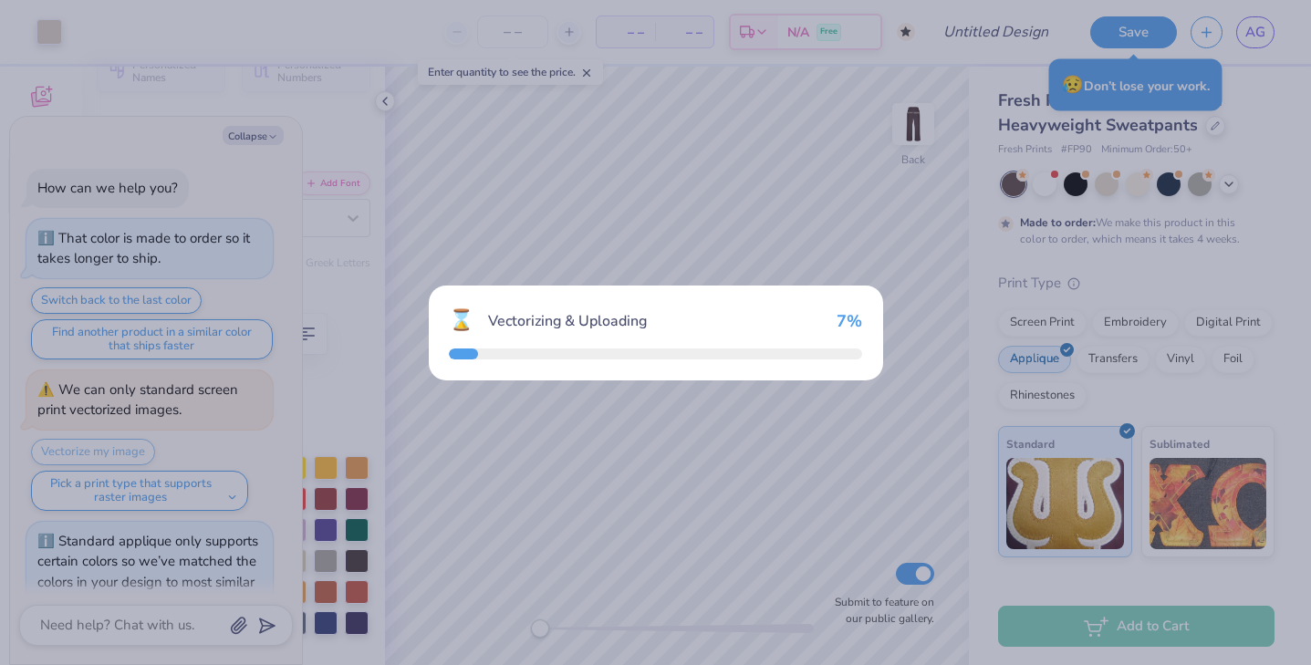
scroll to position [40, 0]
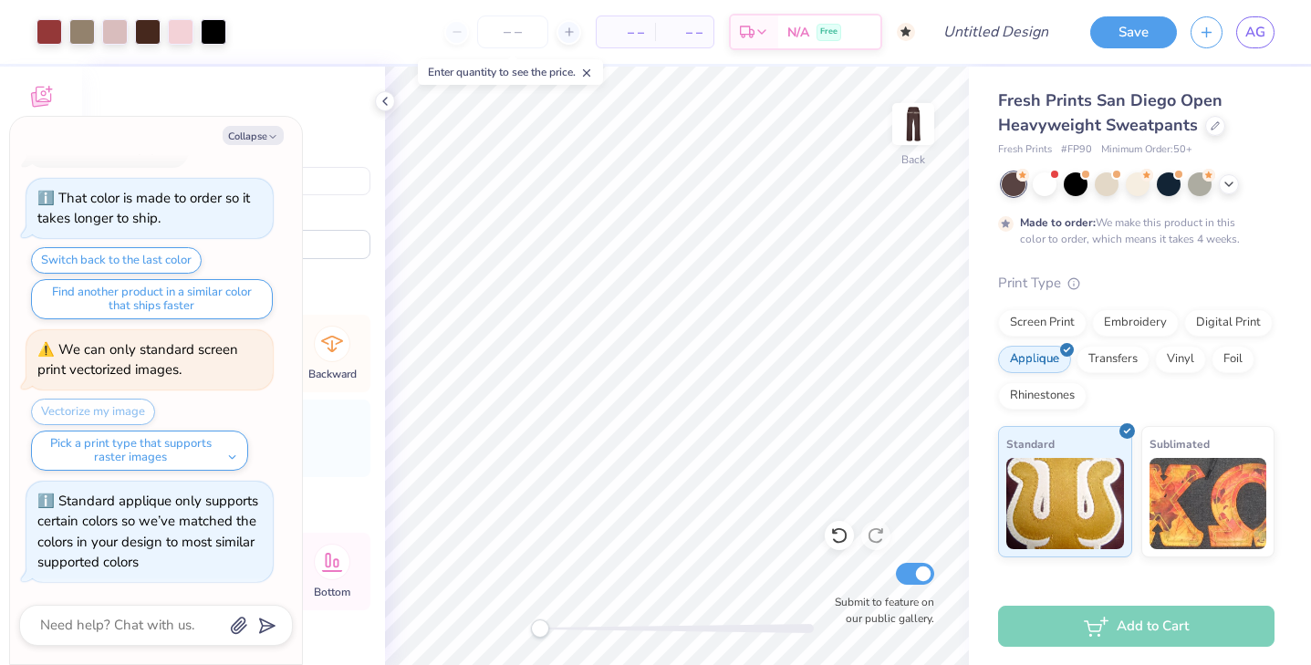
type textarea "x"
type input "5.81"
type input "5.30"
type input "22.06"
click at [156, 32] on div at bounding box center [148, 30] width 26 height 26
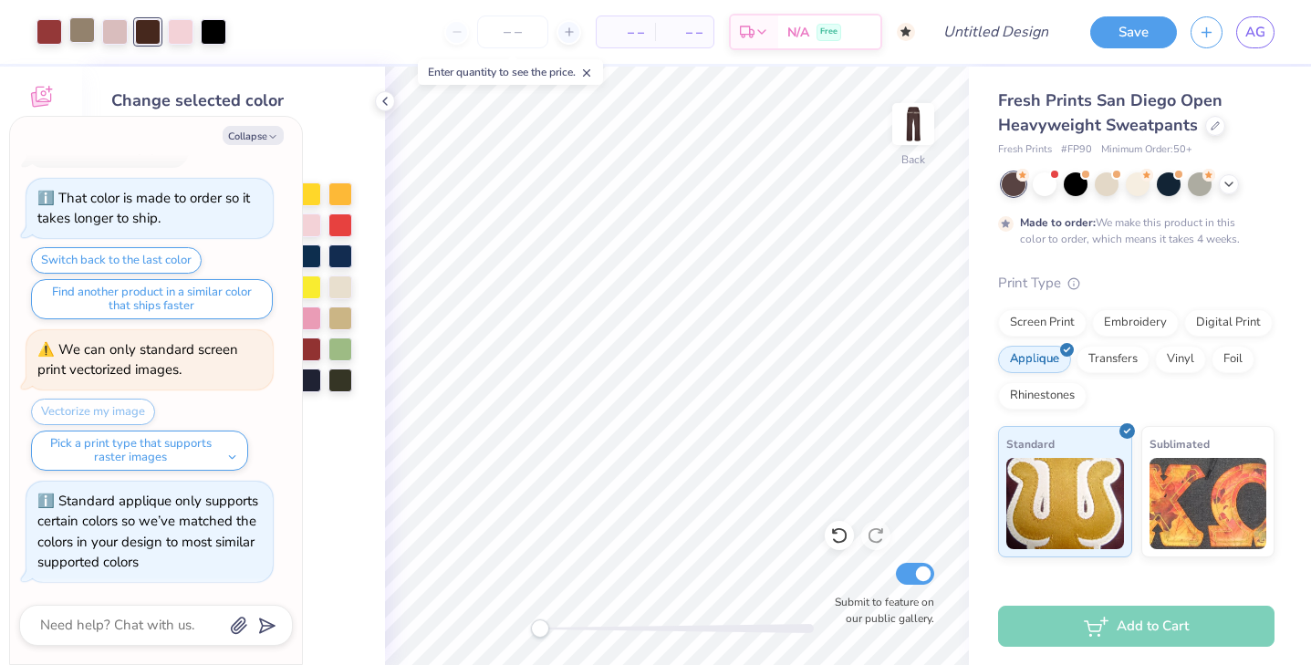
click at [84, 35] on div at bounding box center [82, 30] width 26 height 26
click at [55, 35] on div at bounding box center [49, 30] width 26 height 26
click at [259, 133] on button "Collapse" at bounding box center [253, 135] width 61 height 19
type textarea "x"
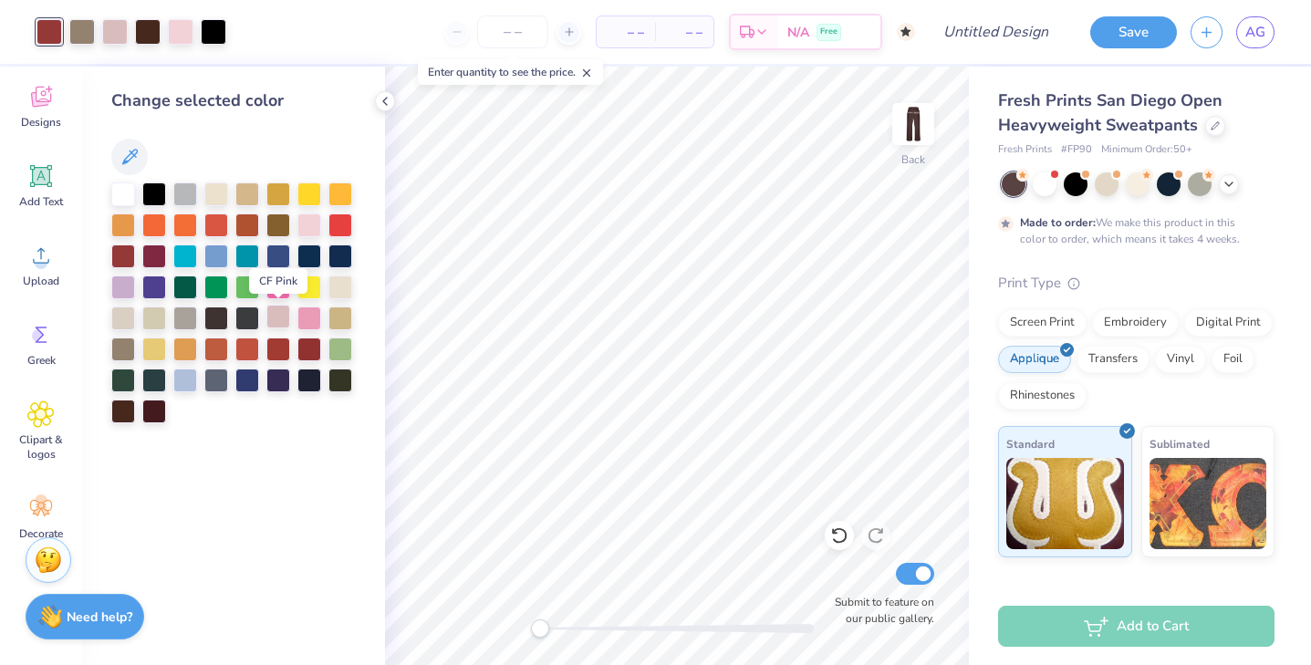
click at [281, 323] on div at bounding box center [278, 317] width 24 height 24
click at [145, 28] on div at bounding box center [148, 30] width 26 height 26
click at [281, 315] on div at bounding box center [278, 317] width 24 height 24
click at [82, 37] on div at bounding box center [82, 30] width 26 height 26
click at [279, 316] on div at bounding box center [278, 317] width 24 height 24
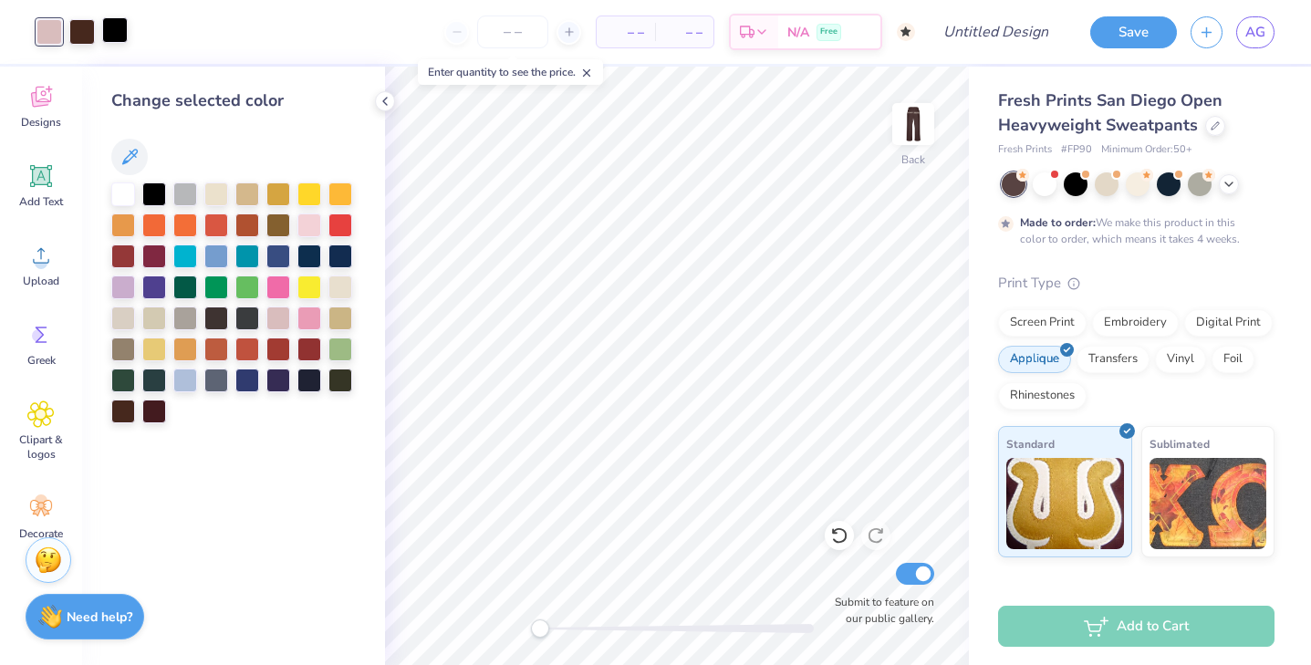
click at [117, 33] on div at bounding box center [115, 30] width 26 height 26
click at [148, 411] on div at bounding box center [154, 410] width 24 height 24
click at [82, 40] on div at bounding box center [82, 30] width 26 height 26
click at [127, 412] on div at bounding box center [123, 410] width 24 height 24
click at [115, 32] on div at bounding box center [115, 30] width 26 height 26
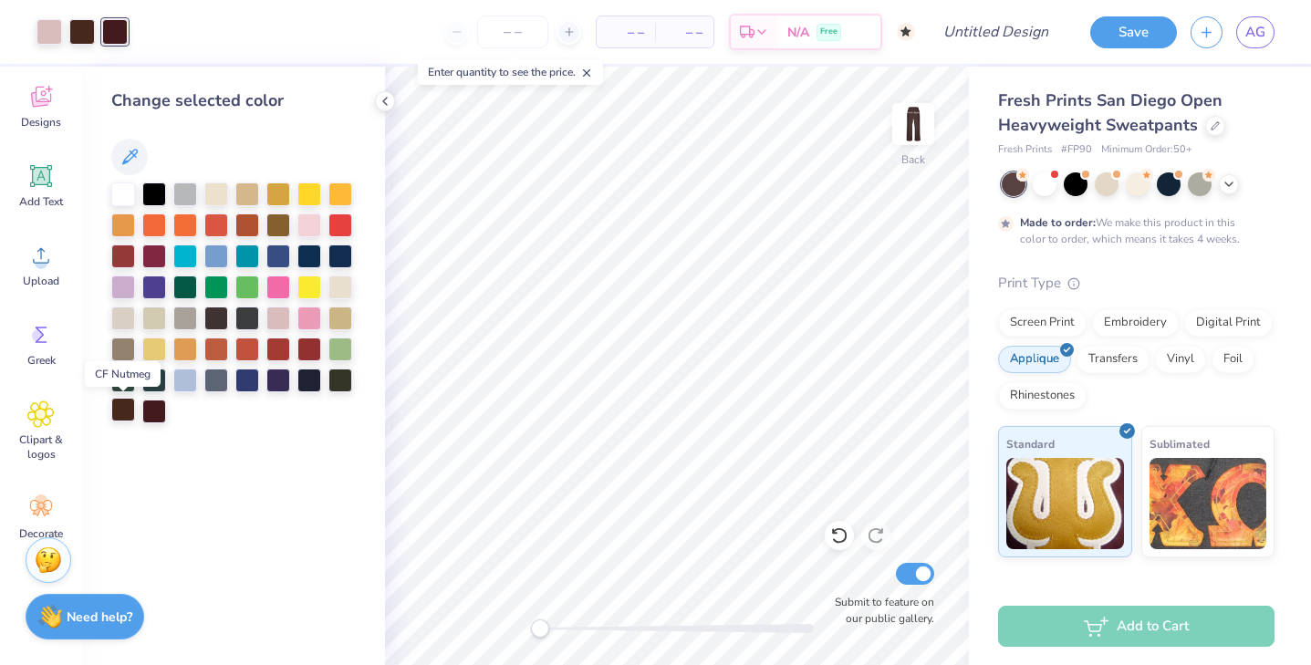
click at [115, 406] on div at bounding box center [123, 410] width 24 height 24
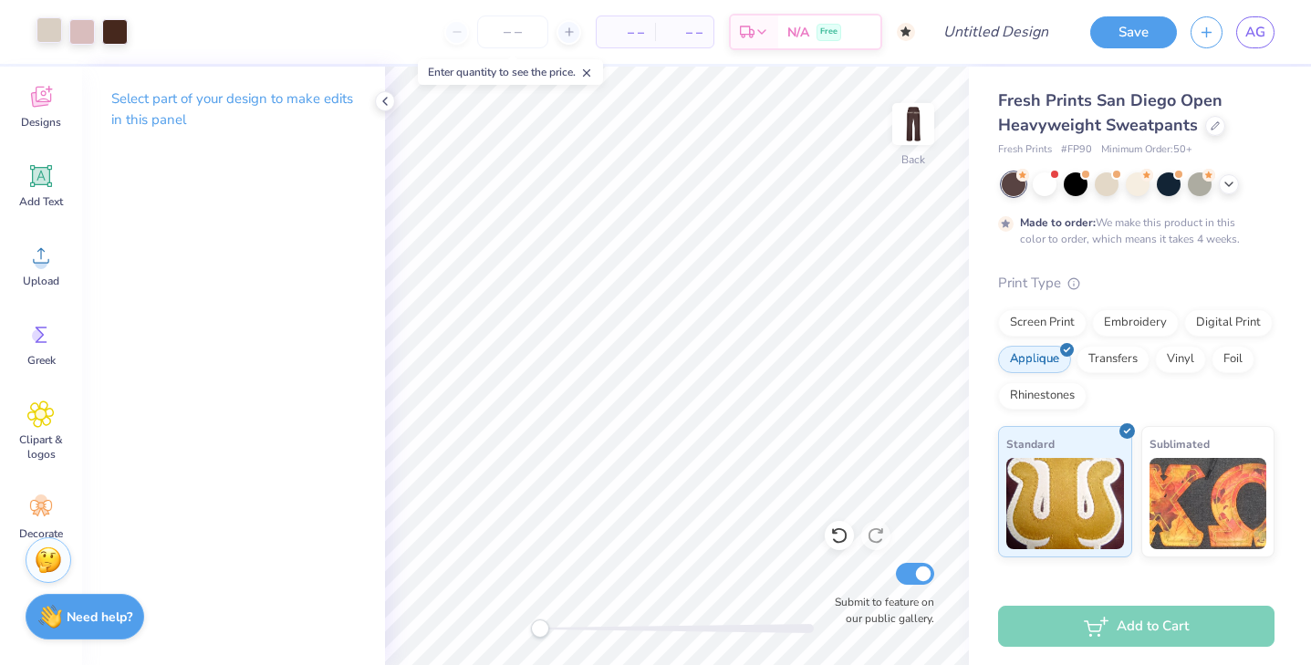
click at [59, 31] on div at bounding box center [49, 30] width 26 height 26
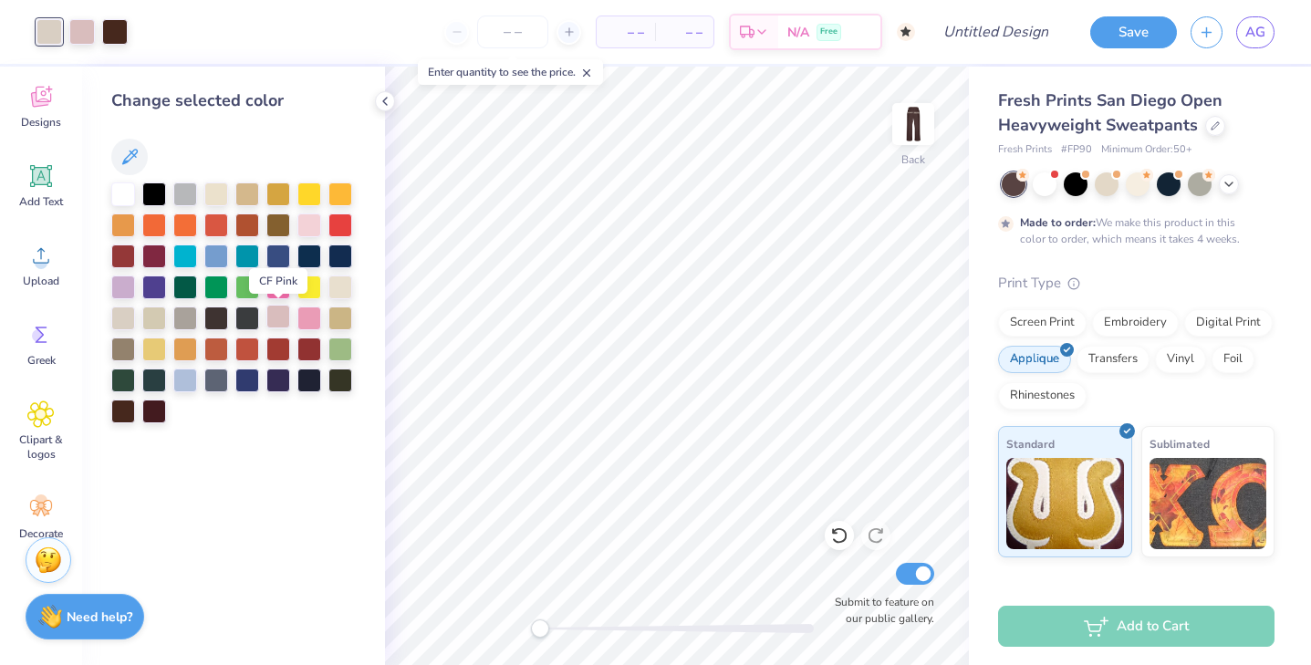
click at [273, 319] on div at bounding box center [278, 317] width 24 height 24
click at [386, 105] on icon at bounding box center [385, 101] width 15 height 15
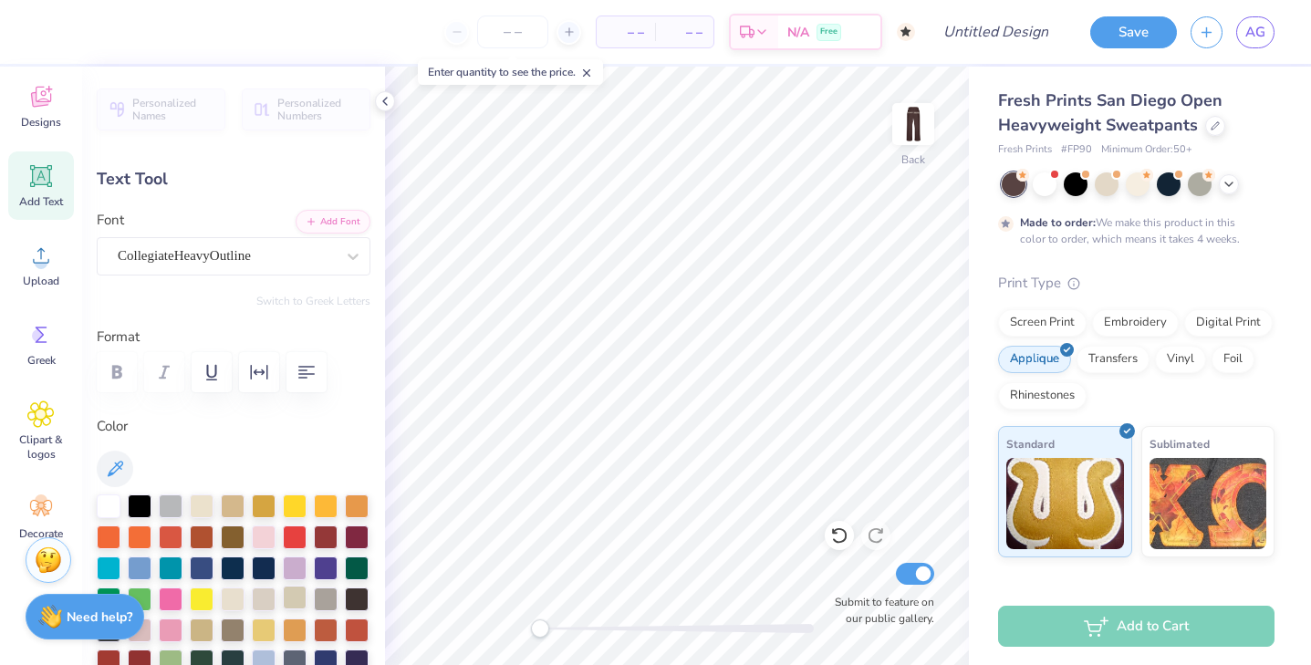
click at [299, 601] on div at bounding box center [295, 597] width 24 height 24
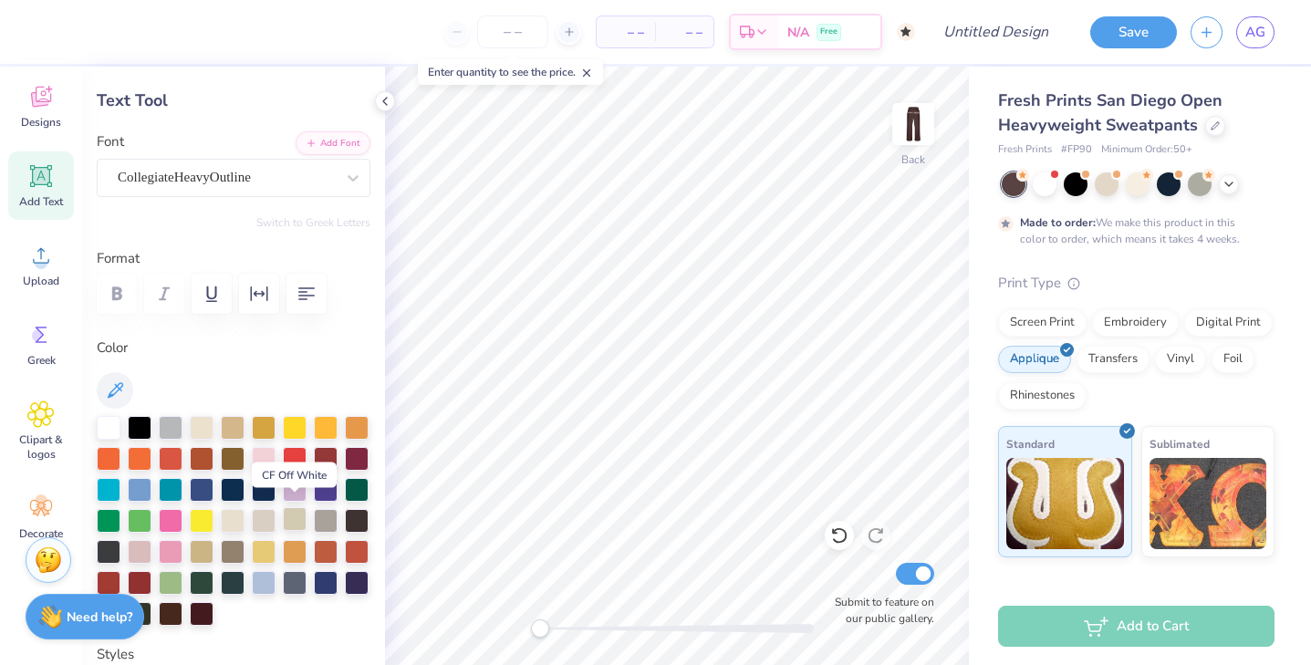
scroll to position [92, 0]
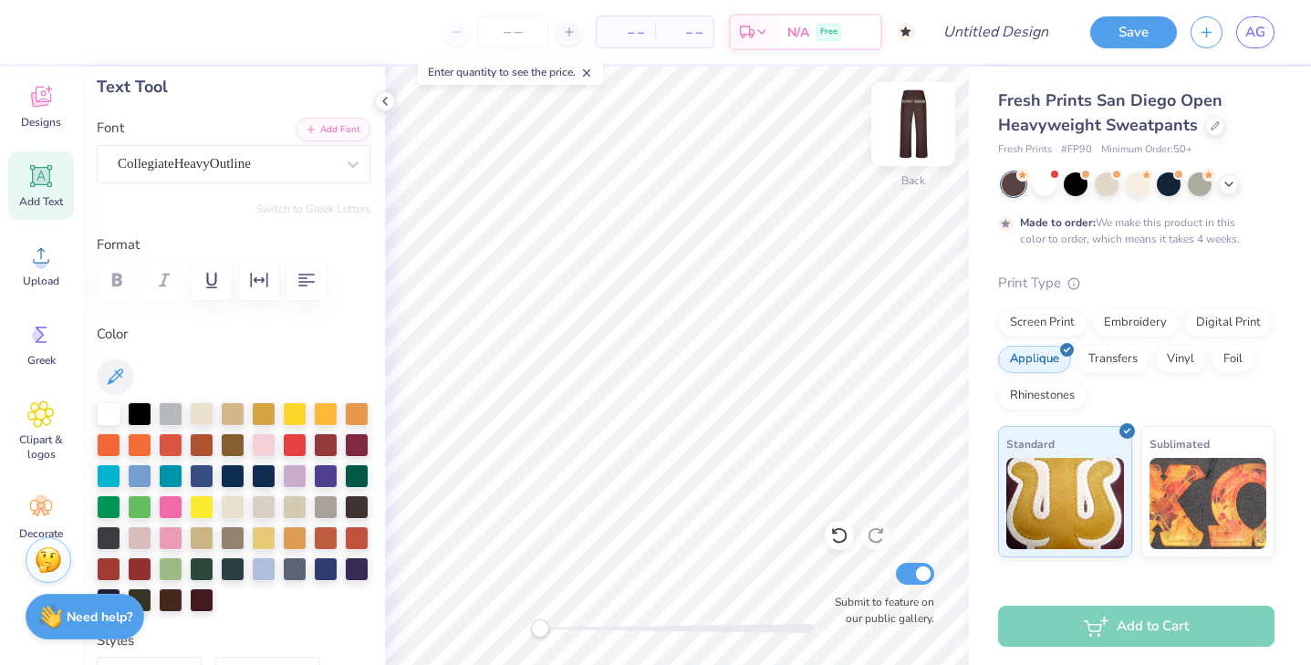
click at [912, 130] on img at bounding box center [912, 124] width 73 height 73
type input "9.45"
type input "2.24"
type input "5.60"
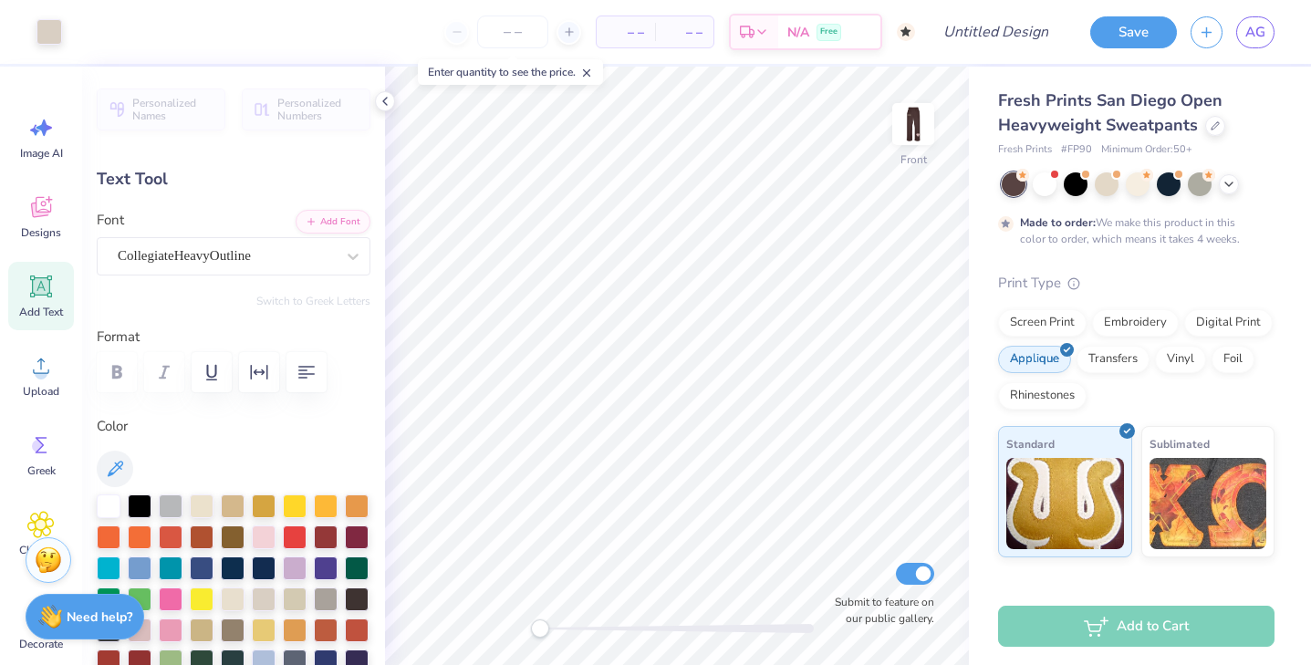
scroll to position [92, 0]
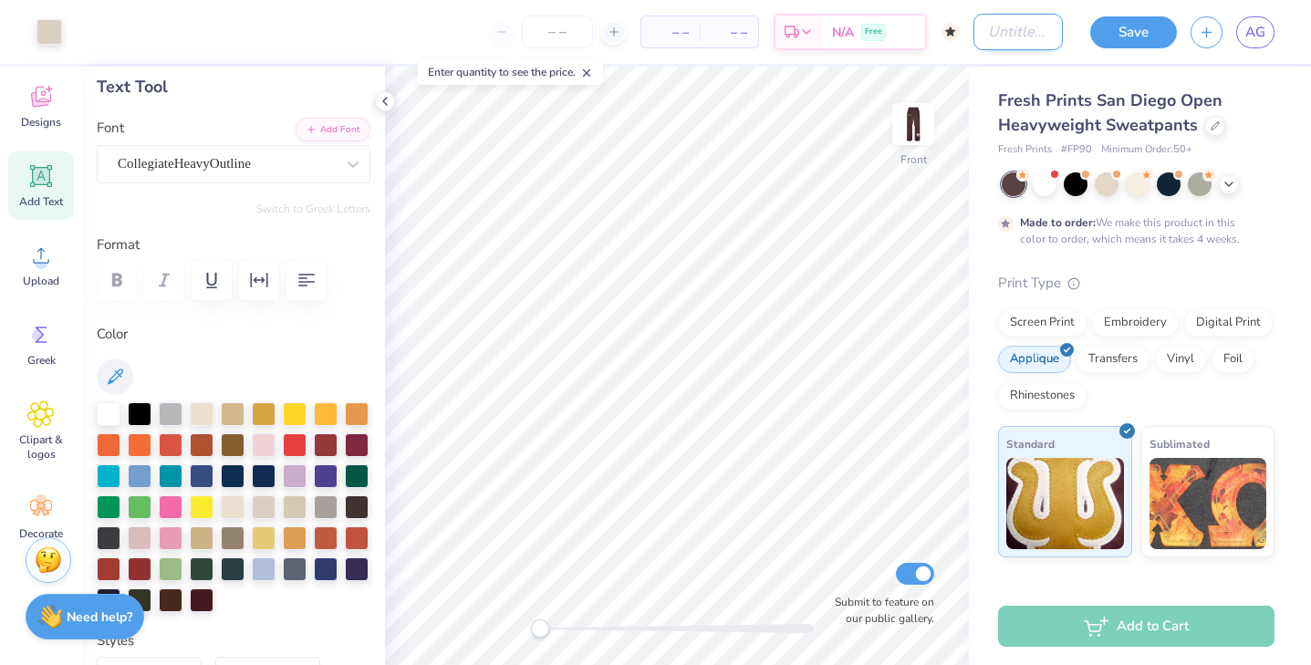
click at [1033, 19] on input "Design Title" at bounding box center [1017, 32] width 89 height 36
type input "OCT. PANT ROUGH DESIGN CONCEPT"
click at [1144, 23] on button "Save" at bounding box center [1133, 30] width 87 height 32
